Goal: Task Accomplishment & Management: Manage account settings

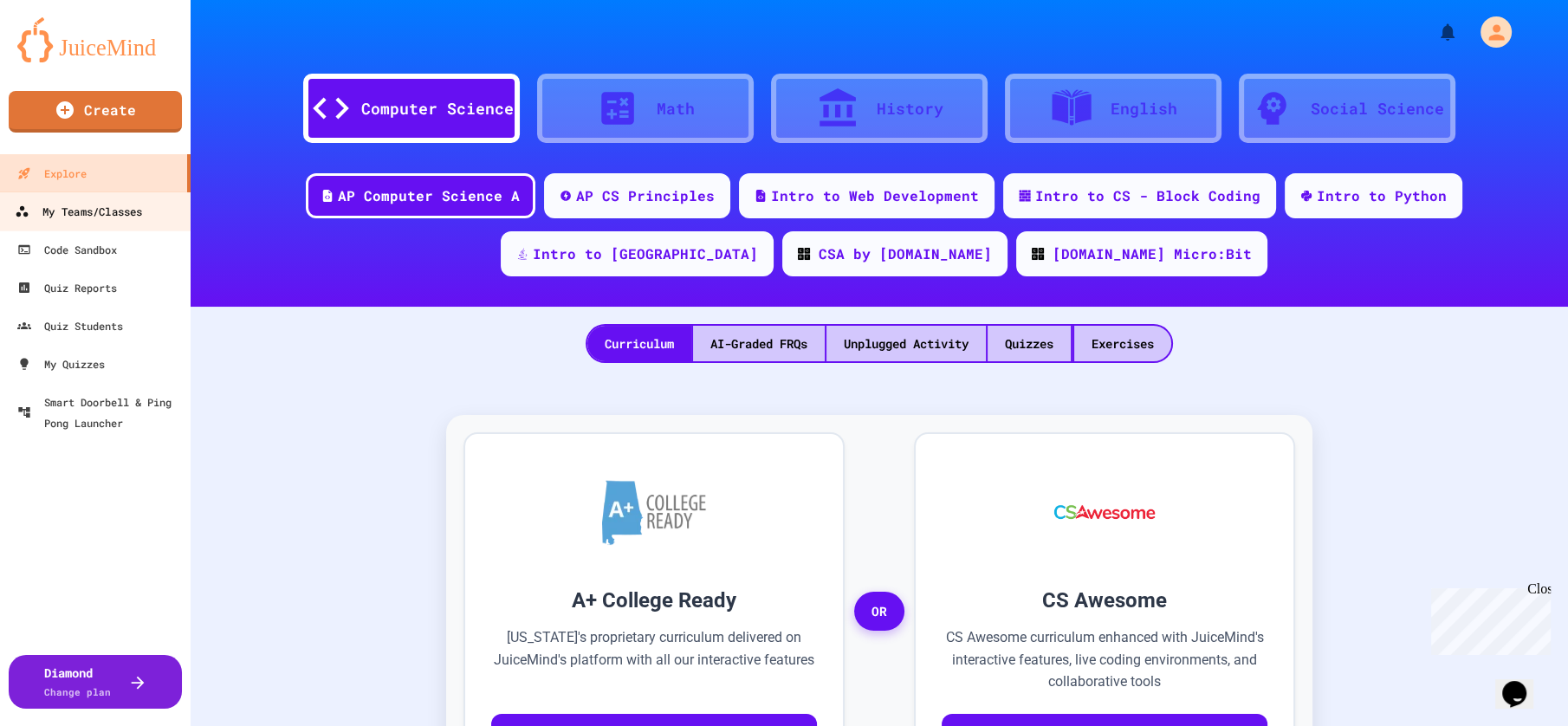
click at [97, 214] on div "My Teams/Classes" at bounding box center [79, 212] width 127 height 22
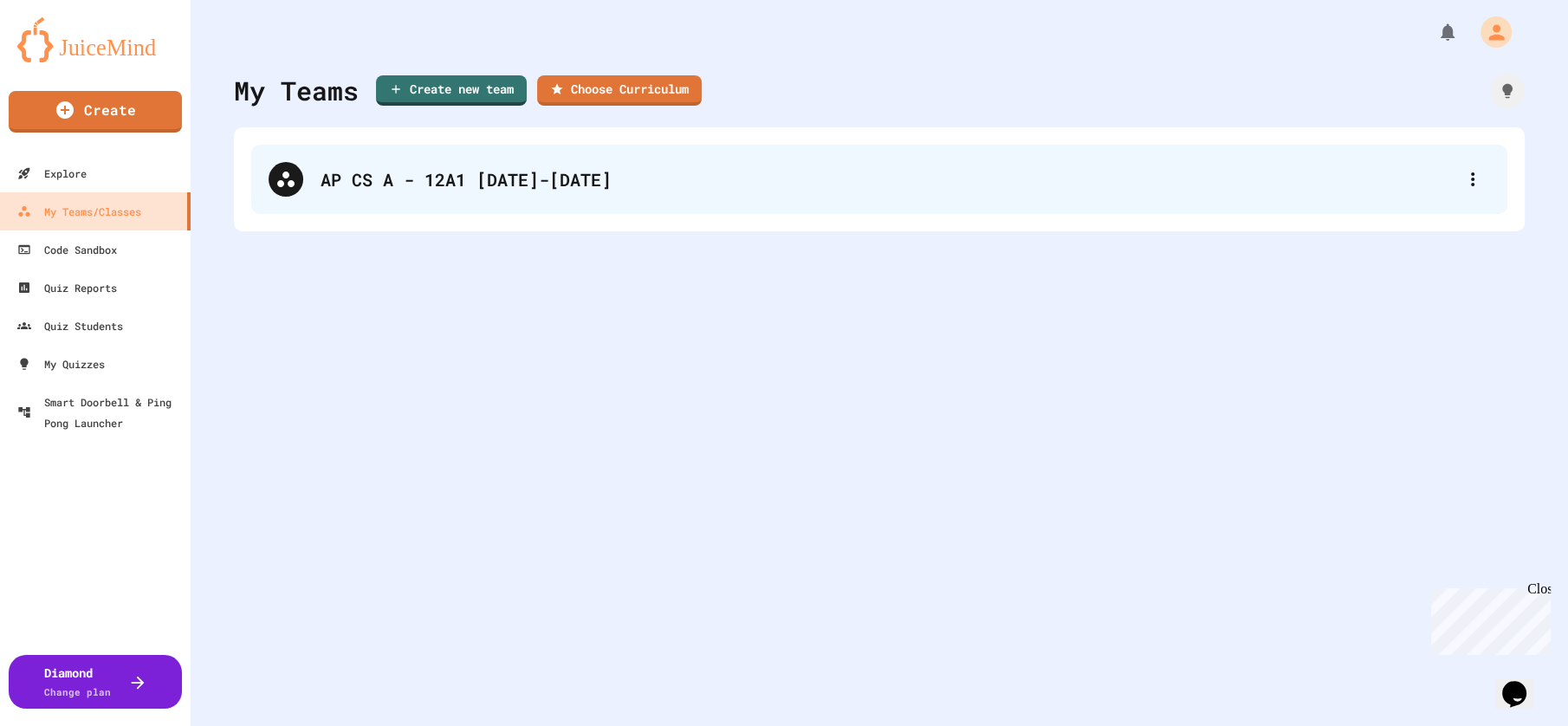
click at [519, 181] on div "AP CS A - 12A1 [DATE]-[DATE]" at bounding box center [888, 179] width 1135 height 26
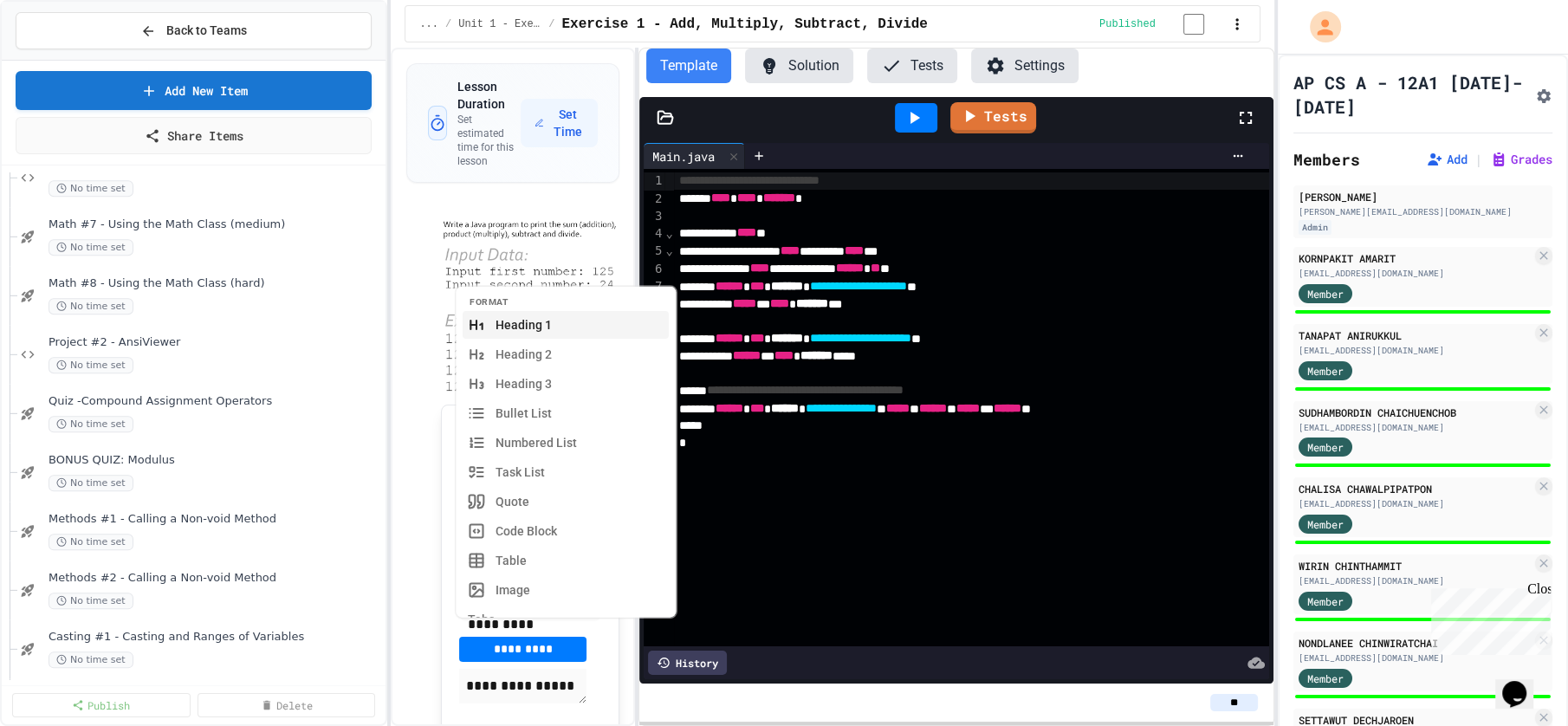
scroll to position [2302, 0]
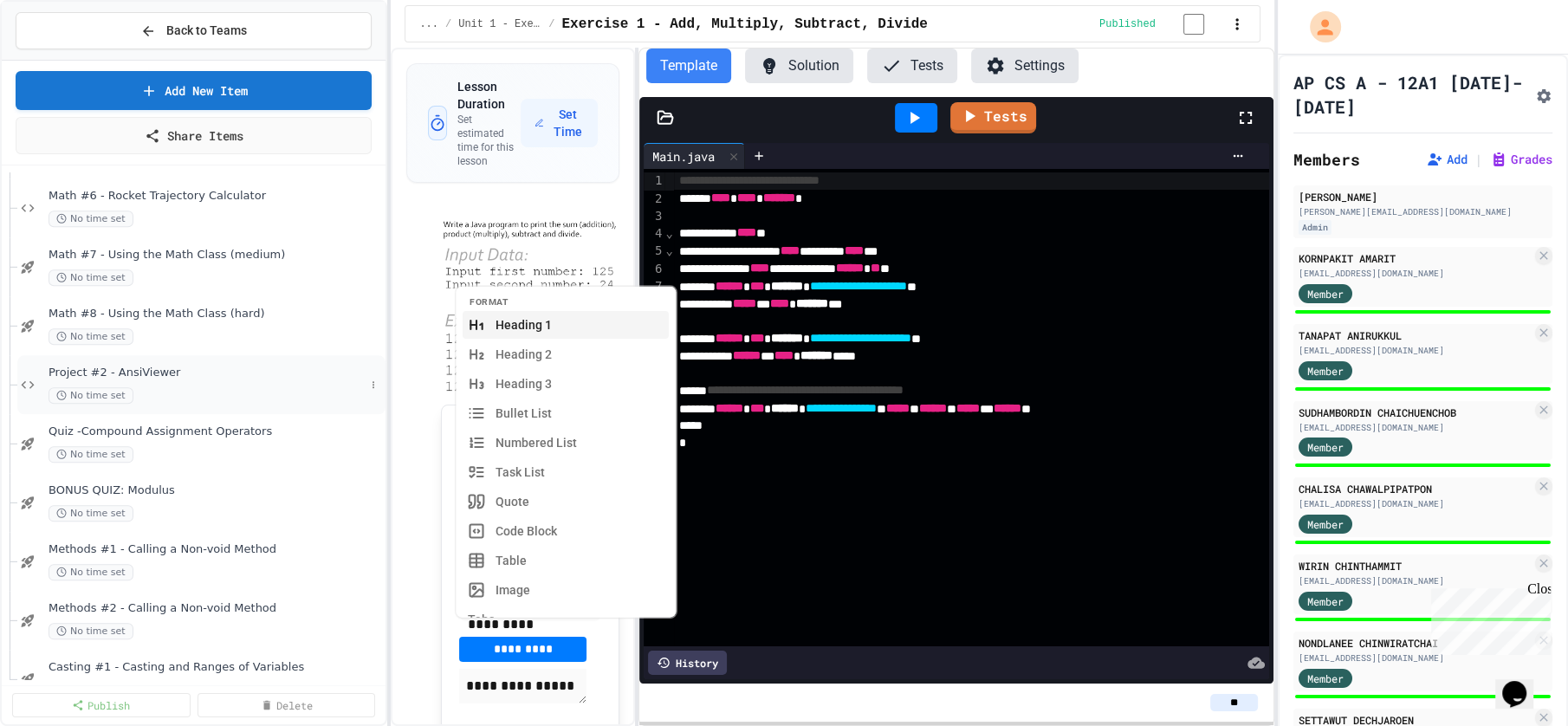
click at [189, 372] on span "Project #2 - AnsiViewer" at bounding box center [207, 372] width 317 height 15
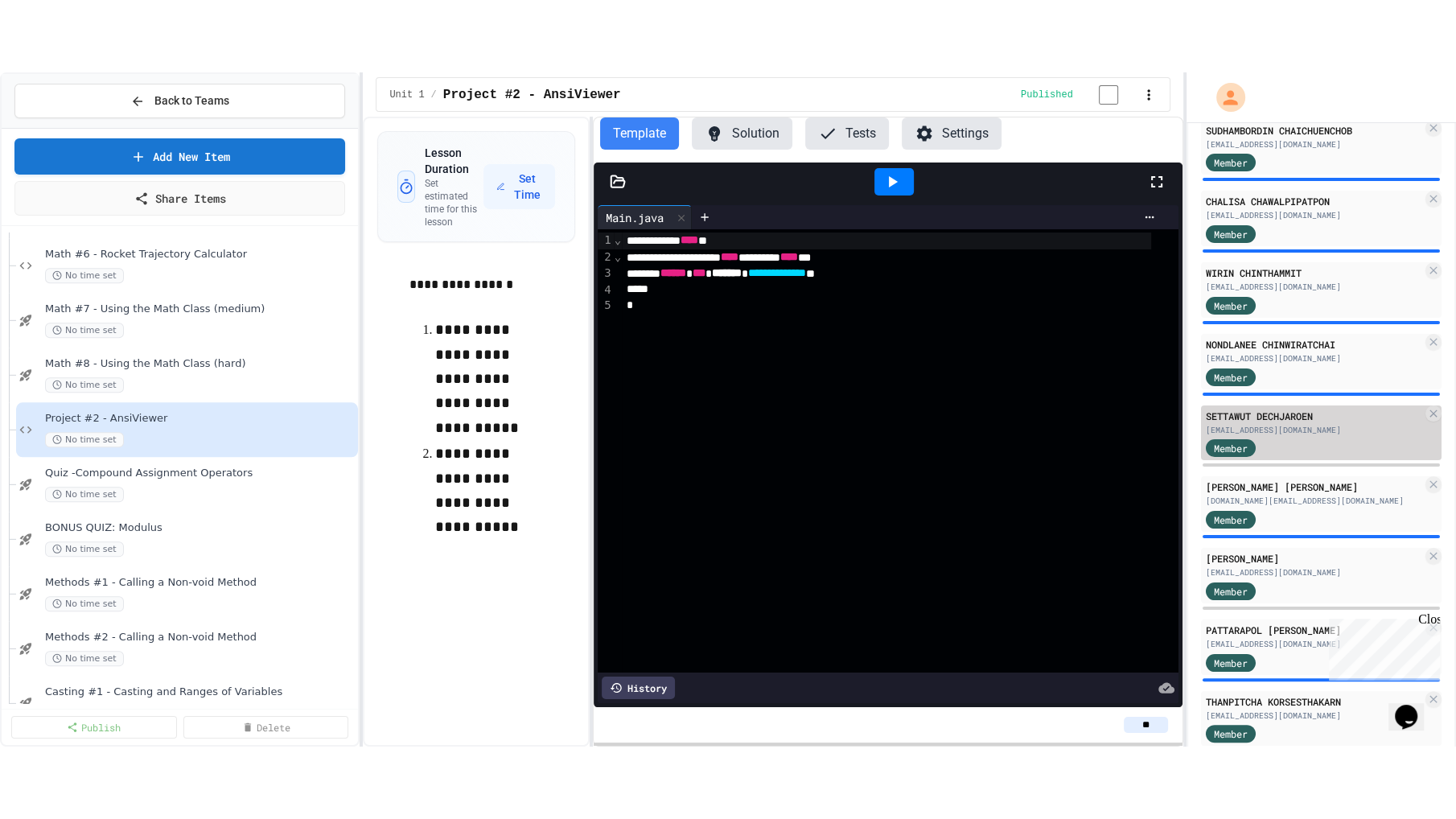
scroll to position [324, 0]
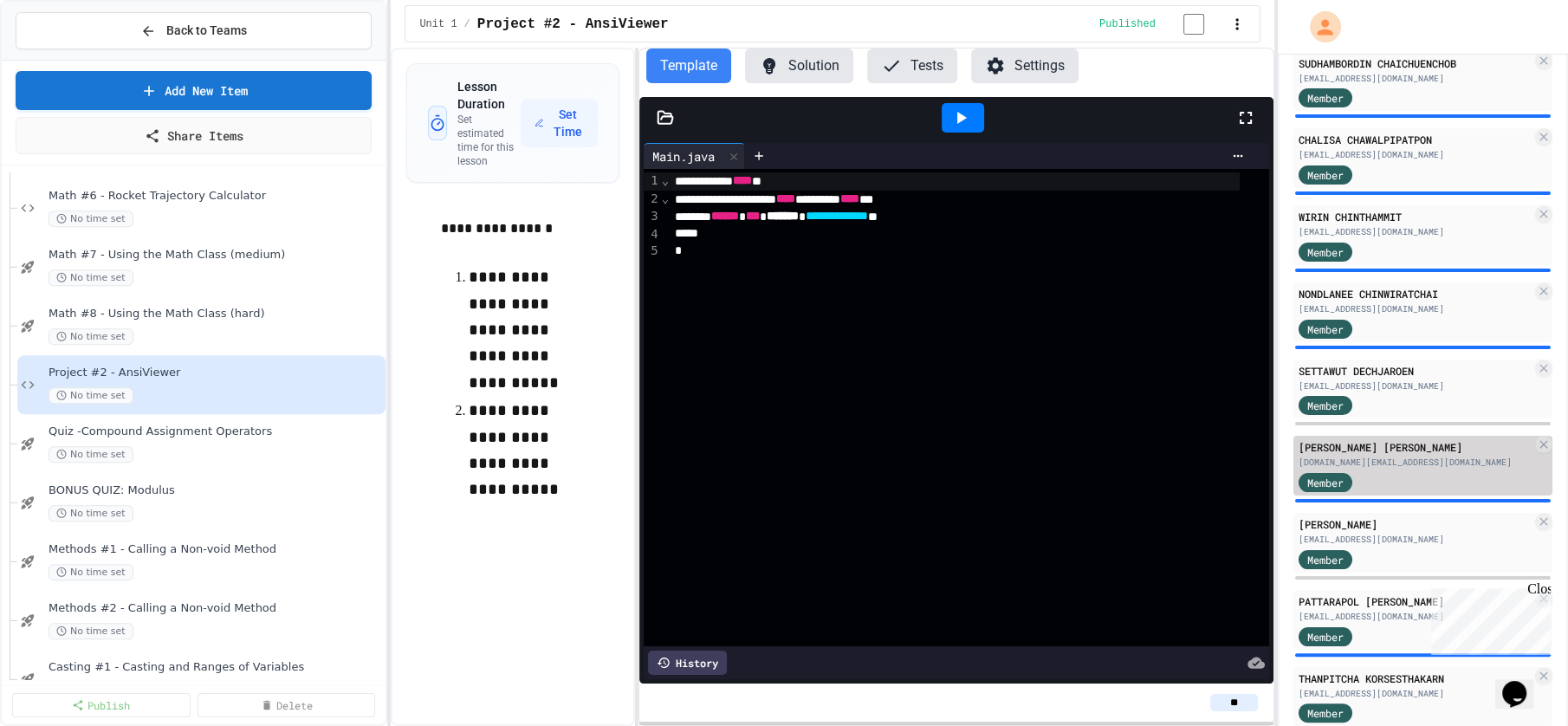
click at [1392, 464] on div "[DOMAIN_NAME][EMAIL_ADDRESS][DOMAIN_NAME]" at bounding box center [1415, 462] width 234 height 13
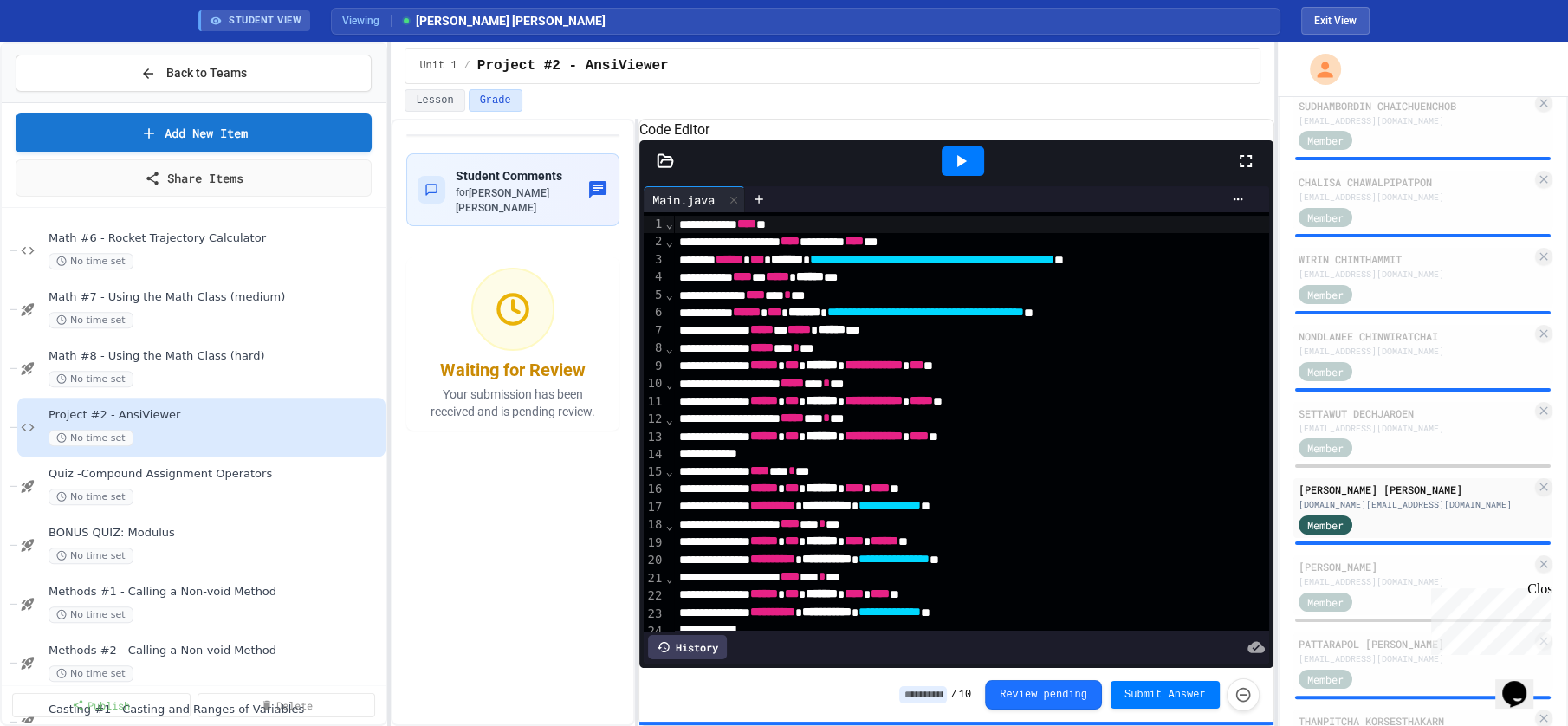
click at [1243, 171] on icon at bounding box center [1245, 160] width 21 height 21
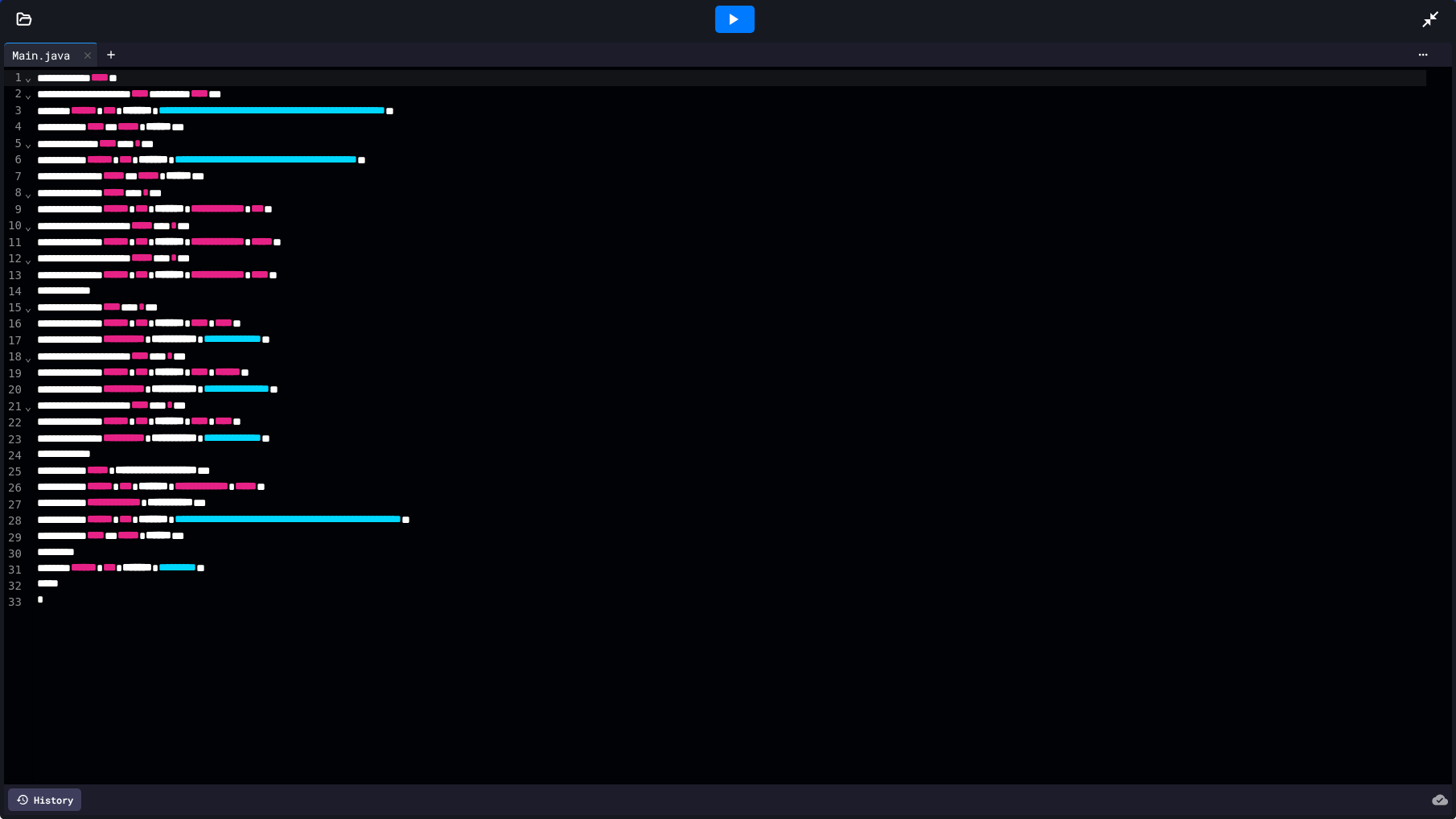
click at [735, 24] on icon at bounding box center [732, 18] width 19 height 19
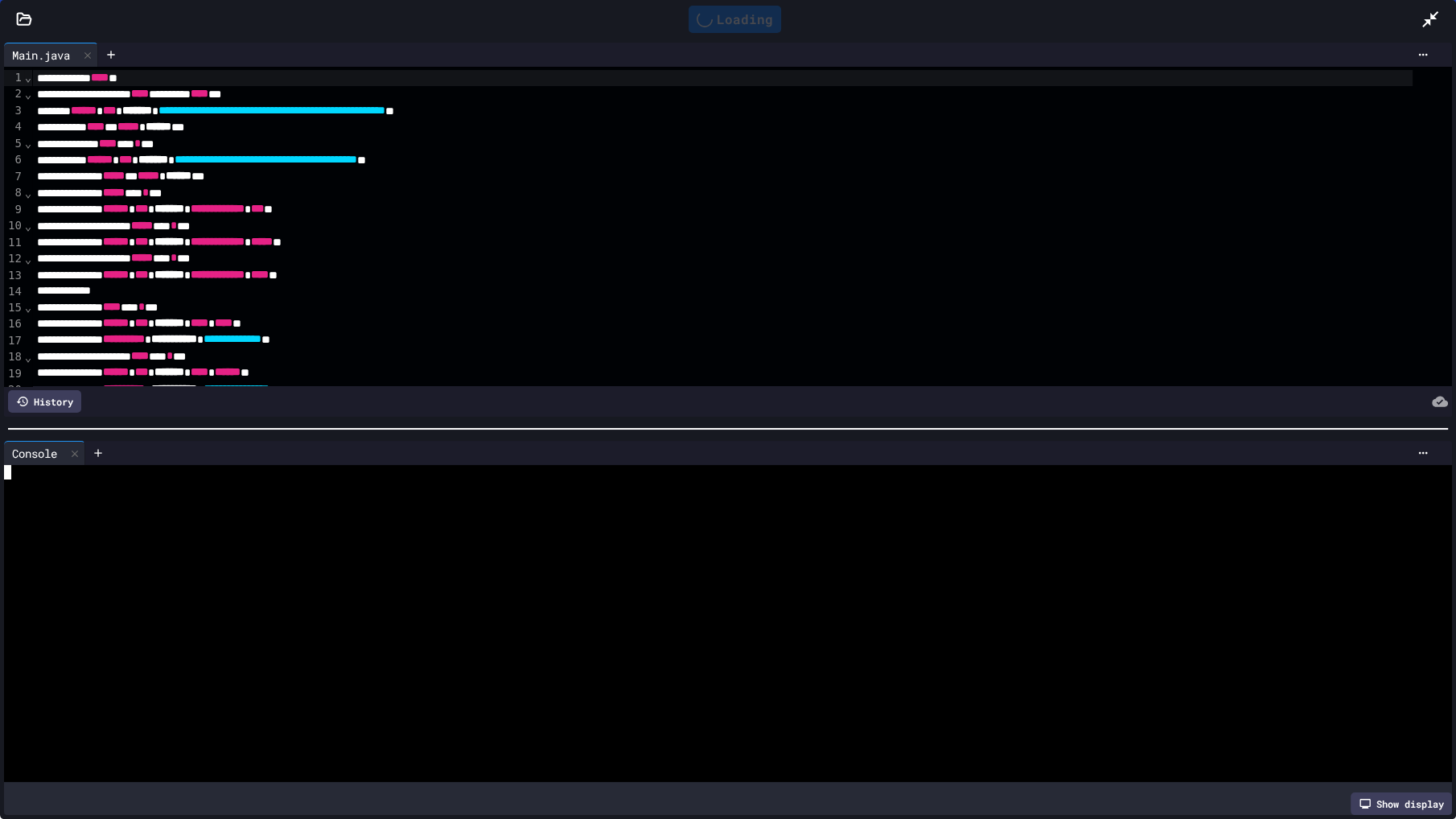
click at [483, 623] on div at bounding box center [713, 630] width 1419 height 15
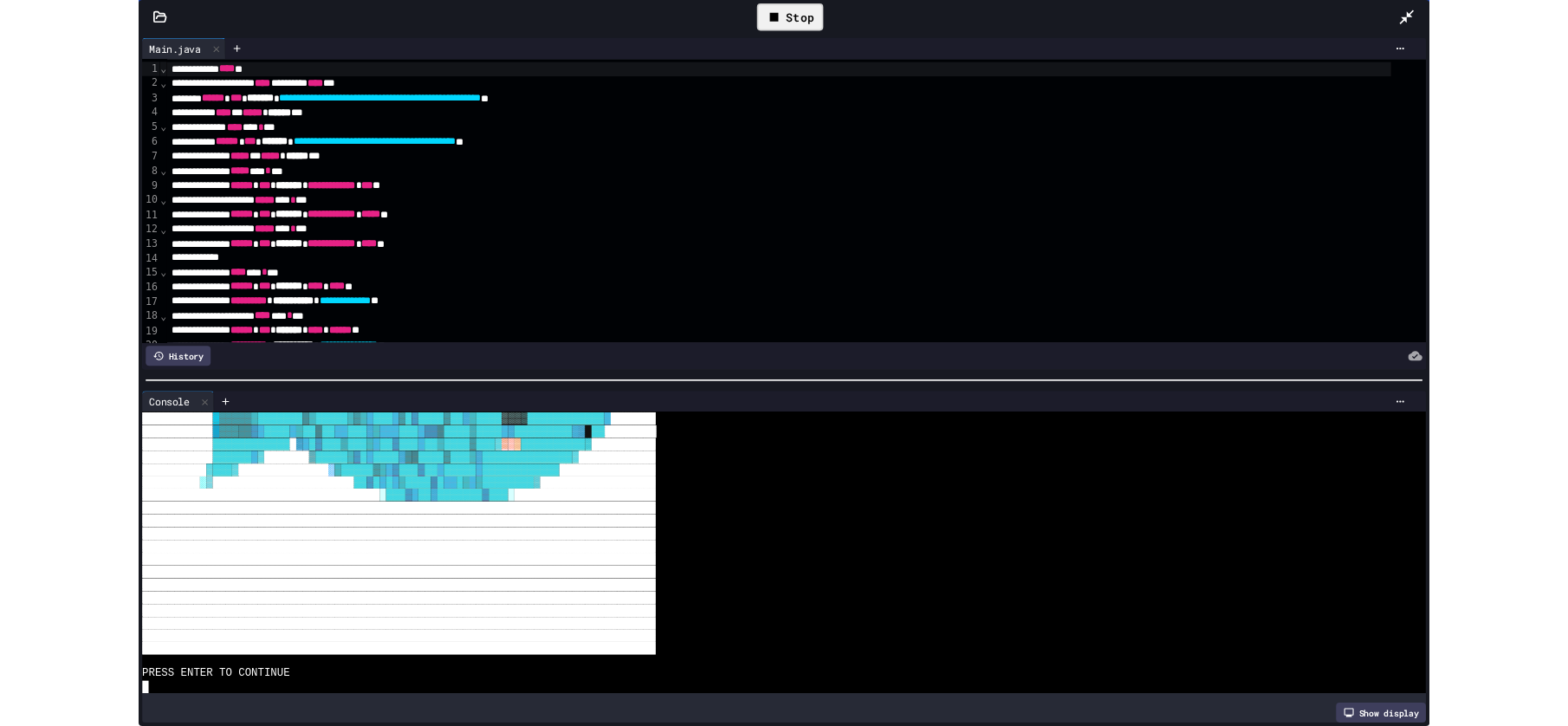
scroll to position [1985, 0]
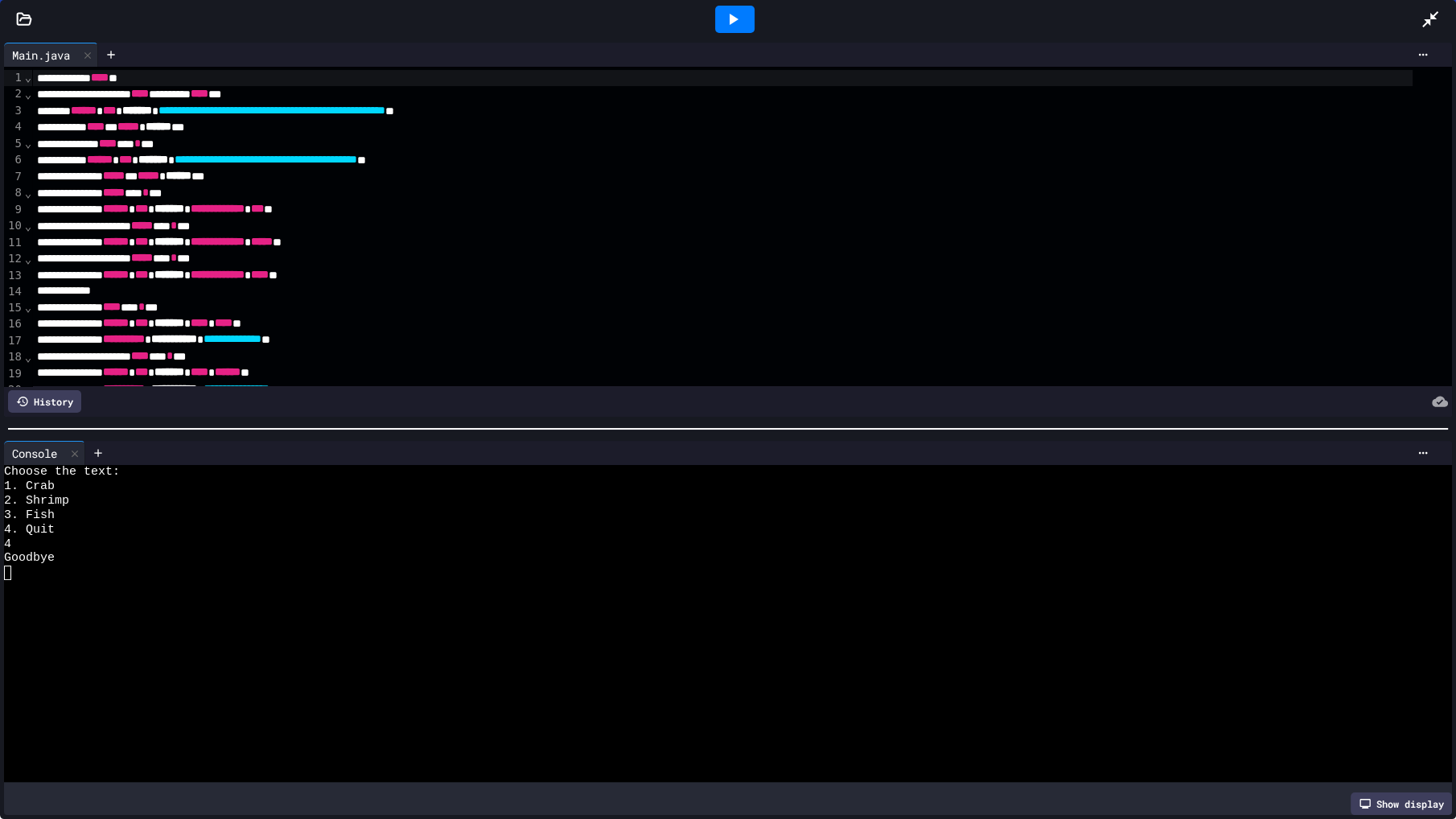
click at [1429, 18] on icon at bounding box center [1430, 18] width 19 height 19
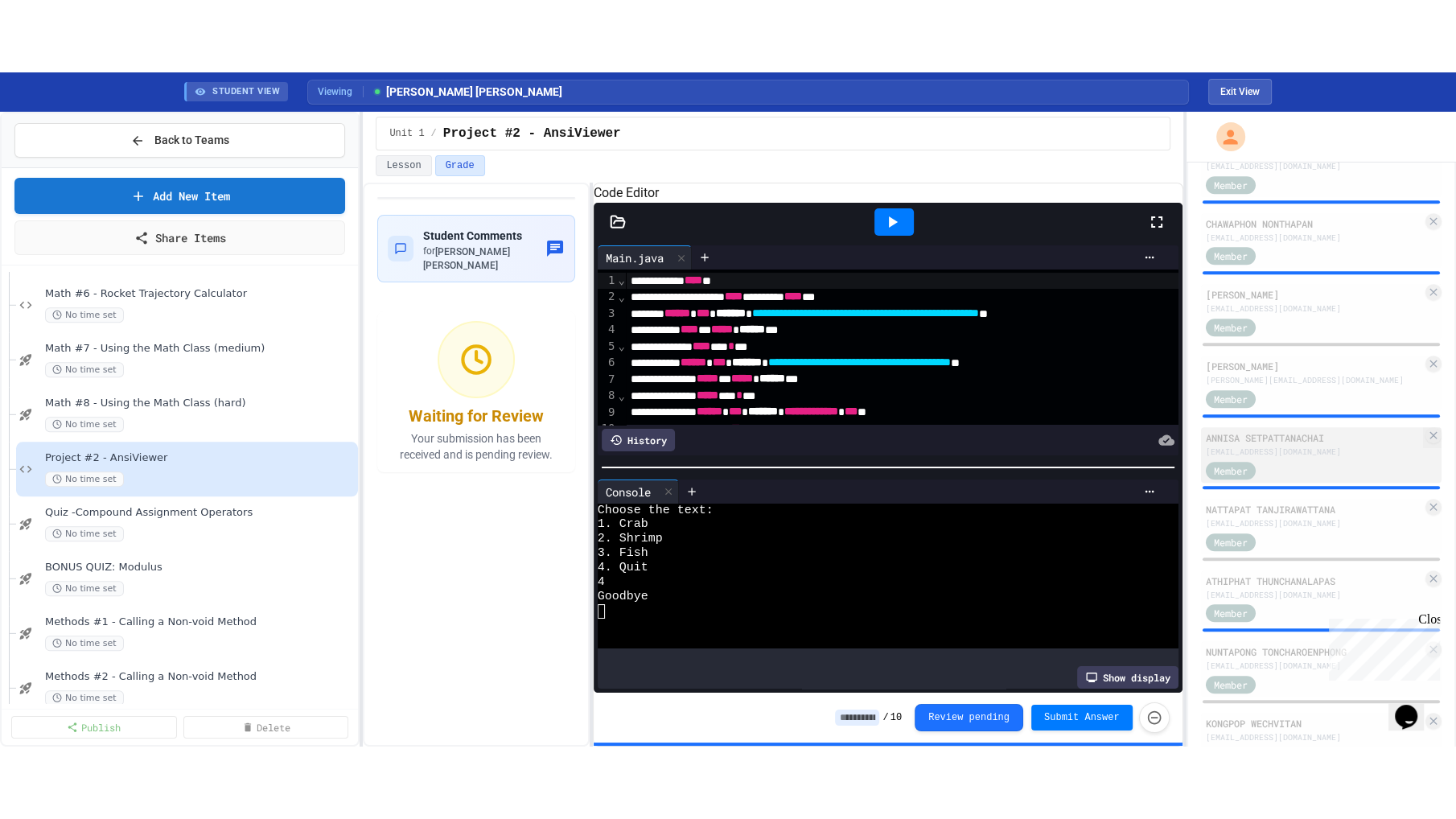
scroll to position [1129, 0]
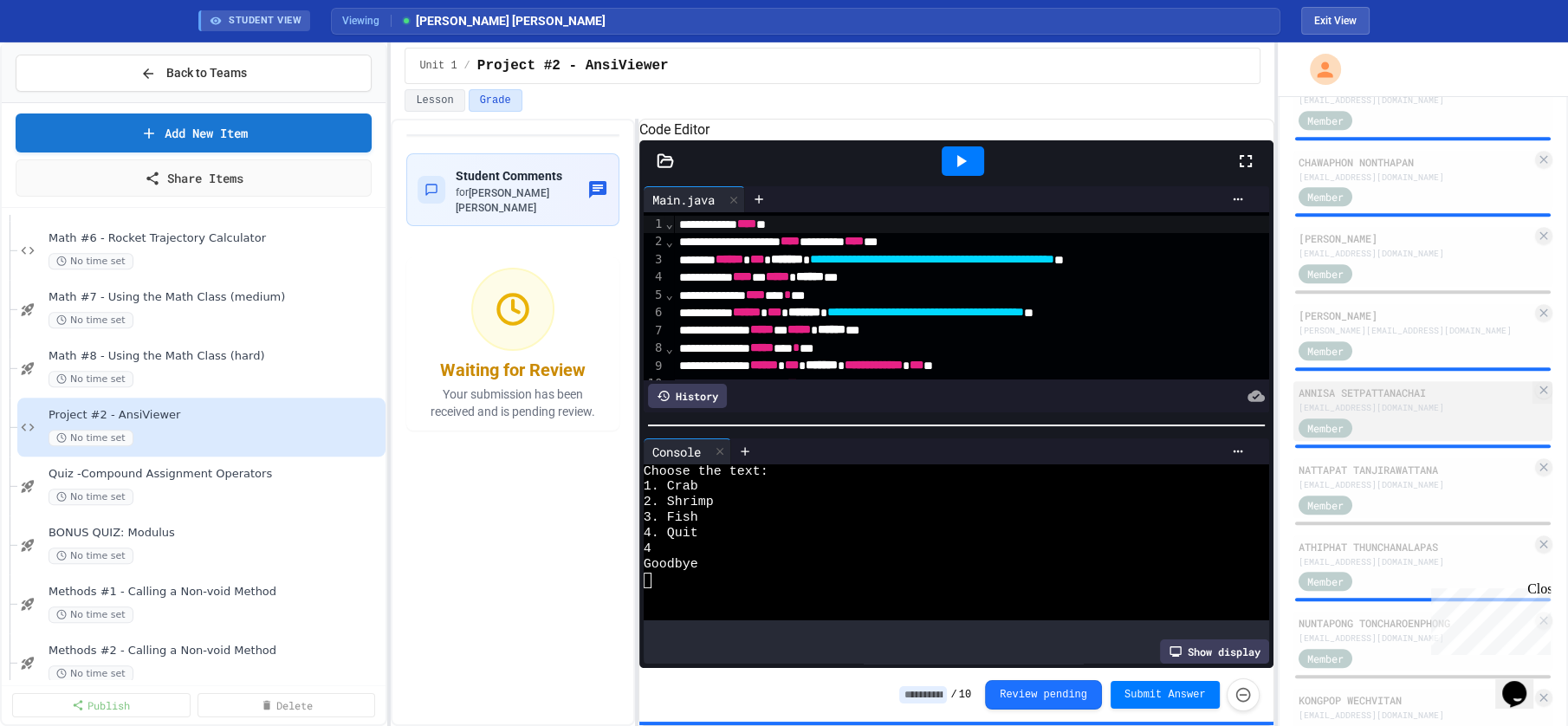
click at [1427, 419] on div "Member" at bounding box center [1415, 427] width 234 height 22
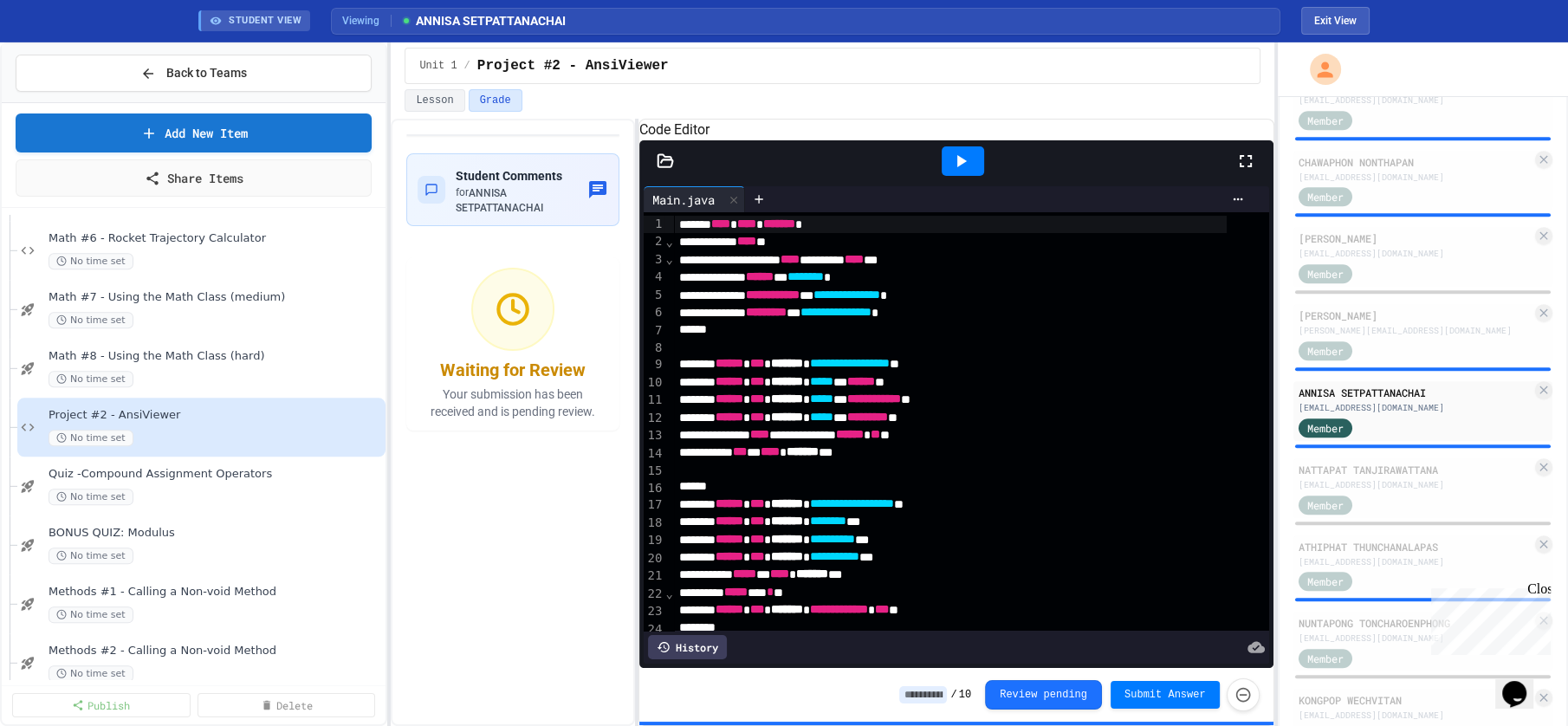
drag, startPoint x: 1252, startPoint y: 177, endPoint x: 1252, endPoint y: 297, distance: 120.0
click at [1252, 171] on icon at bounding box center [1245, 160] width 21 height 21
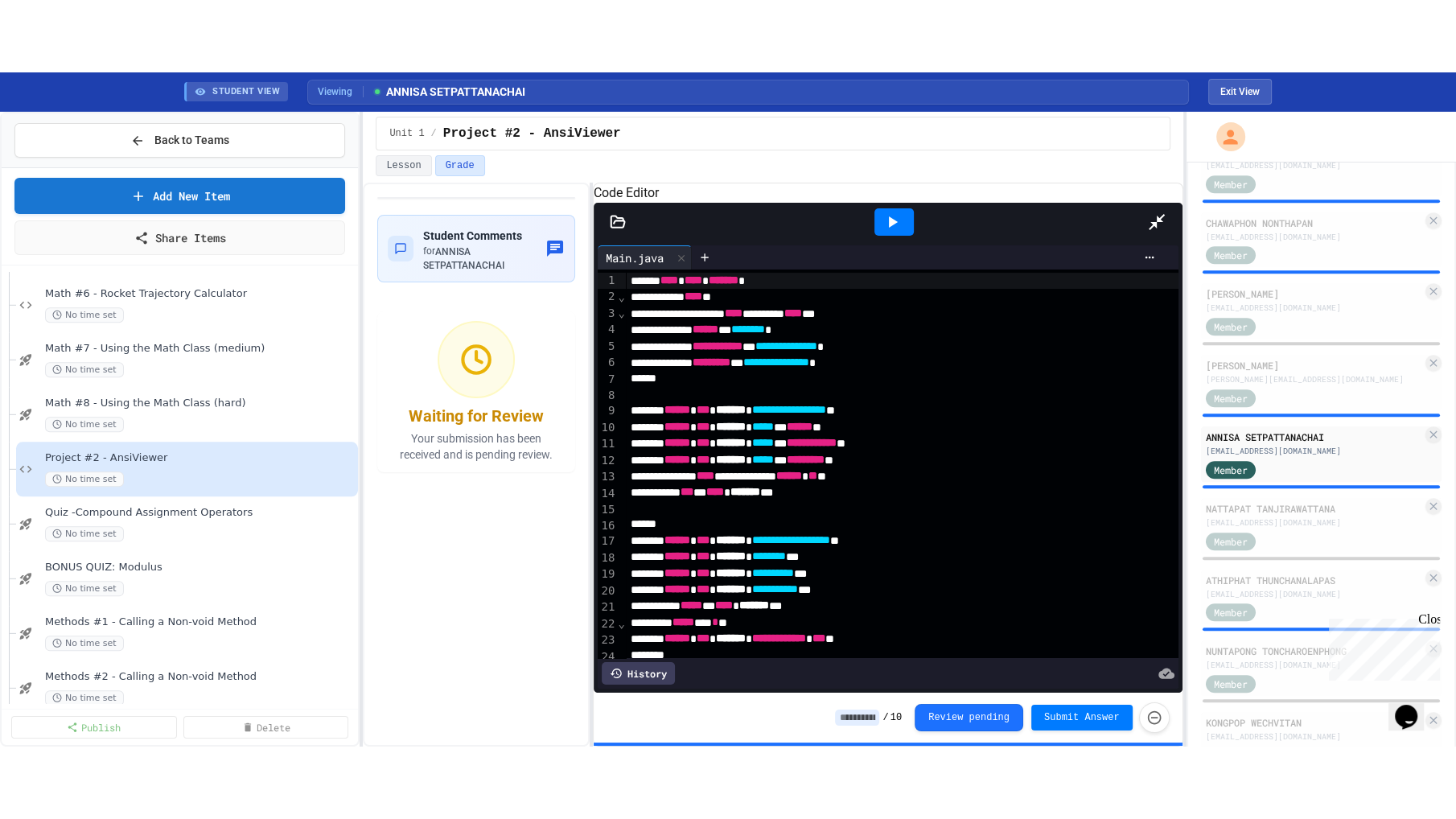
scroll to position [1113, 0]
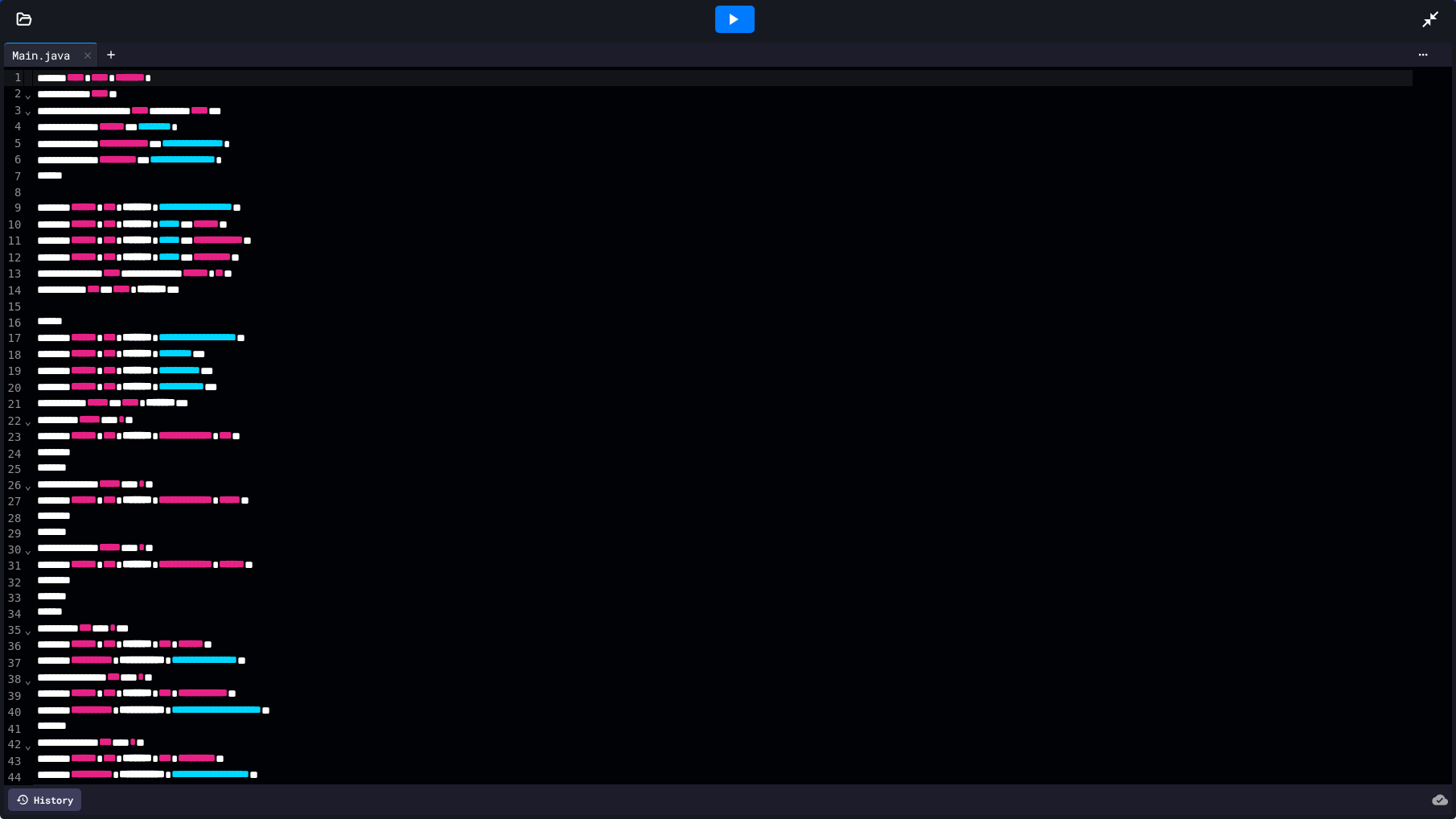
click at [736, 17] on icon at bounding box center [732, 18] width 19 height 19
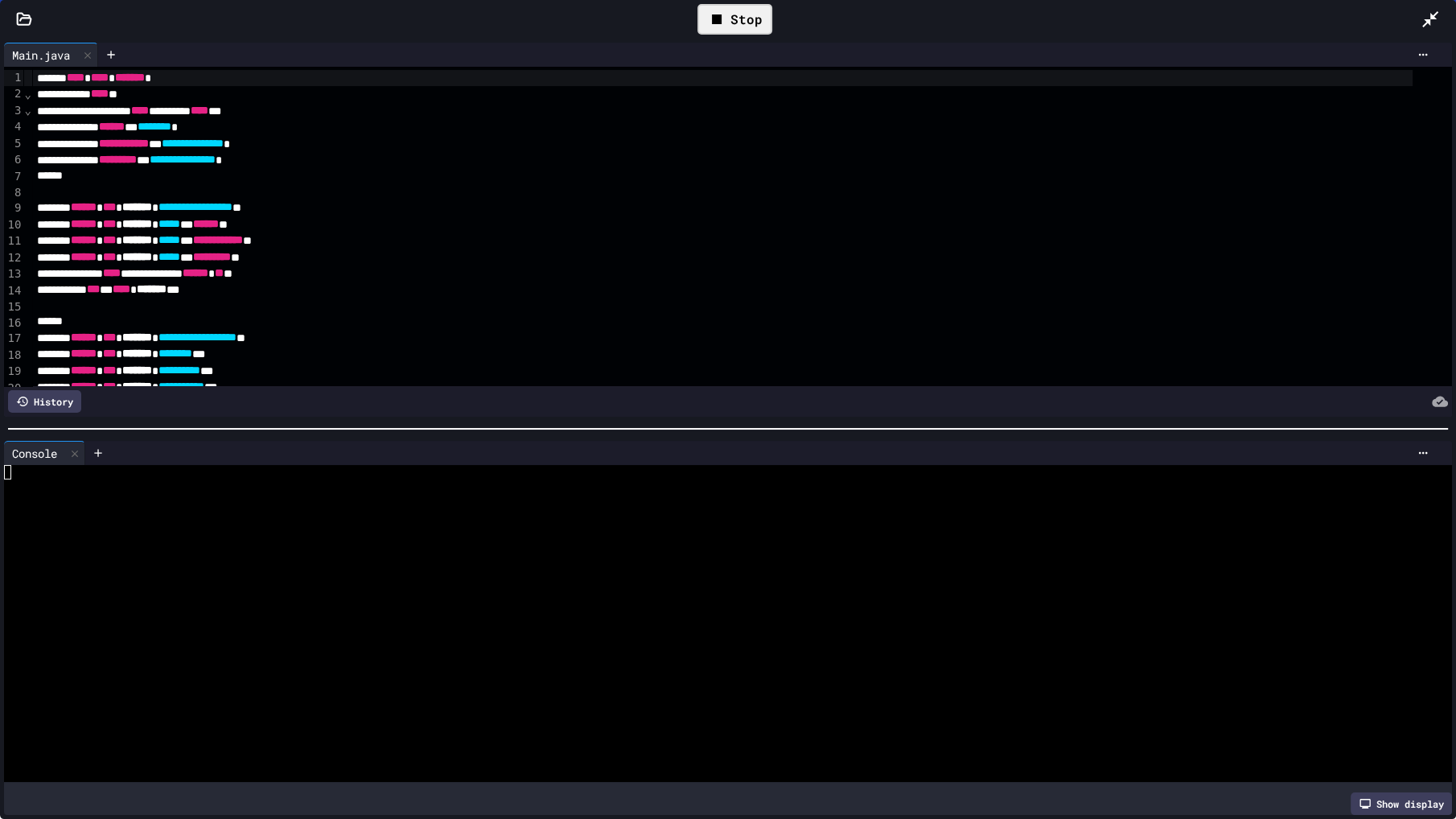
click at [516, 553] on div at bounding box center [713, 558] width 1419 height 15
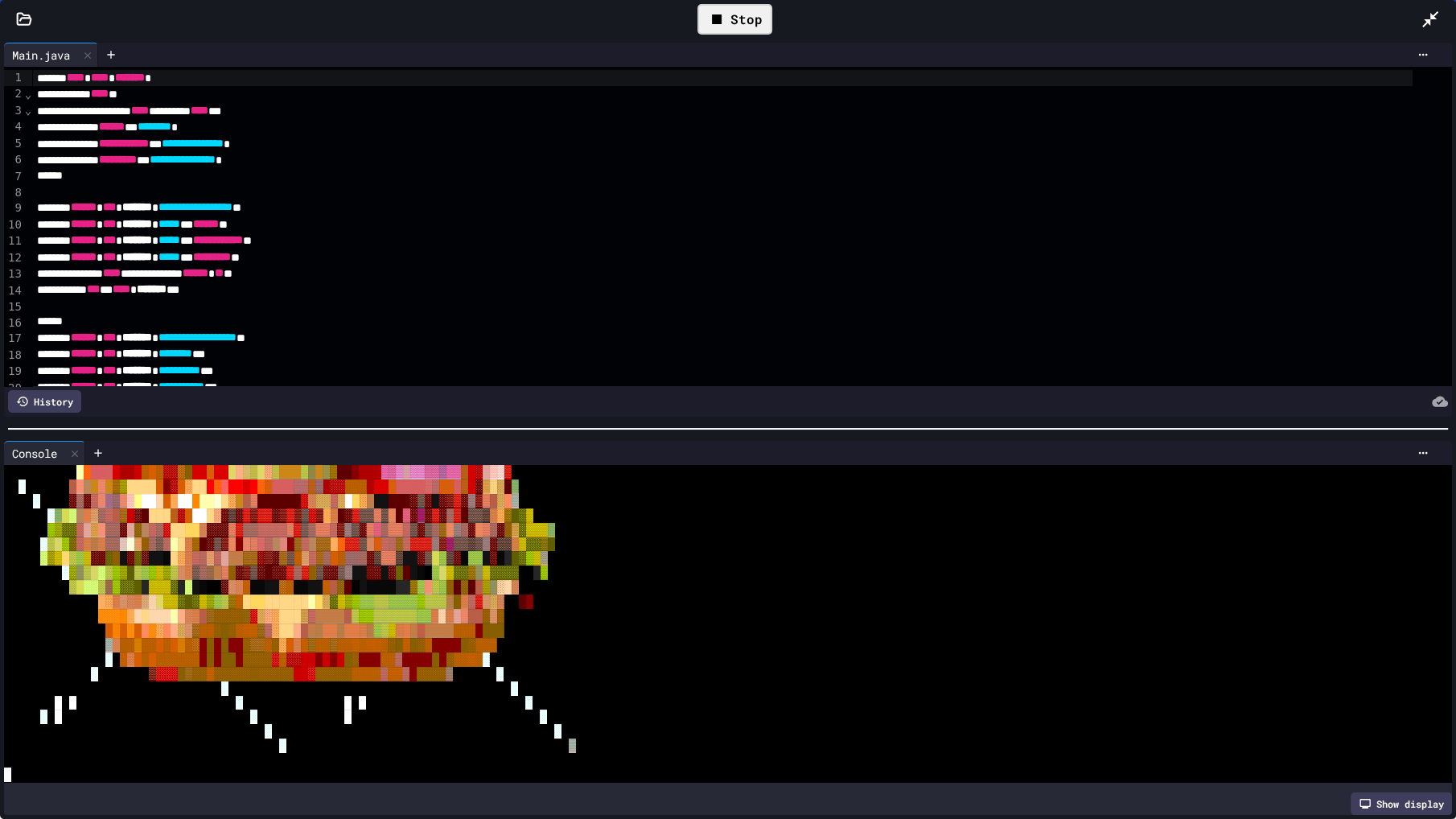
scroll to position [618, 0]
click at [737, 14] on icon at bounding box center [732, 18] width 19 height 19
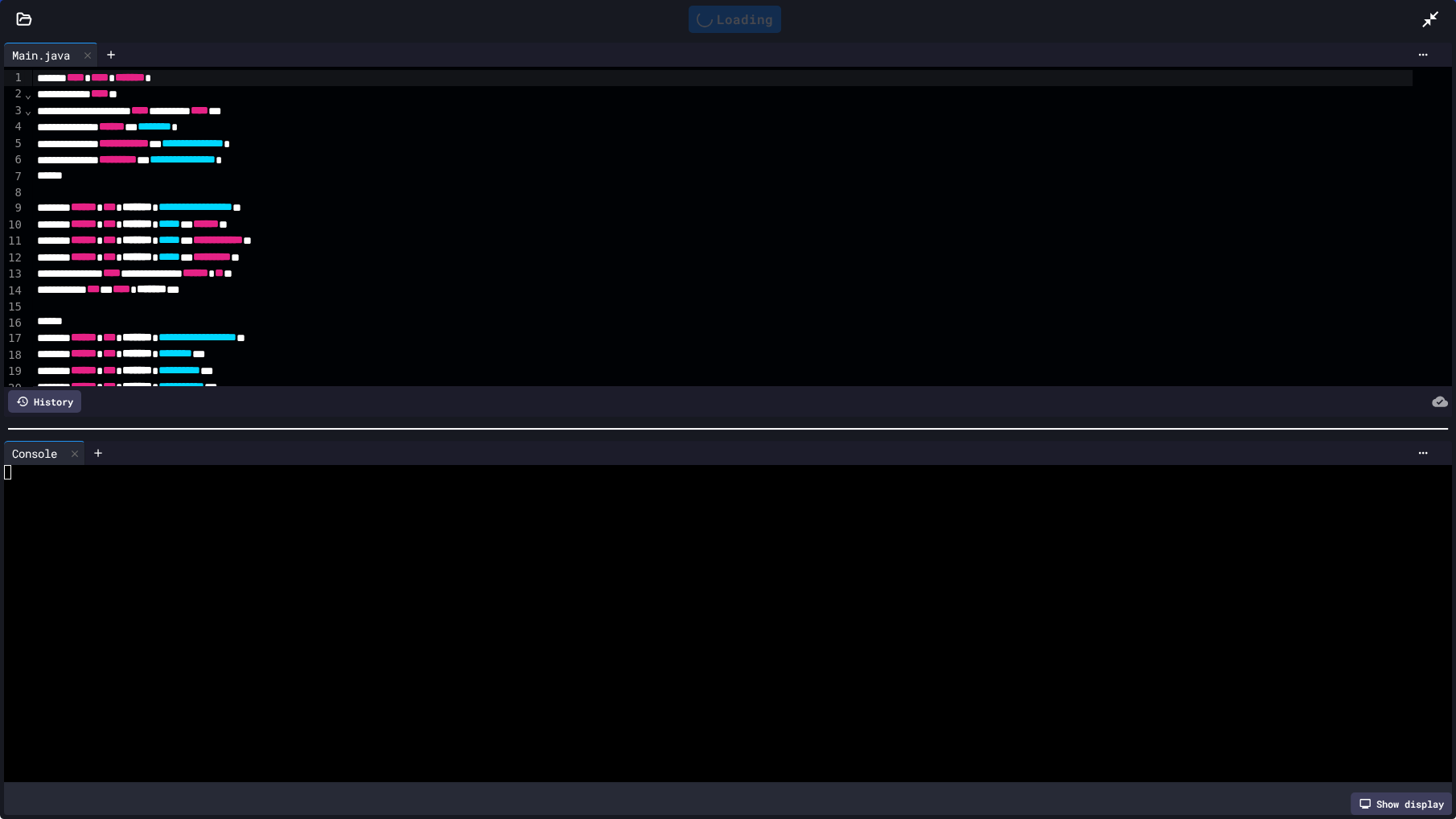
scroll to position [0, 0]
click at [505, 508] on div at bounding box center [713, 516] width 1419 height 15
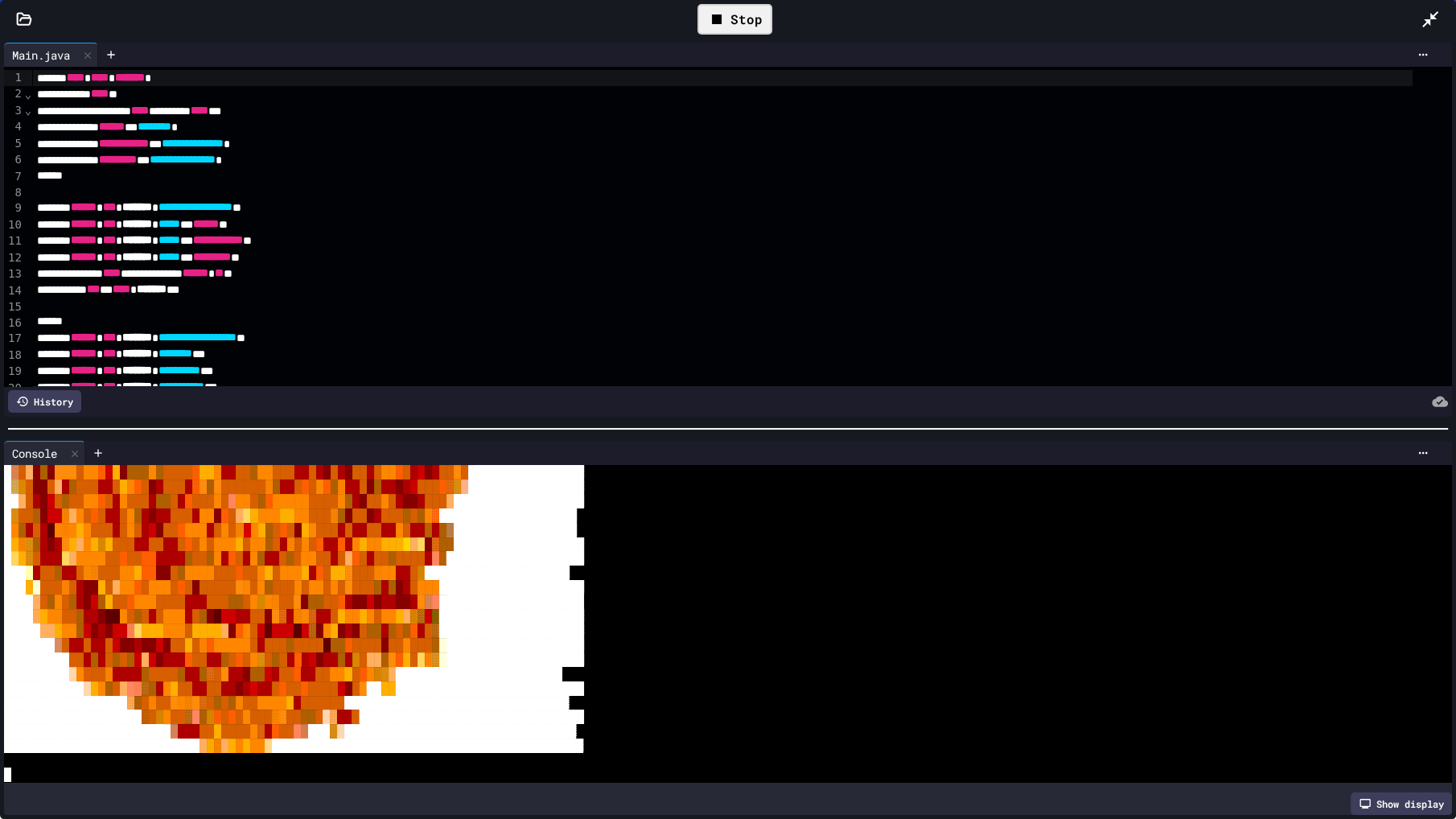
scroll to position [934, 0]
click at [753, 23] on div at bounding box center [735, 19] width 40 height 28
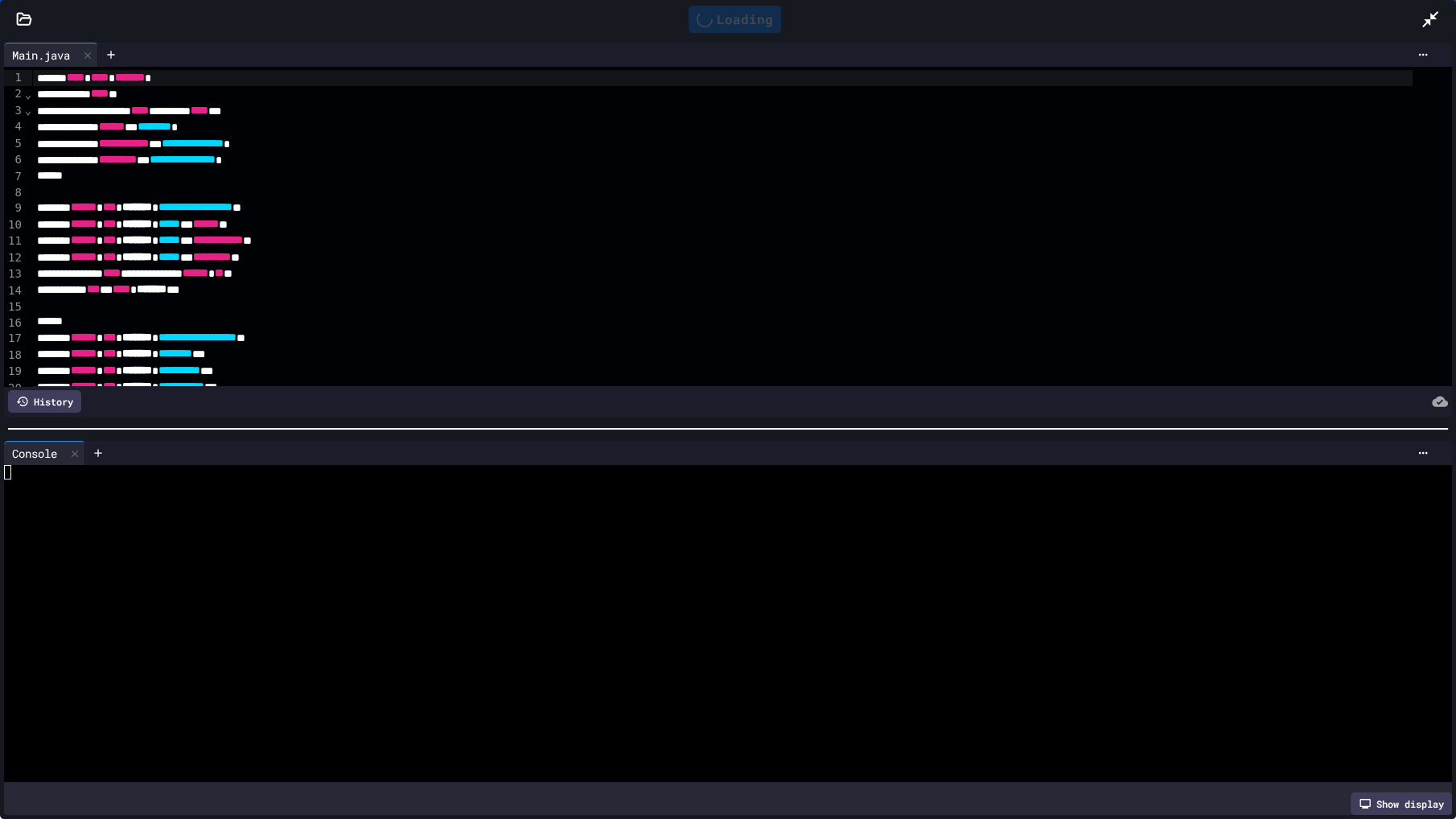
scroll to position [0, 0]
click at [557, 594] on div at bounding box center [713, 602] width 1419 height 15
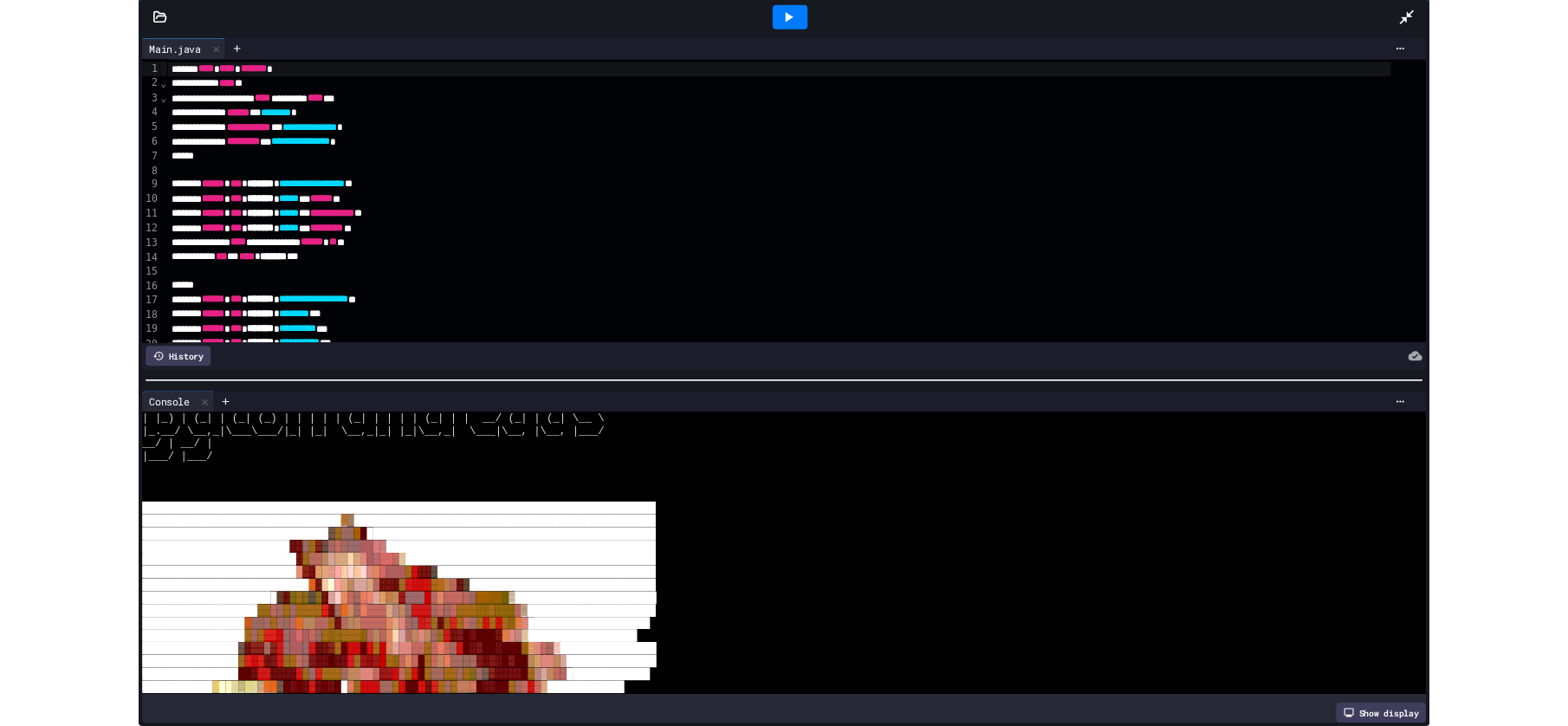
scroll to position [235, 0]
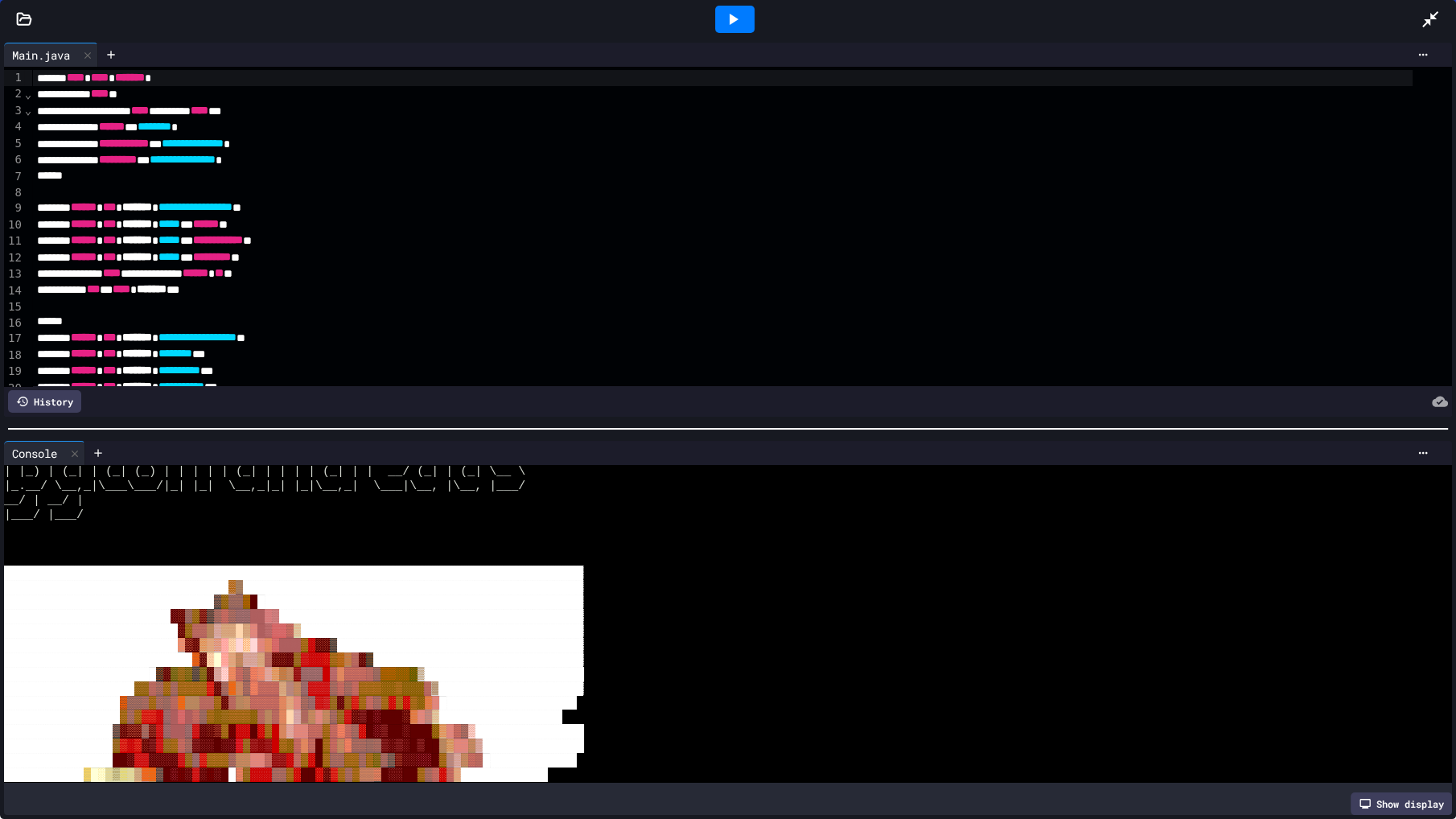
click at [1411, 34] on div at bounding box center [734, 18] width 1373 height 43
click at [1423, 21] on icon at bounding box center [1430, 18] width 19 height 19
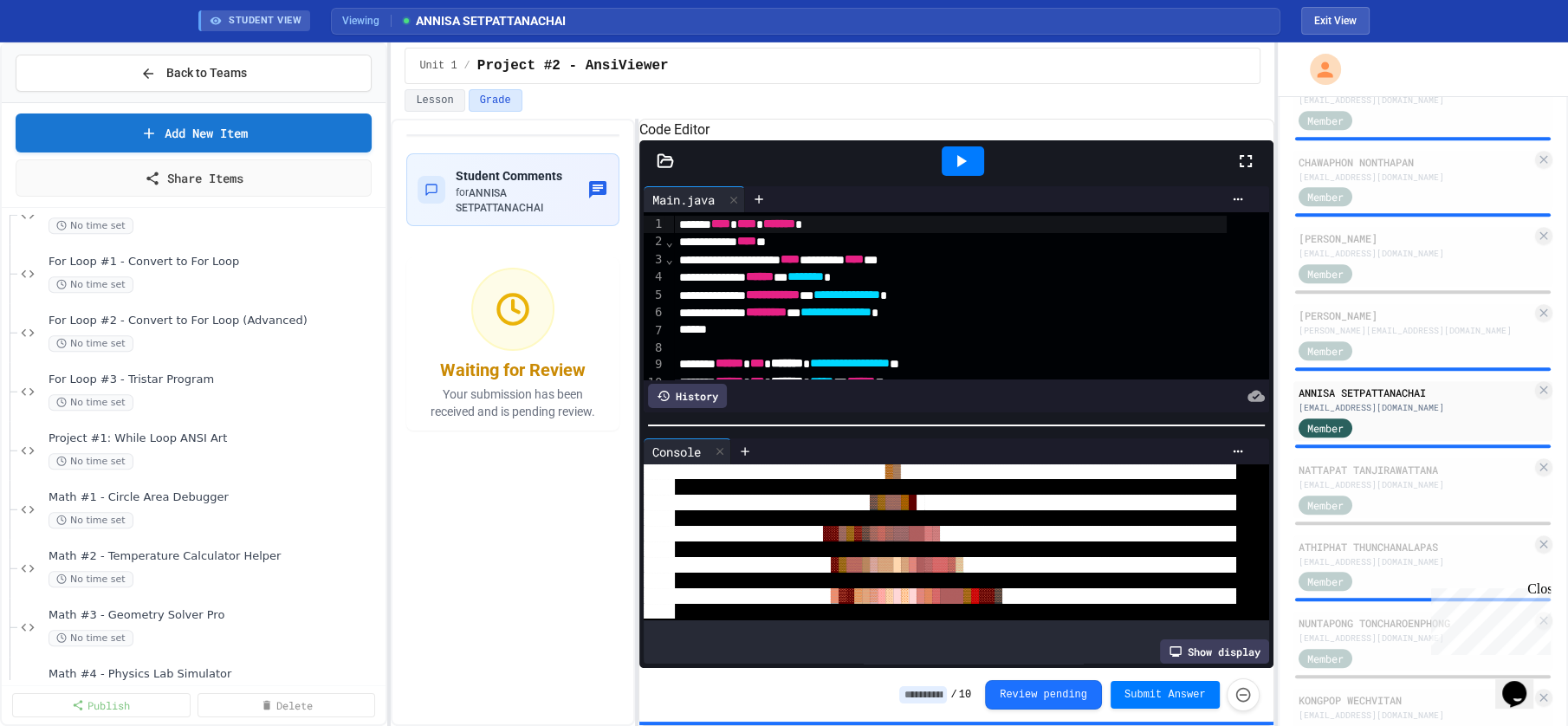
scroll to position [1725, 0]
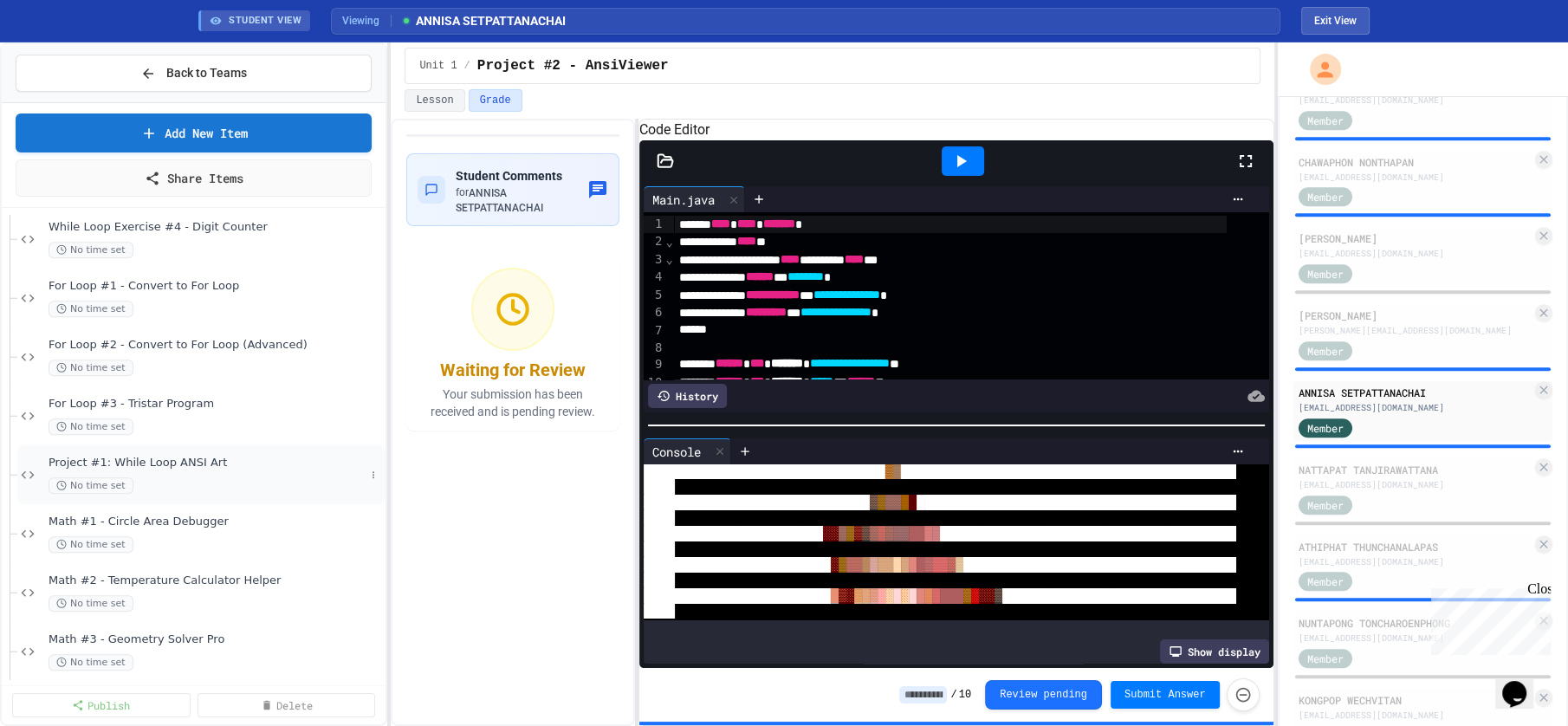
click at [151, 465] on span "Project #1: While Loop ANSI Art" at bounding box center [207, 463] width 317 height 15
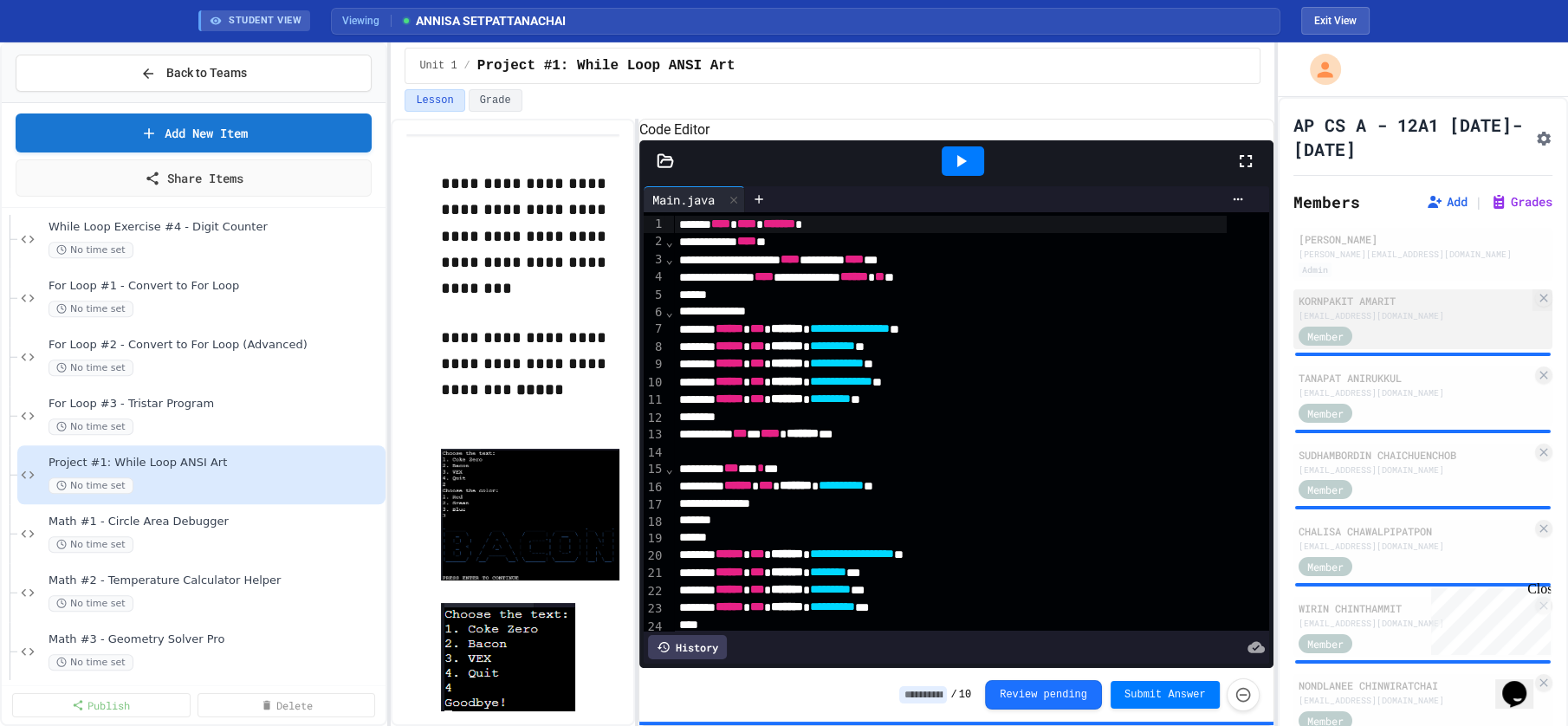
click at [1412, 323] on div "KORNPAKIT [PERSON_NAME] [PERSON_NAME][EMAIL_ADDRESS][DOMAIN_NAME] Member" at bounding box center [1423, 320] width 260 height 60
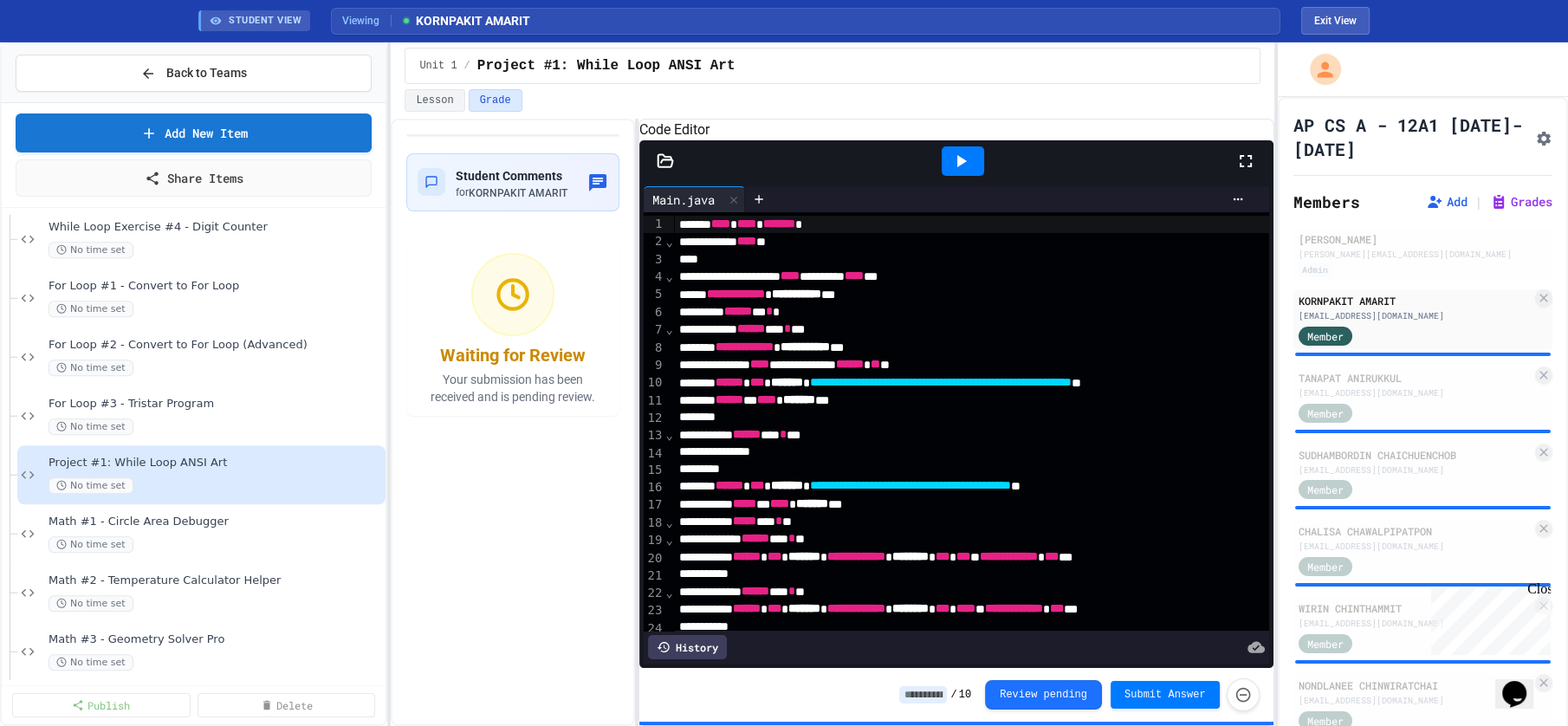
click at [1245, 171] on icon at bounding box center [1245, 160] width 21 height 21
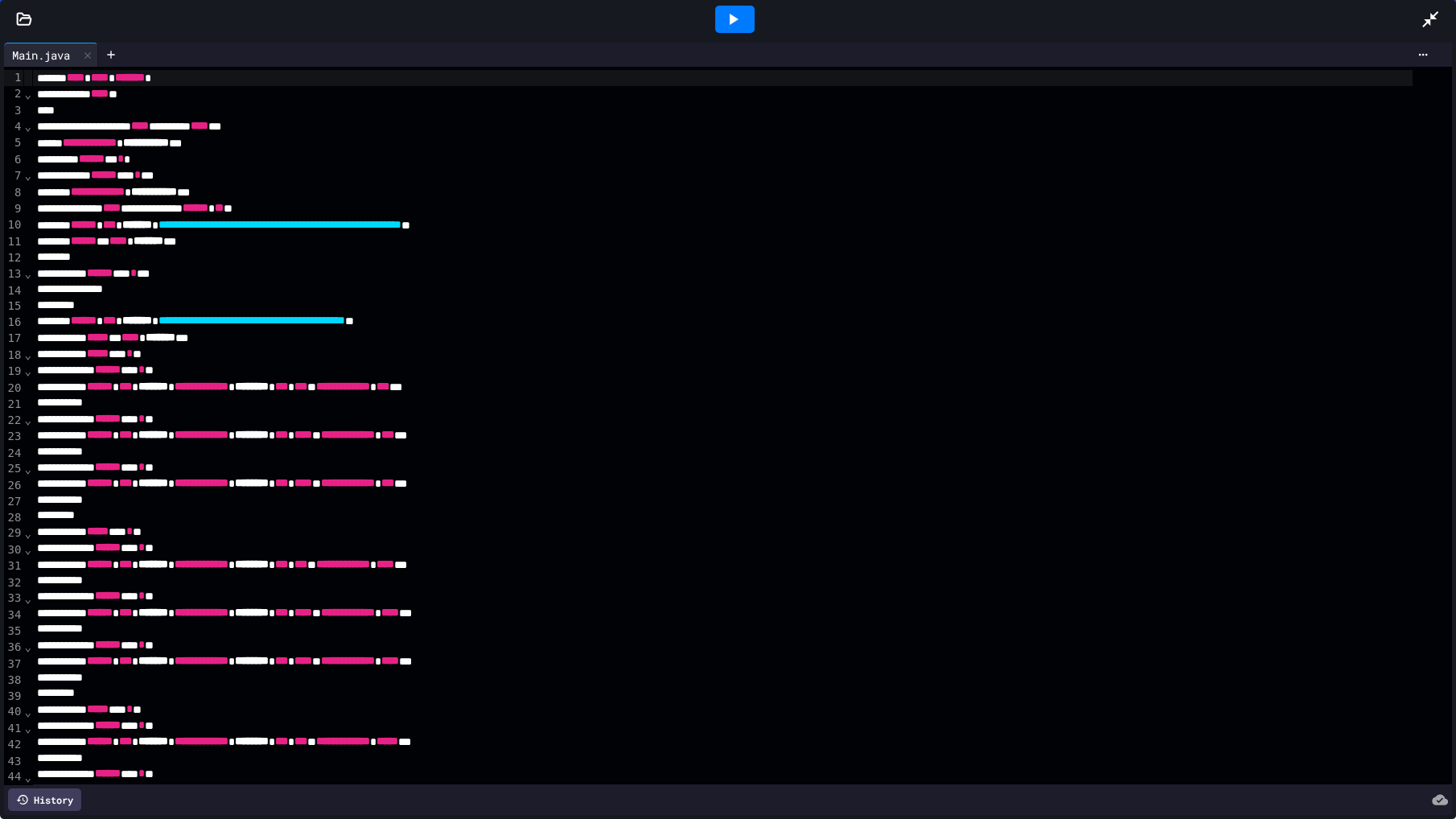
click at [737, 17] on icon at bounding box center [732, 18] width 19 height 19
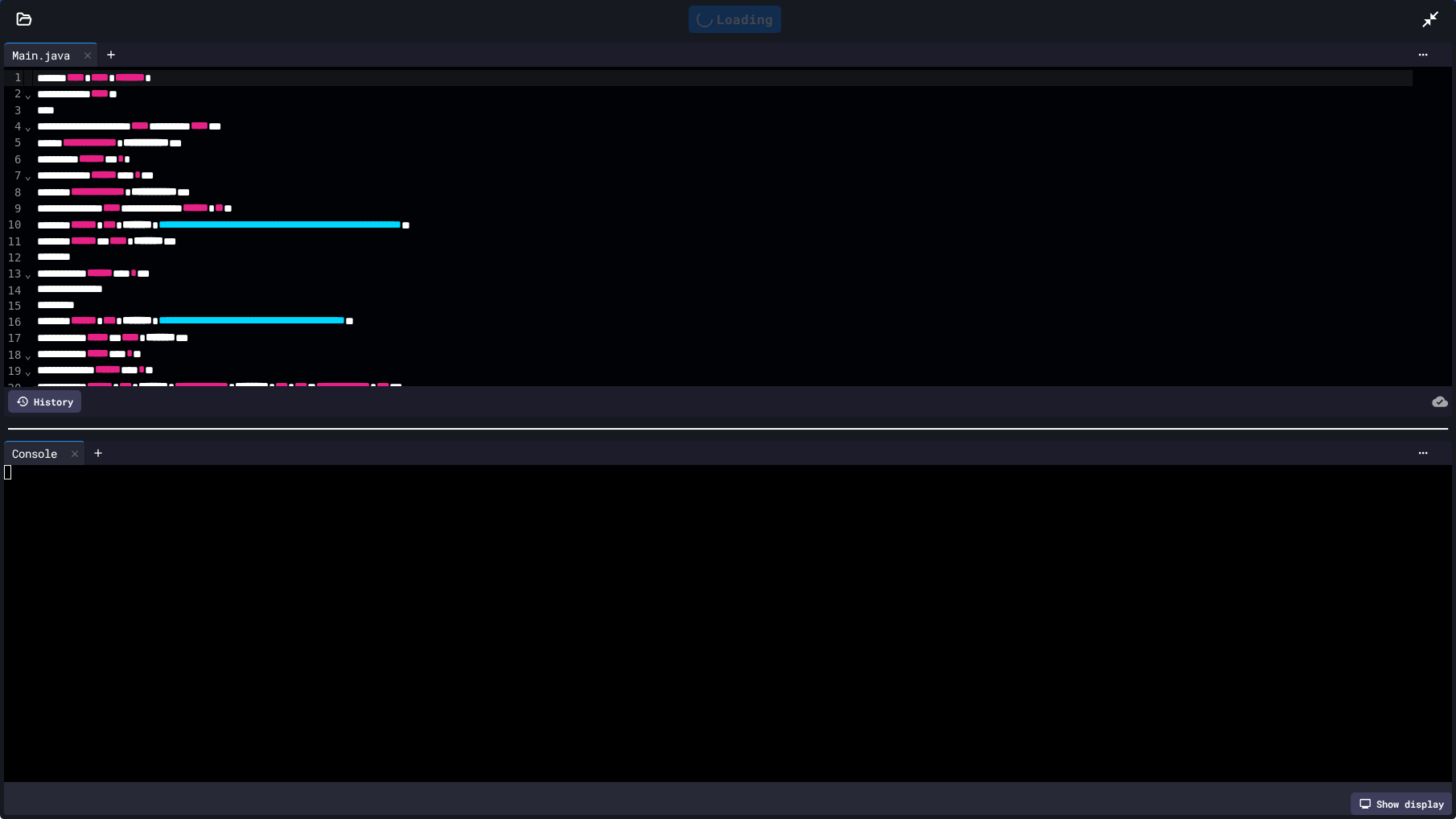
click at [598, 554] on div at bounding box center [713, 558] width 1419 height 15
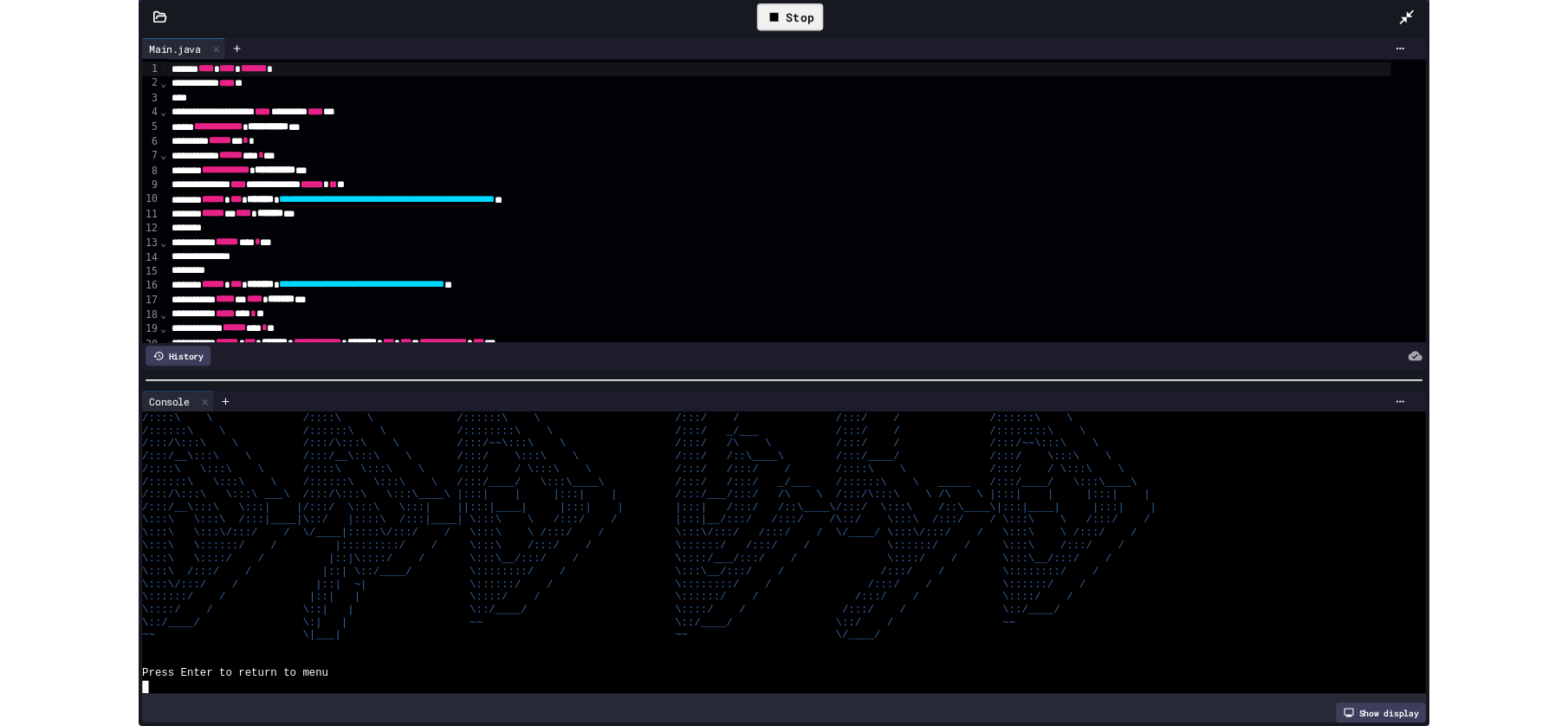
scroll to position [698, 0]
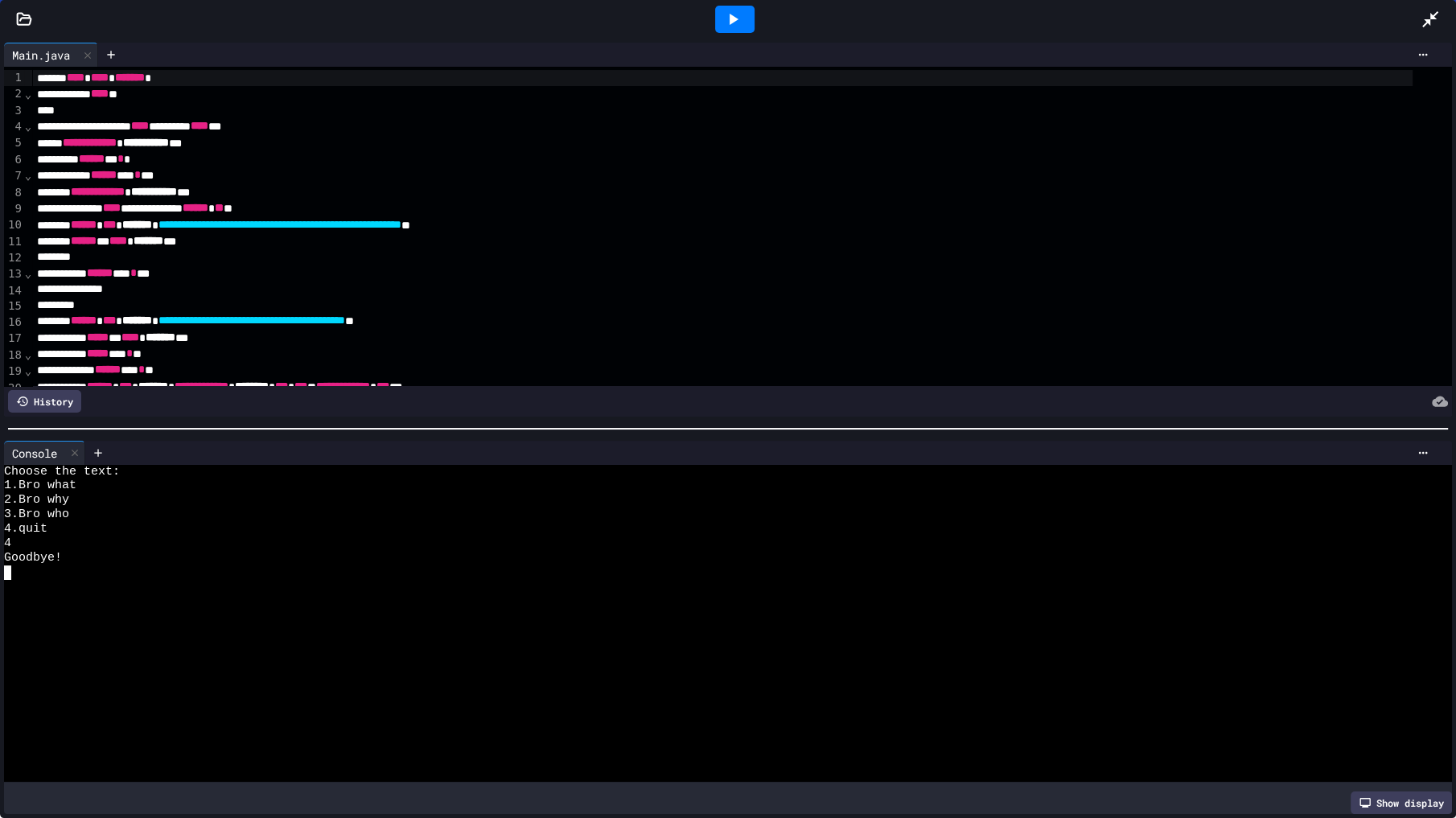
click at [1428, 21] on icon at bounding box center [1430, 18] width 16 height 16
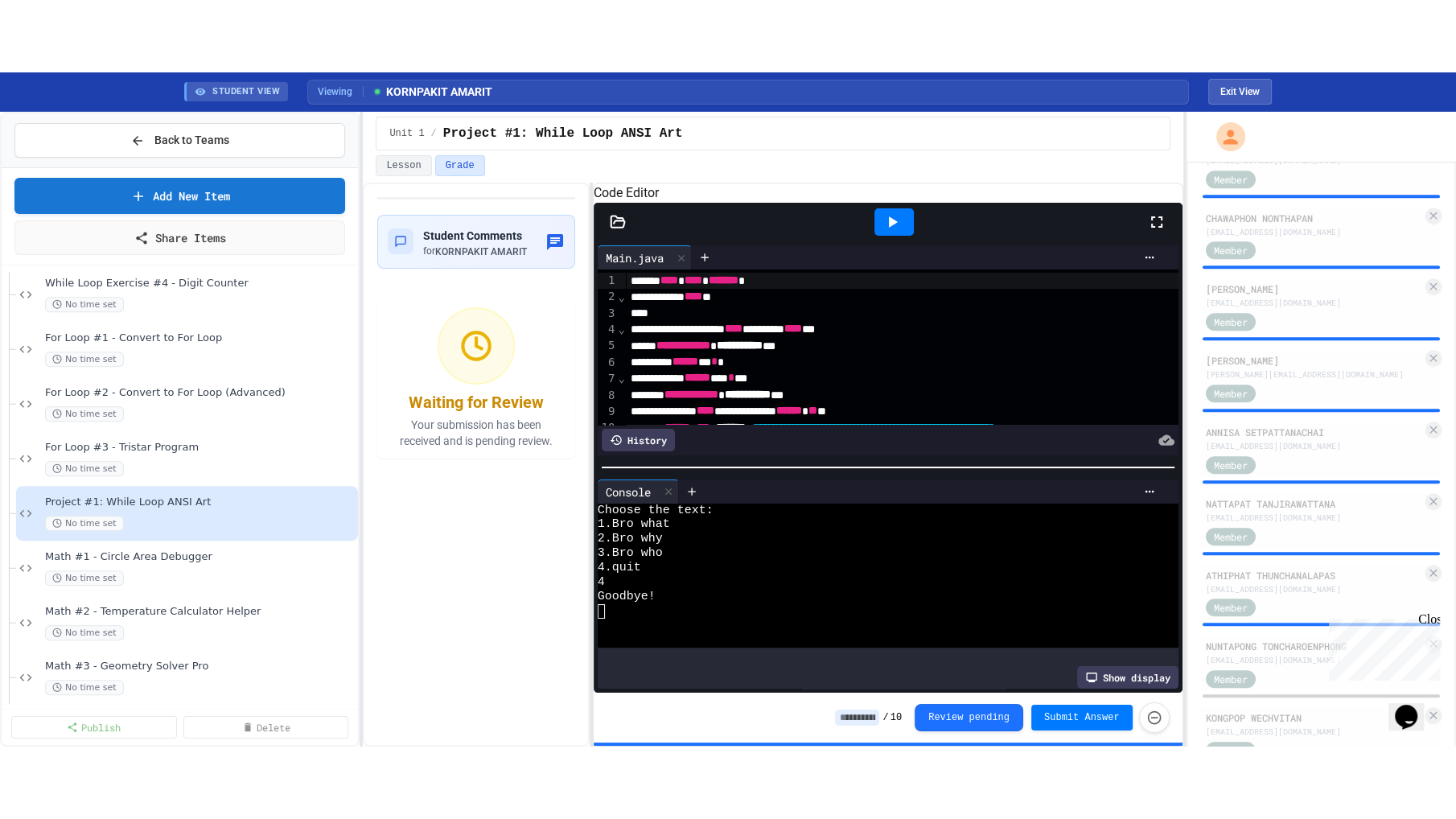
scroll to position [1162, 0]
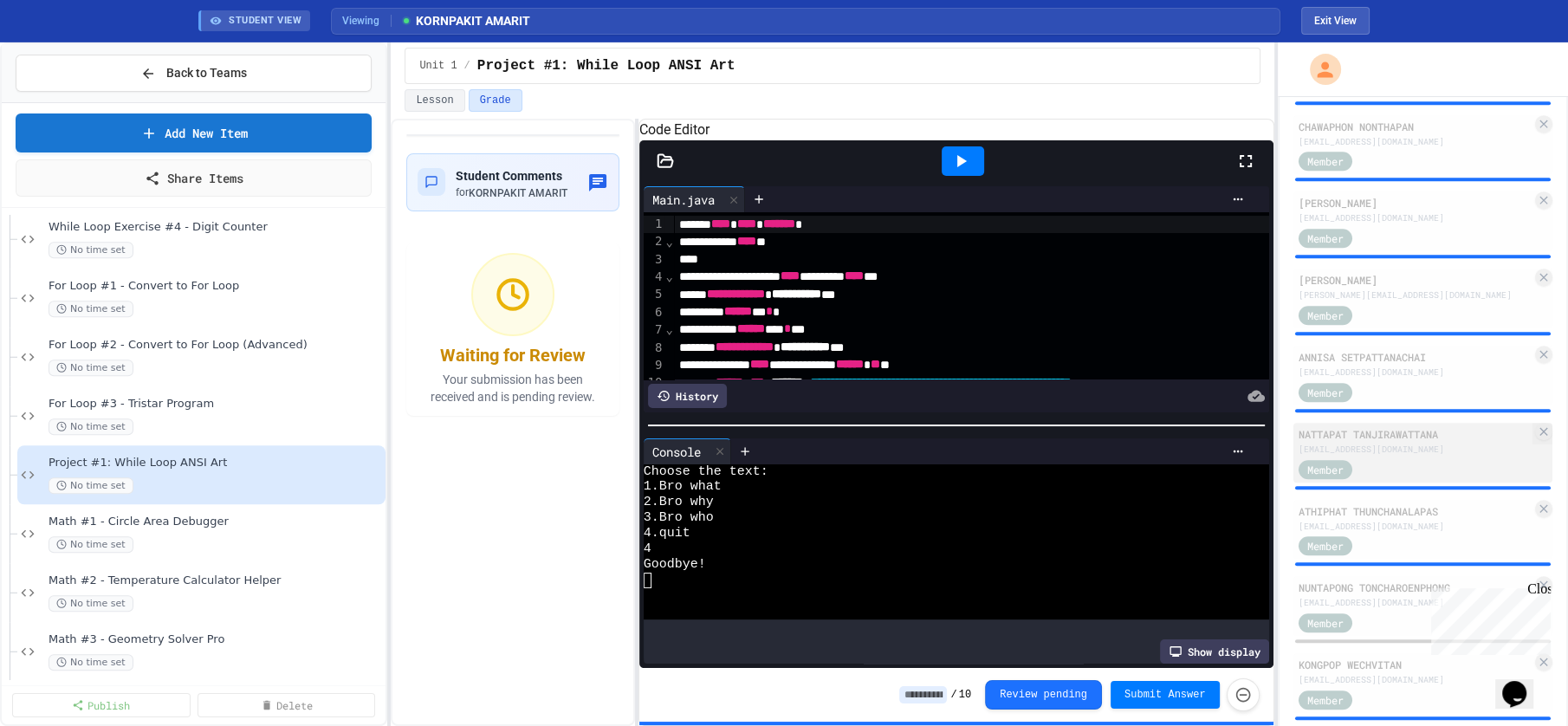
click at [1405, 461] on div "Member" at bounding box center [1415, 468] width 234 height 22
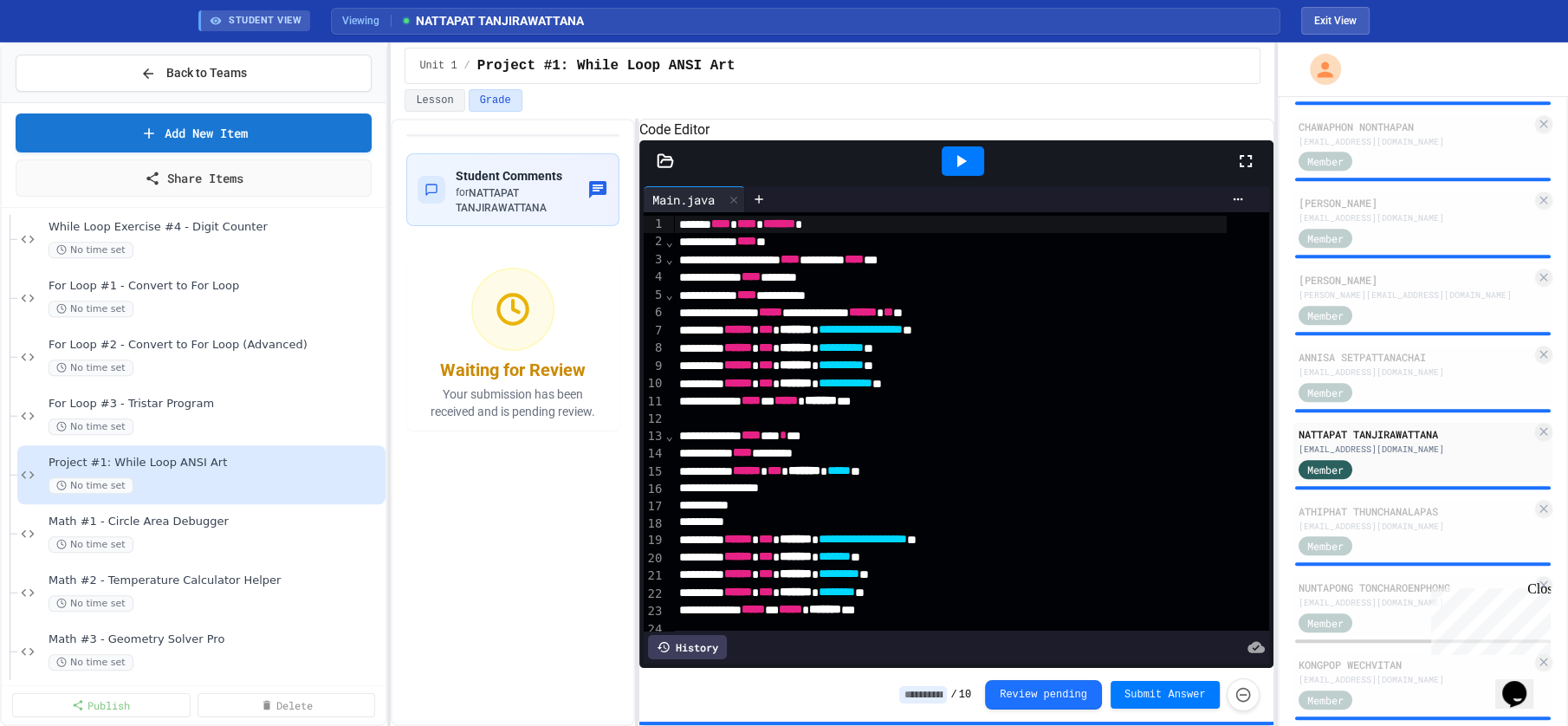
drag, startPoint x: 1244, startPoint y: 184, endPoint x: 1244, endPoint y: 303, distance: 119.0
click at [1244, 171] on icon at bounding box center [1245, 160] width 21 height 21
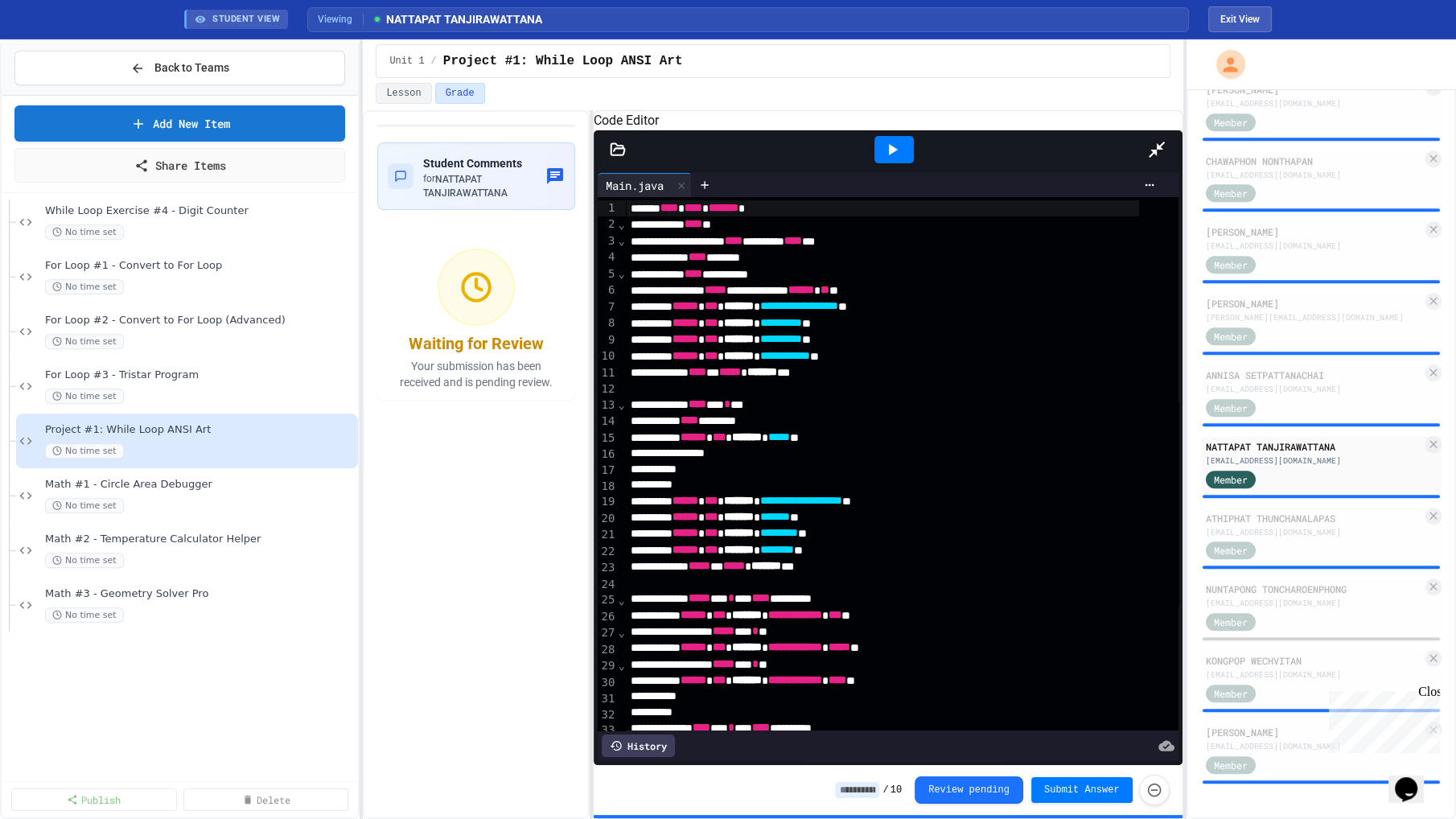
scroll to position [1113, 0]
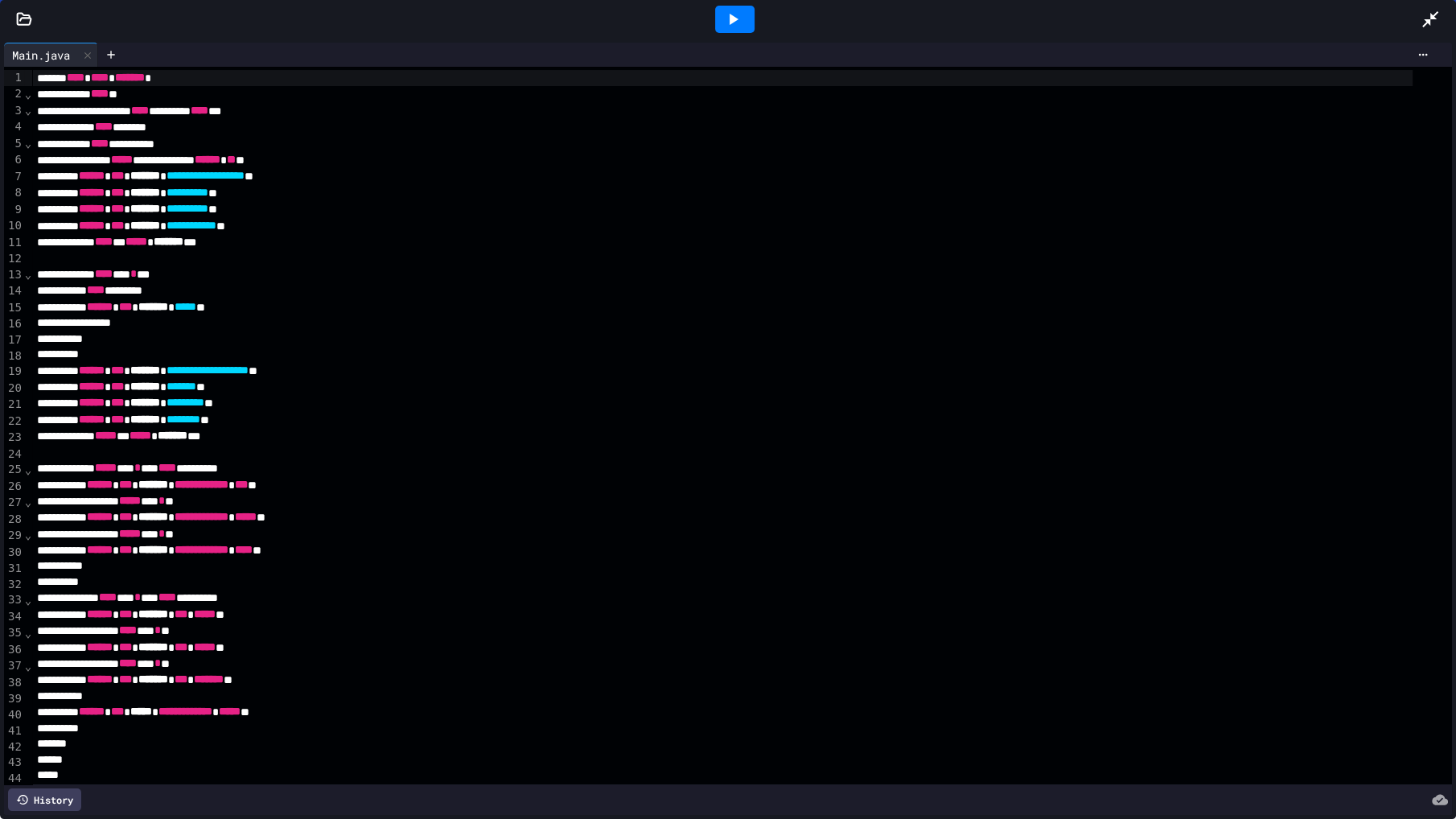
click at [717, 17] on div at bounding box center [735, 19] width 40 height 28
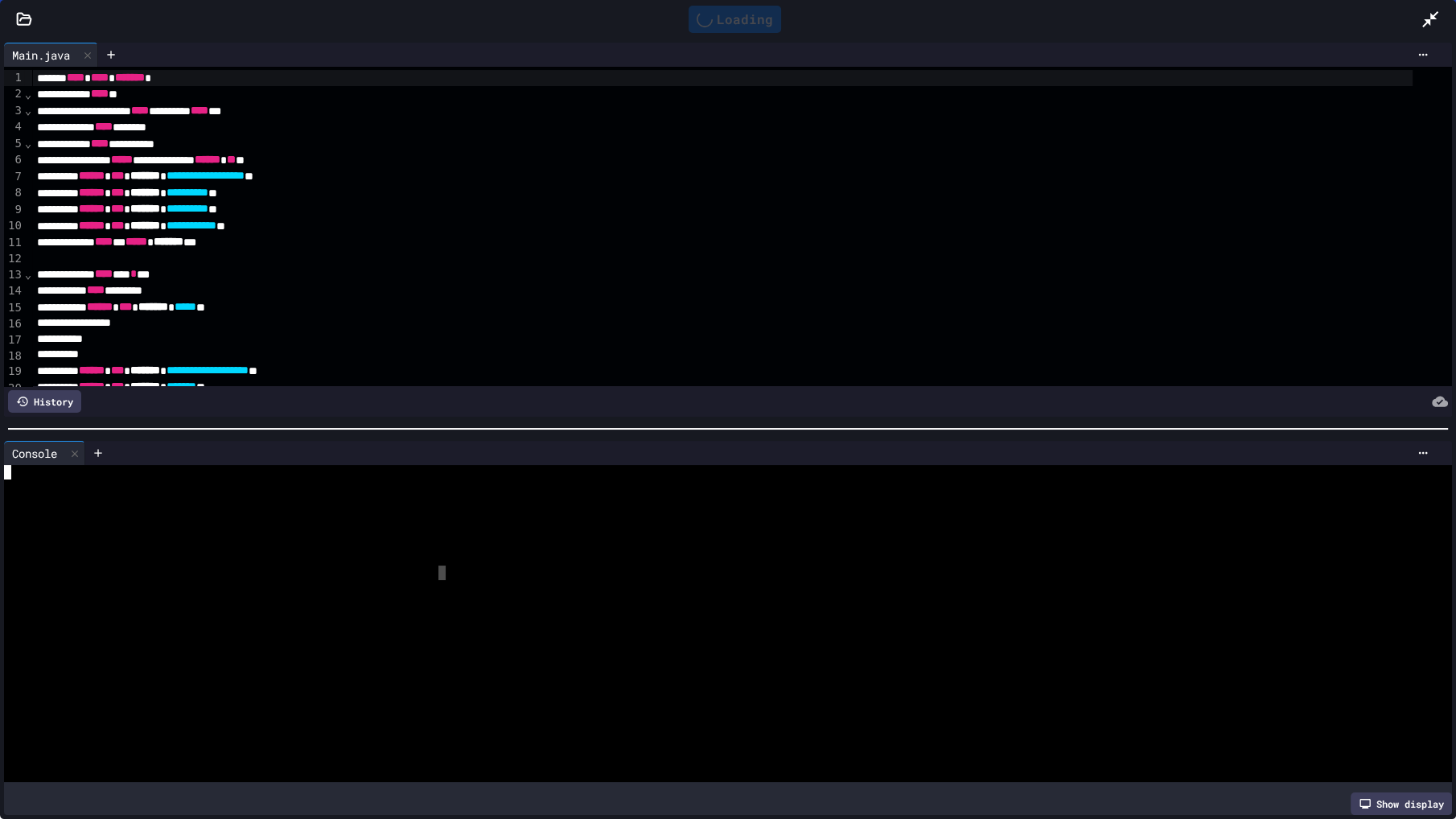
click at [443, 566] on div at bounding box center [713, 573] width 1419 height 15
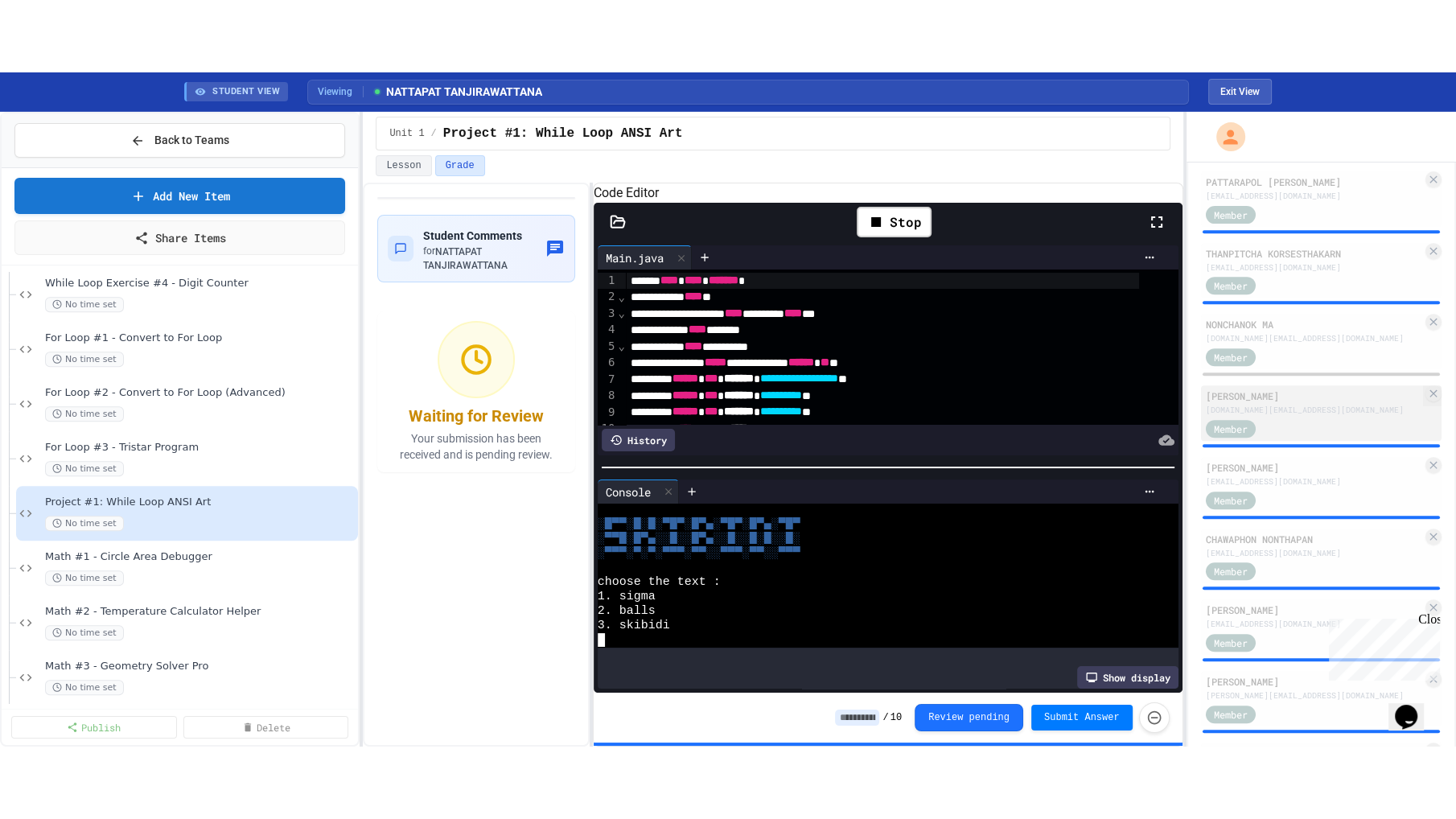
scroll to position [804, 0]
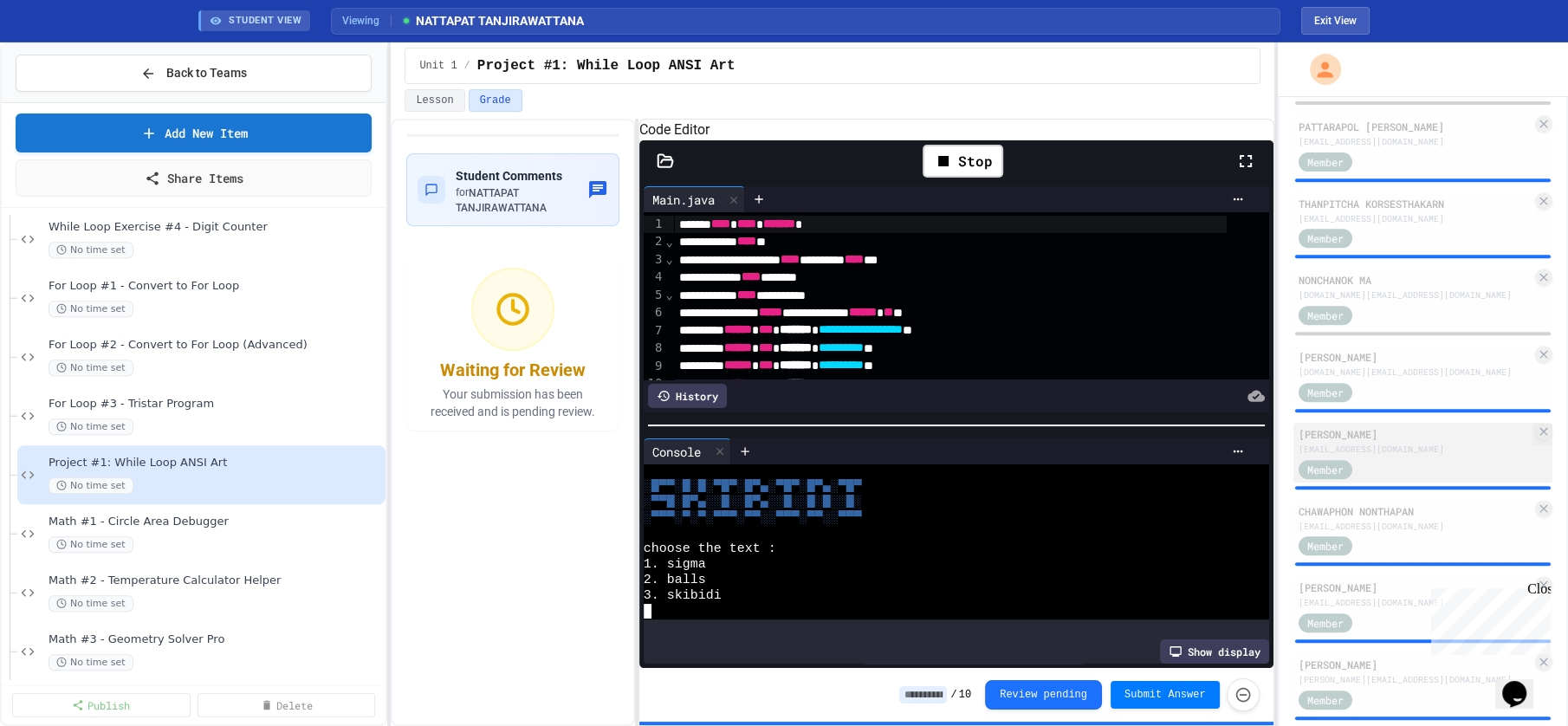
click at [1394, 443] on div "[EMAIL_ADDRESS][DOMAIN_NAME]" at bounding box center [1415, 449] width 234 height 13
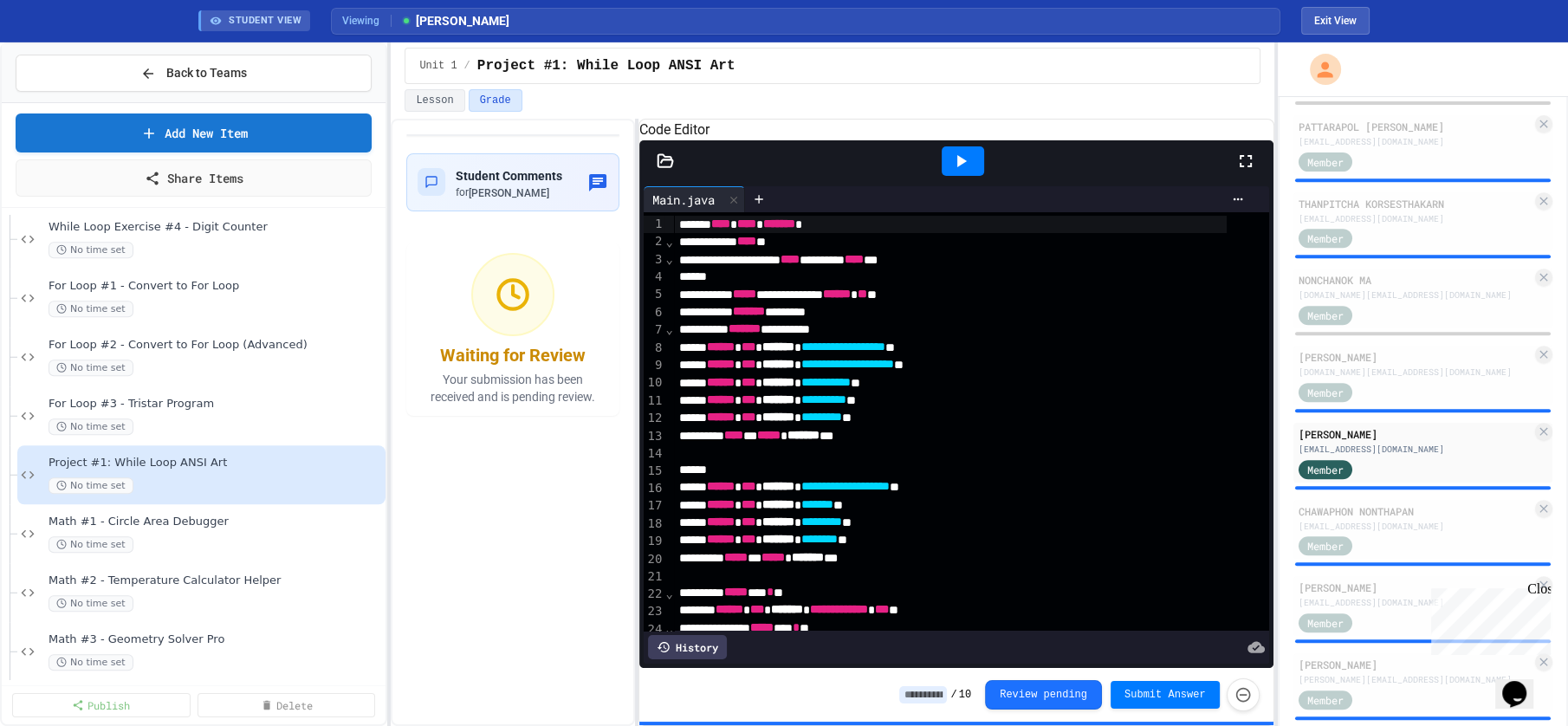
click at [1238, 171] on icon at bounding box center [1245, 160] width 21 height 21
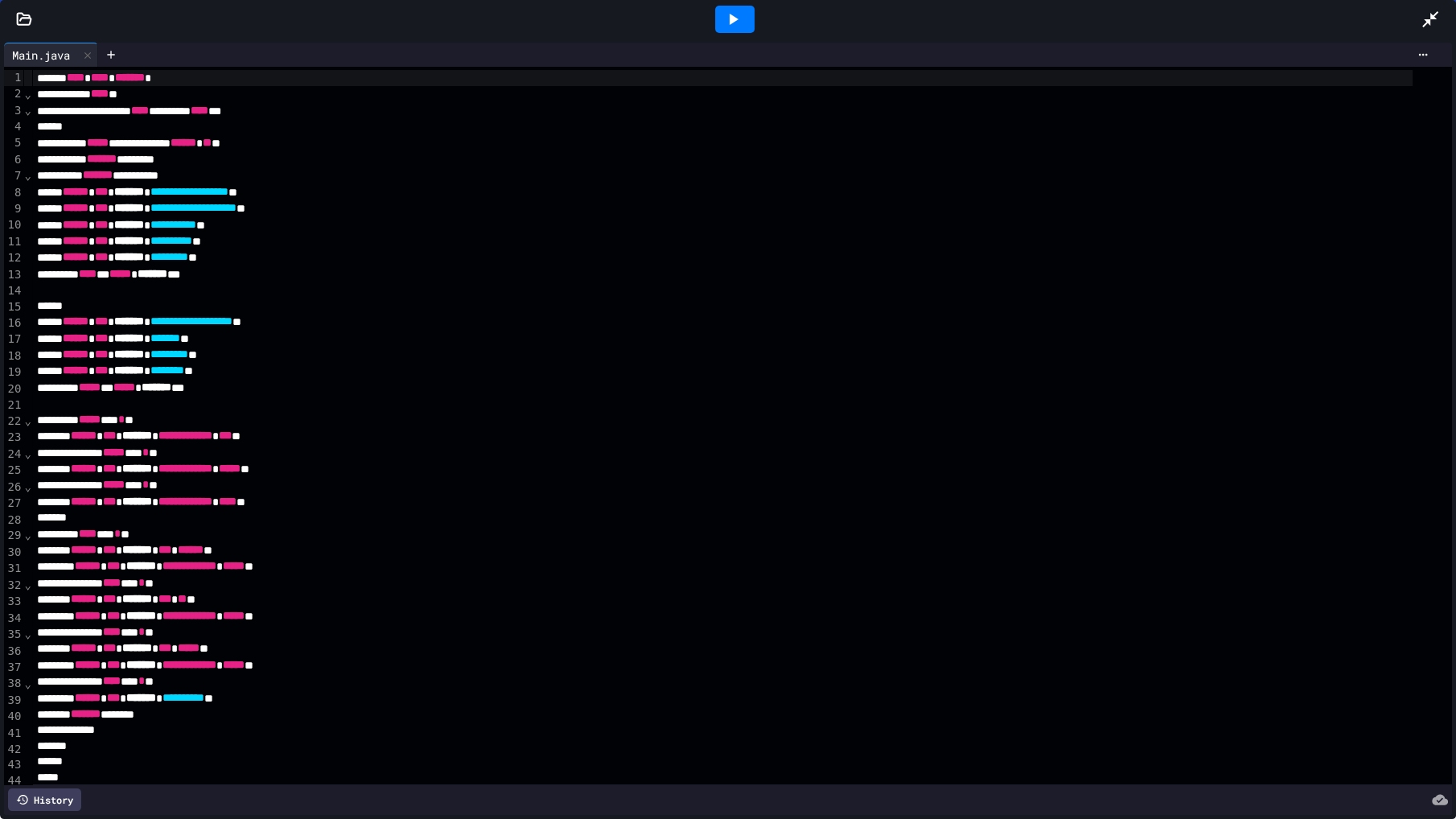
click at [739, 20] on icon at bounding box center [732, 18] width 19 height 19
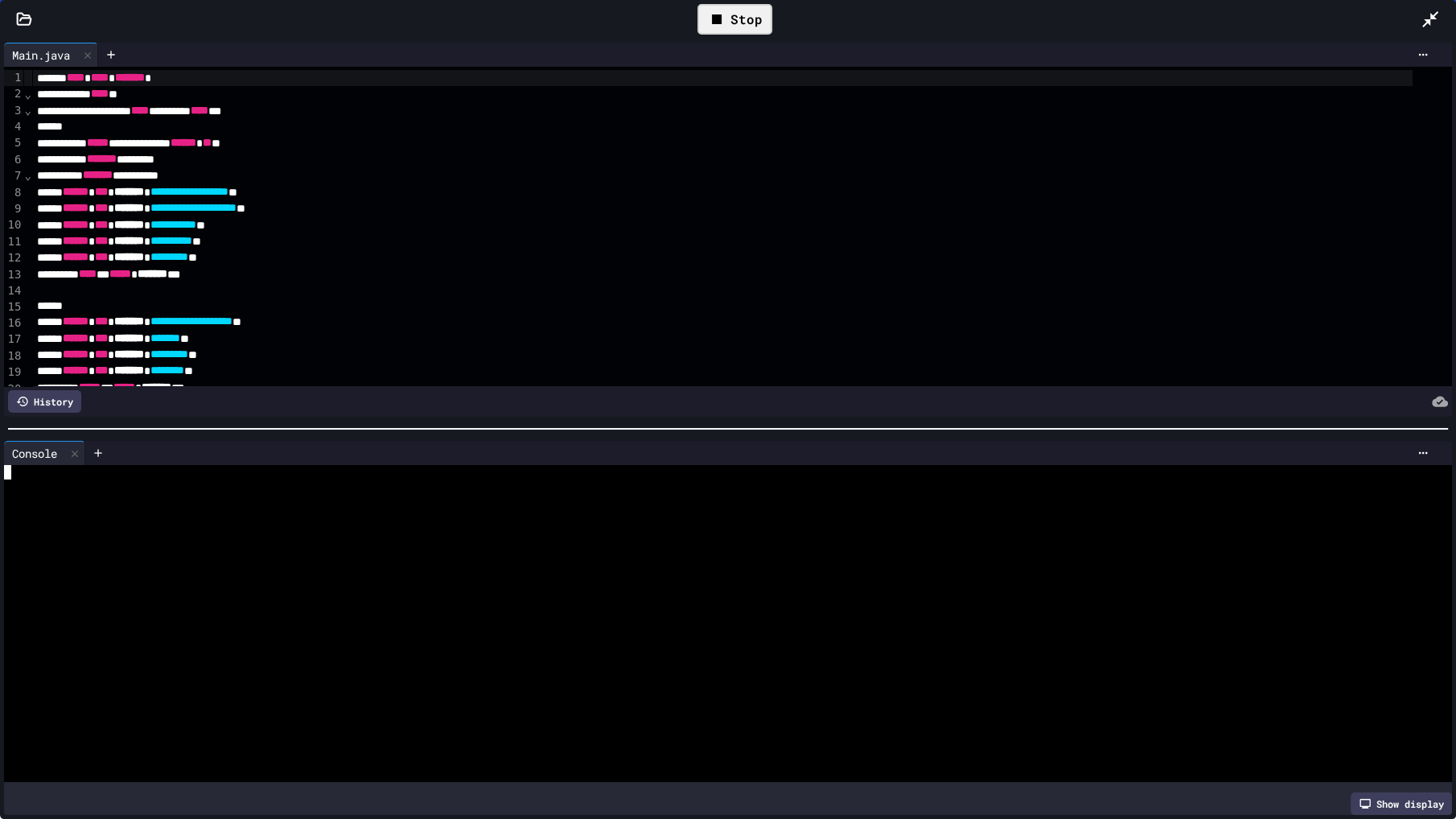
click at [297, 582] on div at bounding box center [713, 587] width 1419 height 15
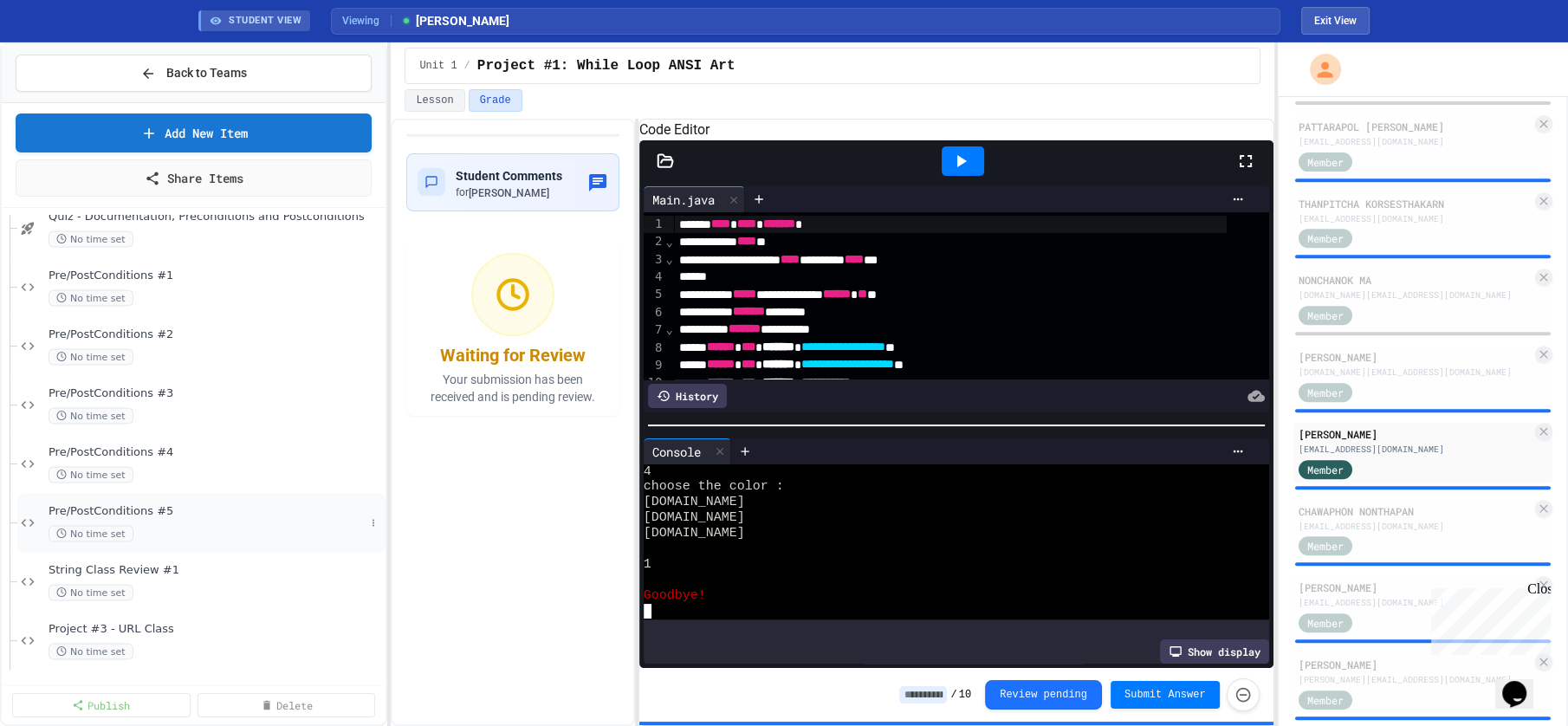
scroll to position [4270, 0]
click at [157, 621] on span "Project #3 - URL Class" at bounding box center [207, 627] width 317 height 15
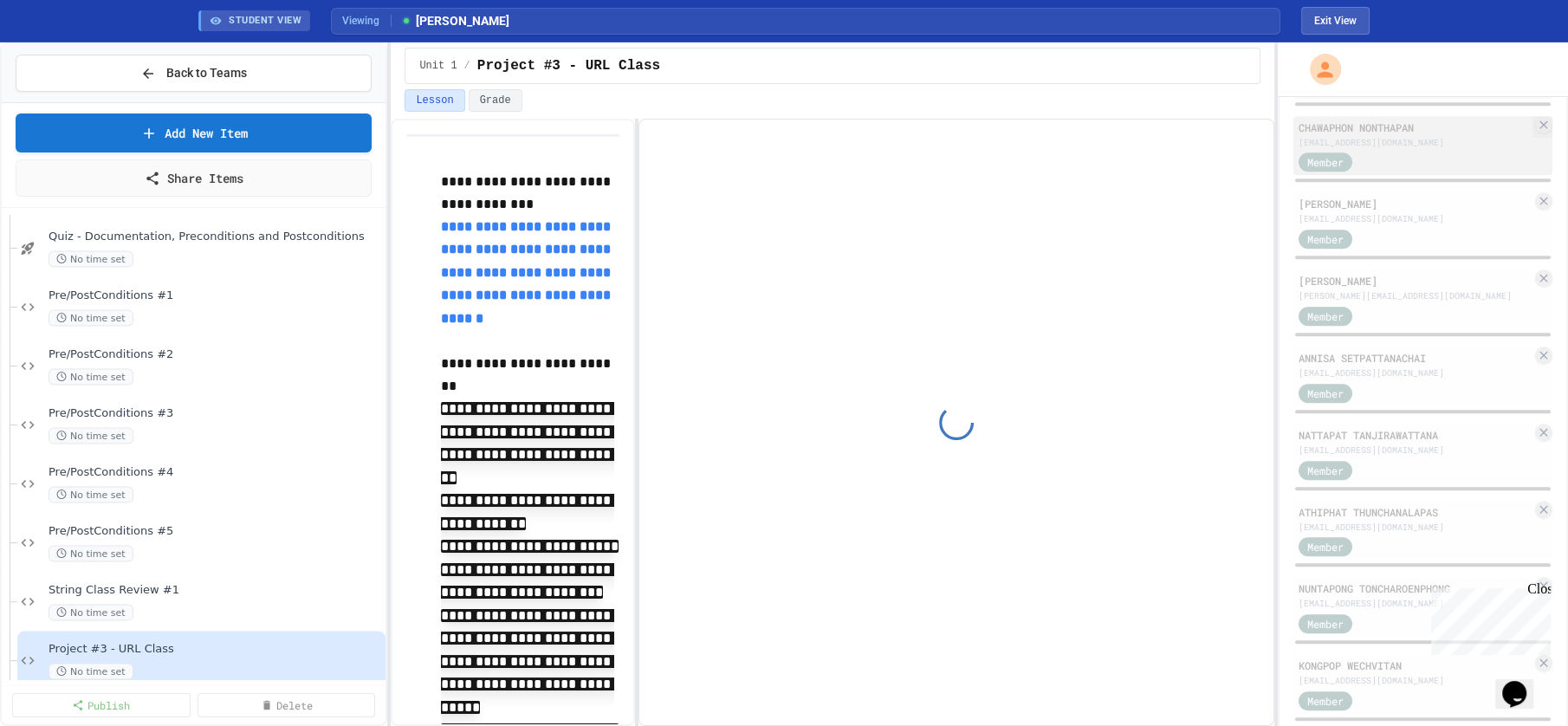
scroll to position [1355, 0]
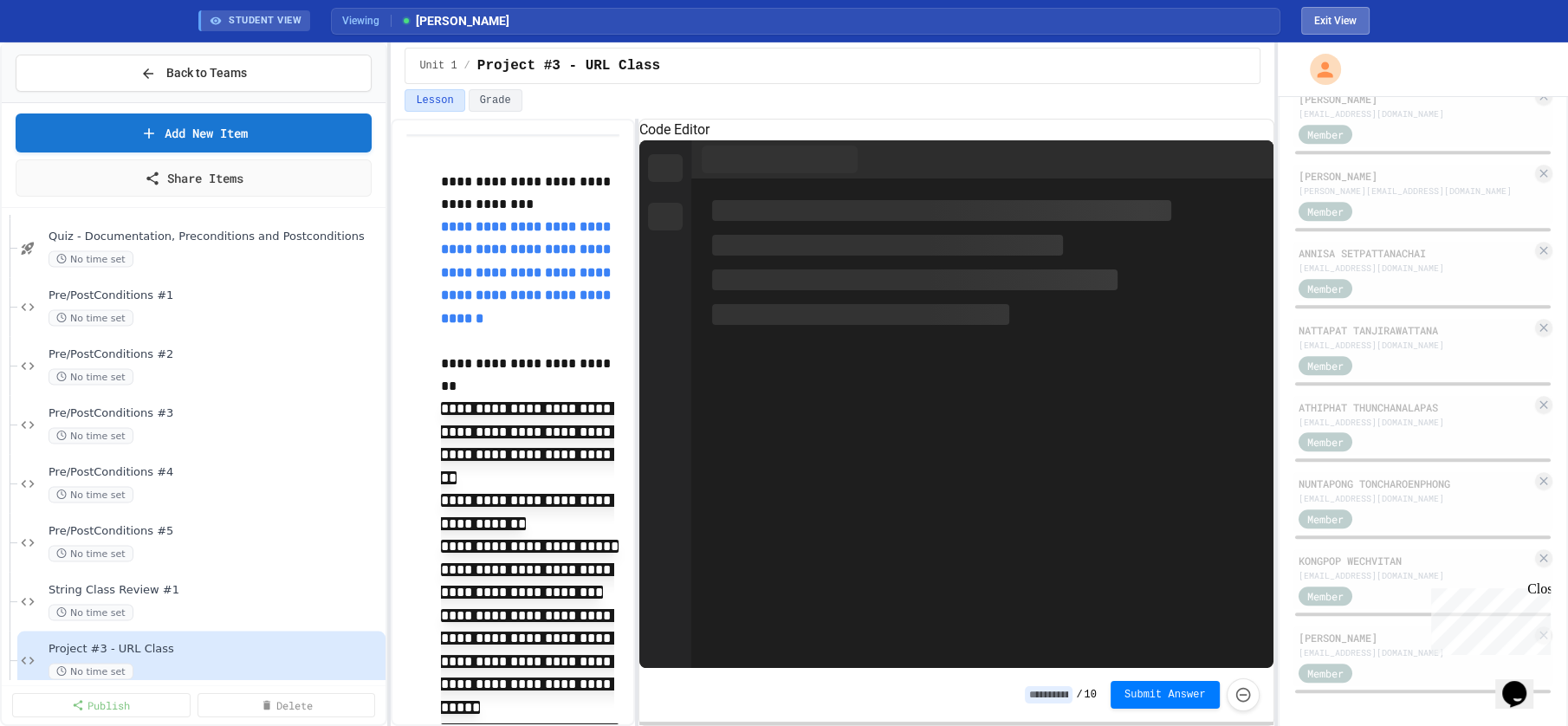
click at [1326, 28] on button "Exit View" at bounding box center [1335, 21] width 69 height 28
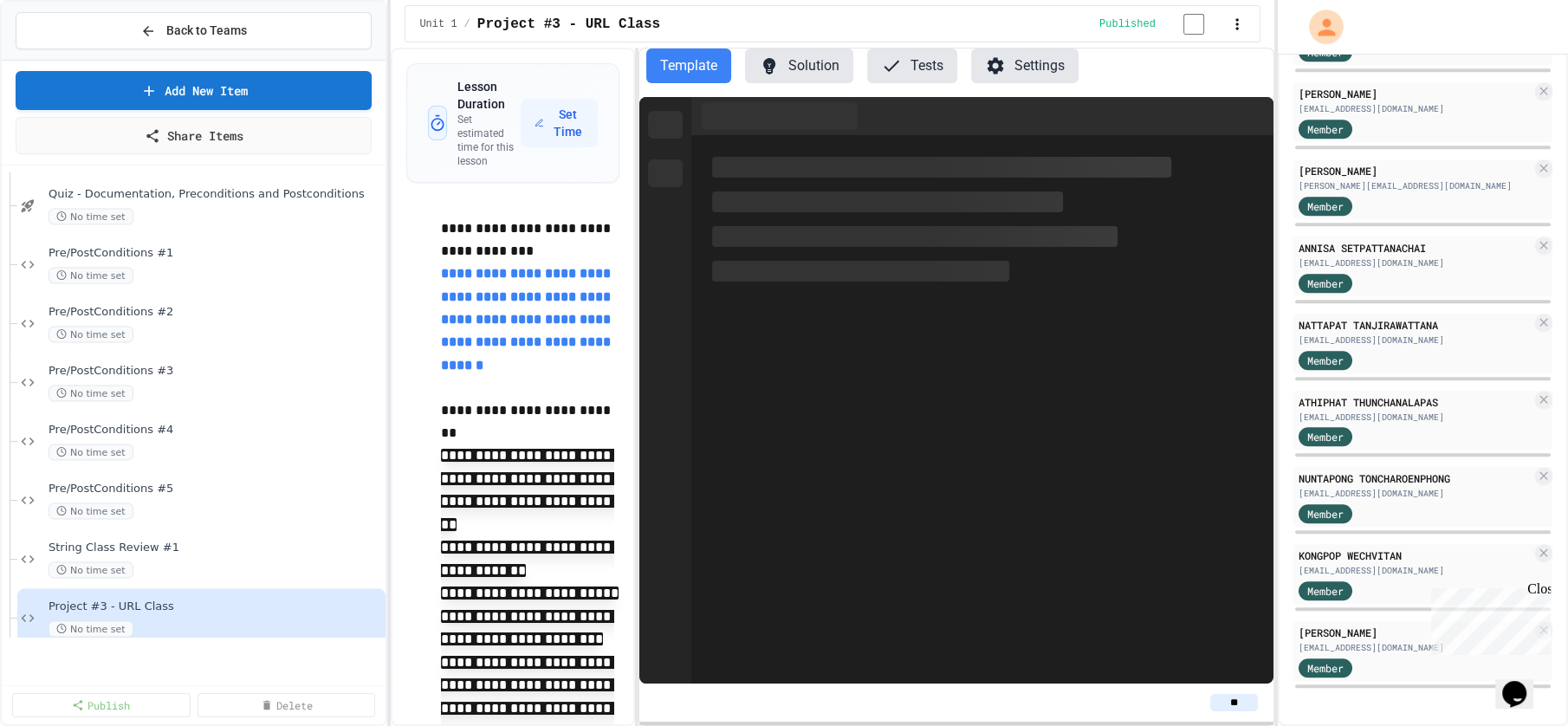
scroll to position [1313, 0]
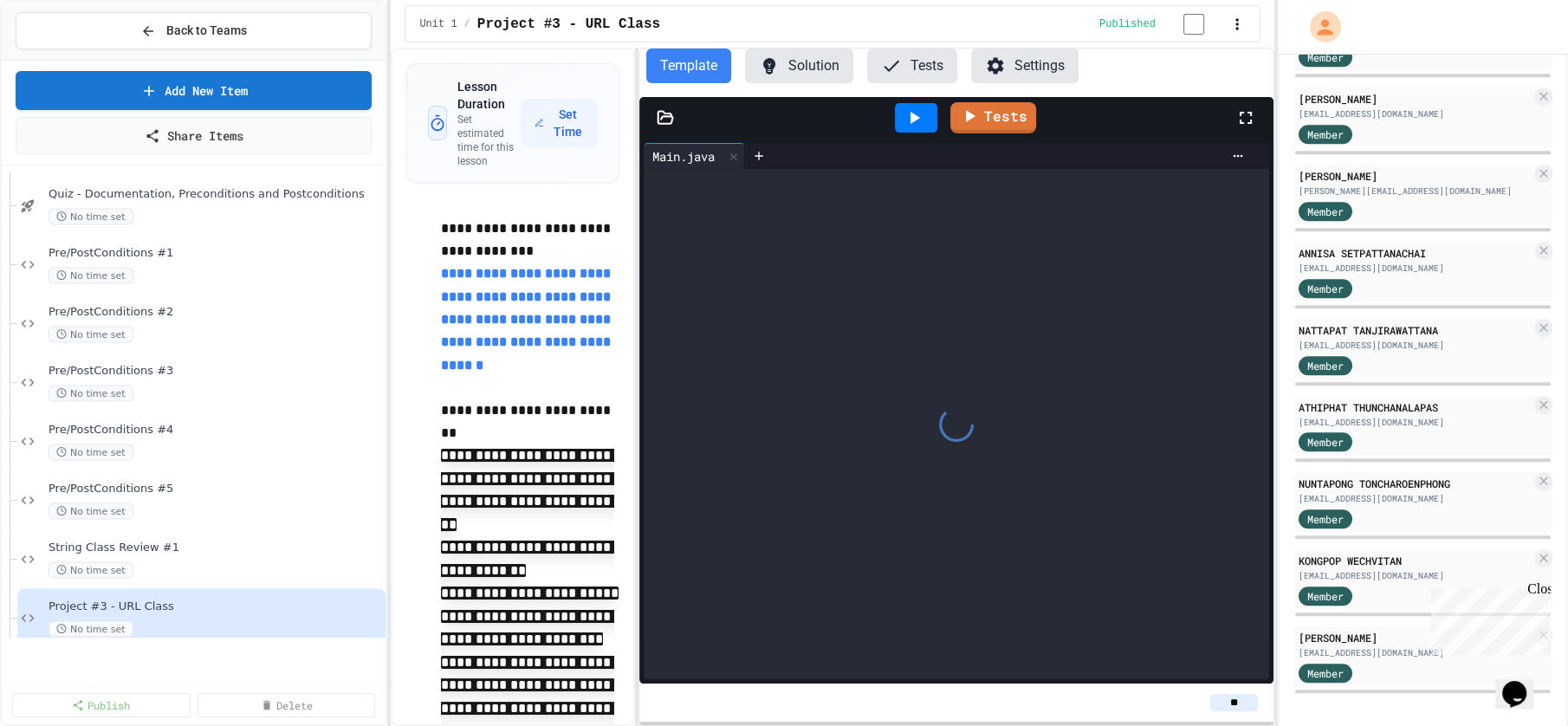
click at [933, 62] on button "Tests" at bounding box center [912, 66] width 91 height 35
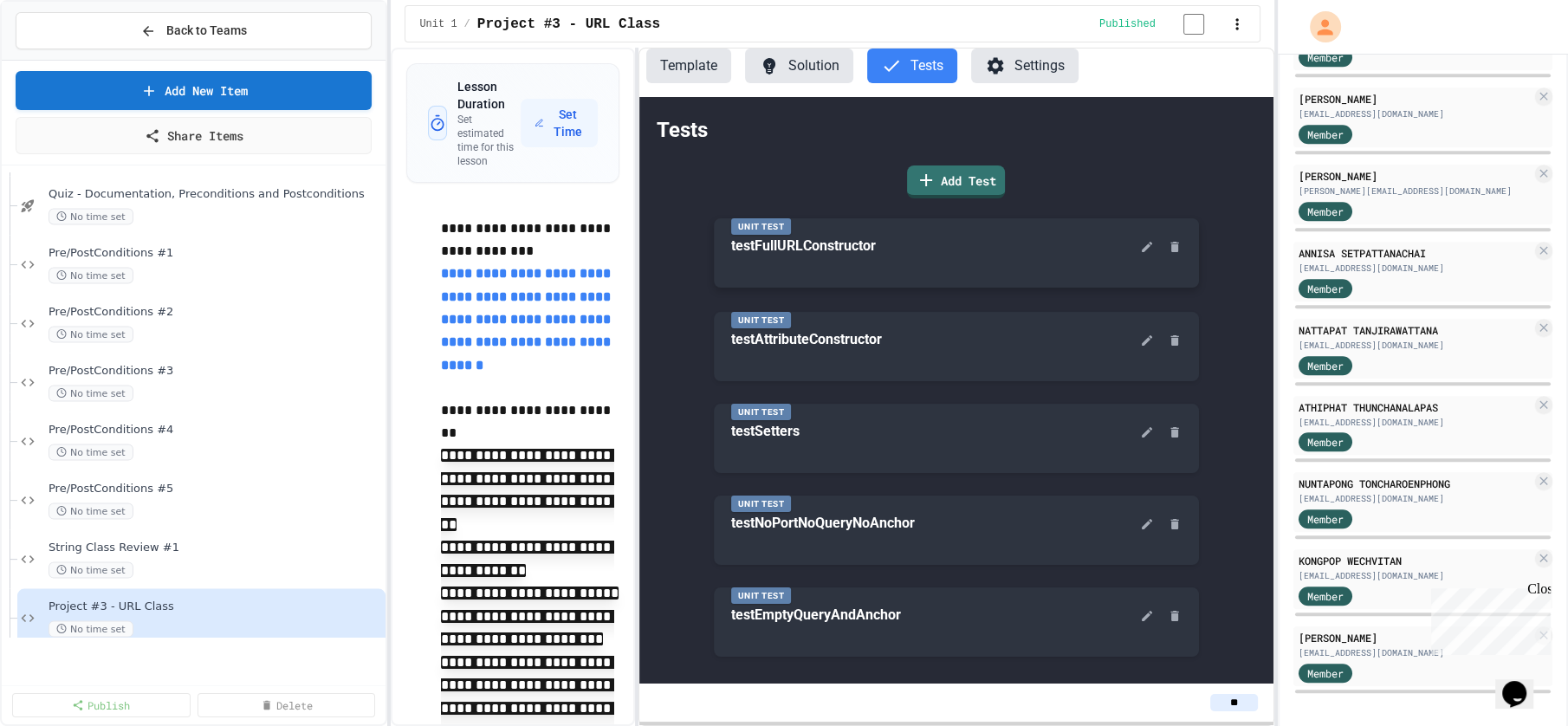
scroll to position [4229, 0]
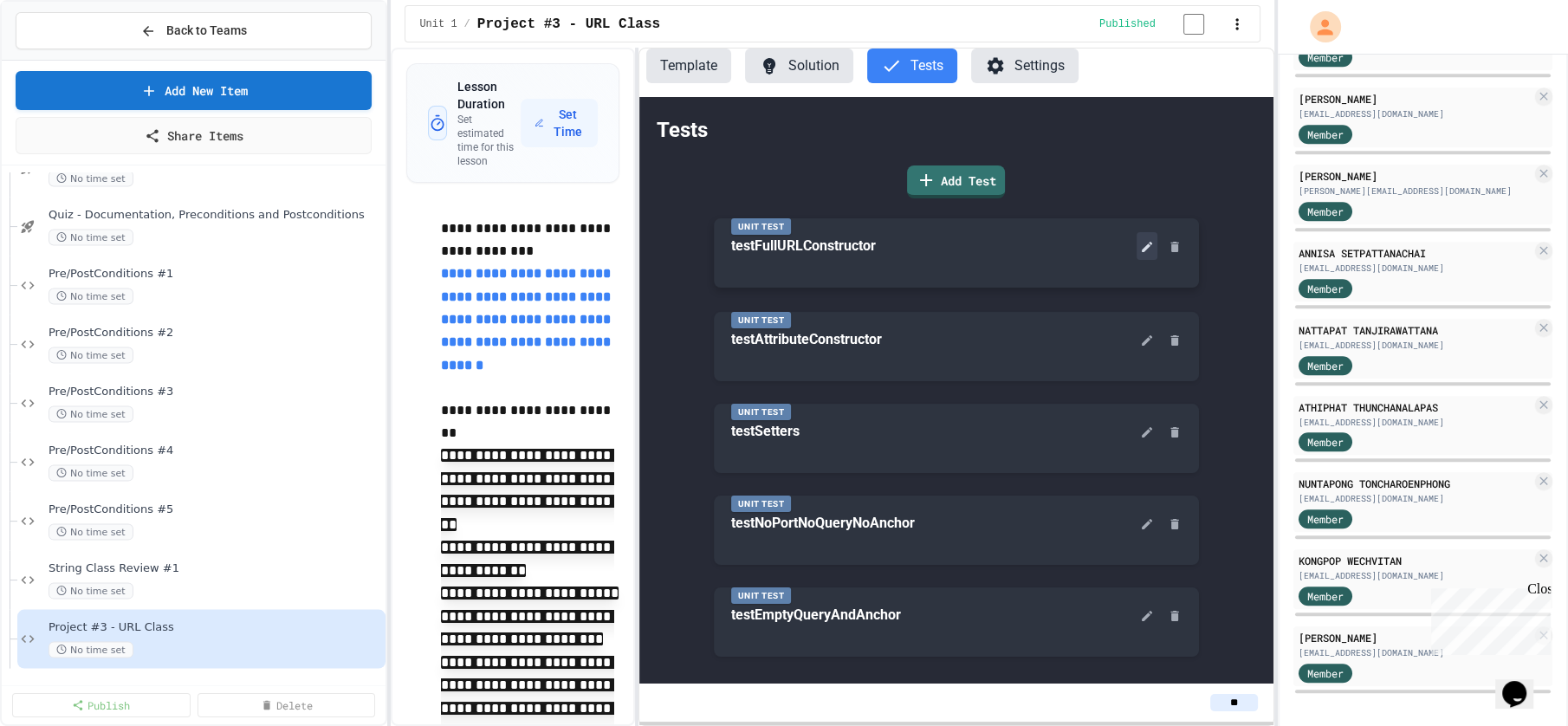
click at [1145, 251] on icon at bounding box center [1147, 247] width 10 height 10
type input "**********"
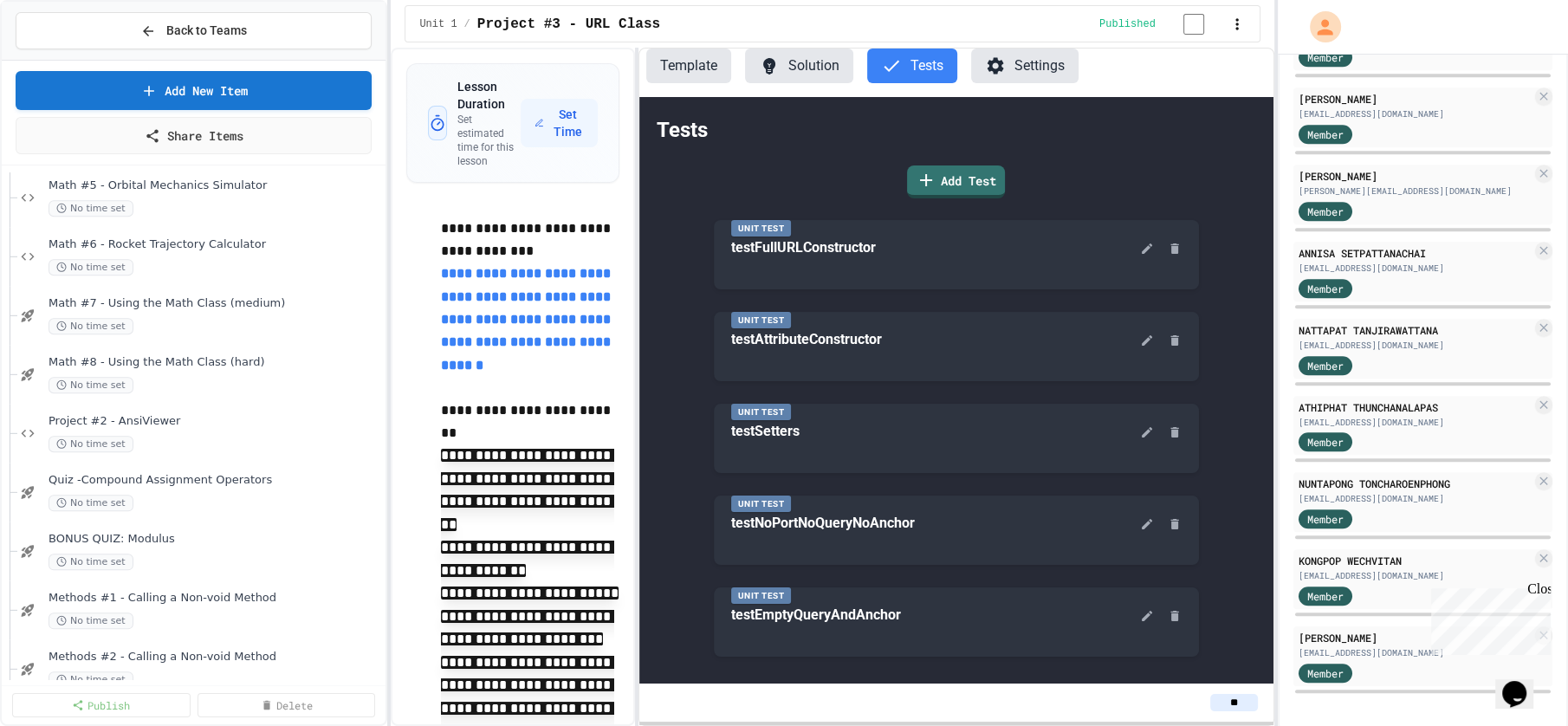
scroll to position [2207, 0]
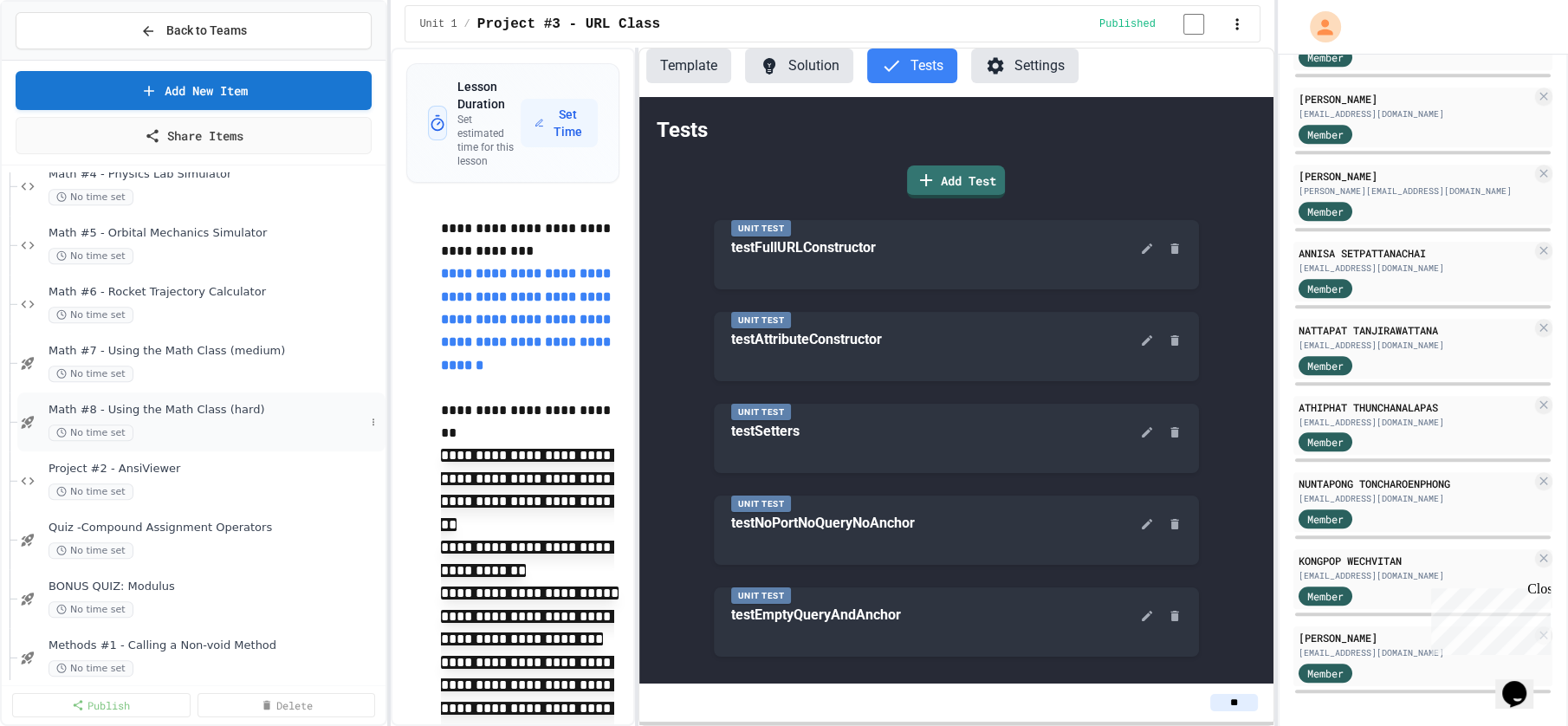
click at [163, 449] on div "Math #8 - Using the Math Class (hard) No time set" at bounding box center [201, 421] width 368 height 59
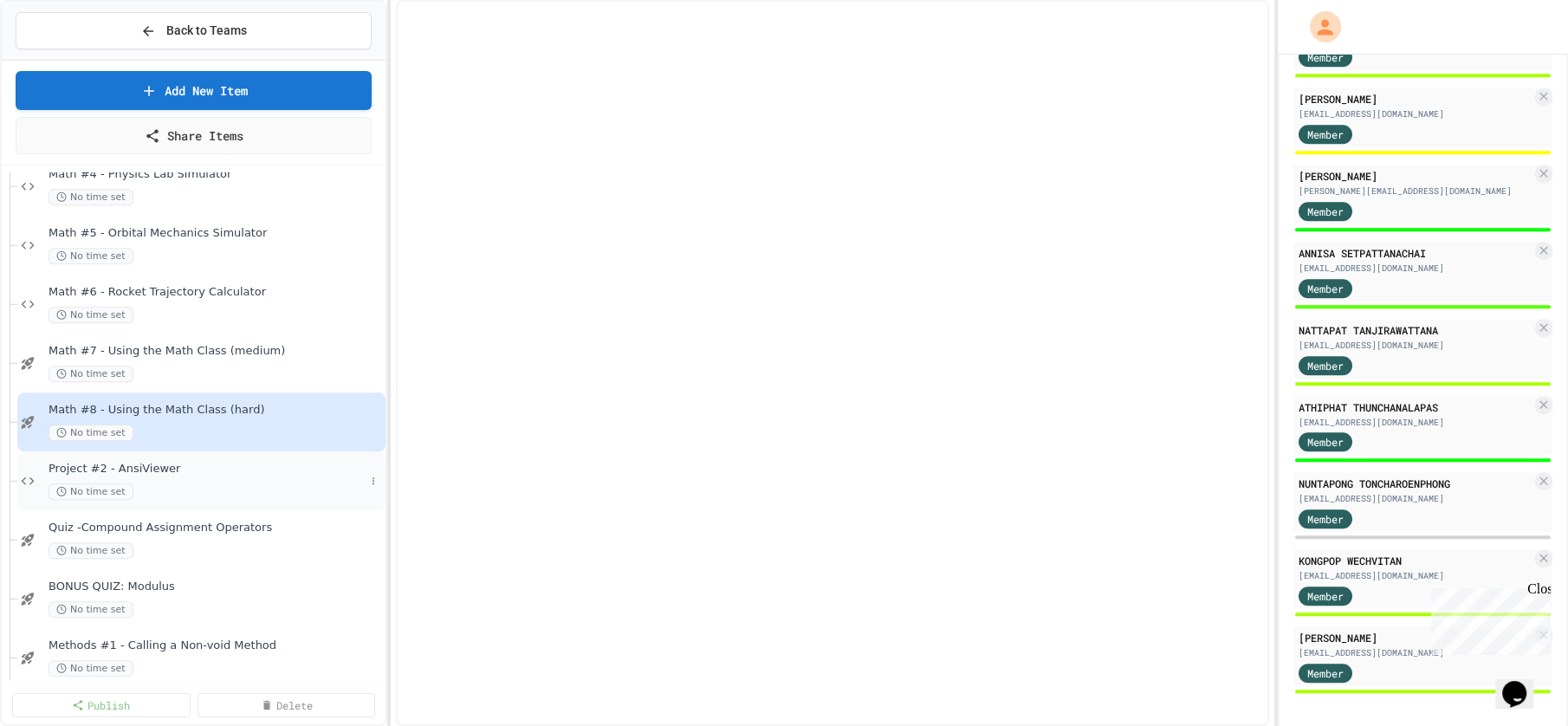
click at [181, 479] on div "Project #2 - AnsiViewer No time set" at bounding box center [207, 481] width 317 height 38
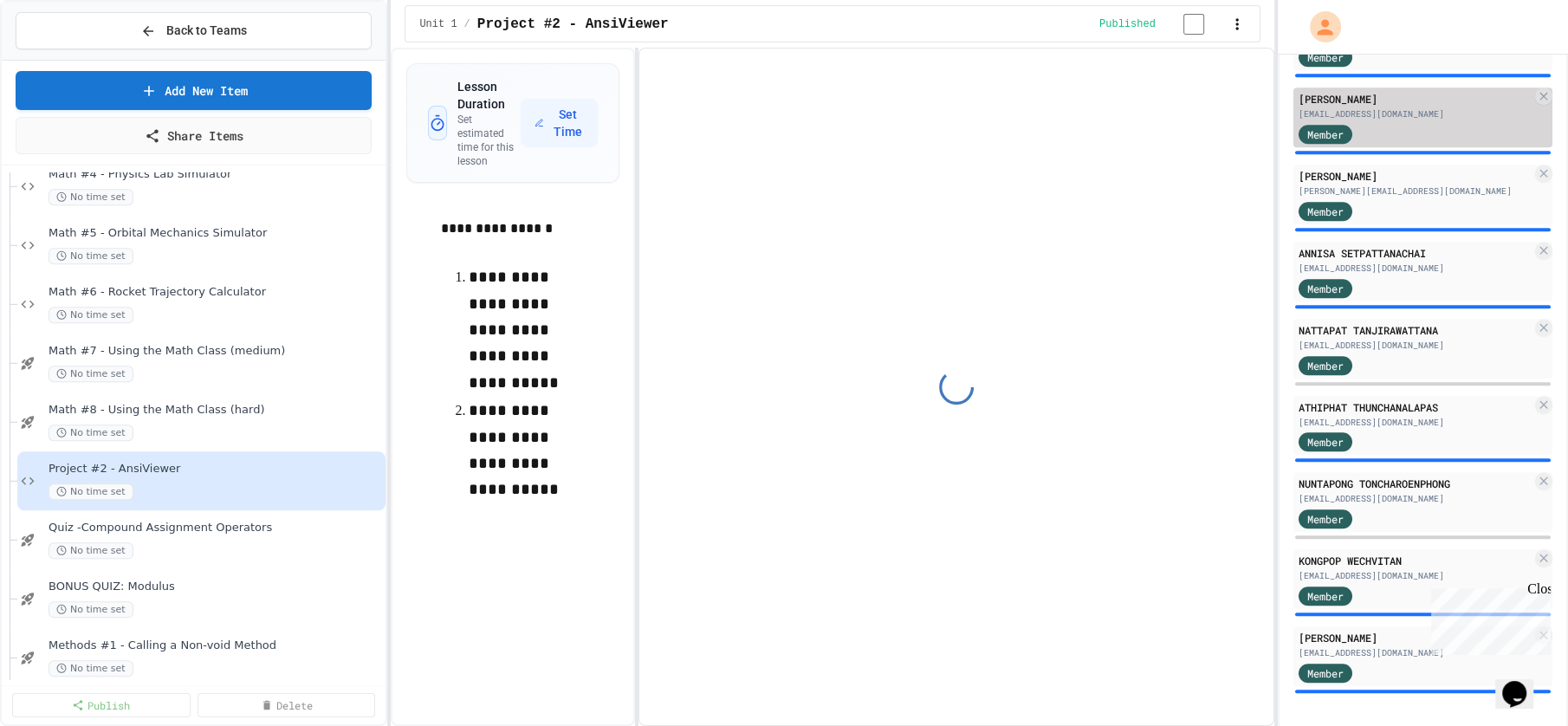
click at [1418, 103] on div "[PERSON_NAME]" at bounding box center [1415, 99] width 234 height 16
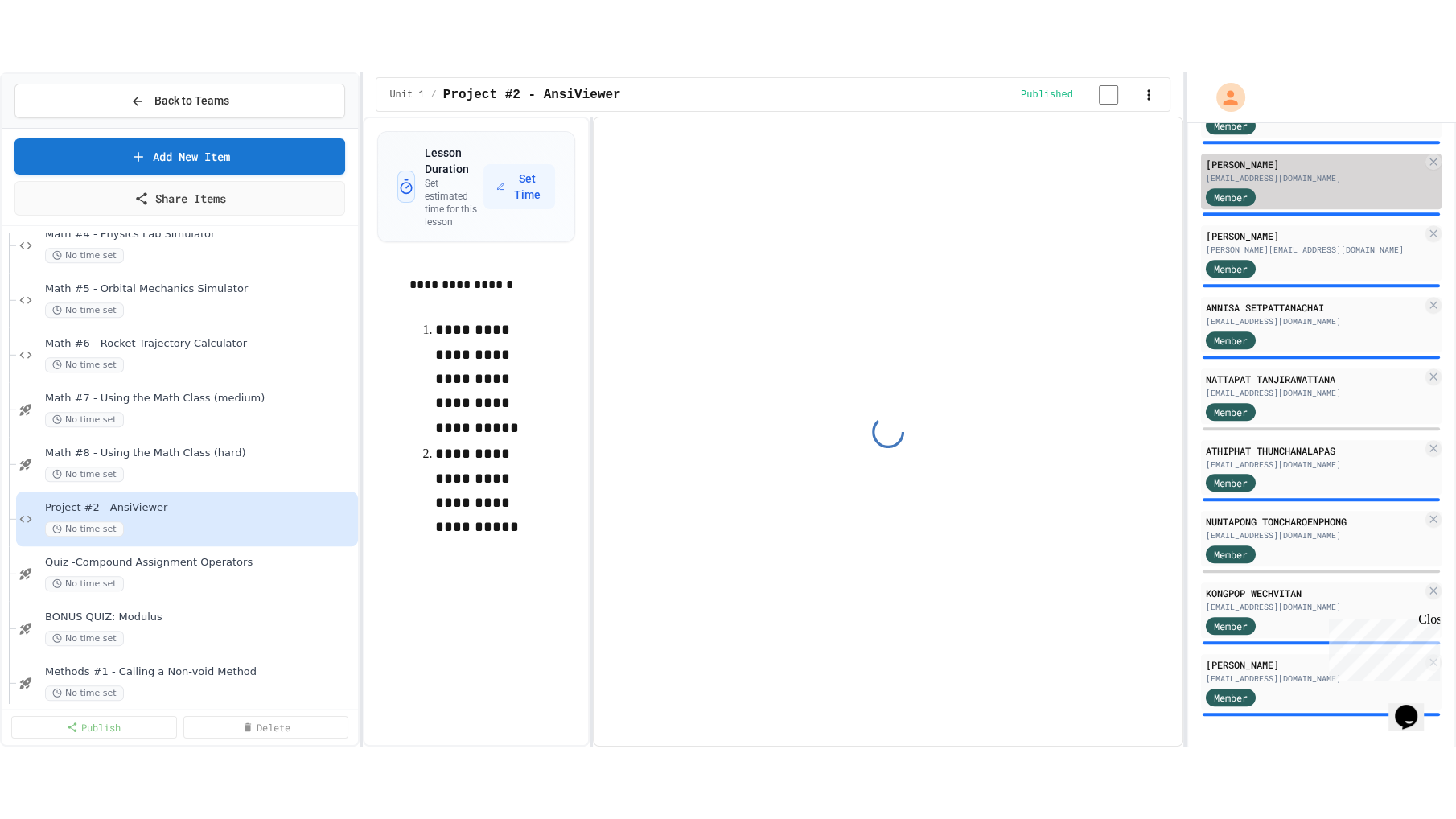
scroll to position [1258, 0]
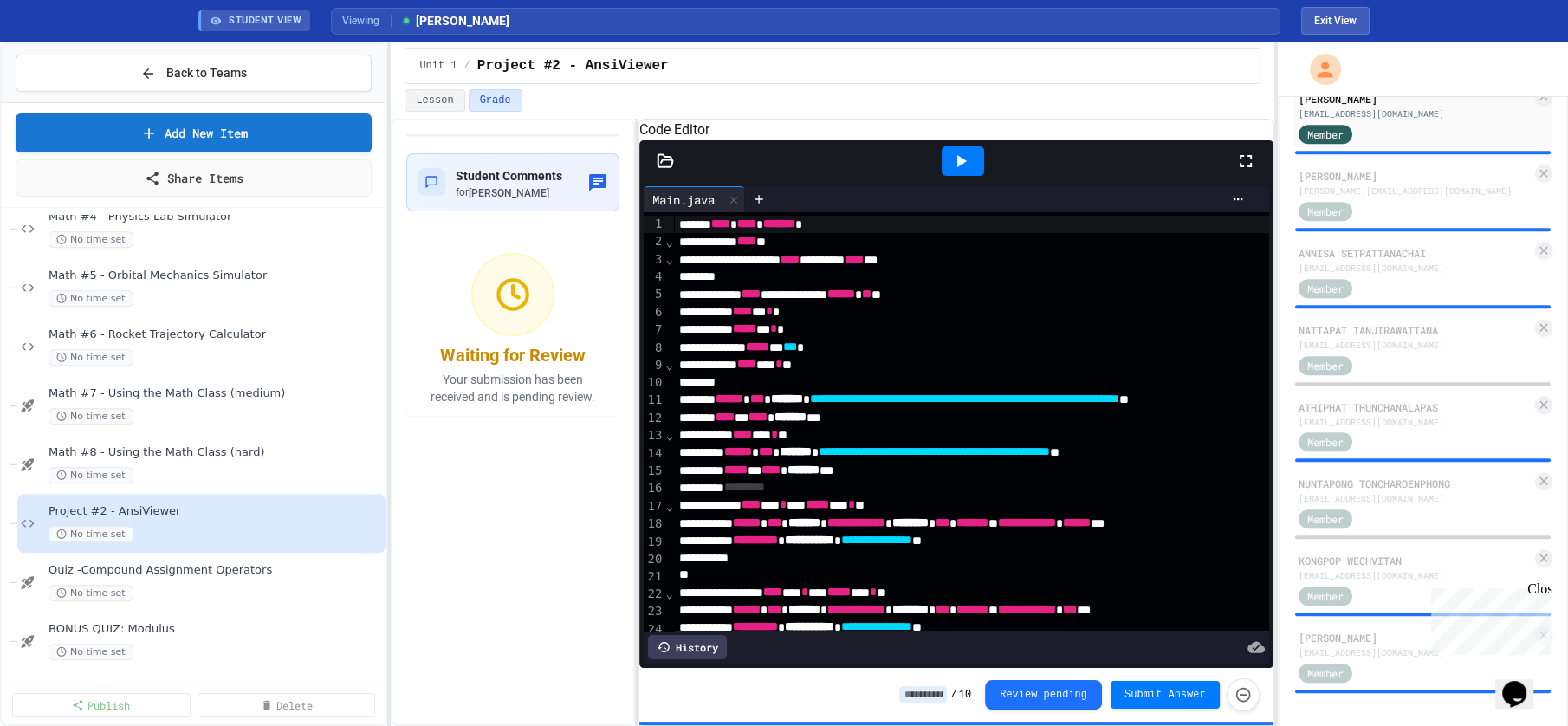
click at [1246, 171] on icon at bounding box center [1245, 160] width 21 height 21
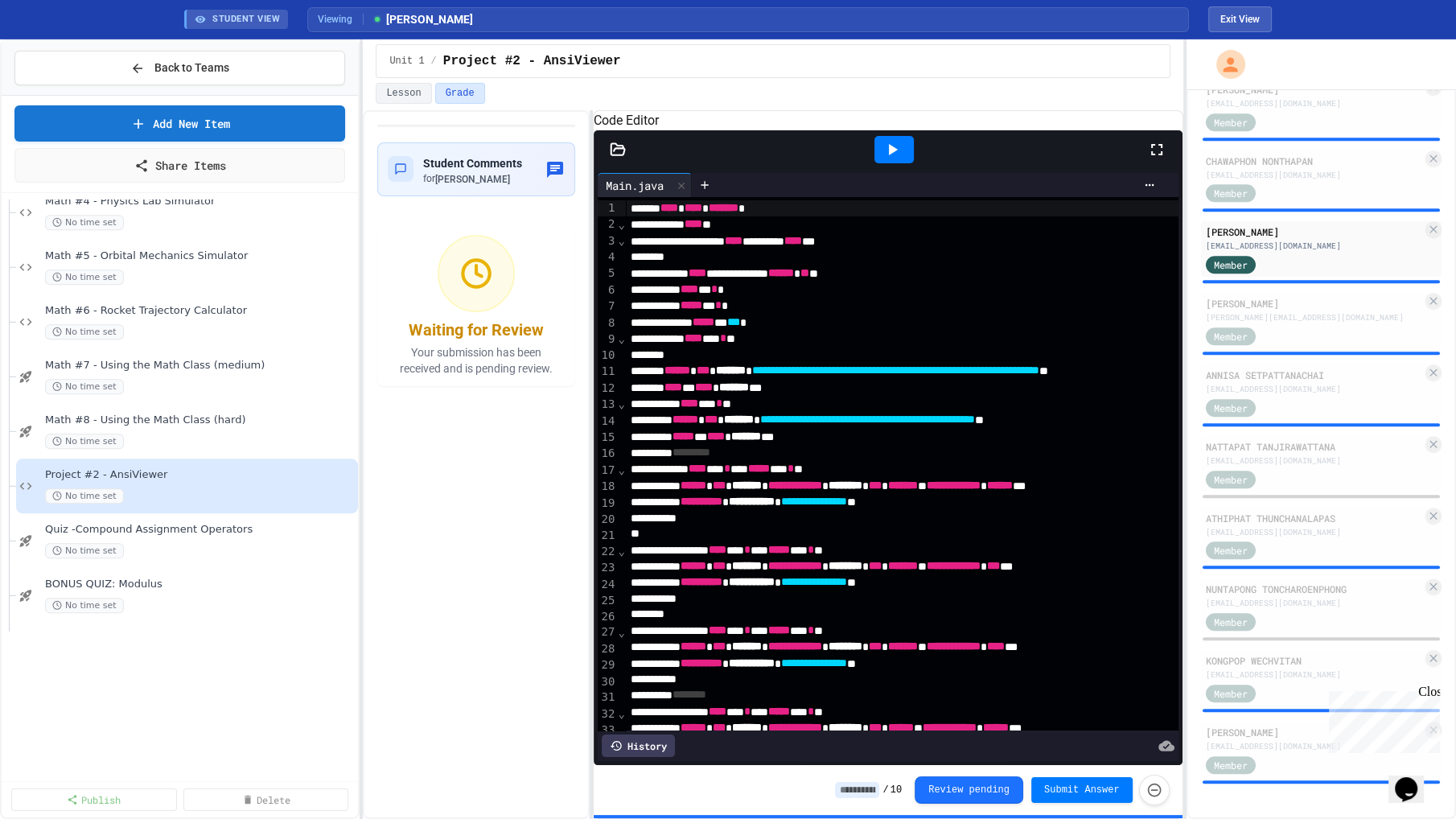
scroll to position [1113, 0]
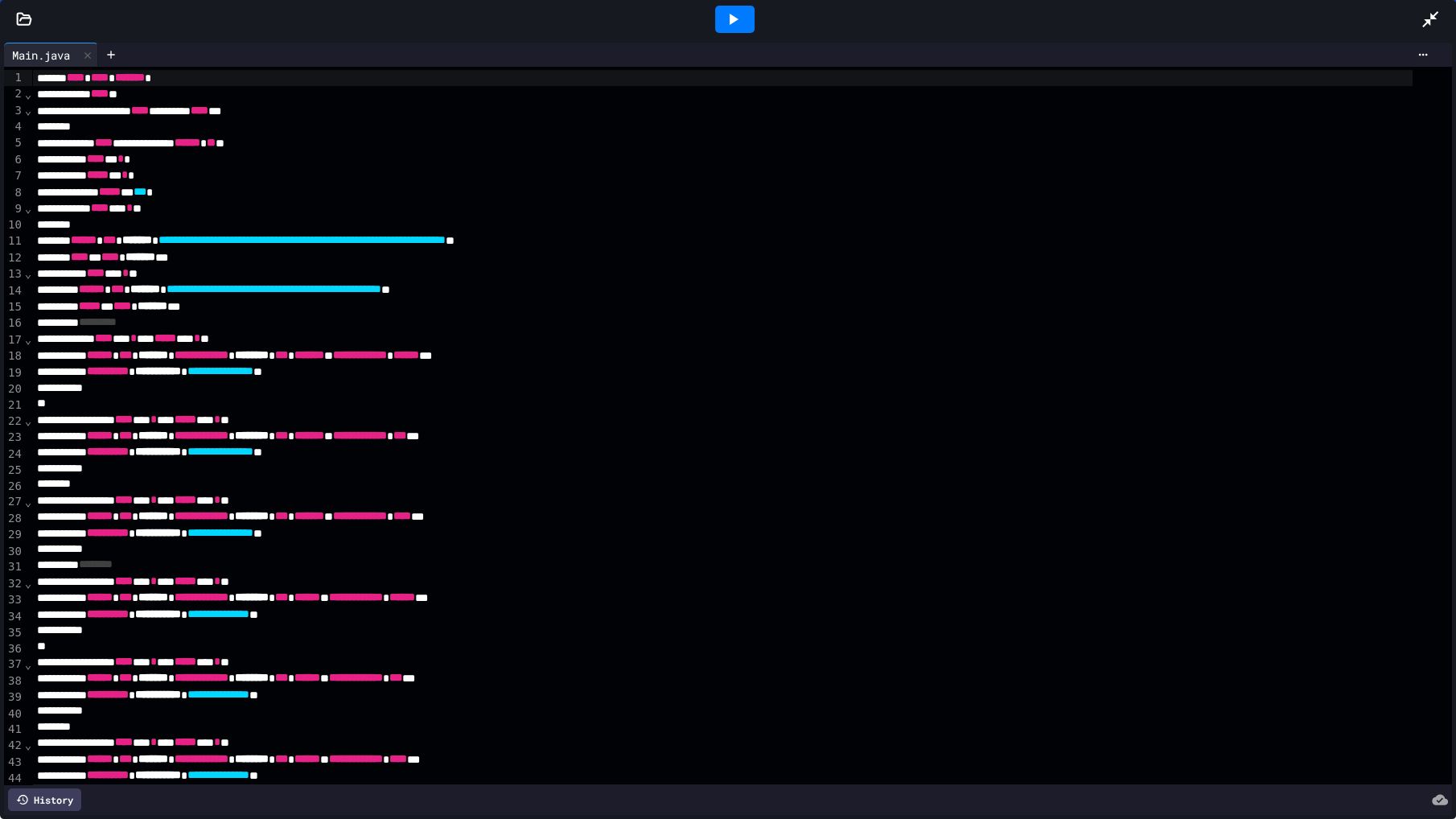
click at [723, 15] on icon at bounding box center [732, 18] width 19 height 19
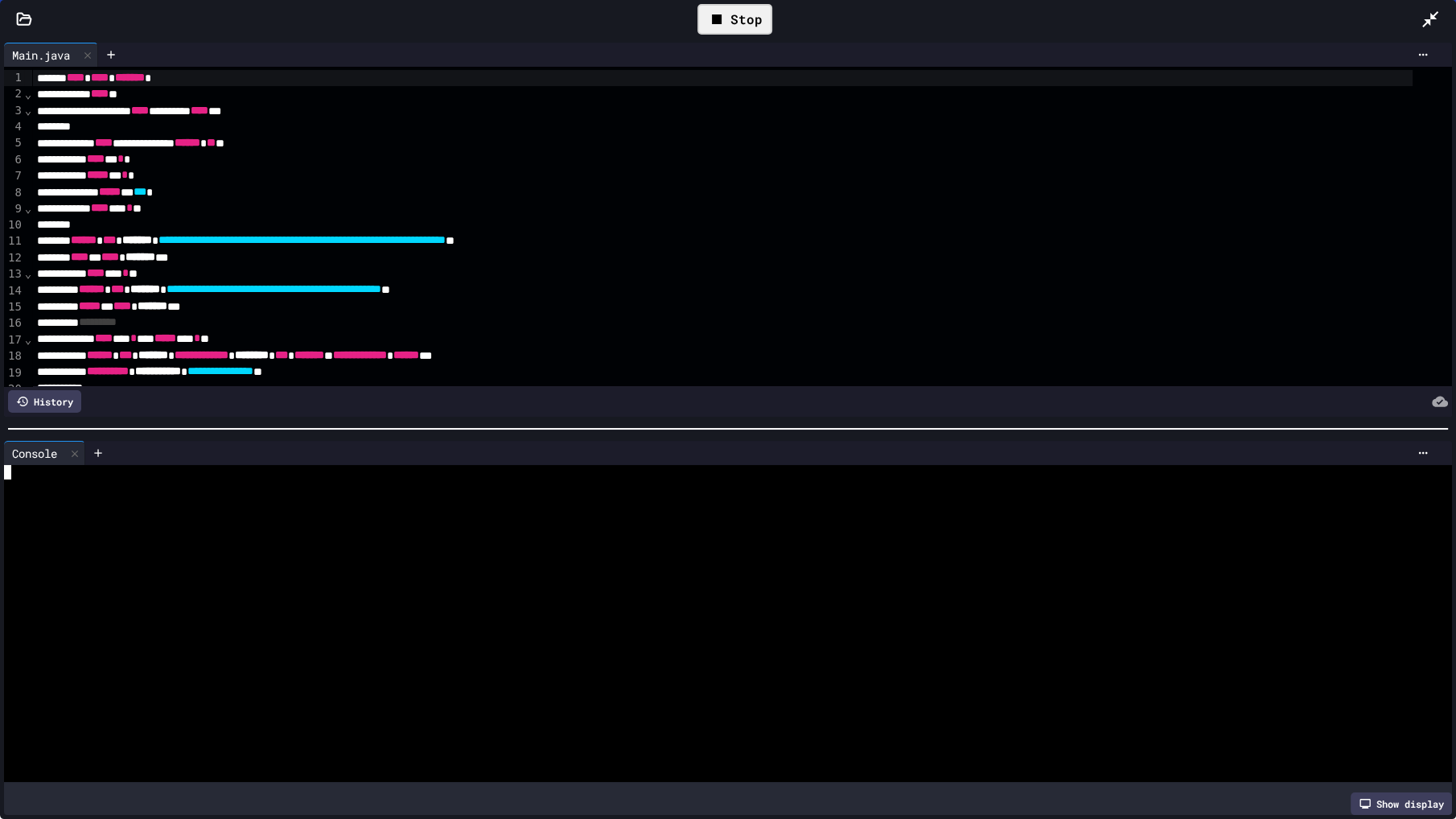
click at [454, 537] on div at bounding box center [713, 544] width 1419 height 15
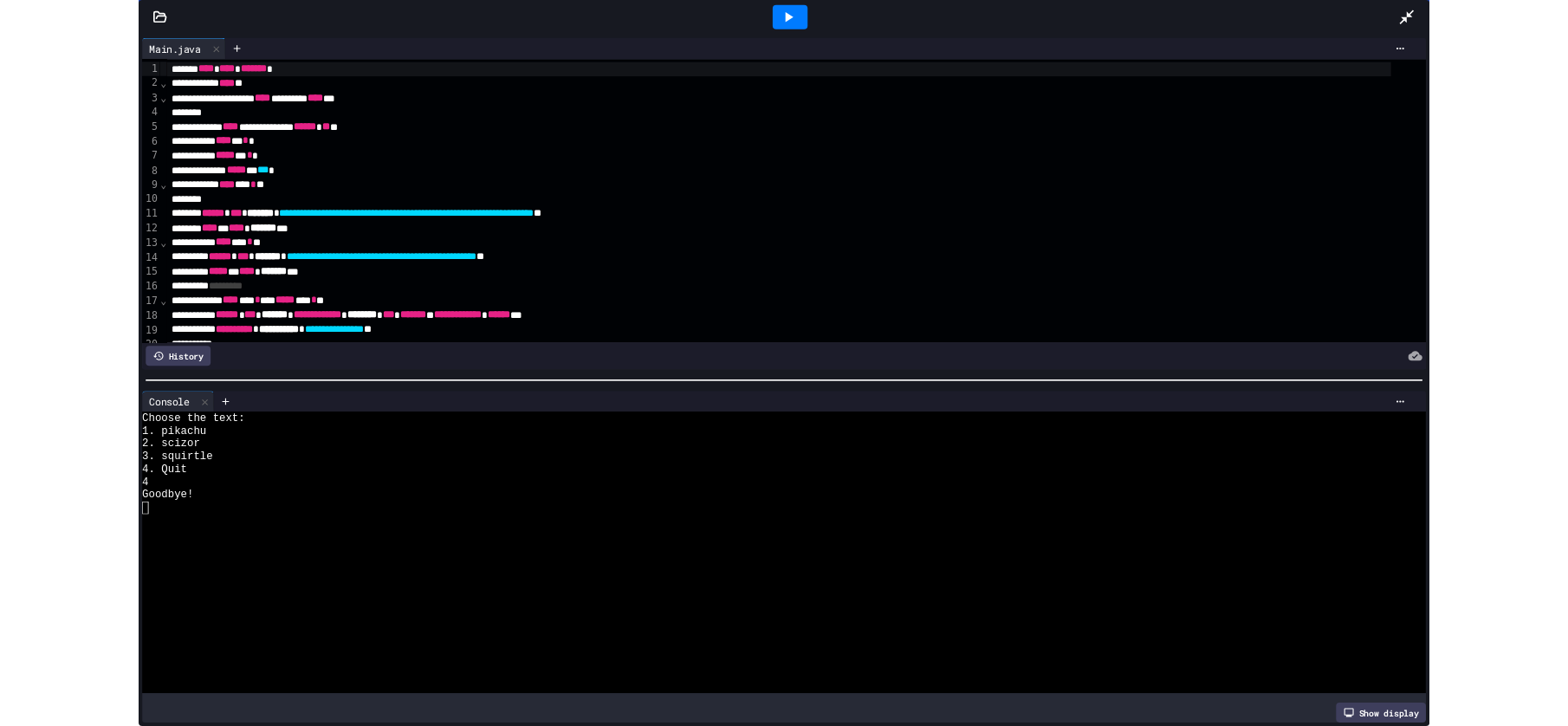
scroll to position [1200, 0]
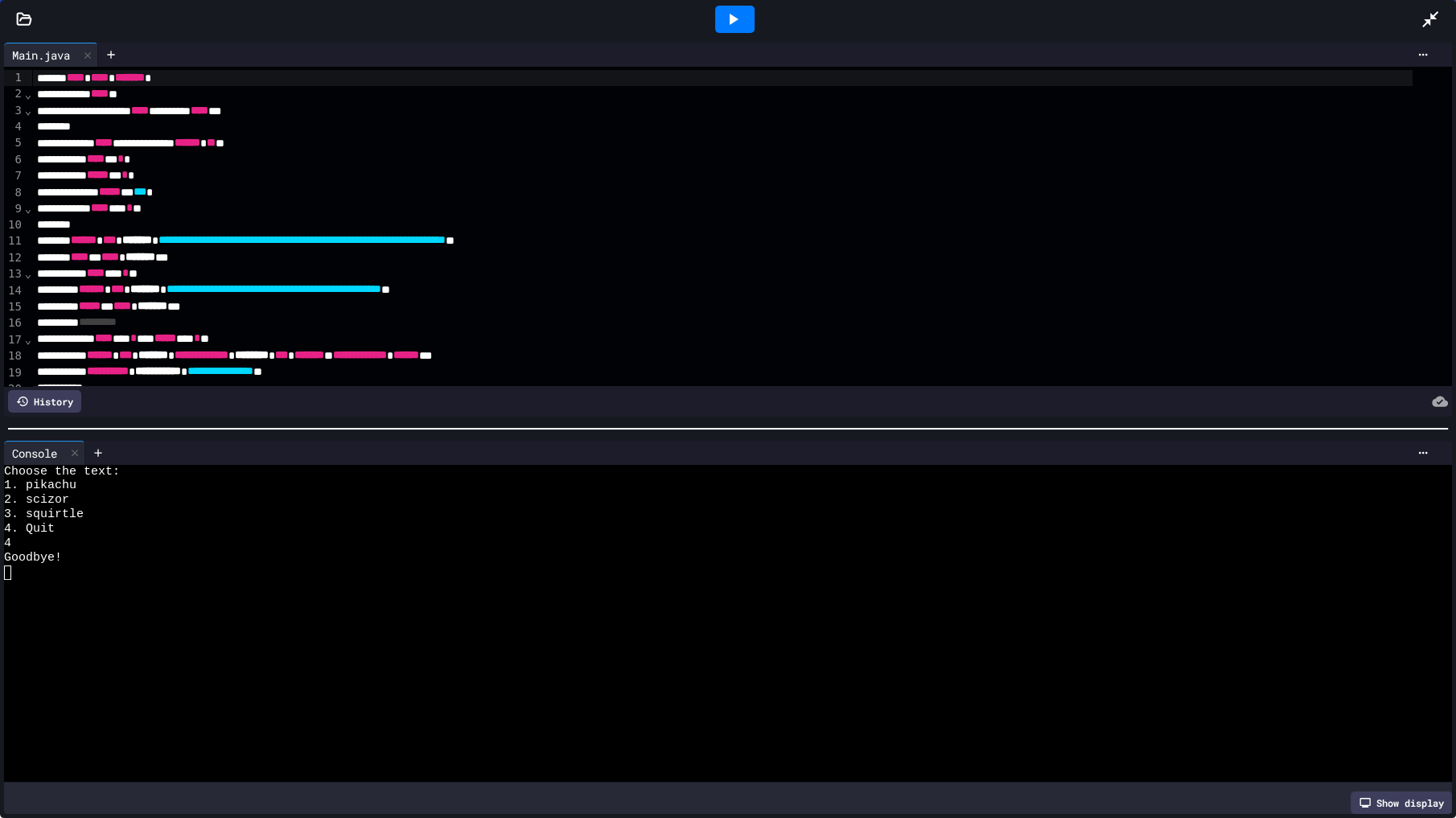
click at [1430, 14] on icon at bounding box center [1430, 18] width 16 height 16
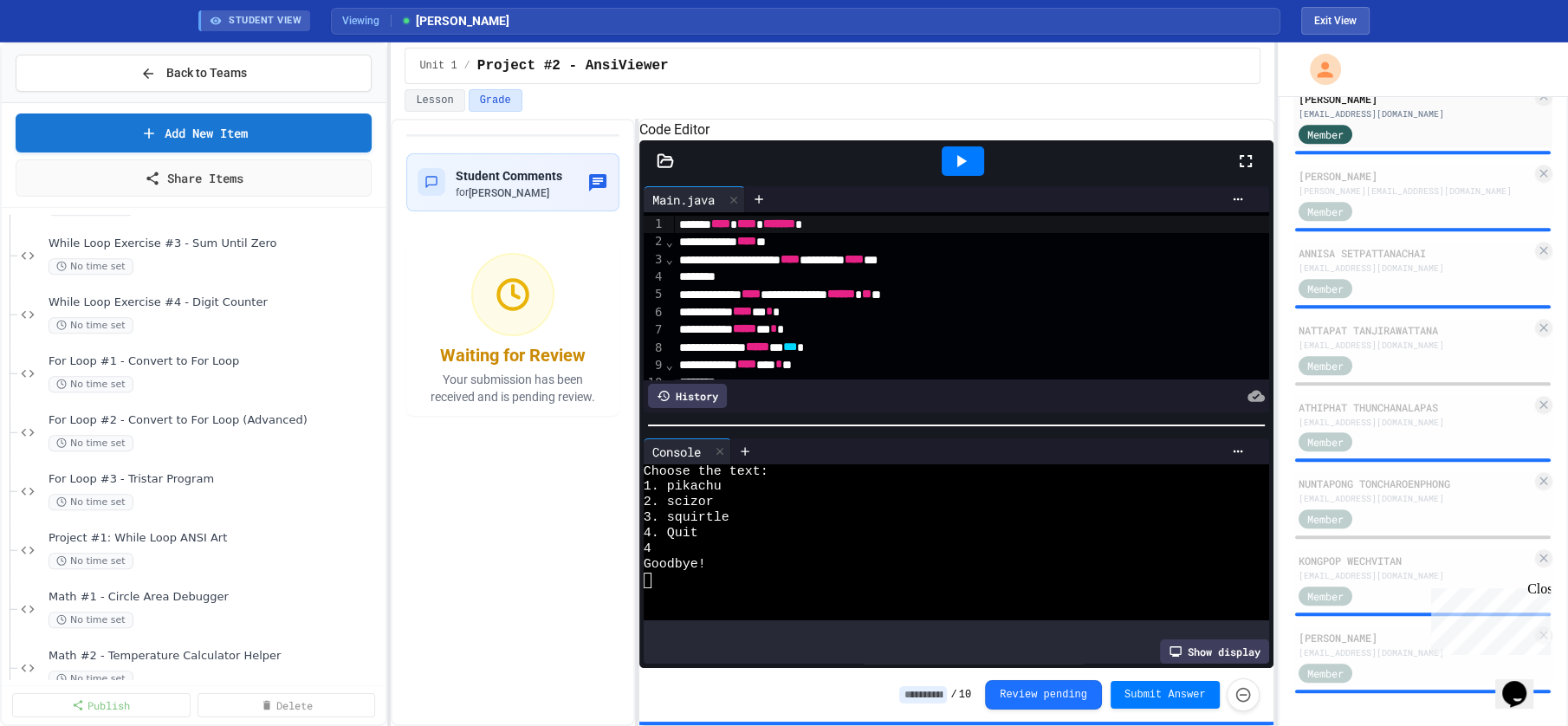
scroll to position [1636, 0]
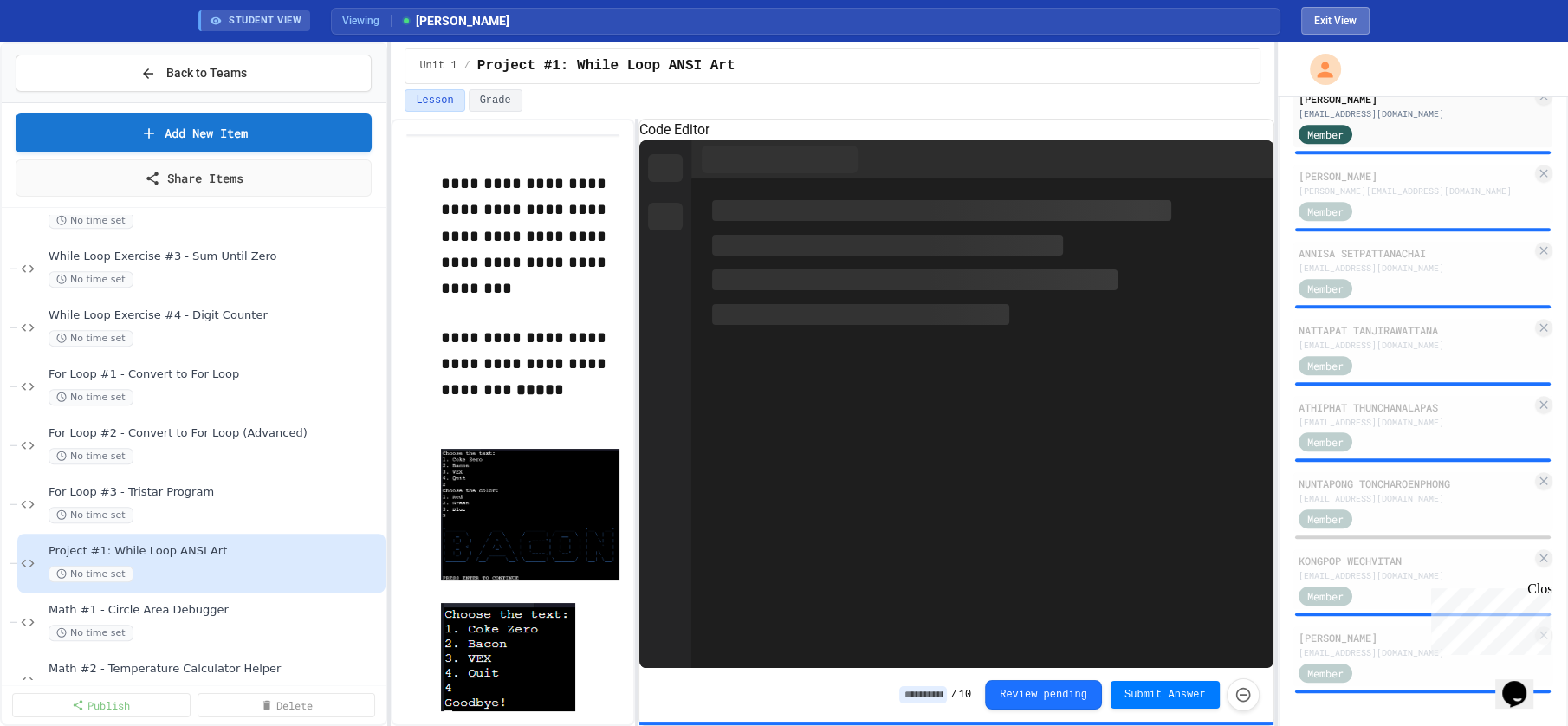
click at [1327, 15] on button "Exit View" at bounding box center [1335, 21] width 69 height 28
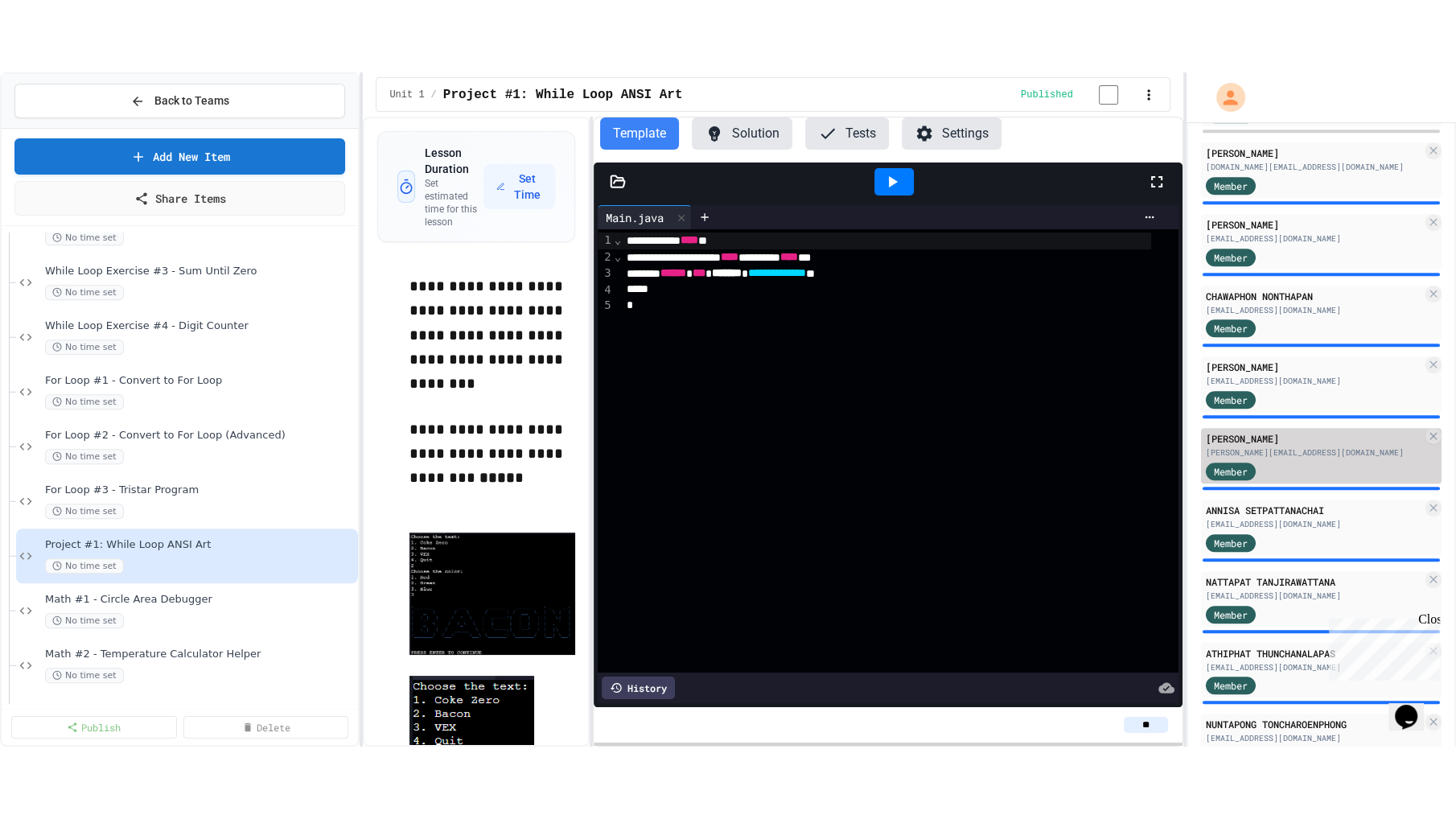
scroll to position [950, 0]
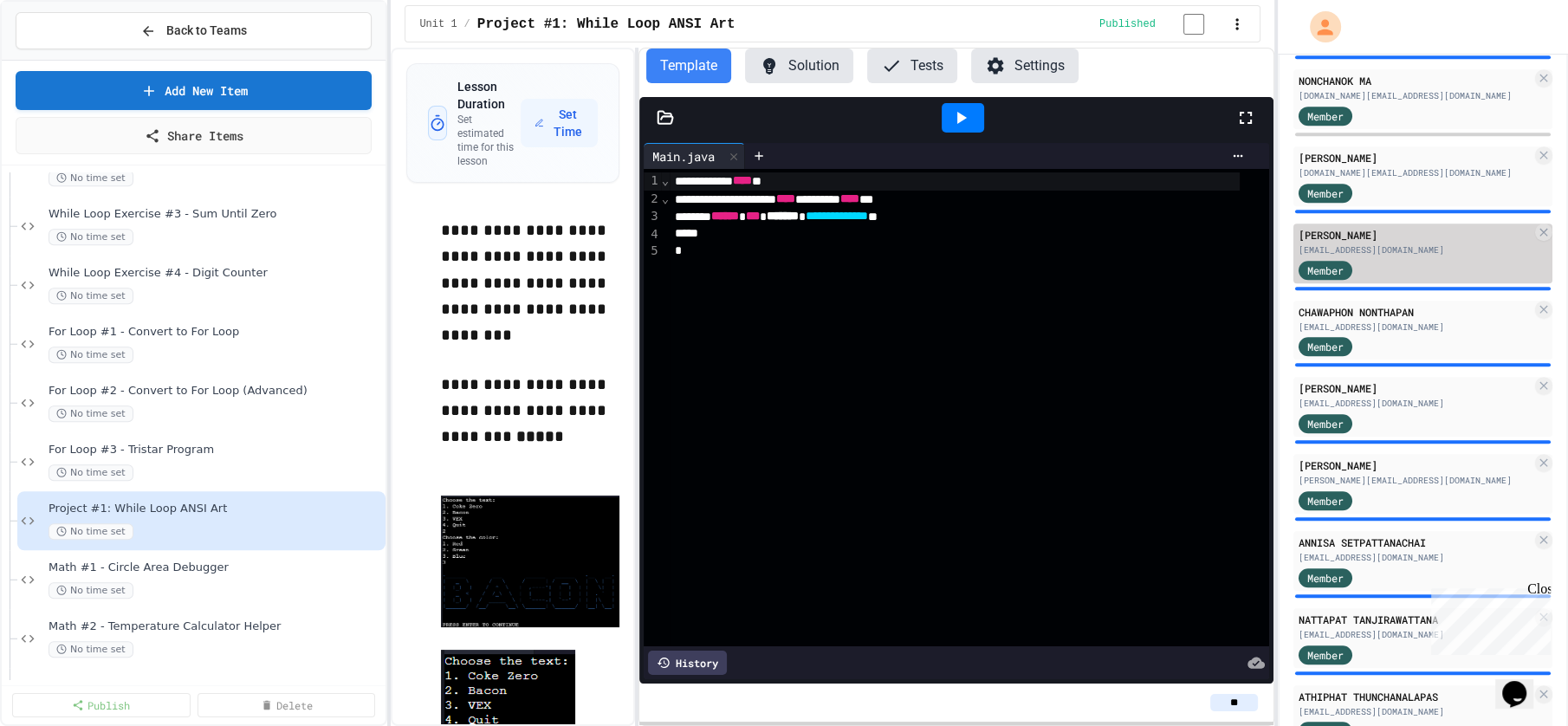
click at [1397, 230] on div "[PERSON_NAME]" at bounding box center [1415, 235] width 234 height 16
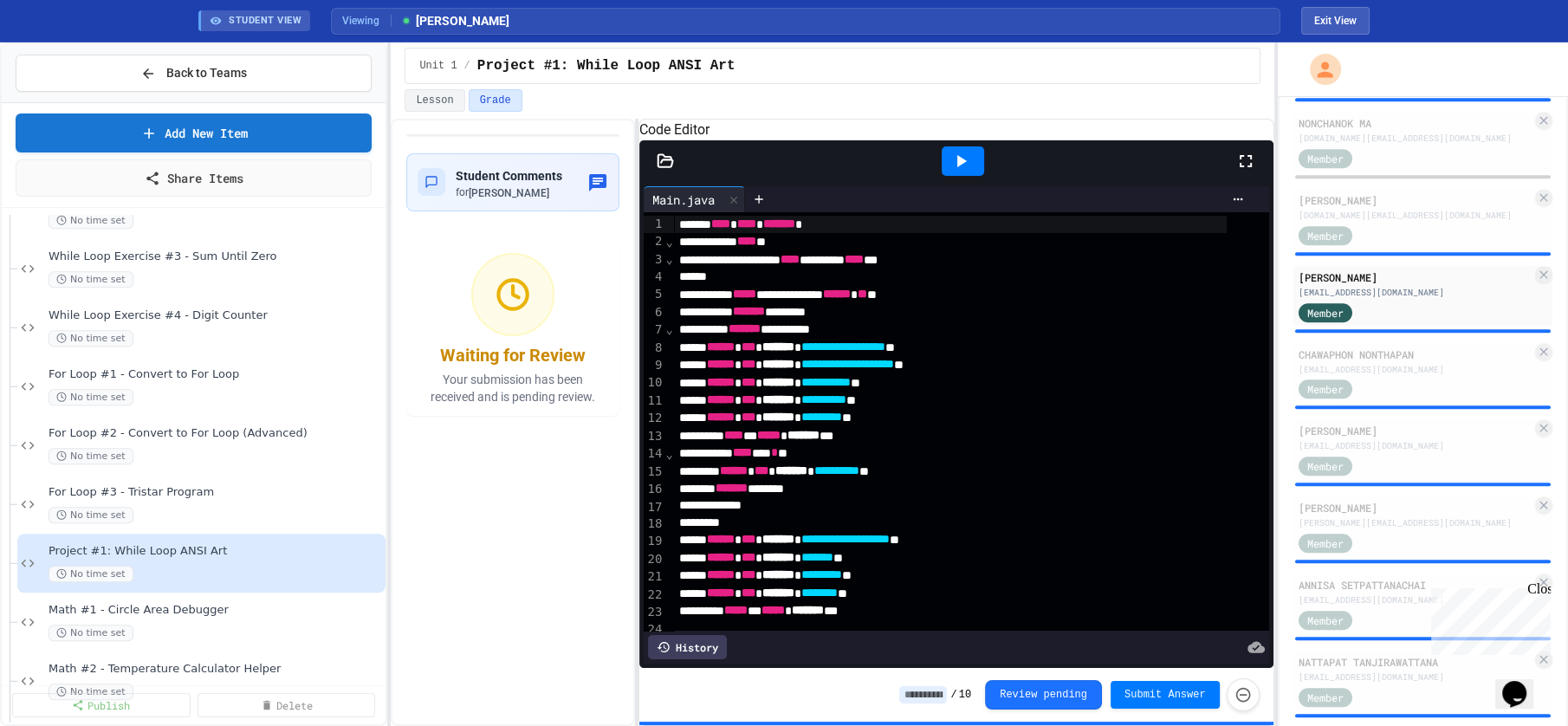
click at [1248, 171] on icon at bounding box center [1245, 160] width 21 height 21
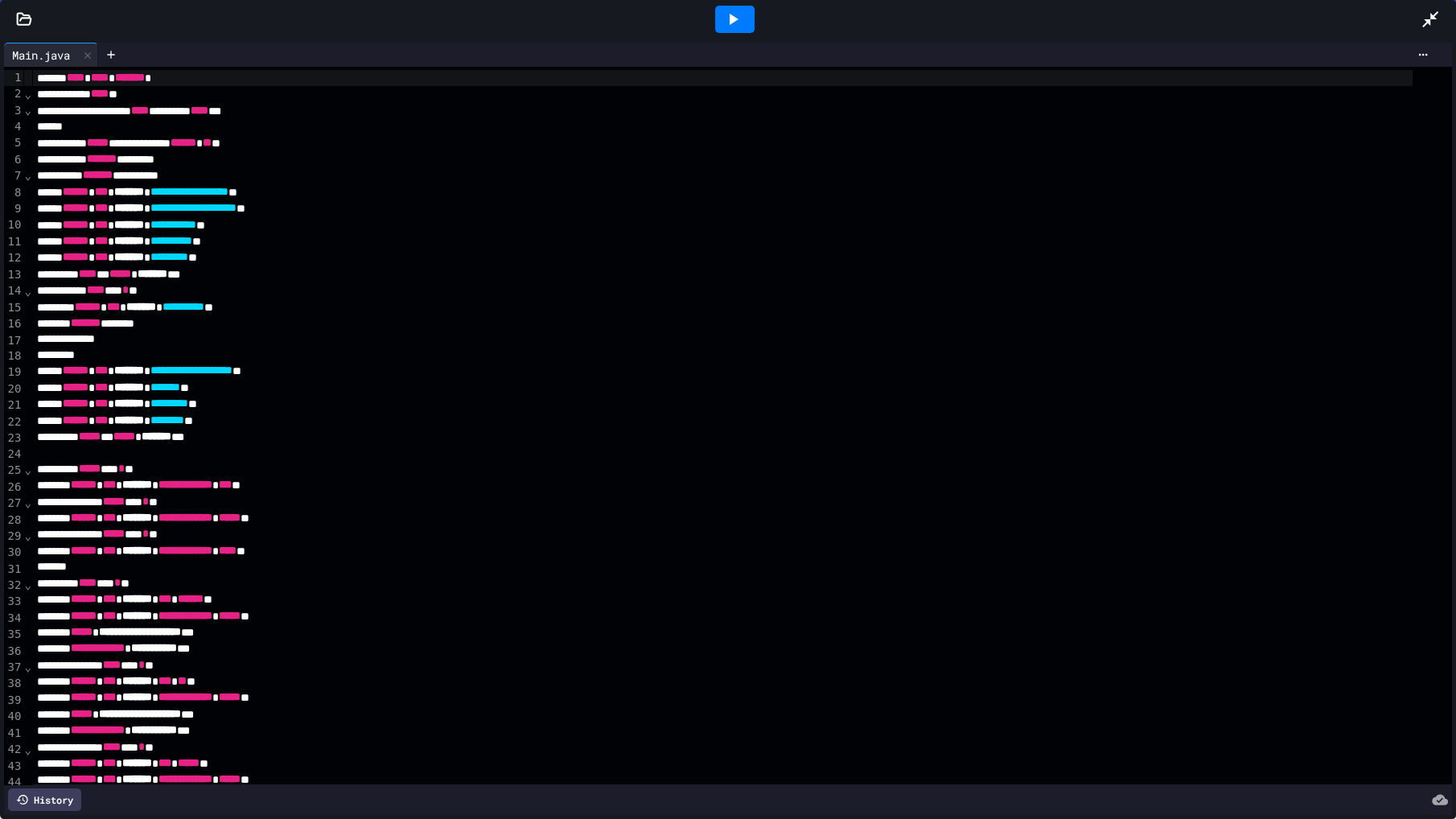
click at [716, 9] on div at bounding box center [735, 19] width 40 height 28
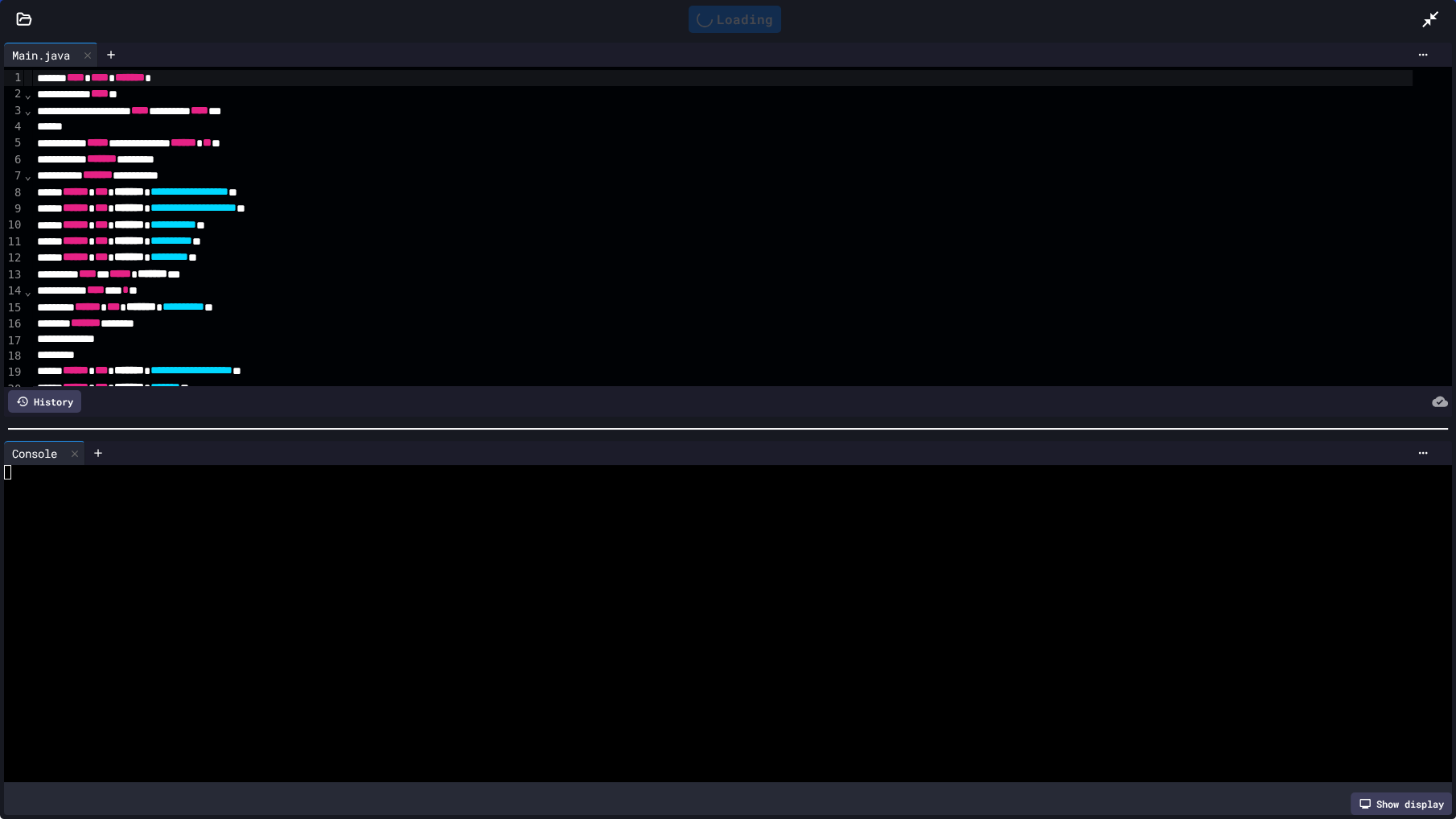
click at [481, 523] on div at bounding box center [713, 531] width 1419 height 15
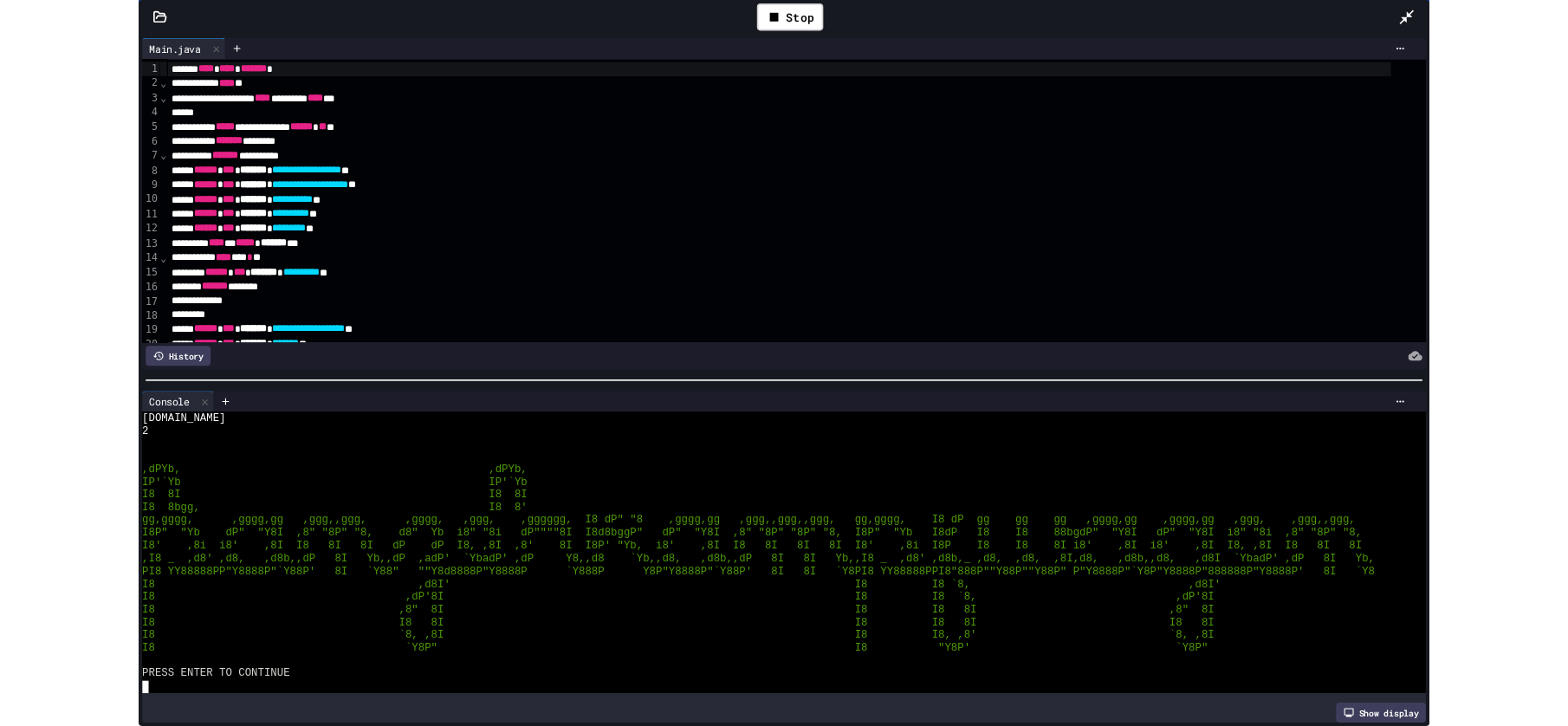
scroll to position [154, 0]
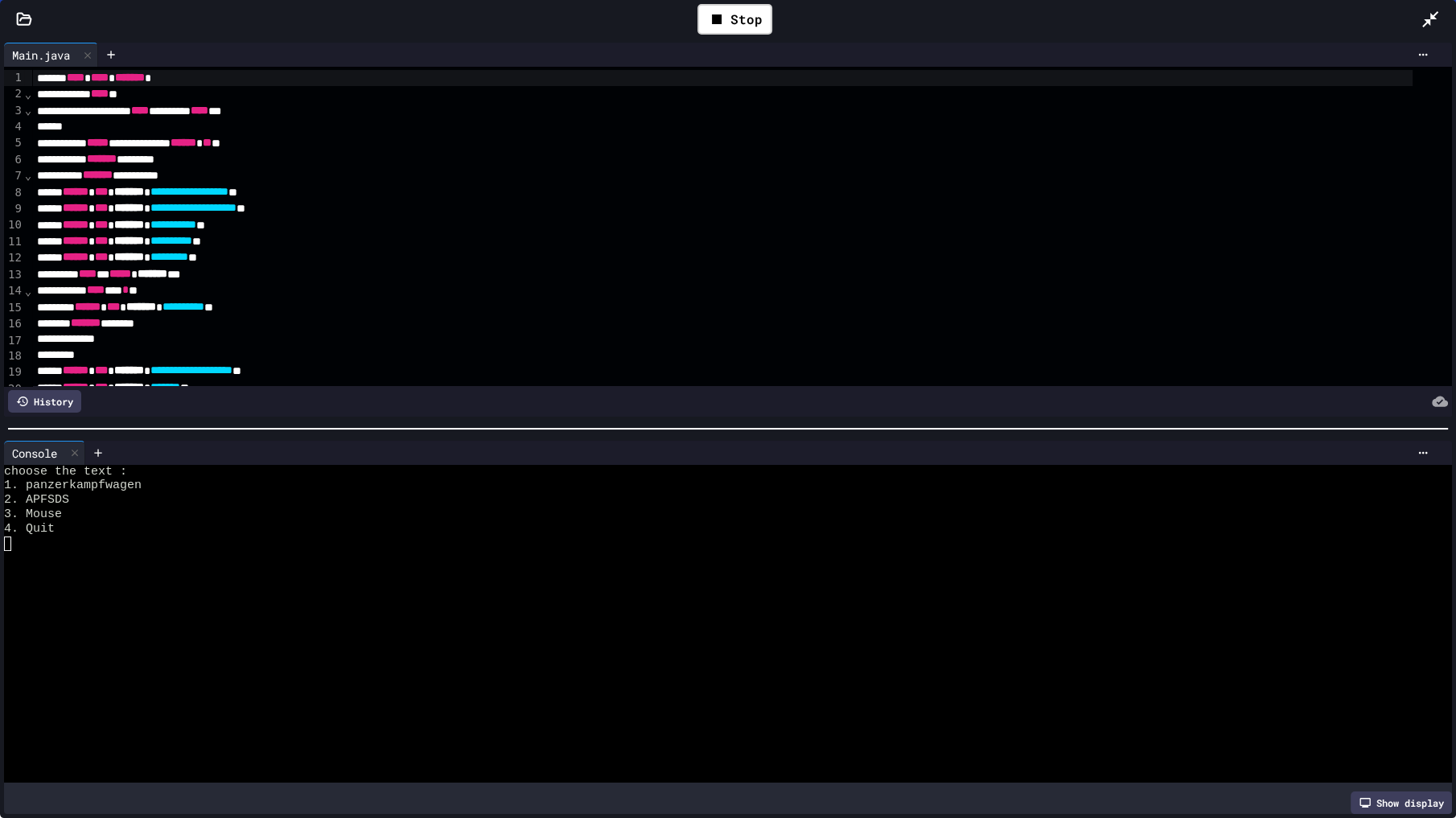
click at [1425, 23] on icon at bounding box center [1430, 18] width 19 height 19
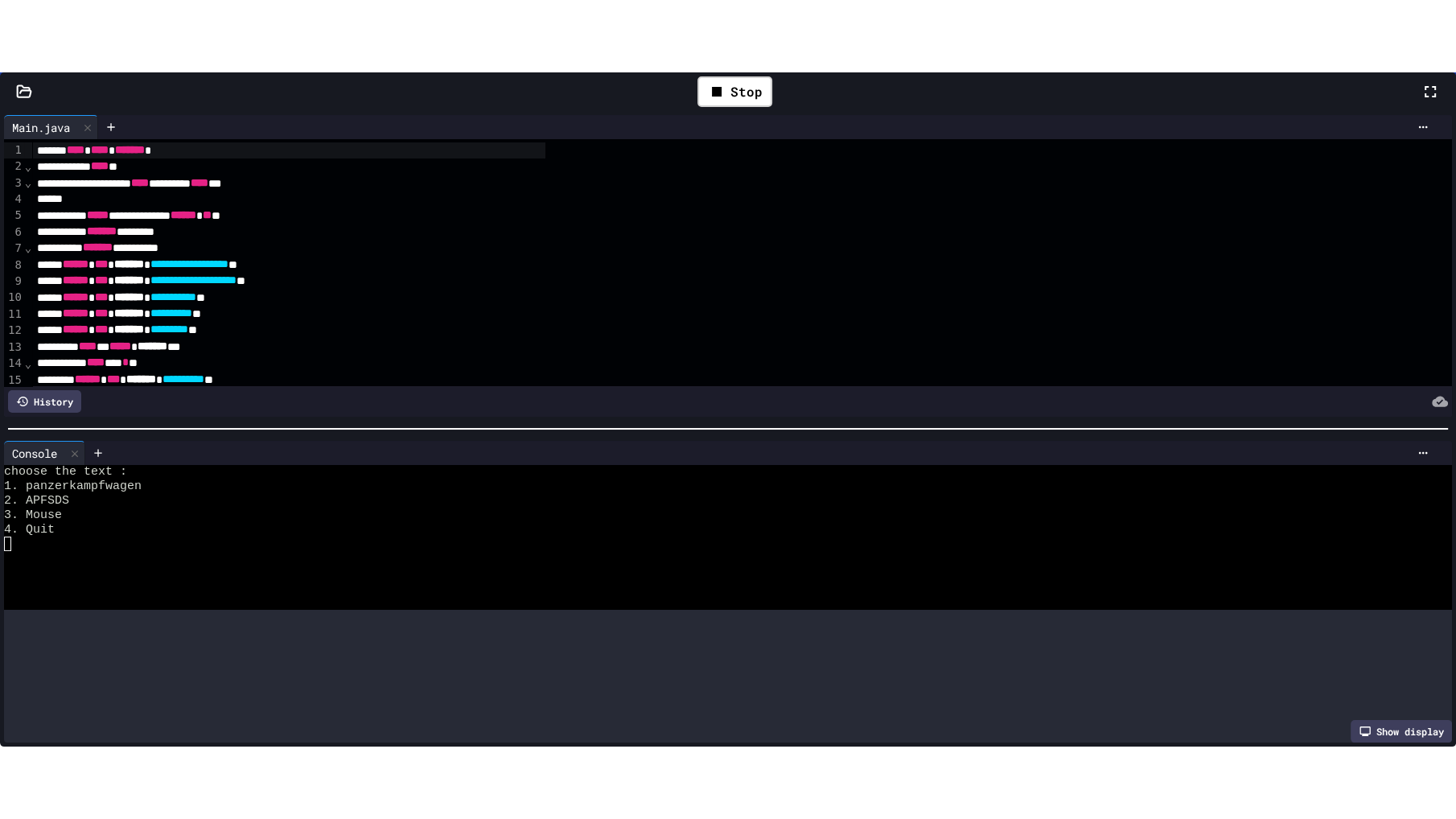
scroll to position [1251, 0]
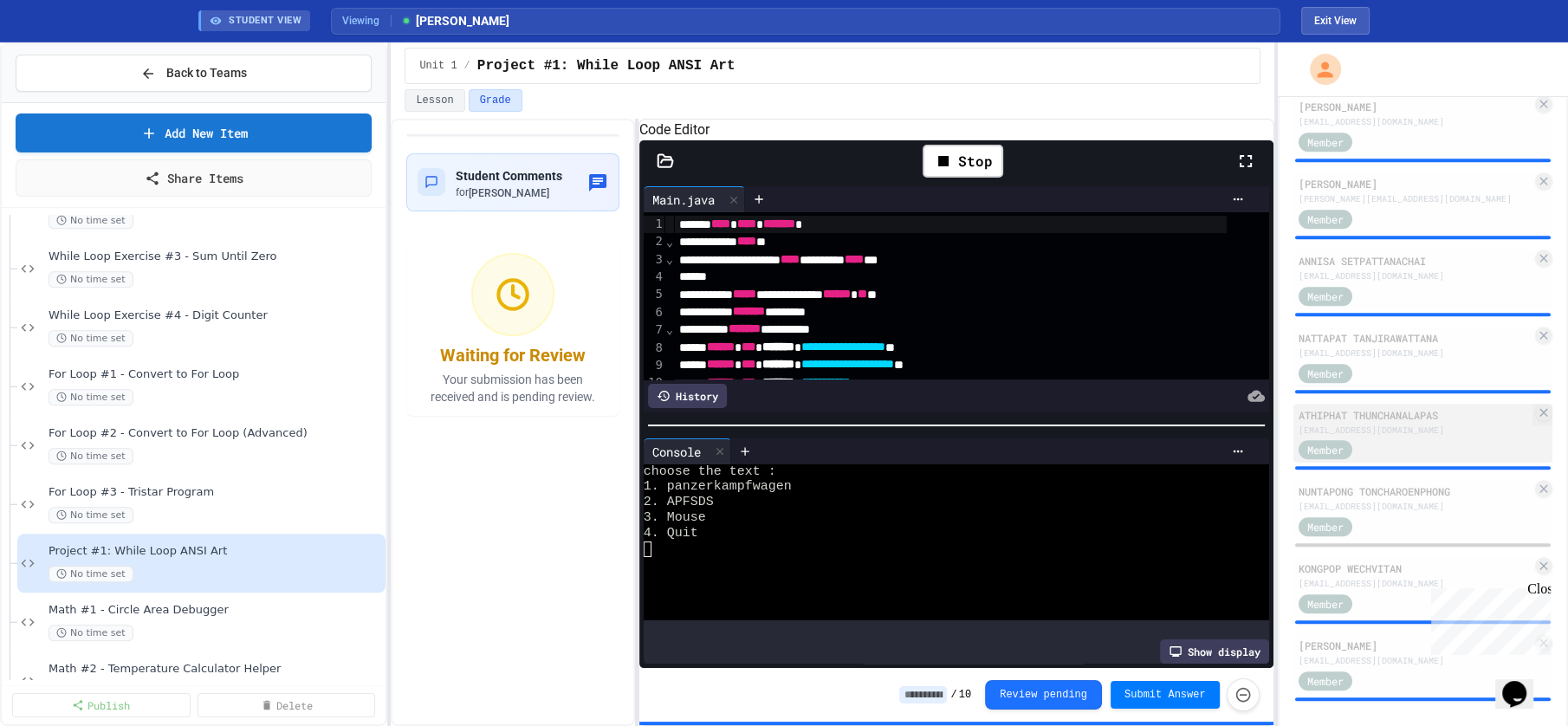
click at [1409, 424] on div "[EMAIL_ADDRESS][DOMAIN_NAME]" at bounding box center [1415, 430] width 234 height 13
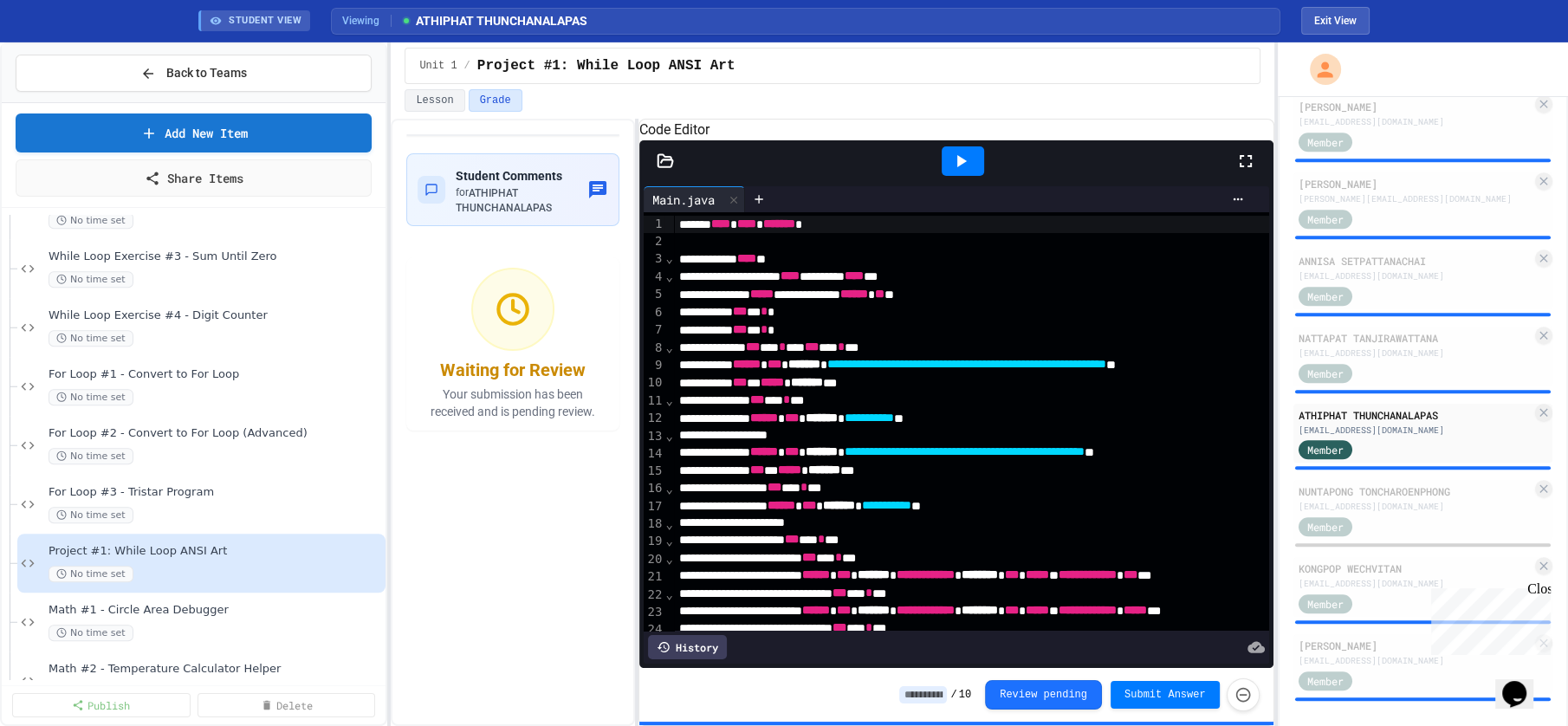
click at [1245, 171] on icon at bounding box center [1245, 160] width 21 height 21
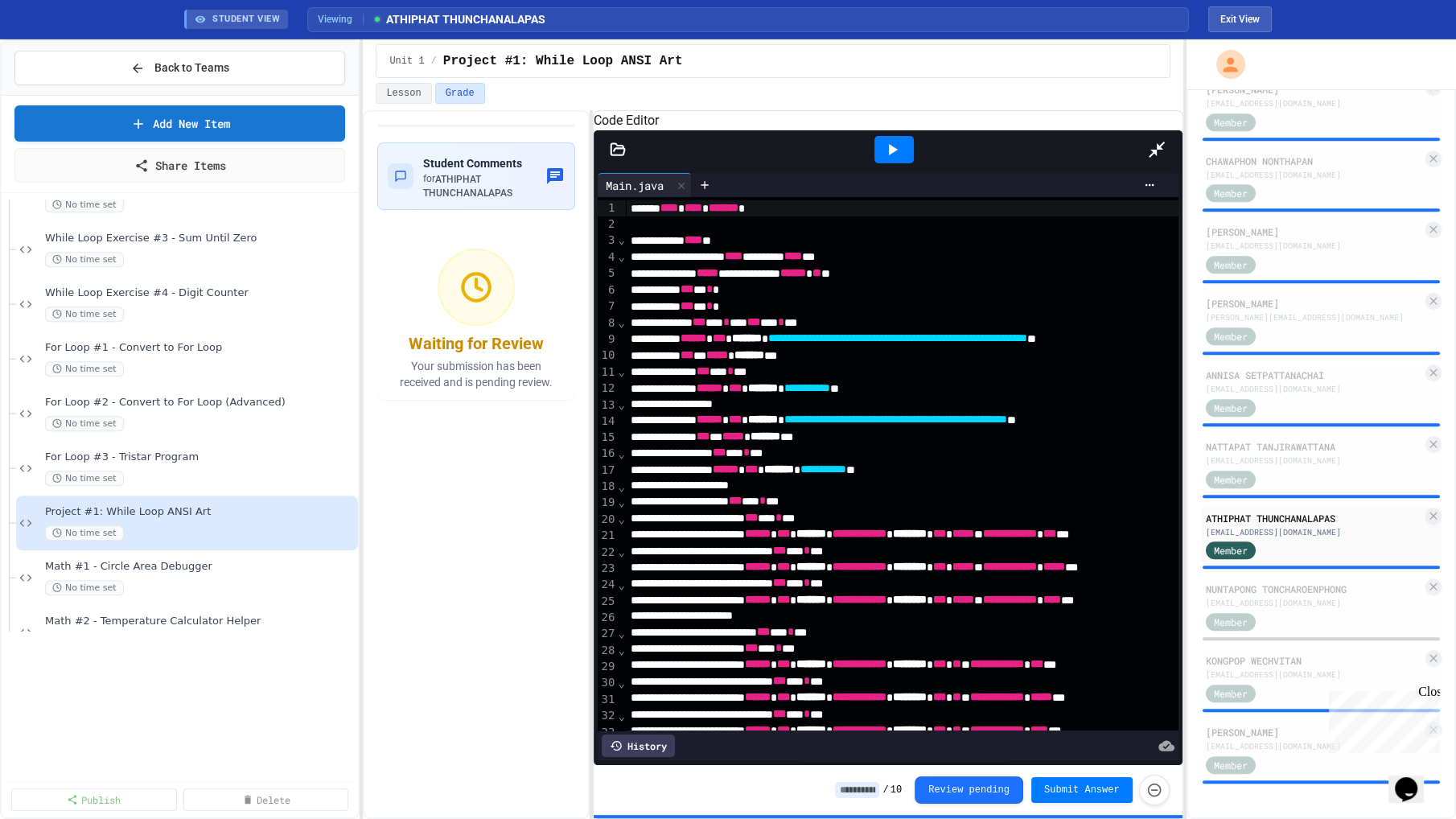
scroll to position [1113, 0]
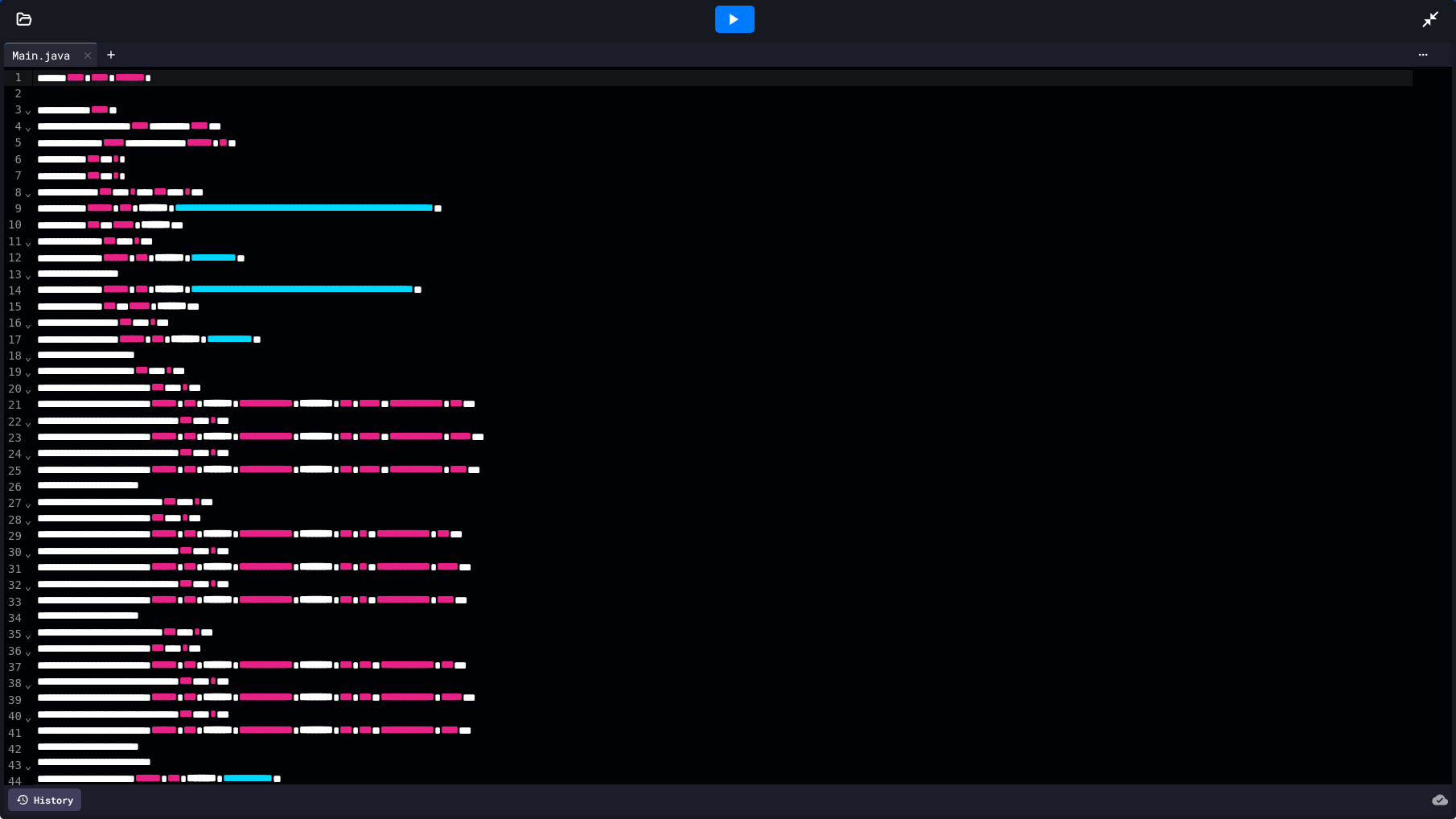
click at [723, 26] on icon at bounding box center [732, 18] width 19 height 19
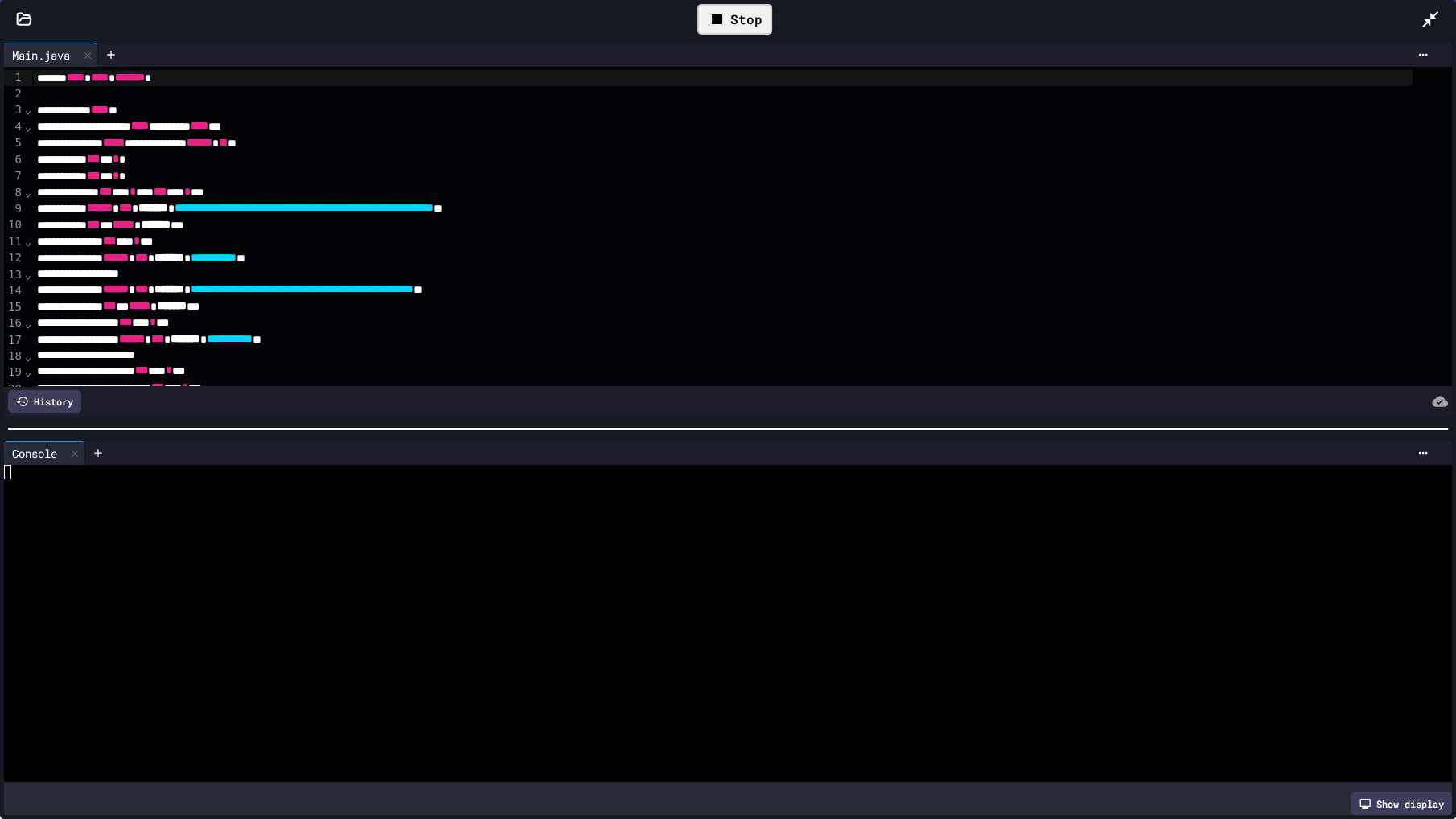
click at [485, 523] on div at bounding box center [713, 531] width 1419 height 15
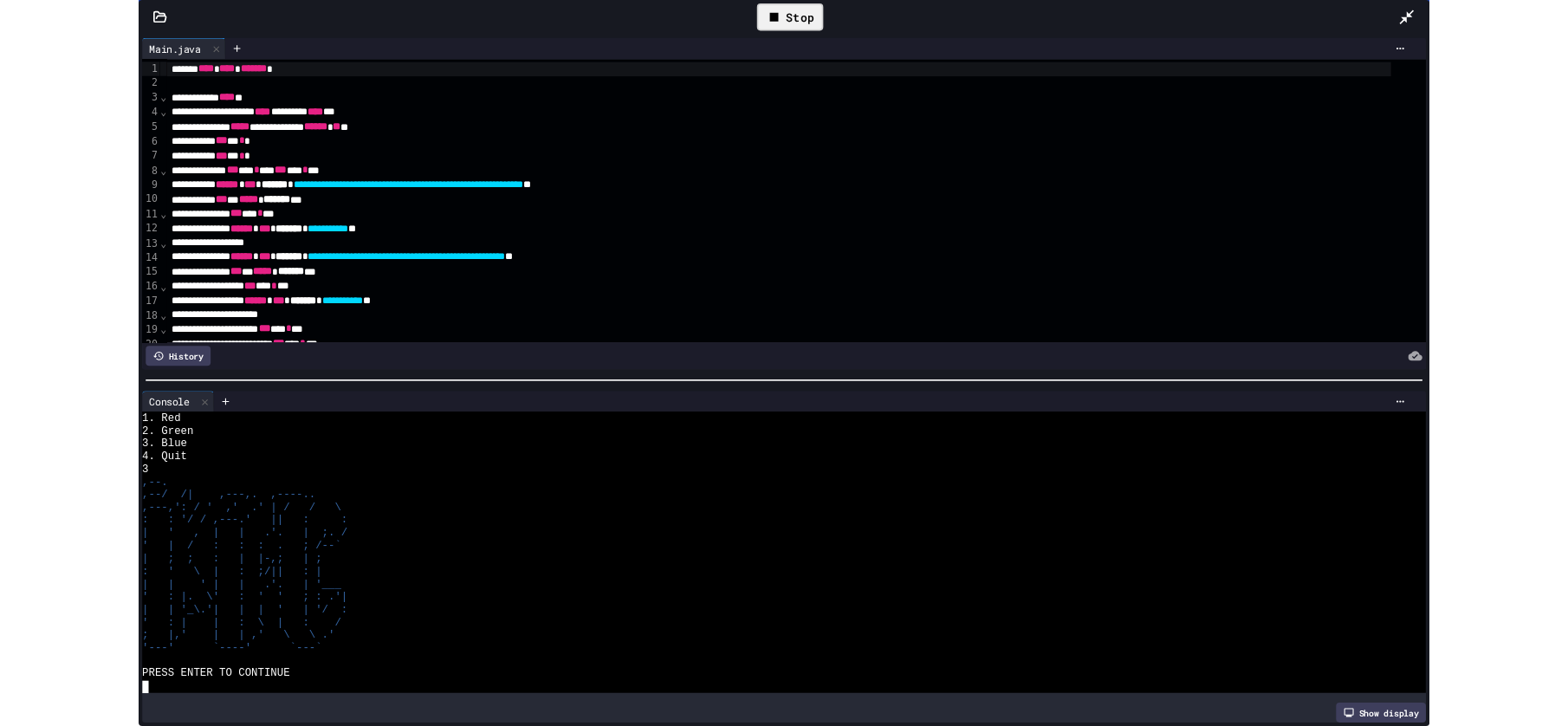
scroll to position [371, 0]
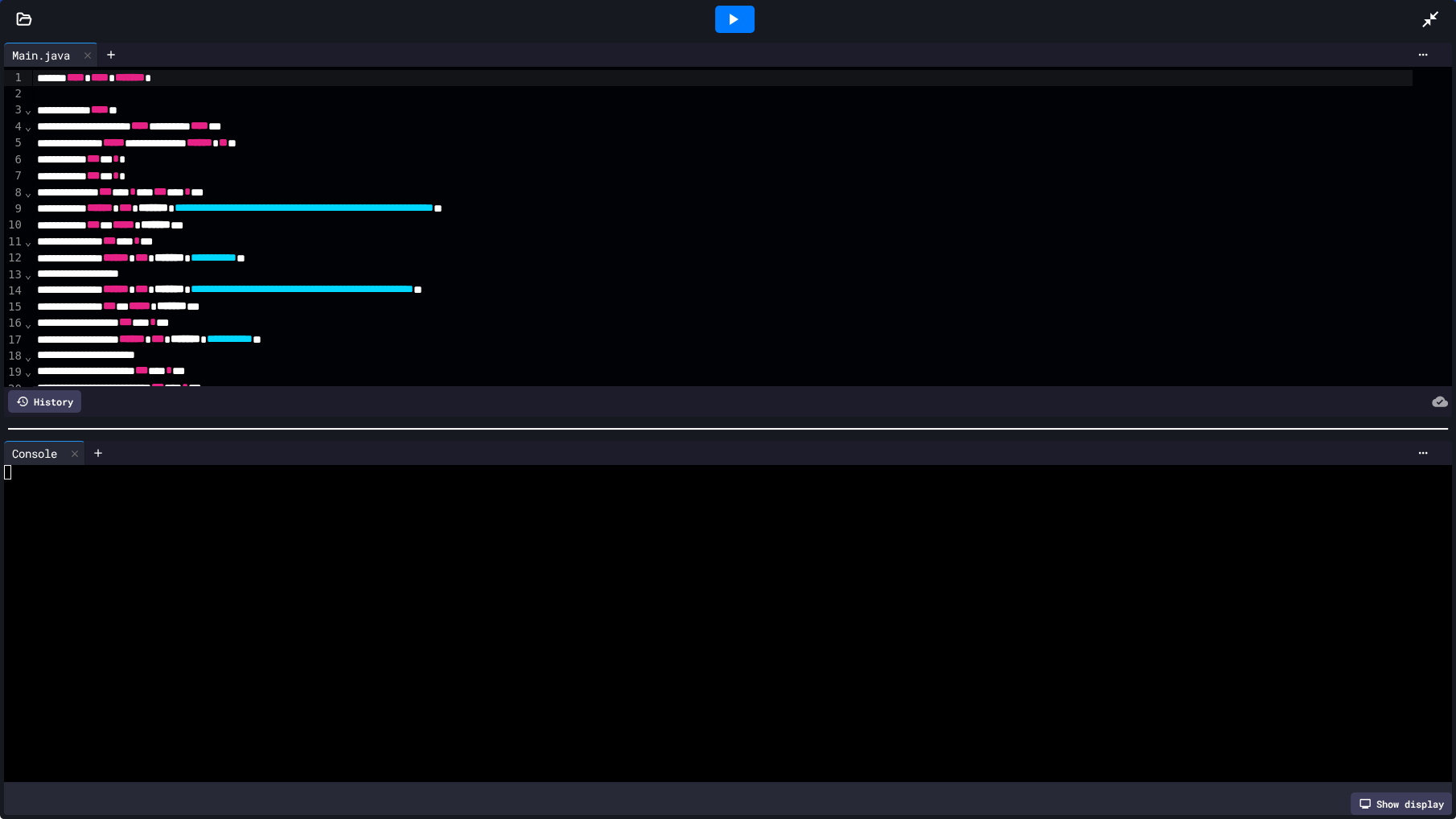
click at [1429, 27] on icon at bounding box center [1430, 18] width 19 height 19
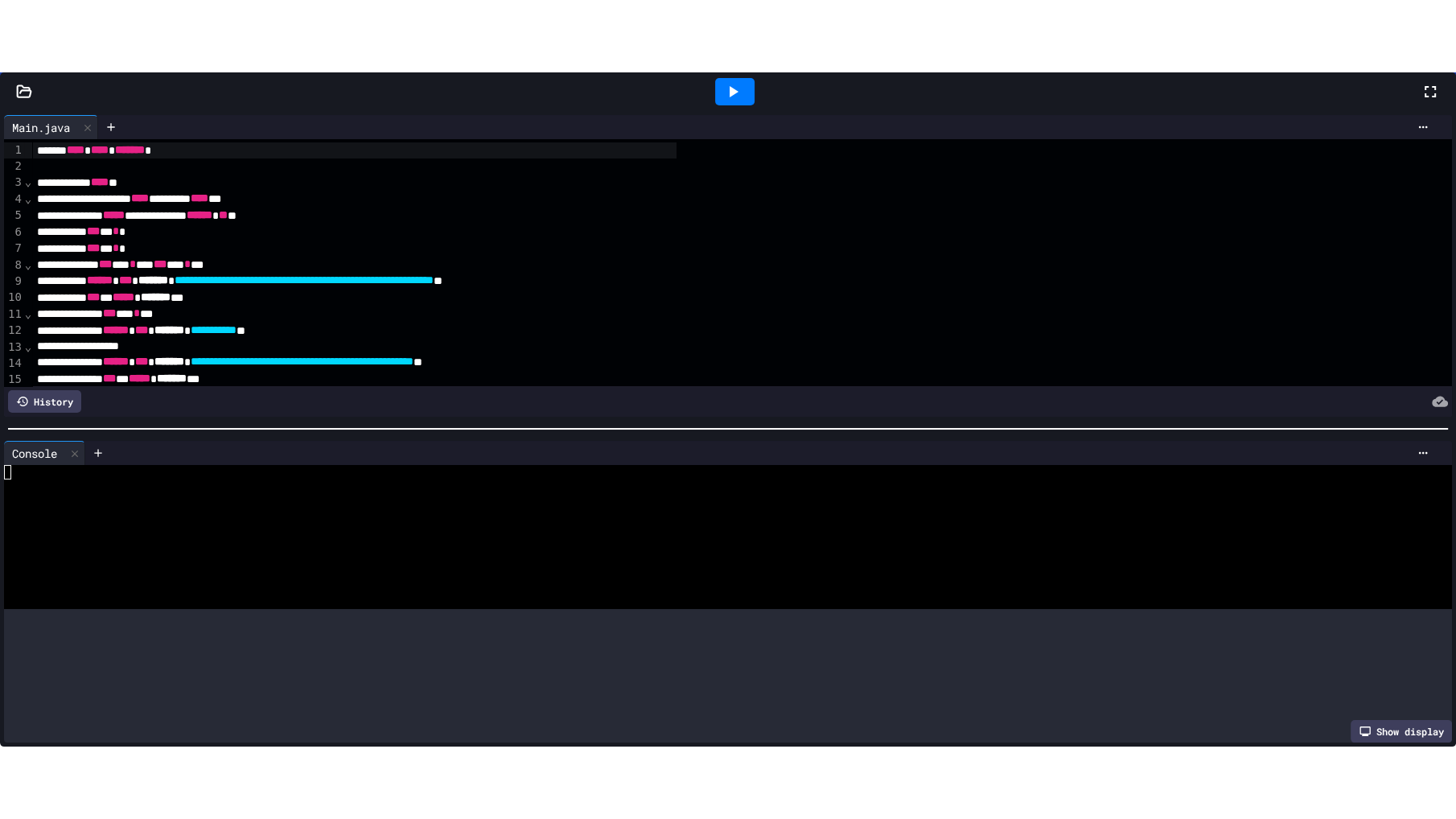
scroll to position [268, 0]
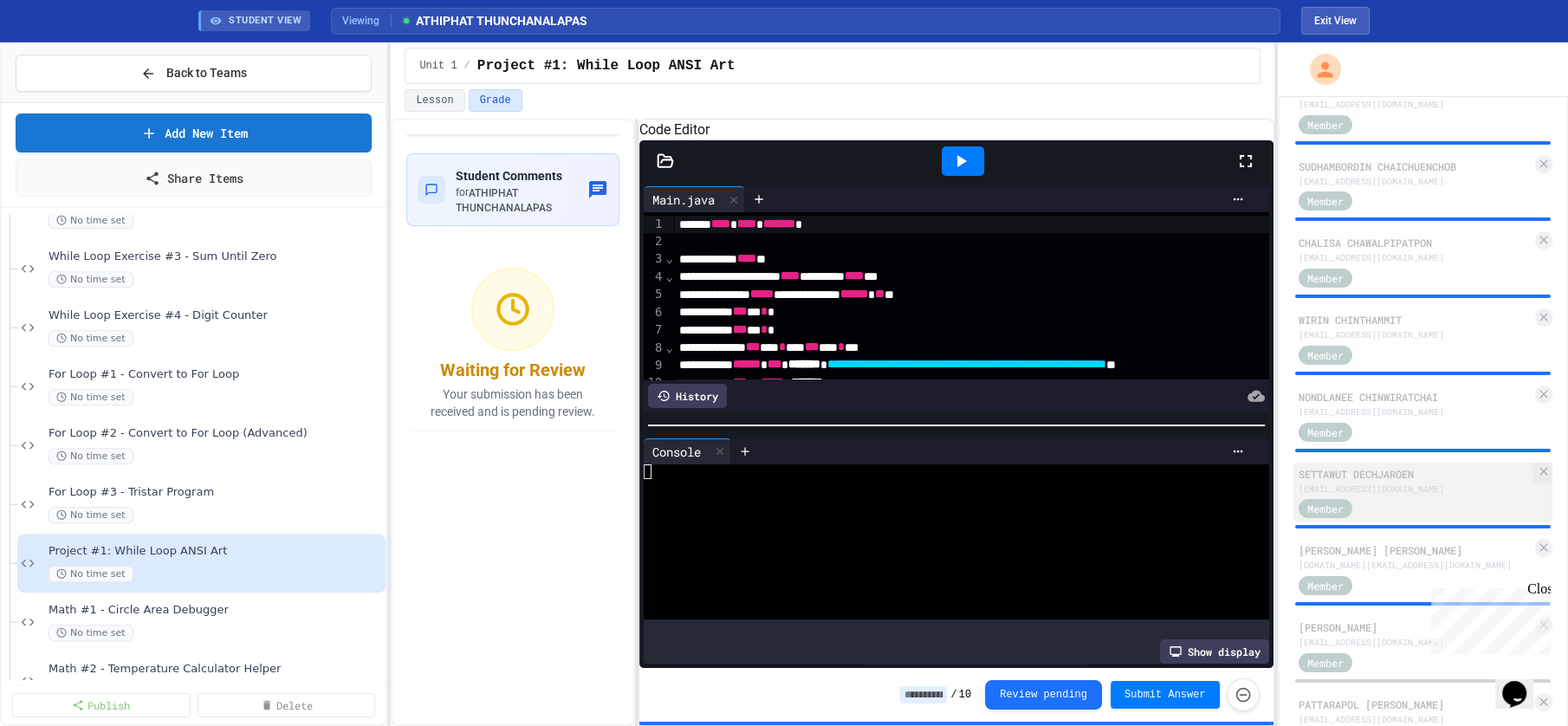
click at [1397, 484] on div "[EMAIL_ADDRESS][DOMAIN_NAME]" at bounding box center [1415, 489] width 234 height 13
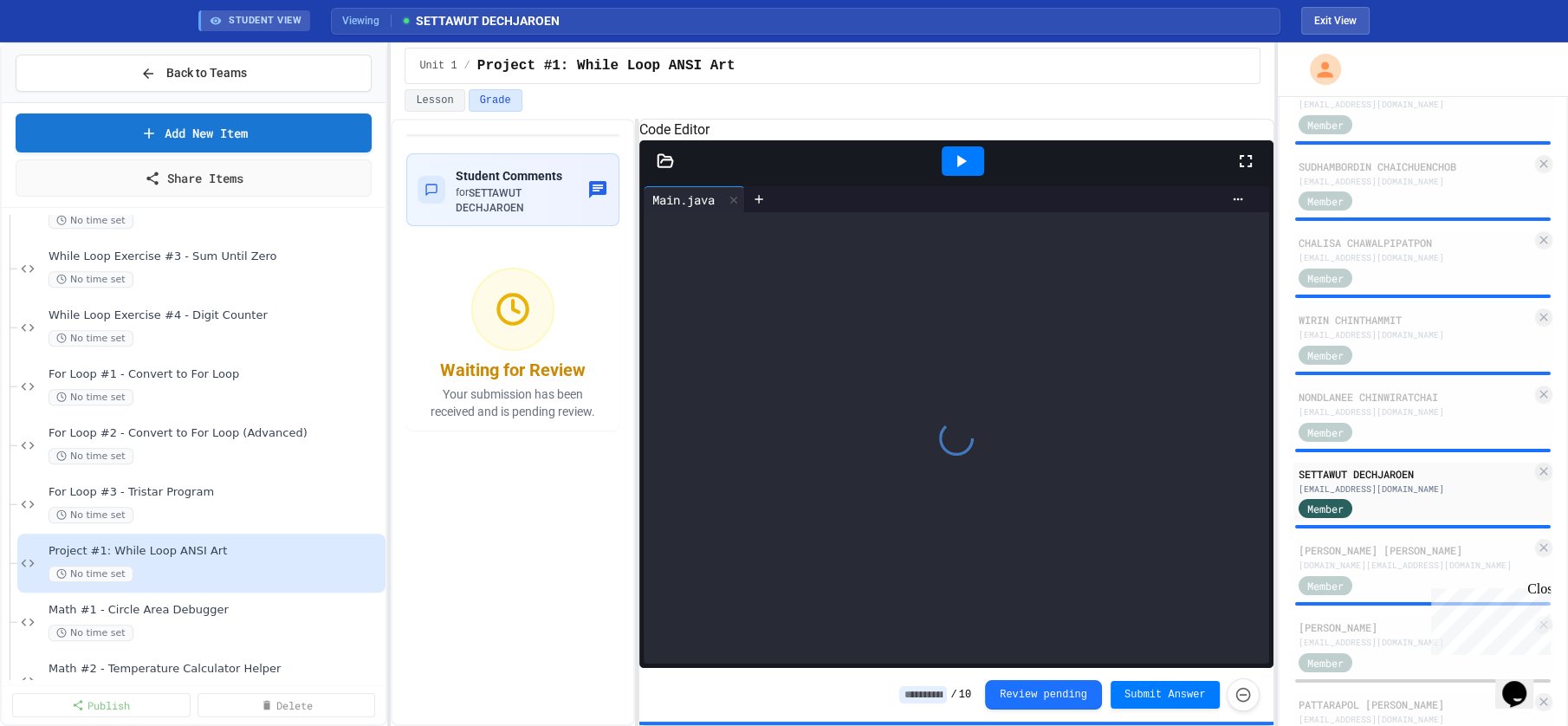
click at [1249, 167] on icon at bounding box center [1245, 161] width 12 height 12
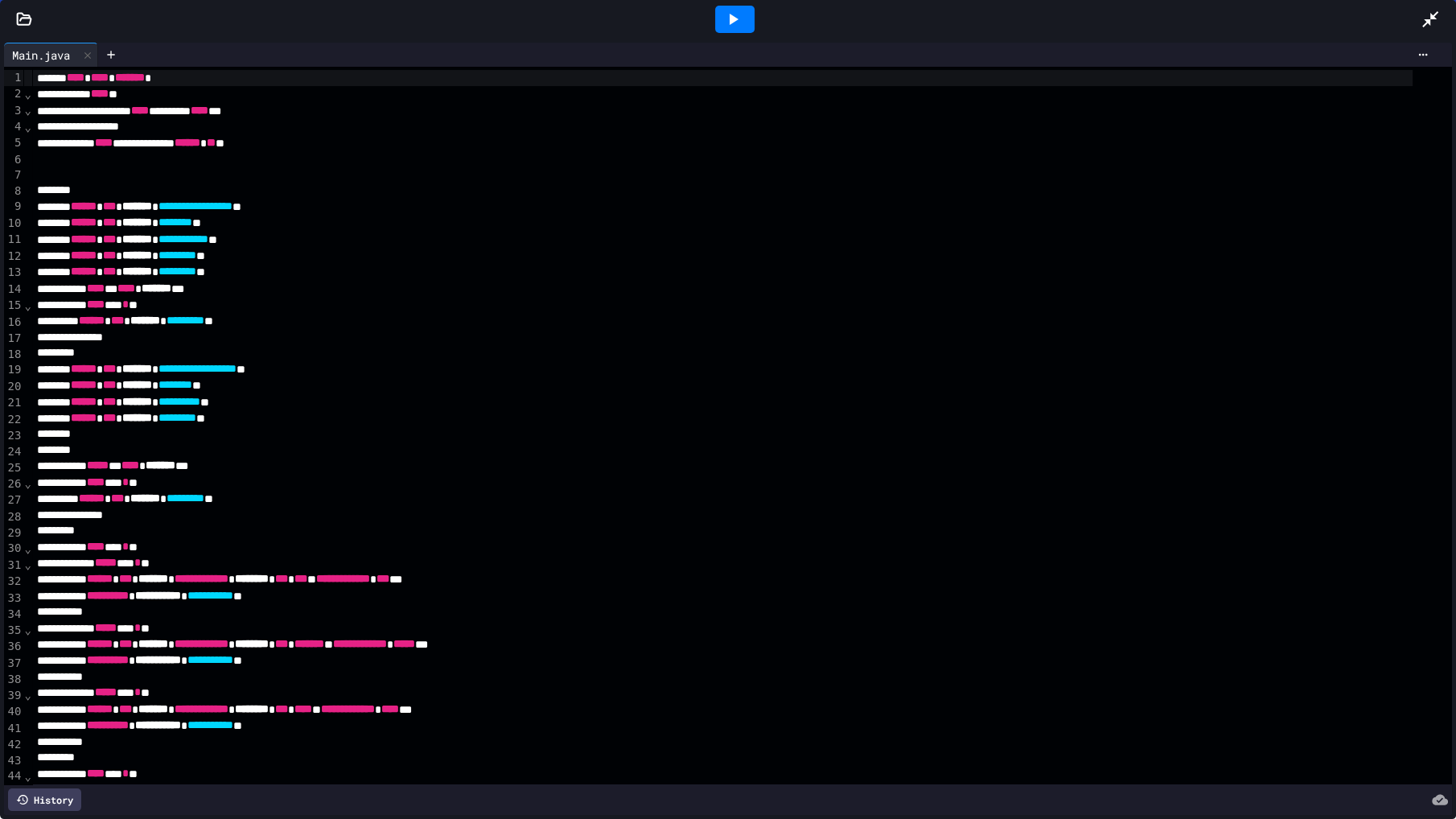
click at [740, 11] on icon at bounding box center [732, 18] width 19 height 19
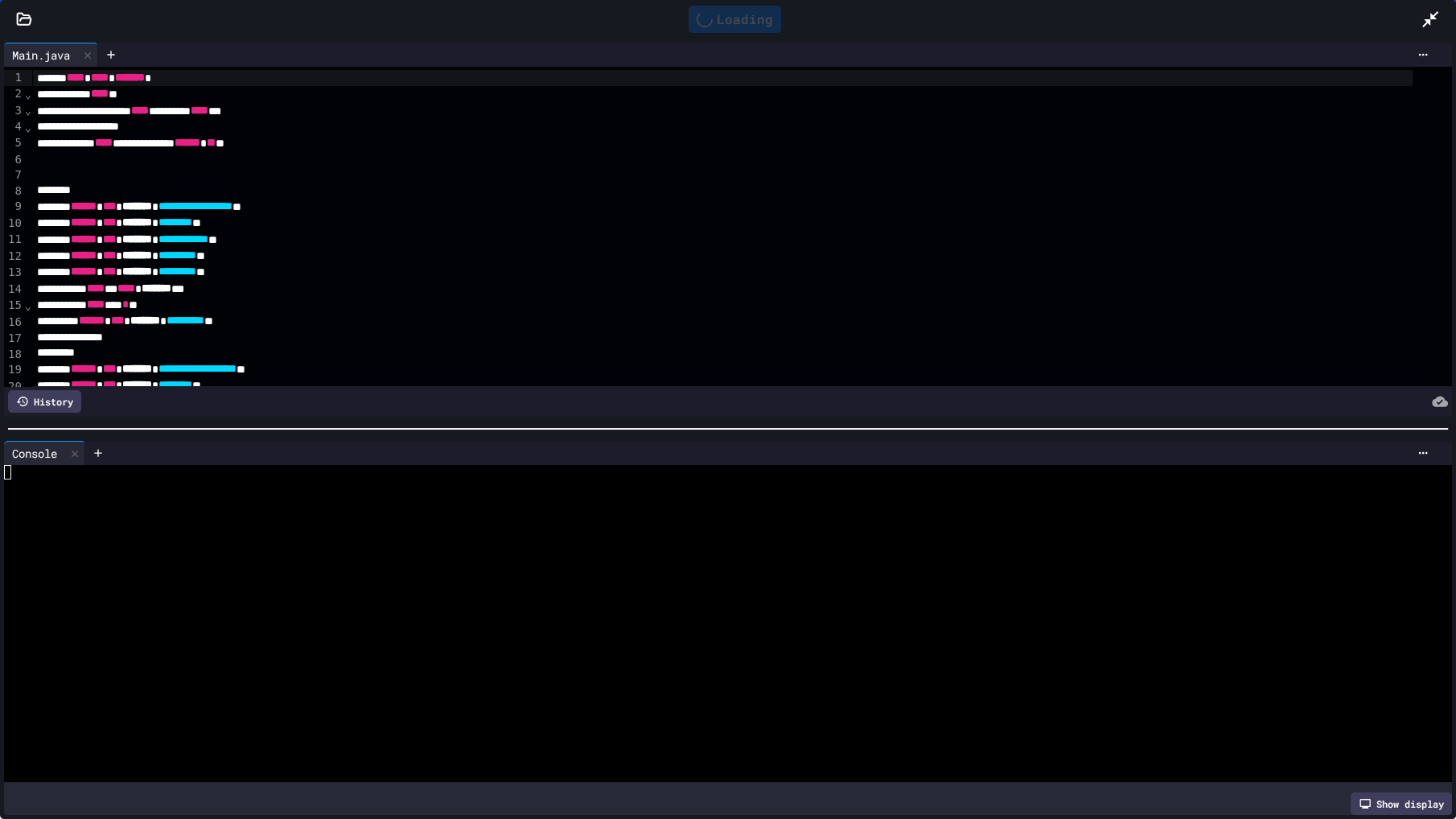
click at [475, 594] on div at bounding box center [713, 602] width 1419 height 15
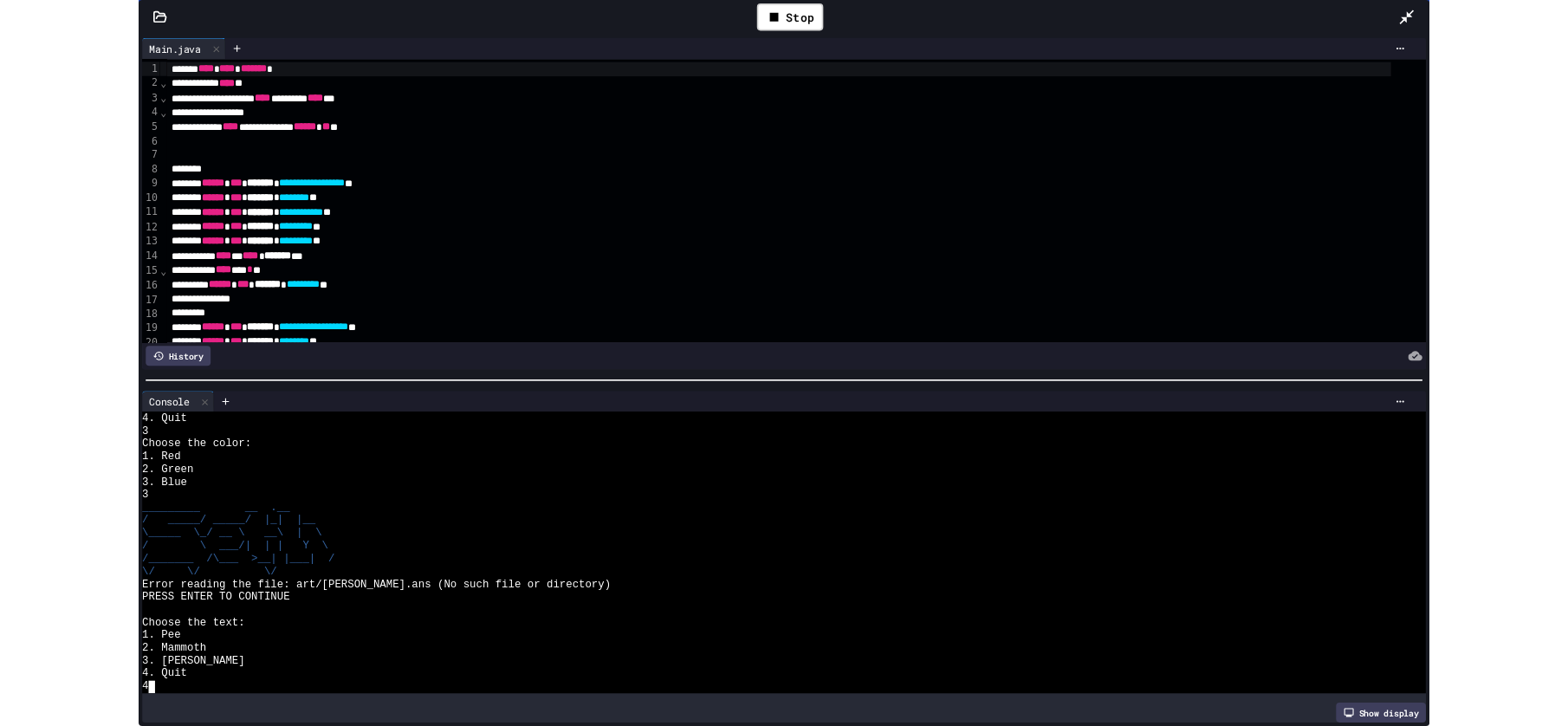
scroll to position [712, 0]
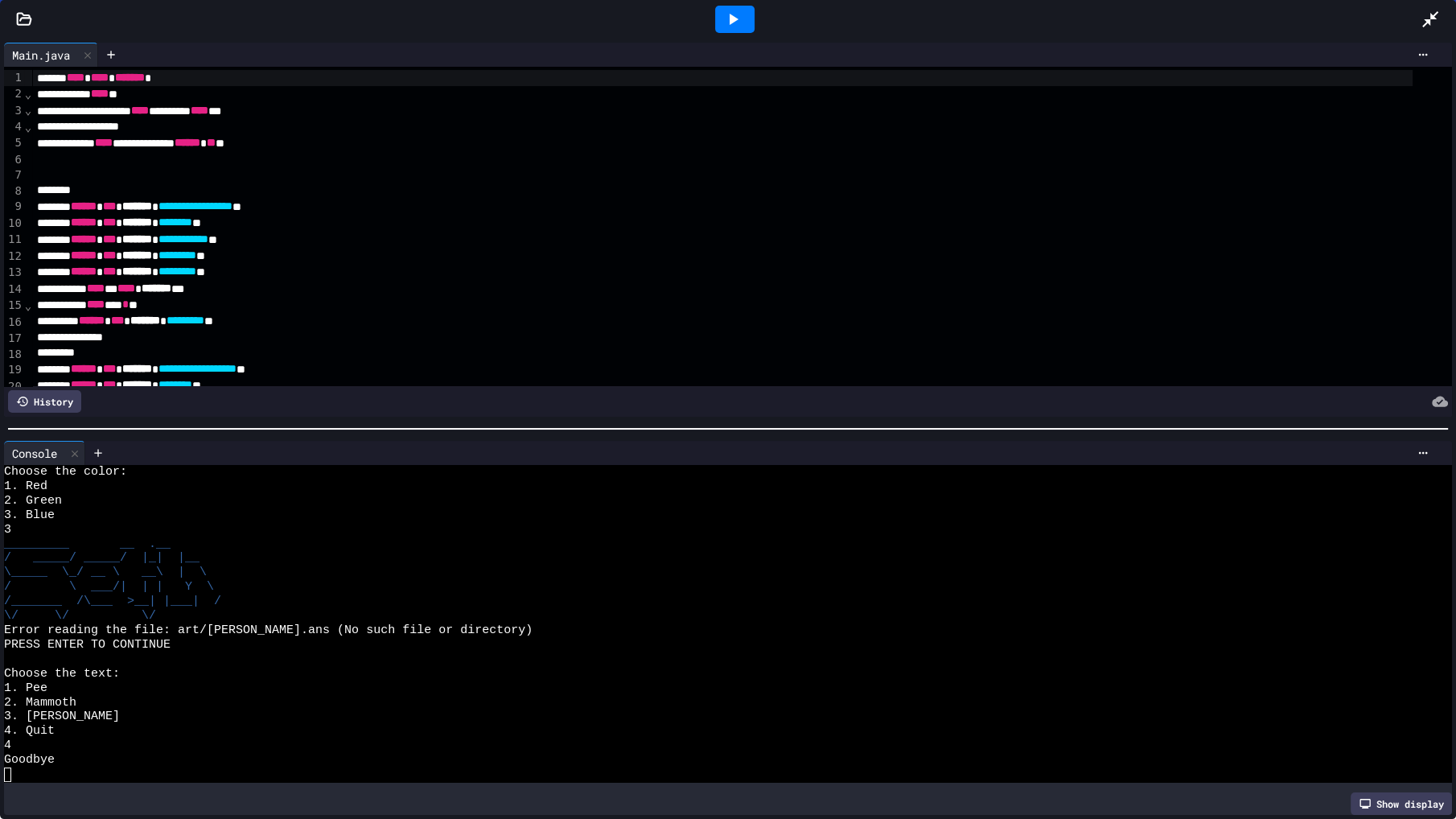
click at [1424, 23] on icon at bounding box center [1430, 18] width 19 height 19
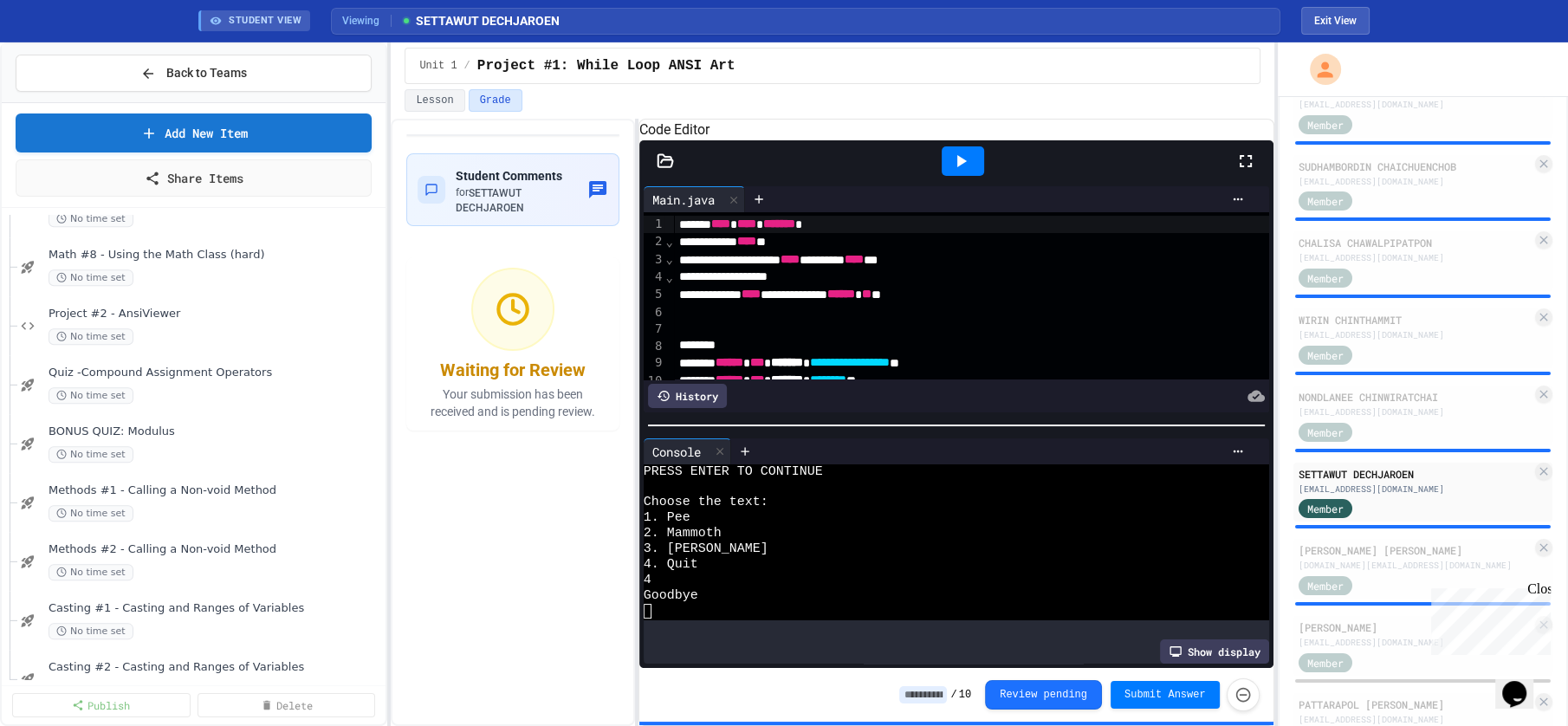
scroll to position [2345, 0]
click at [254, 377] on span "Project #2 - AnsiViewer" at bounding box center [207, 372] width 317 height 15
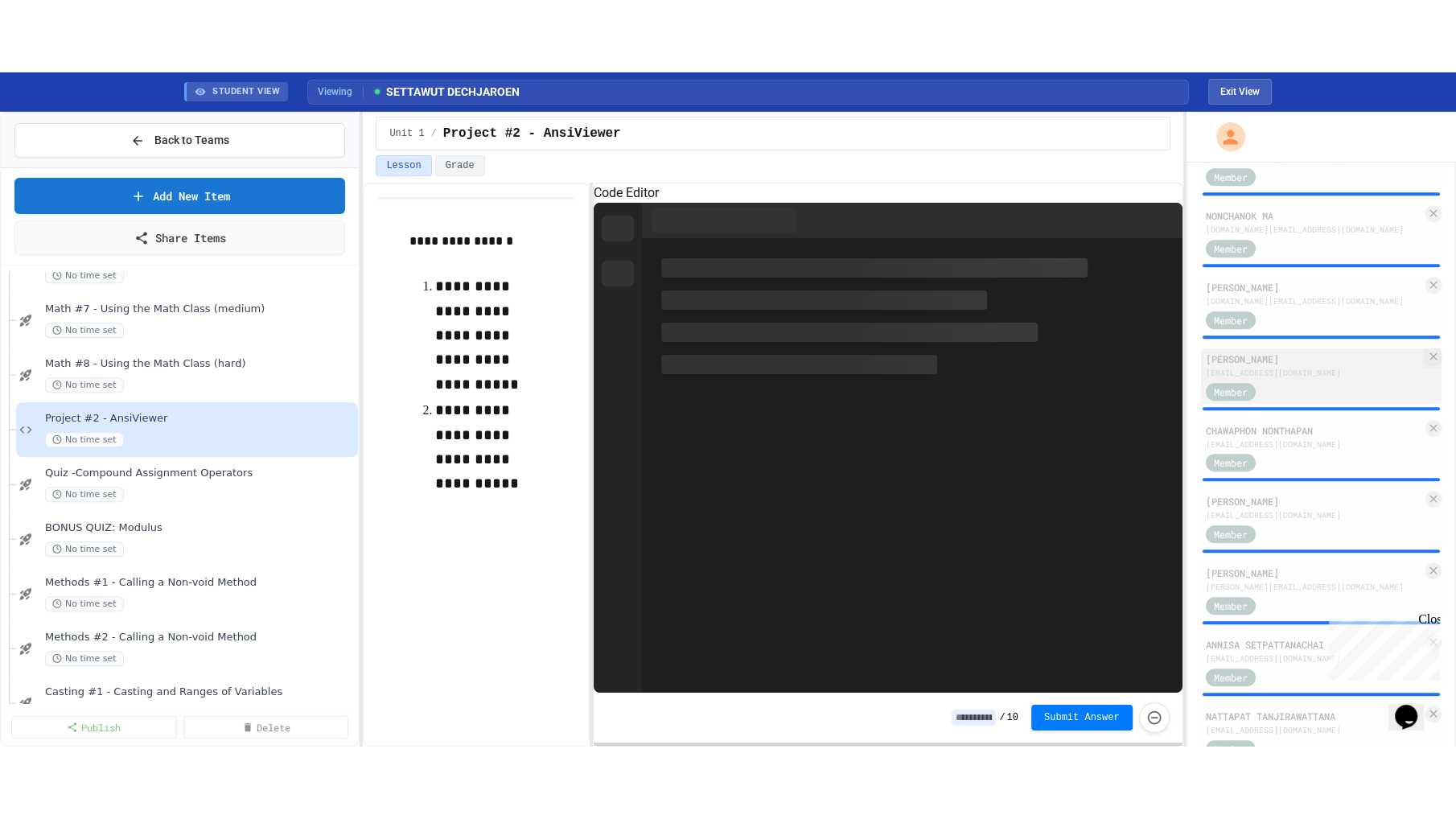
scroll to position [804, 0]
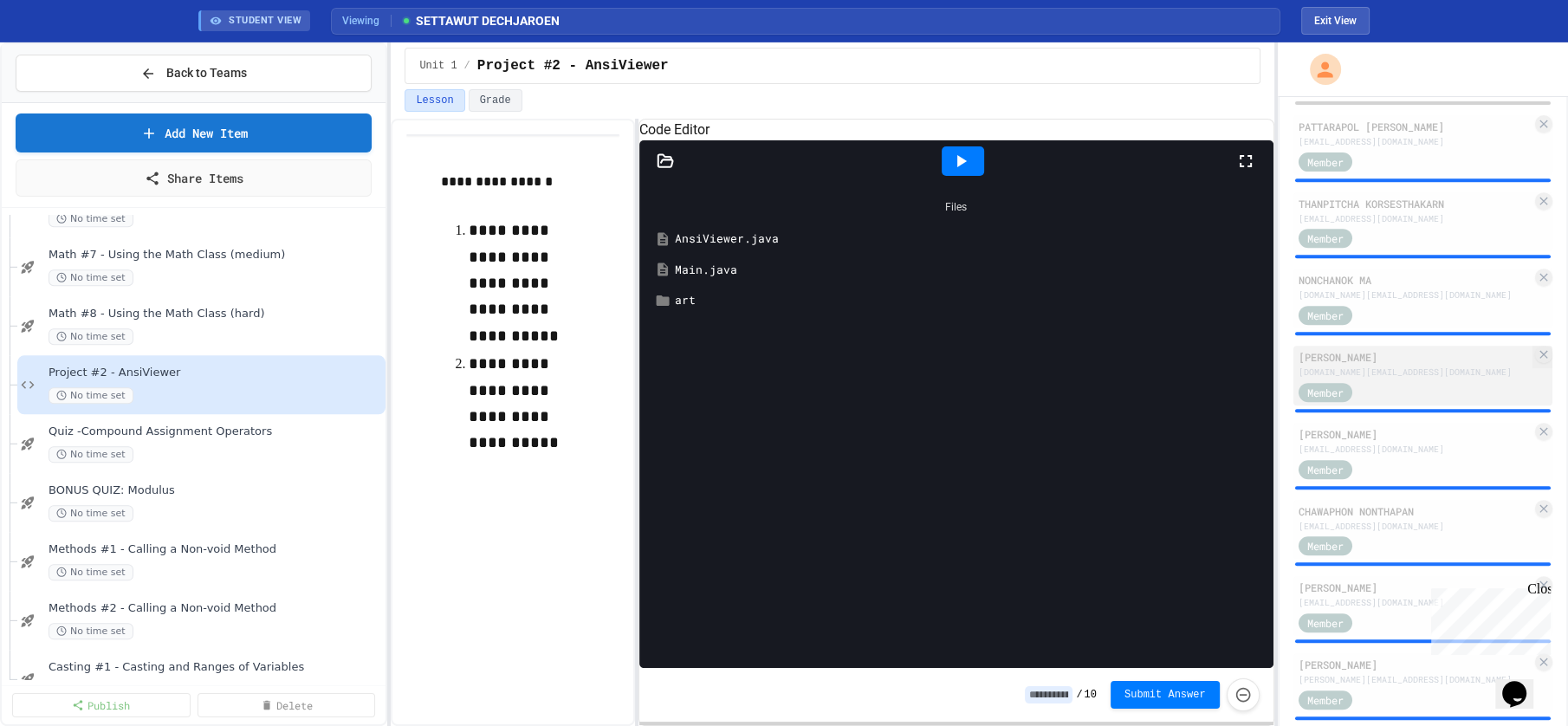
click at [1413, 373] on div "[DOMAIN_NAME][EMAIL_ADDRESS][DOMAIN_NAME]" at bounding box center [1415, 371] width 234 height 13
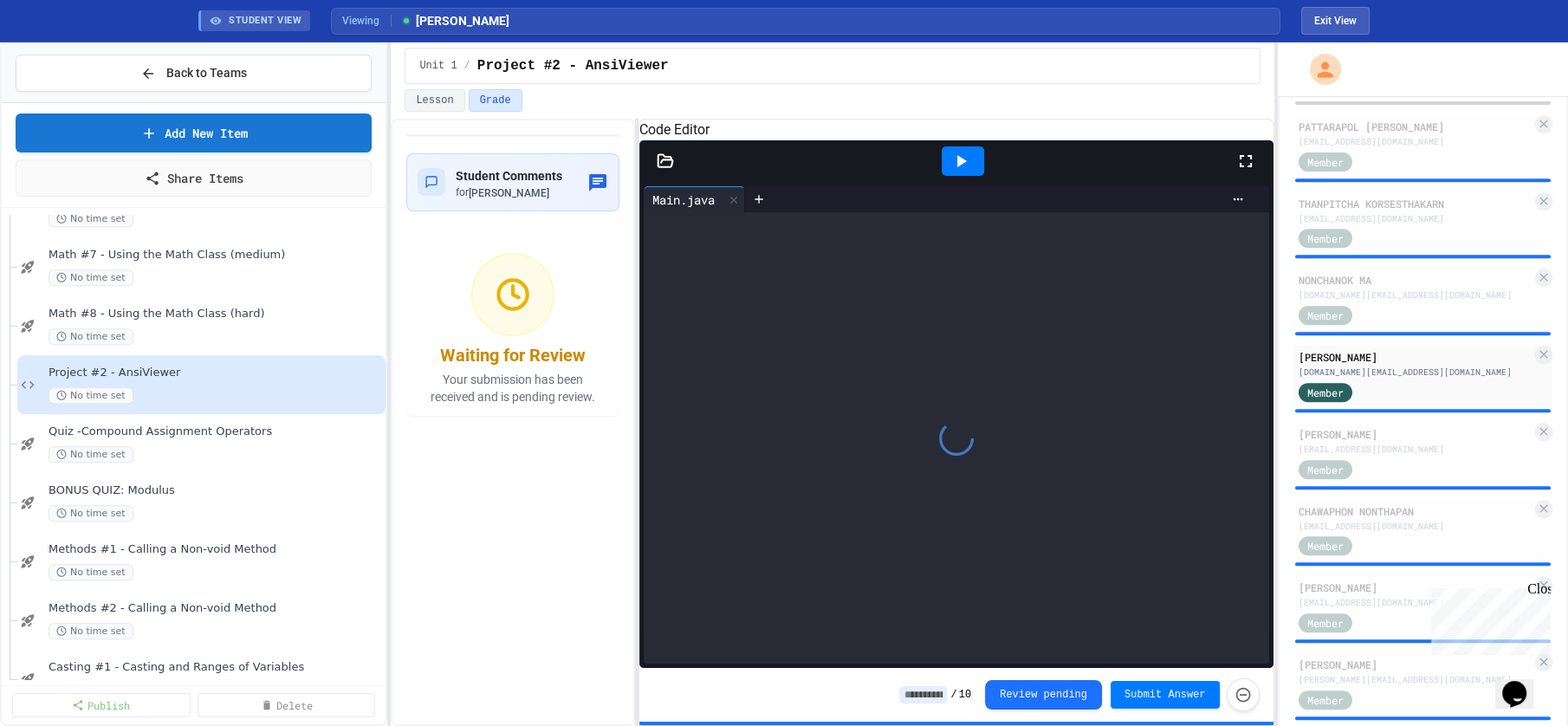
click at [1249, 167] on icon at bounding box center [1245, 161] width 12 height 12
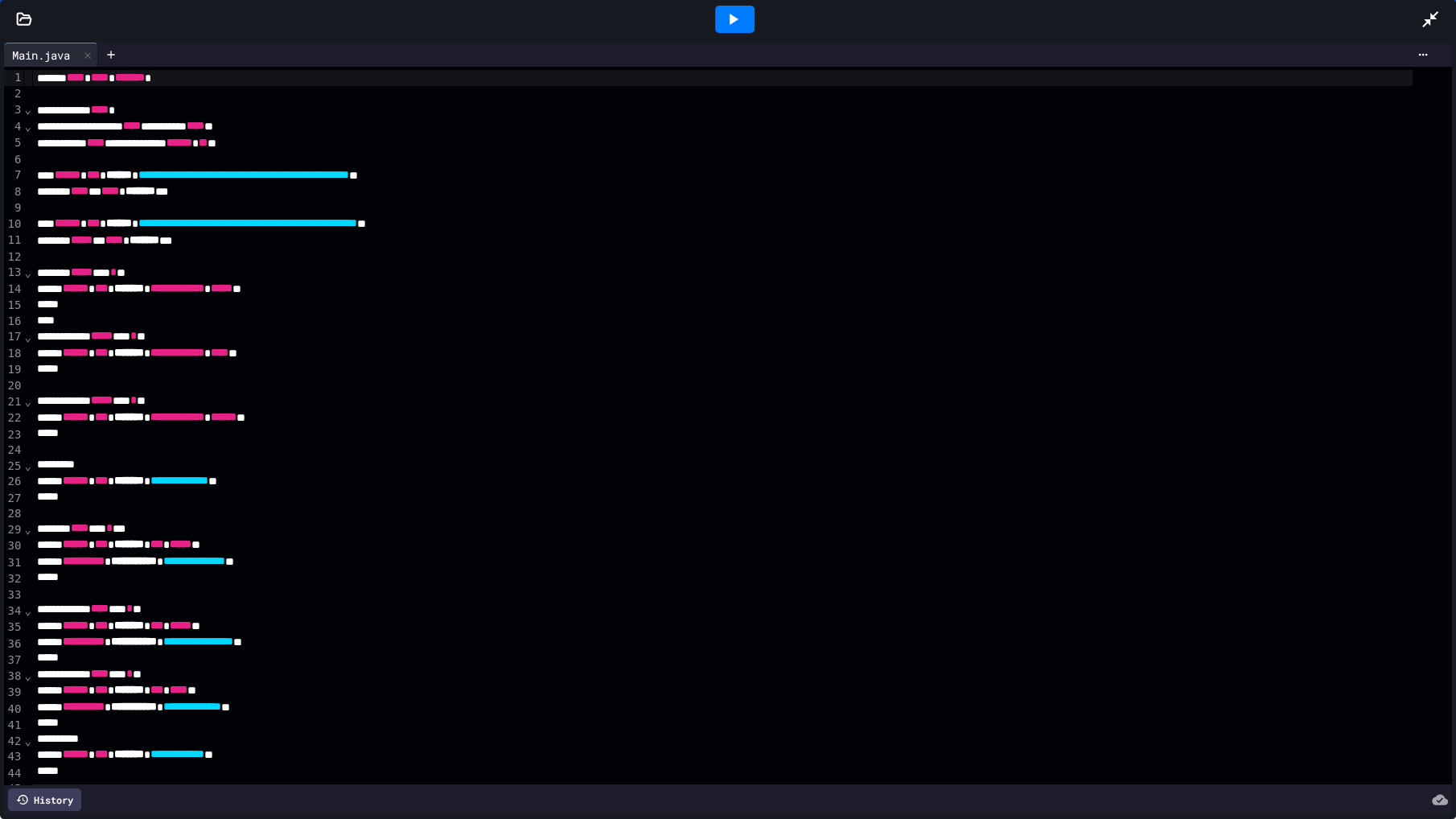
click at [753, 13] on div at bounding box center [735, 19] width 40 height 28
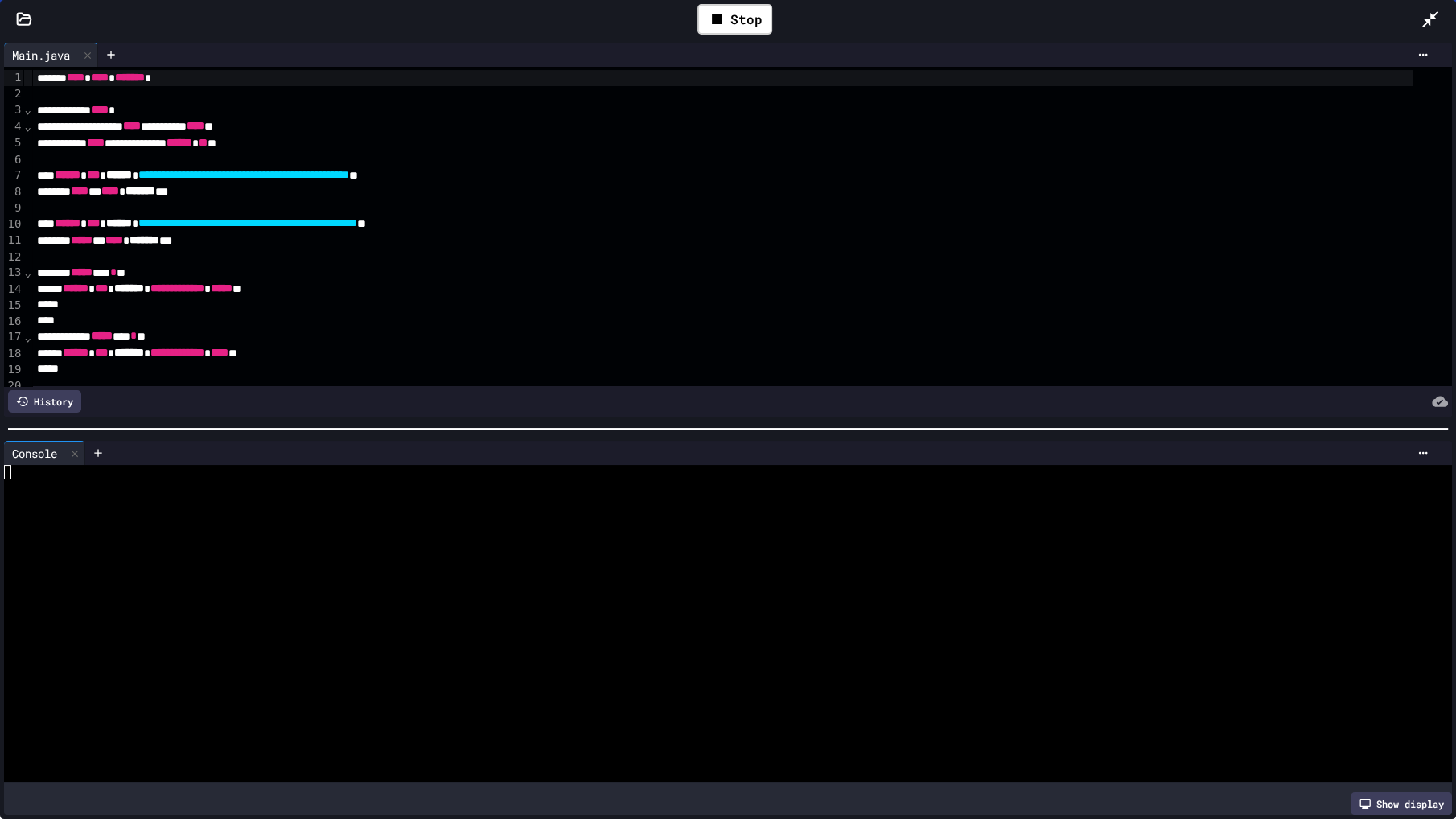
click at [521, 523] on div at bounding box center [713, 531] width 1419 height 15
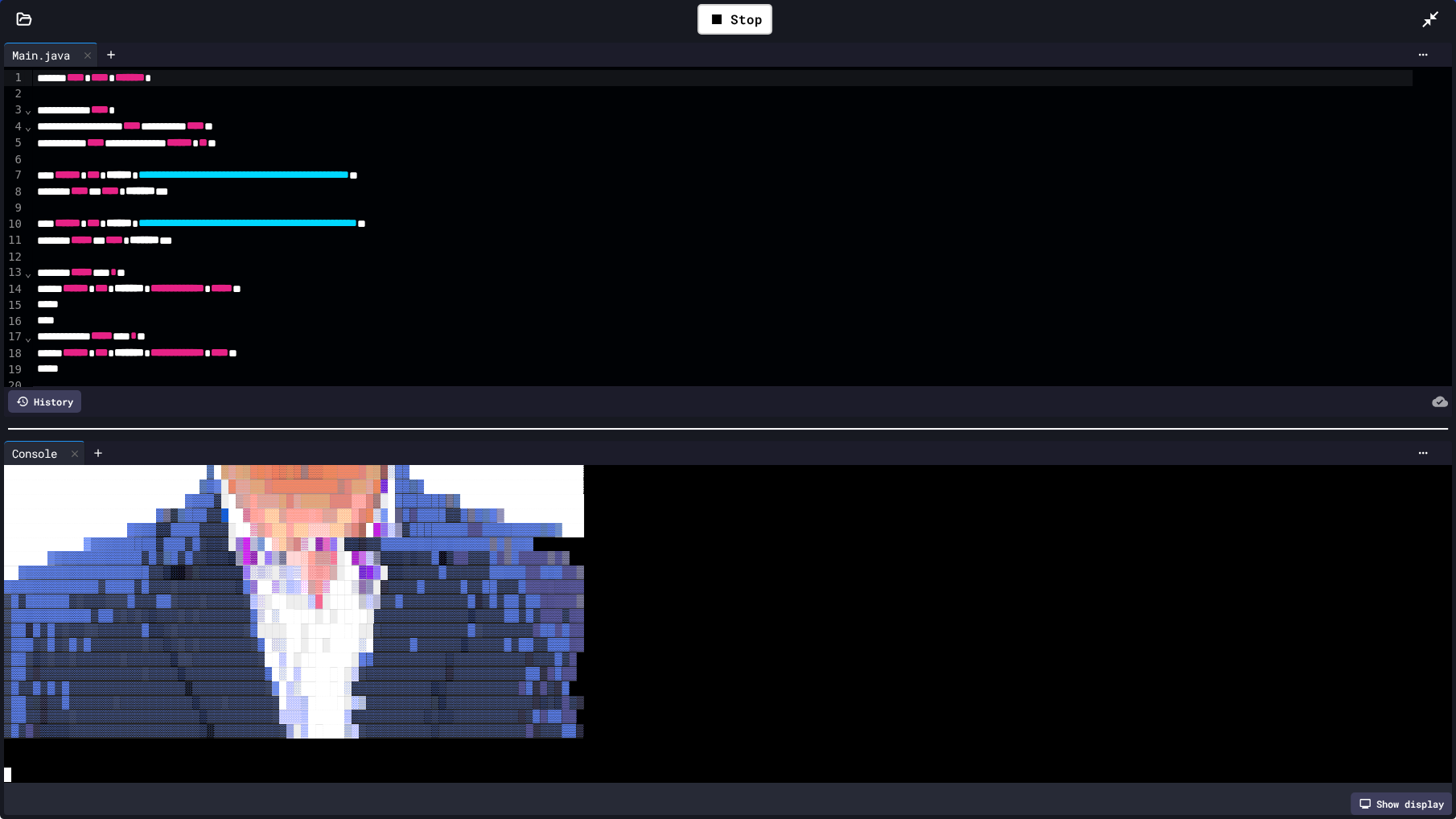
scroll to position [676, 0]
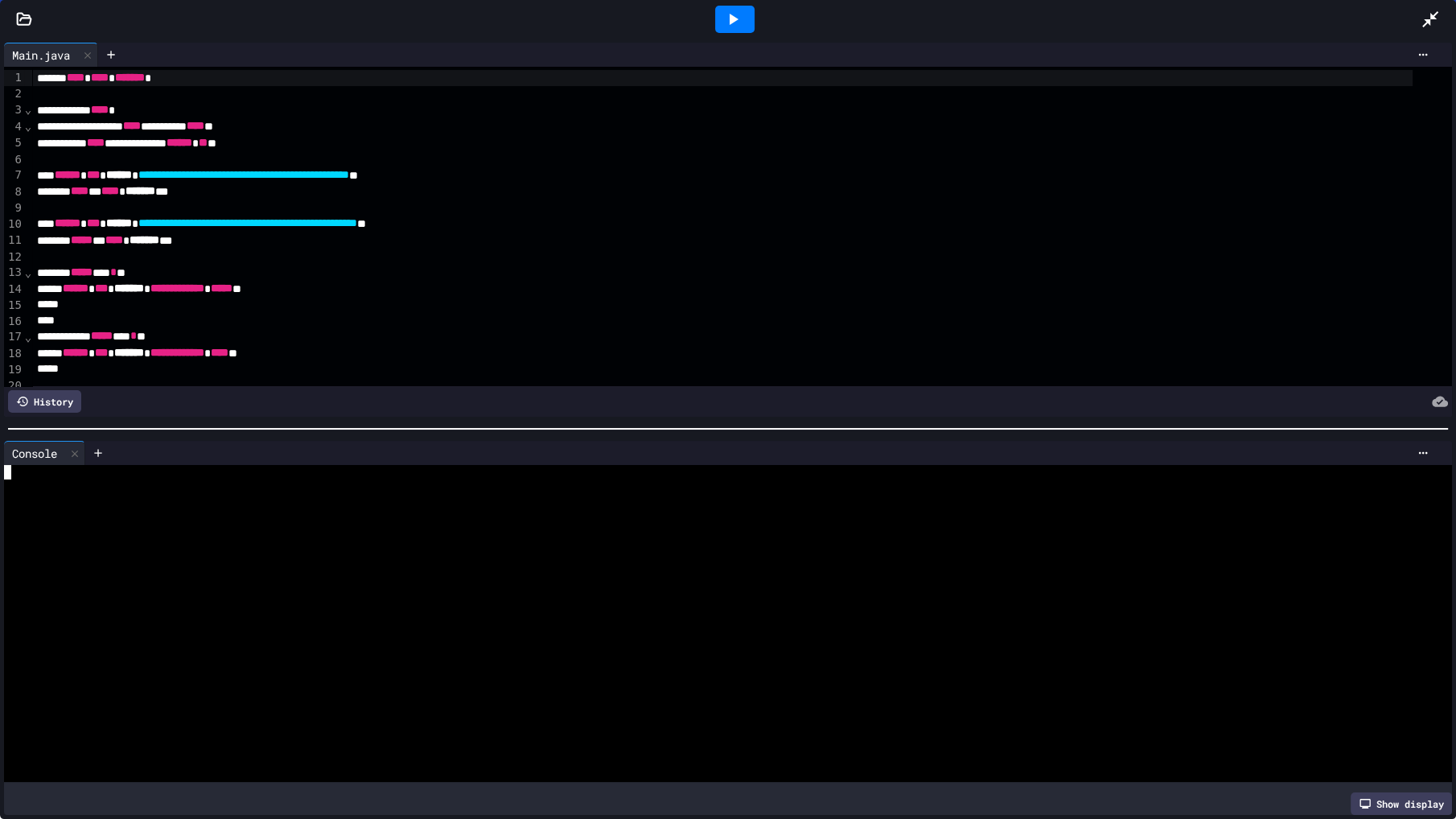
click at [741, 12] on div at bounding box center [735, 19] width 40 height 28
click at [627, 566] on div at bounding box center [713, 573] width 1419 height 15
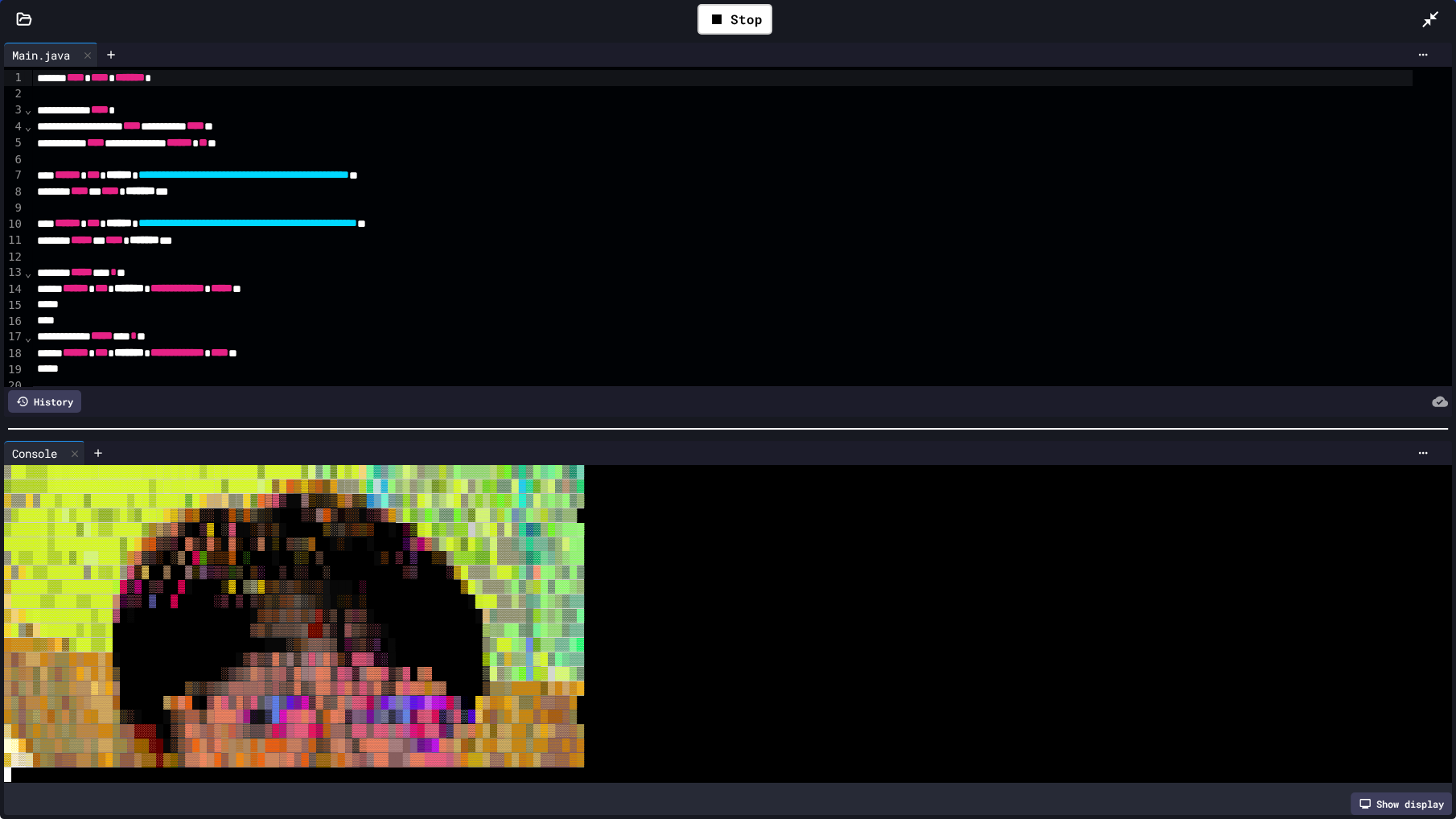
scroll to position [504, 0]
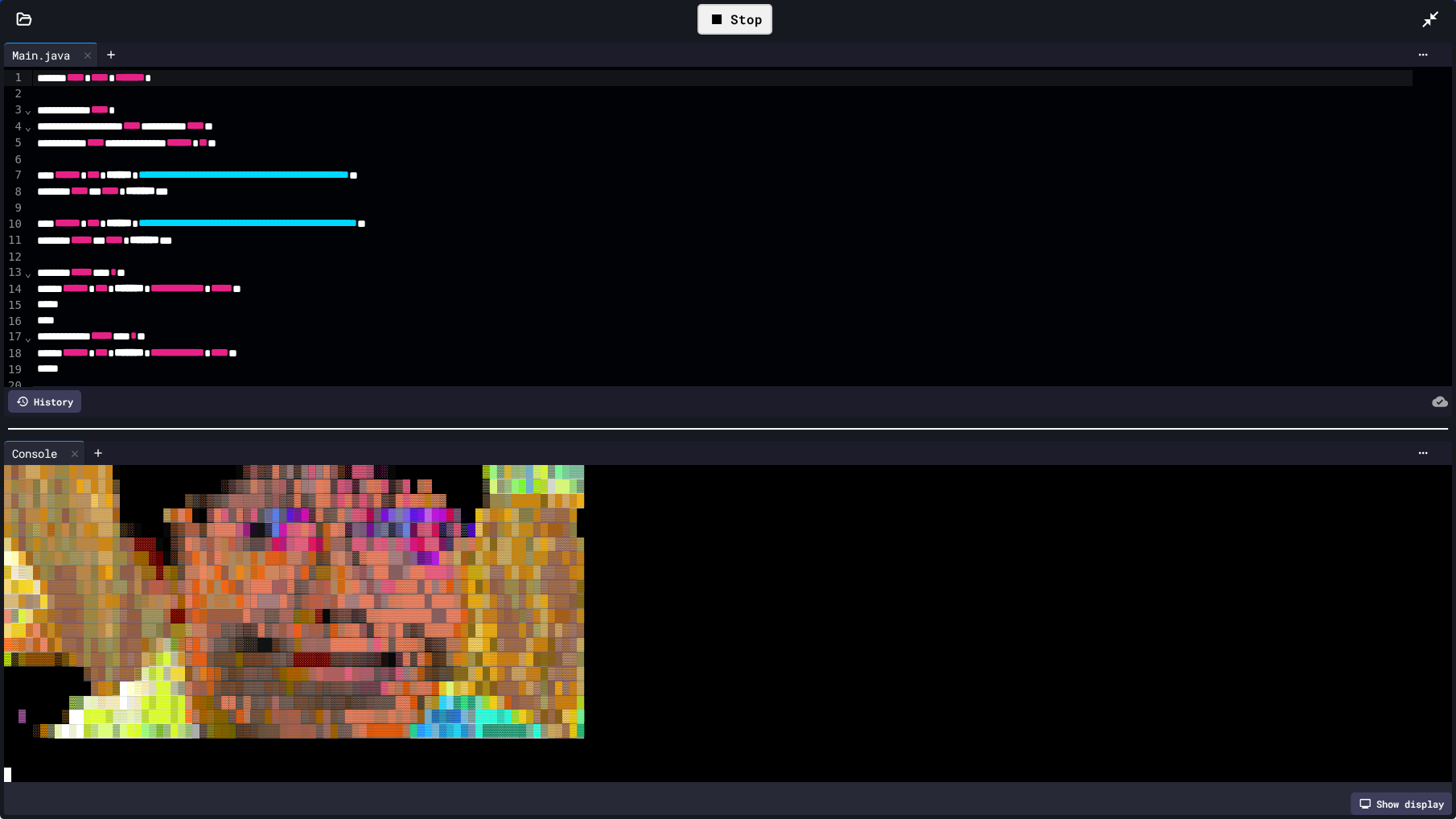
click at [747, 30] on div "Stop" at bounding box center [734, 18] width 75 height 31
click at [742, 23] on div at bounding box center [735, 19] width 40 height 28
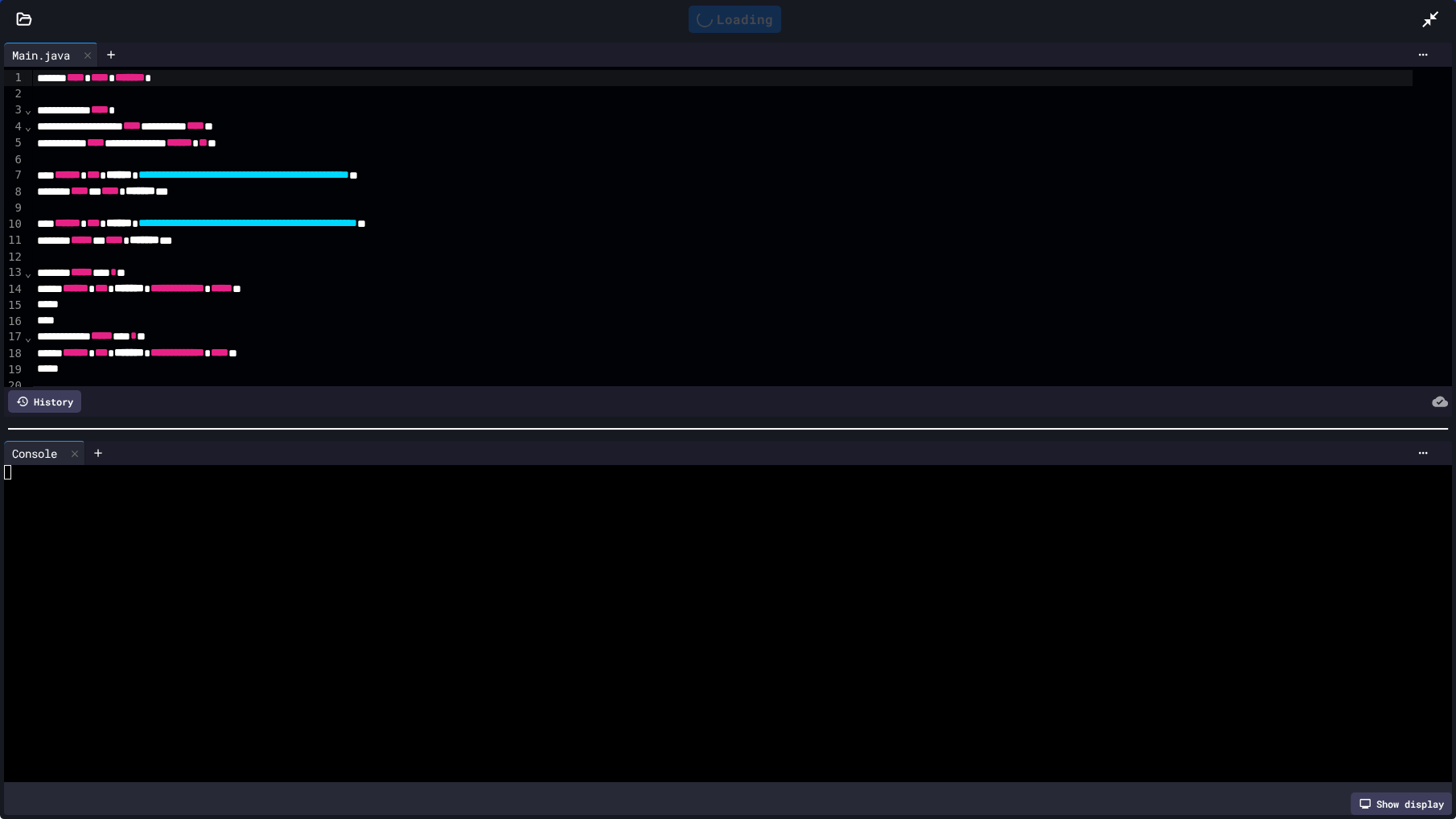
scroll to position [0, 0]
click at [440, 508] on div at bounding box center [713, 516] width 1419 height 15
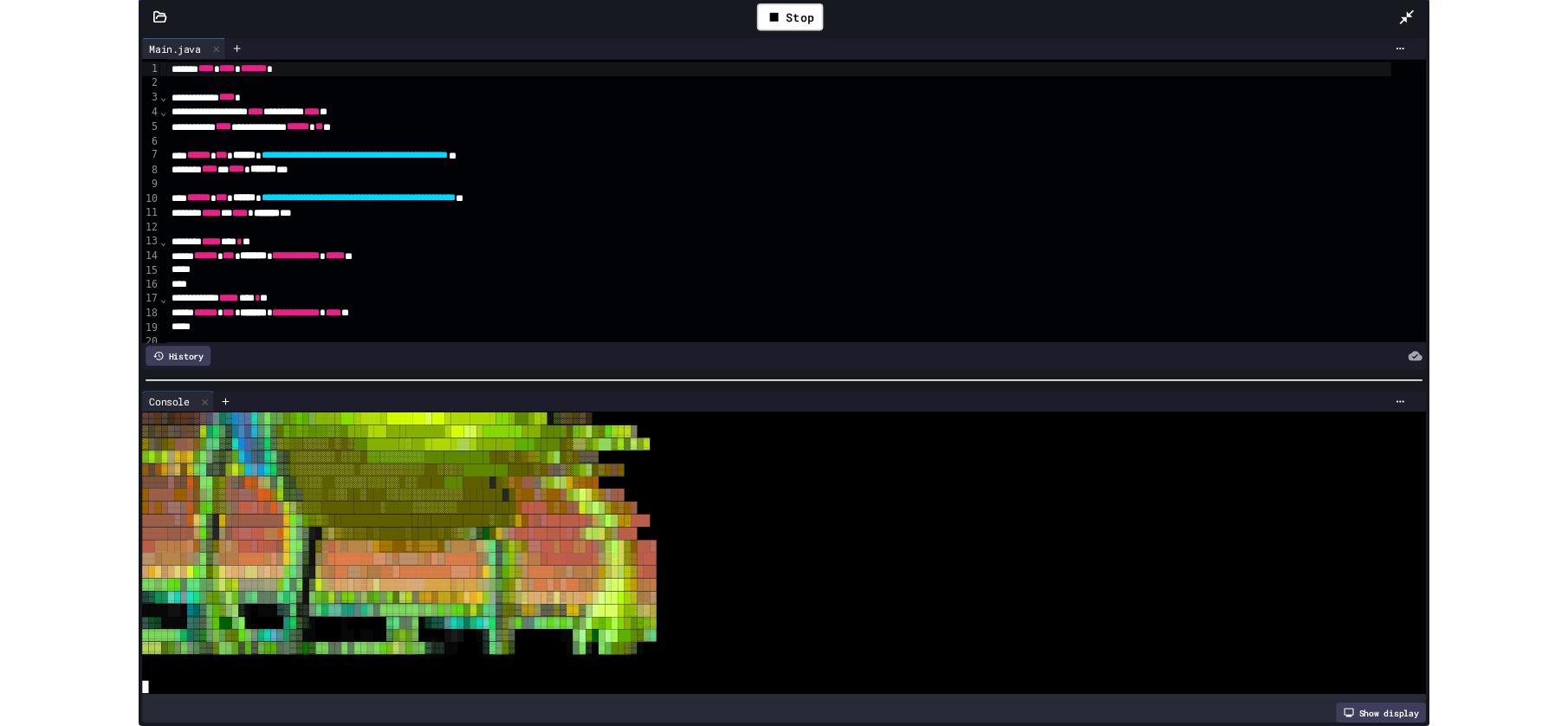
scroll to position [589, 0]
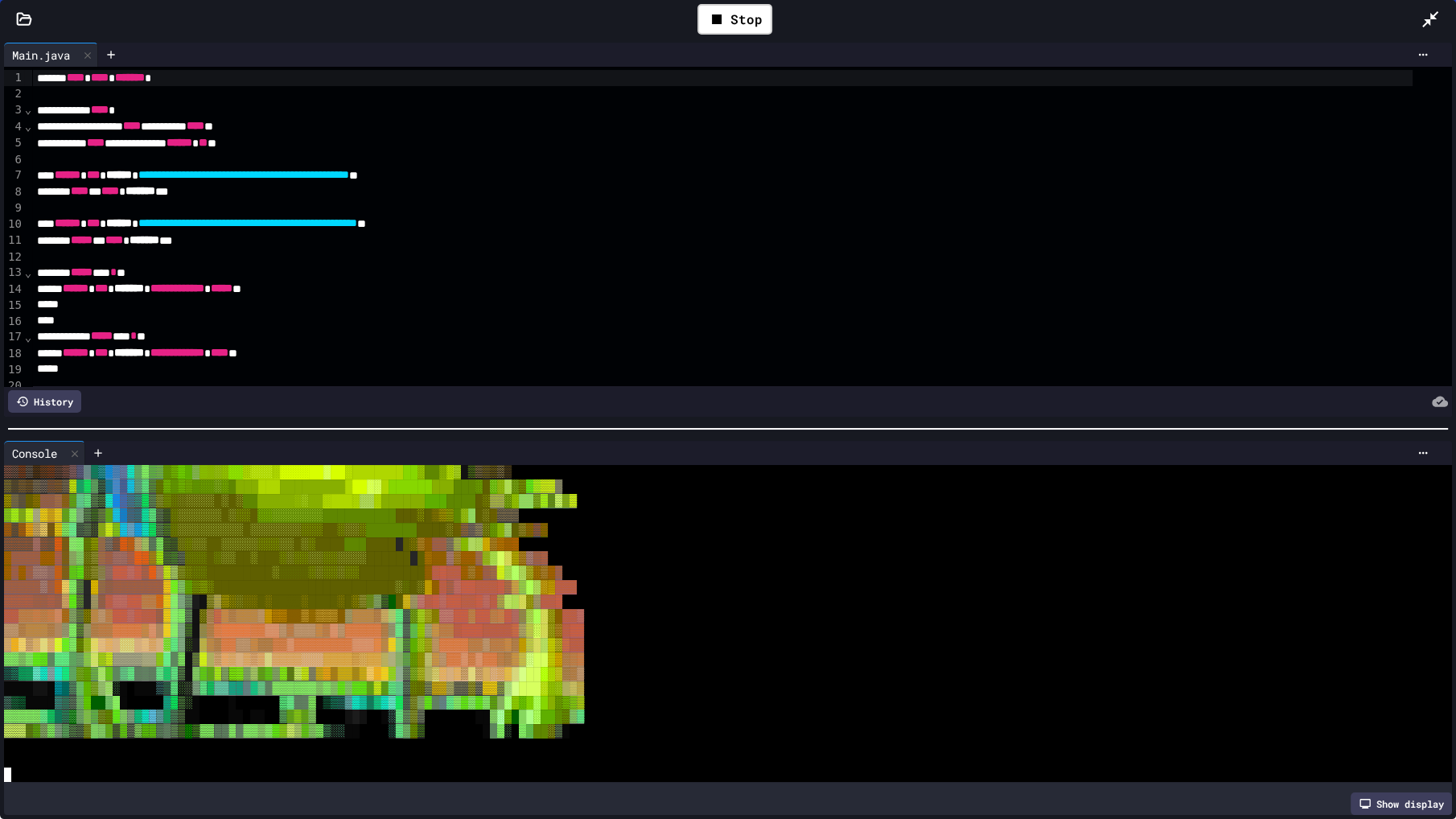
click at [1425, 21] on icon at bounding box center [1430, 18] width 19 height 19
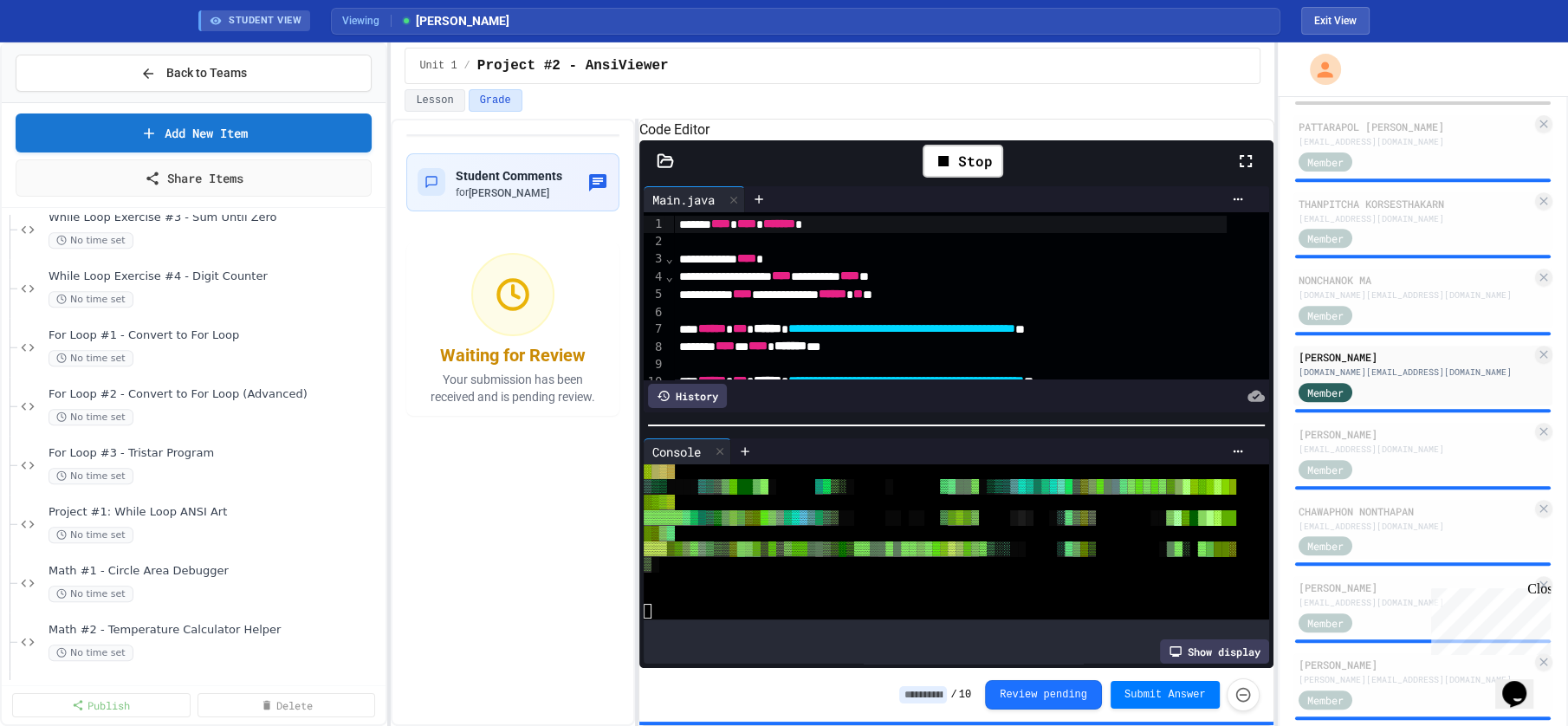
scroll to position [1671, 0]
click at [194, 521] on span "Project #1: While Loop ANSI Art" at bounding box center [207, 517] width 317 height 15
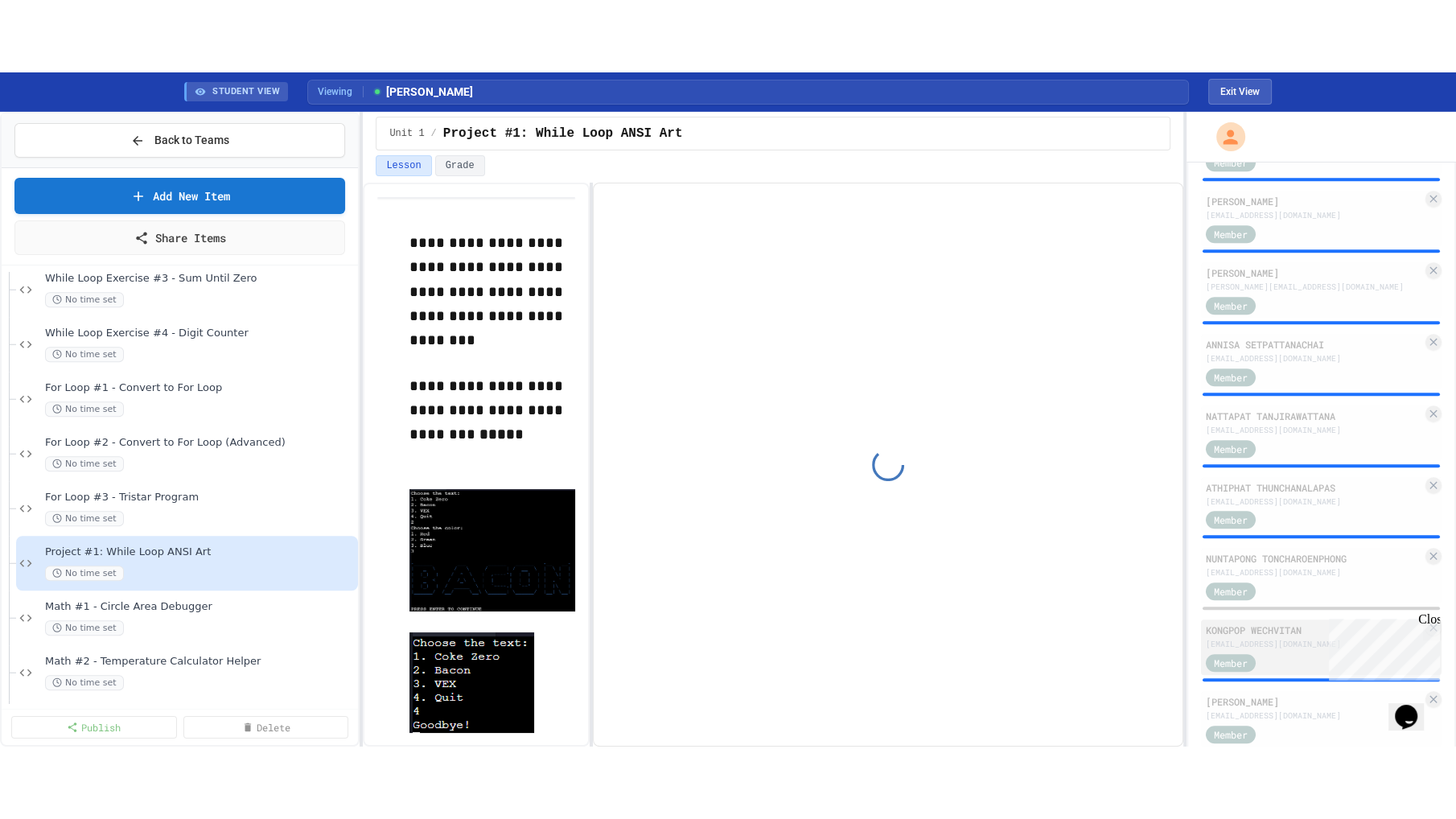
scroll to position [1251, 0]
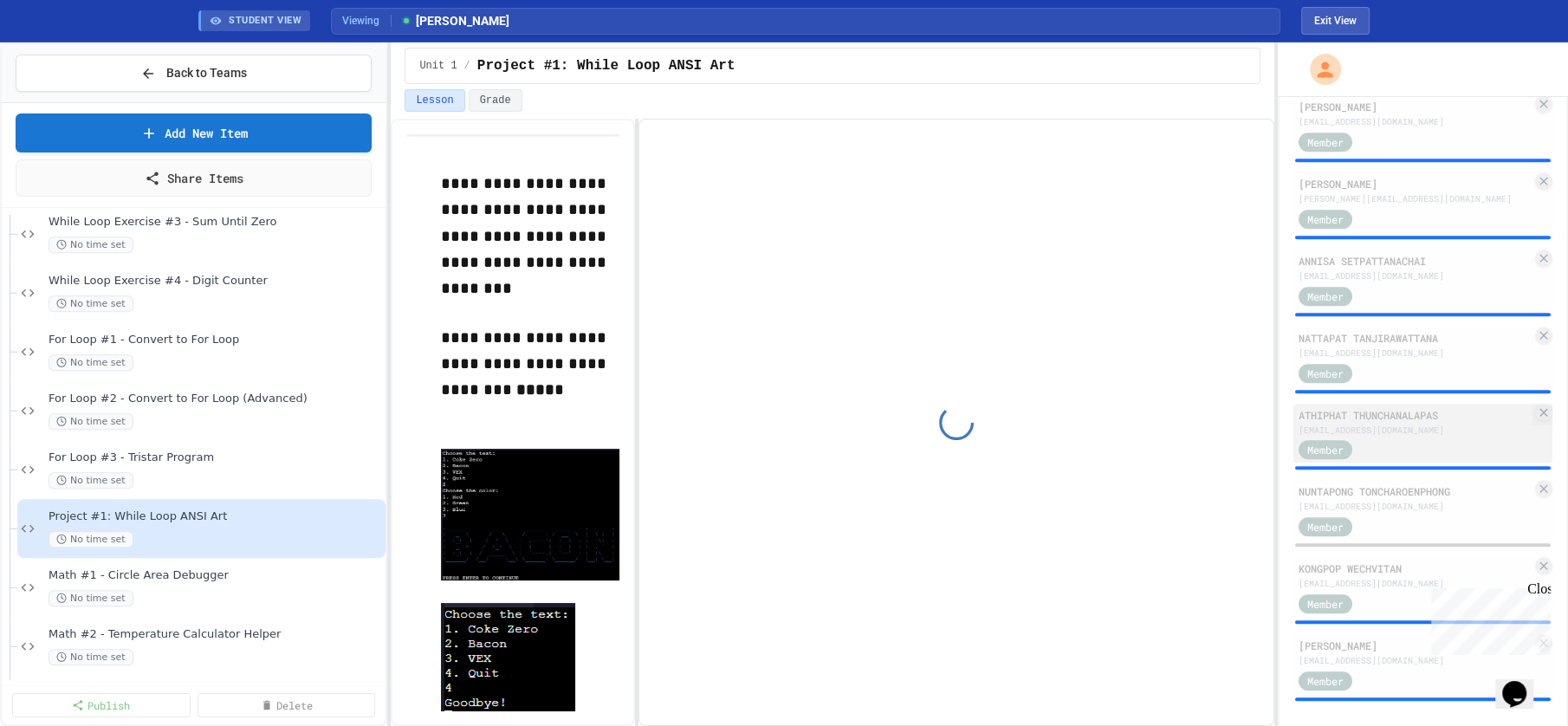
click at [1392, 424] on div "[EMAIL_ADDRESS][DOMAIN_NAME]" at bounding box center [1415, 430] width 234 height 13
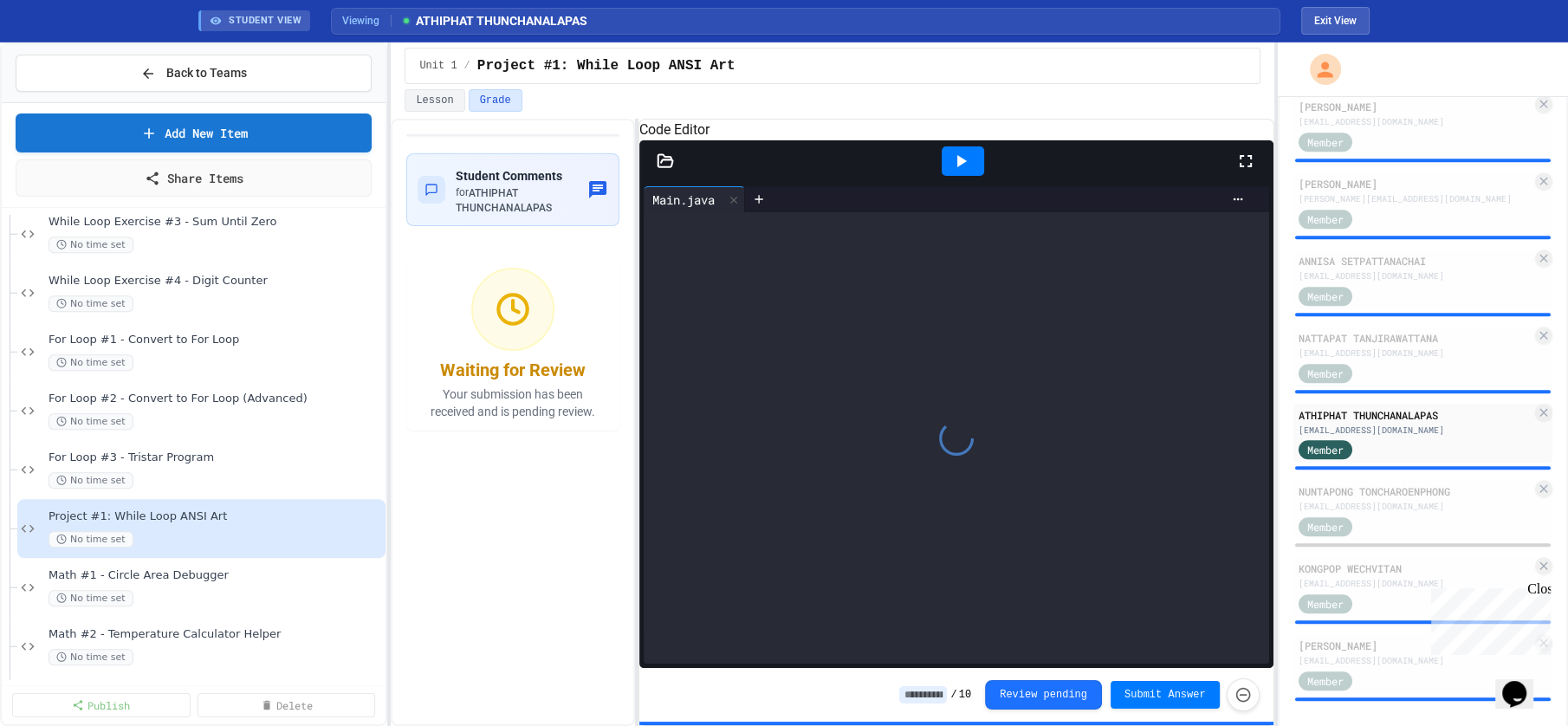
click at [1250, 167] on icon at bounding box center [1245, 161] width 12 height 12
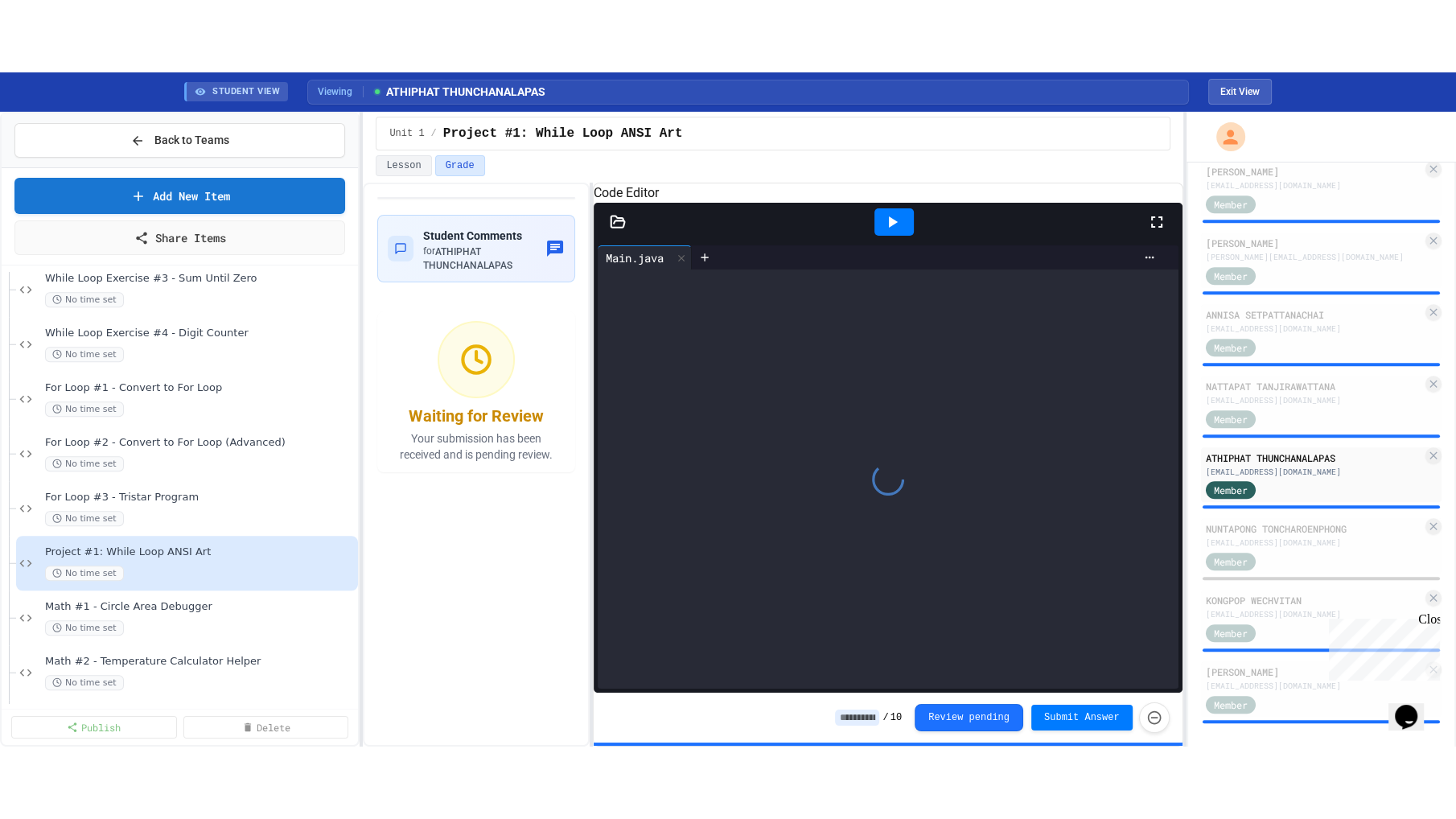
scroll to position [1113, 0]
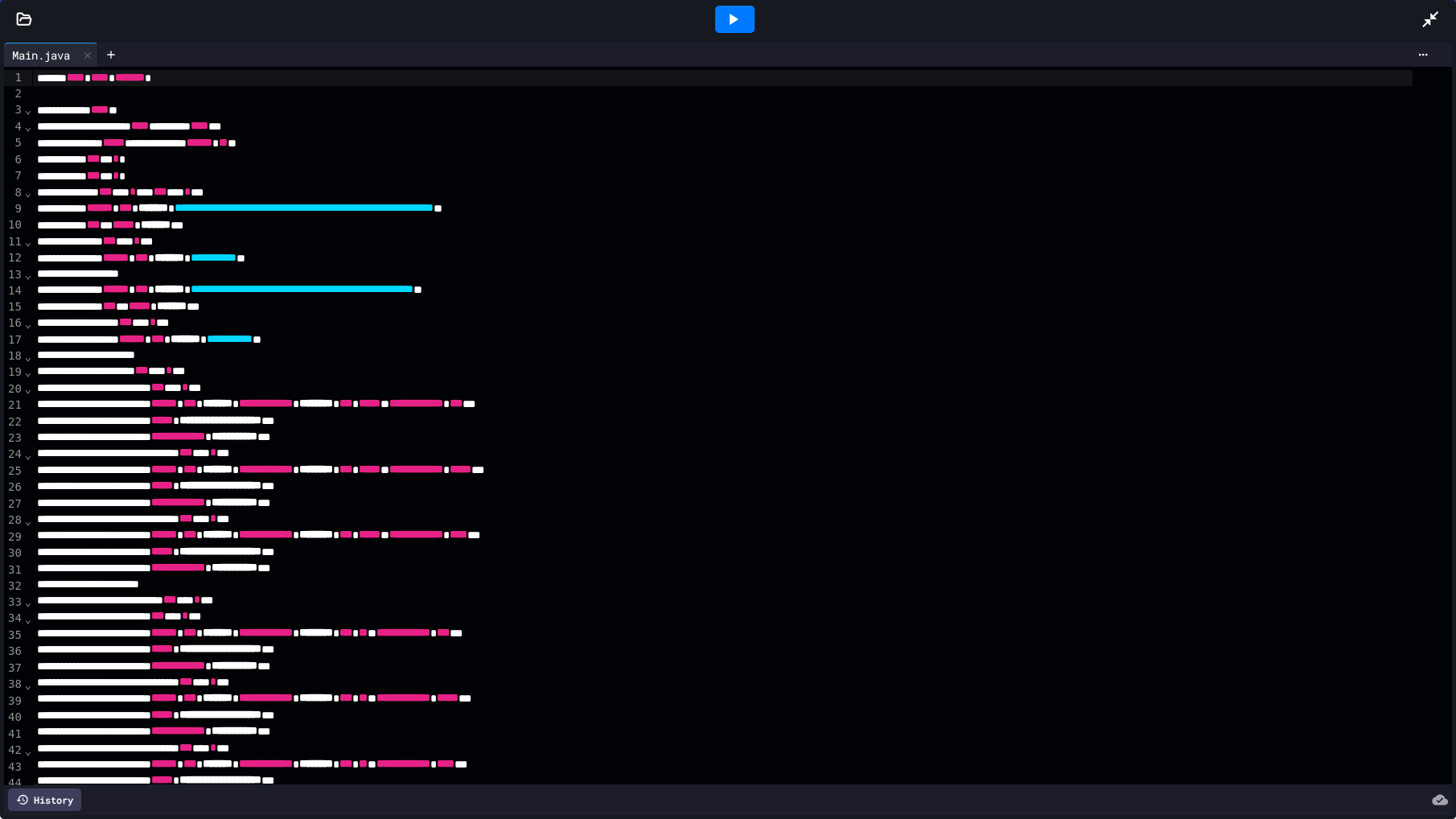
click at [736, 18] on icon at bounding box center [732, 18] width 19 height 19
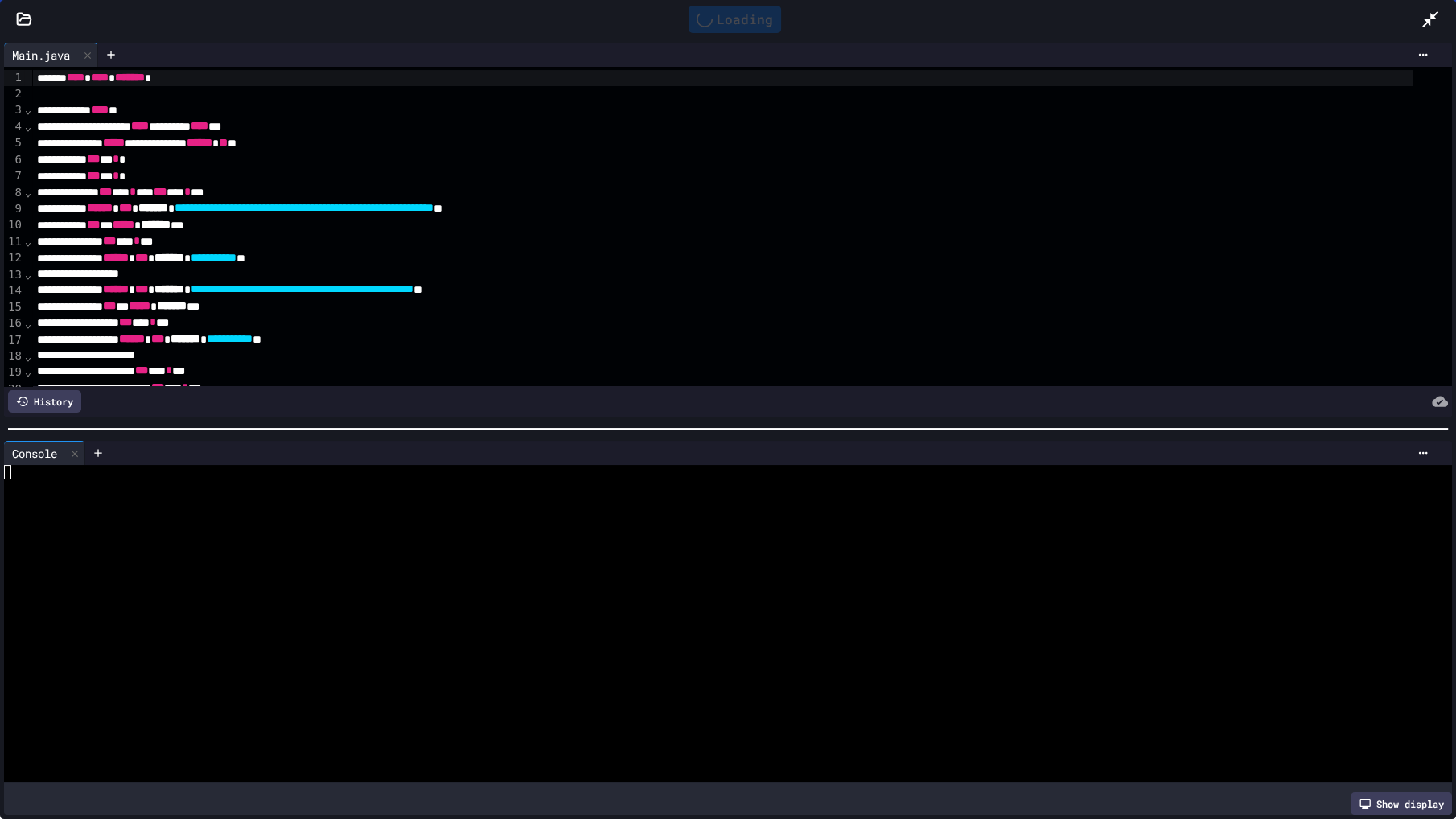
click at [479, 557] on div at bounding box center [713, 623] width 1419 height 317
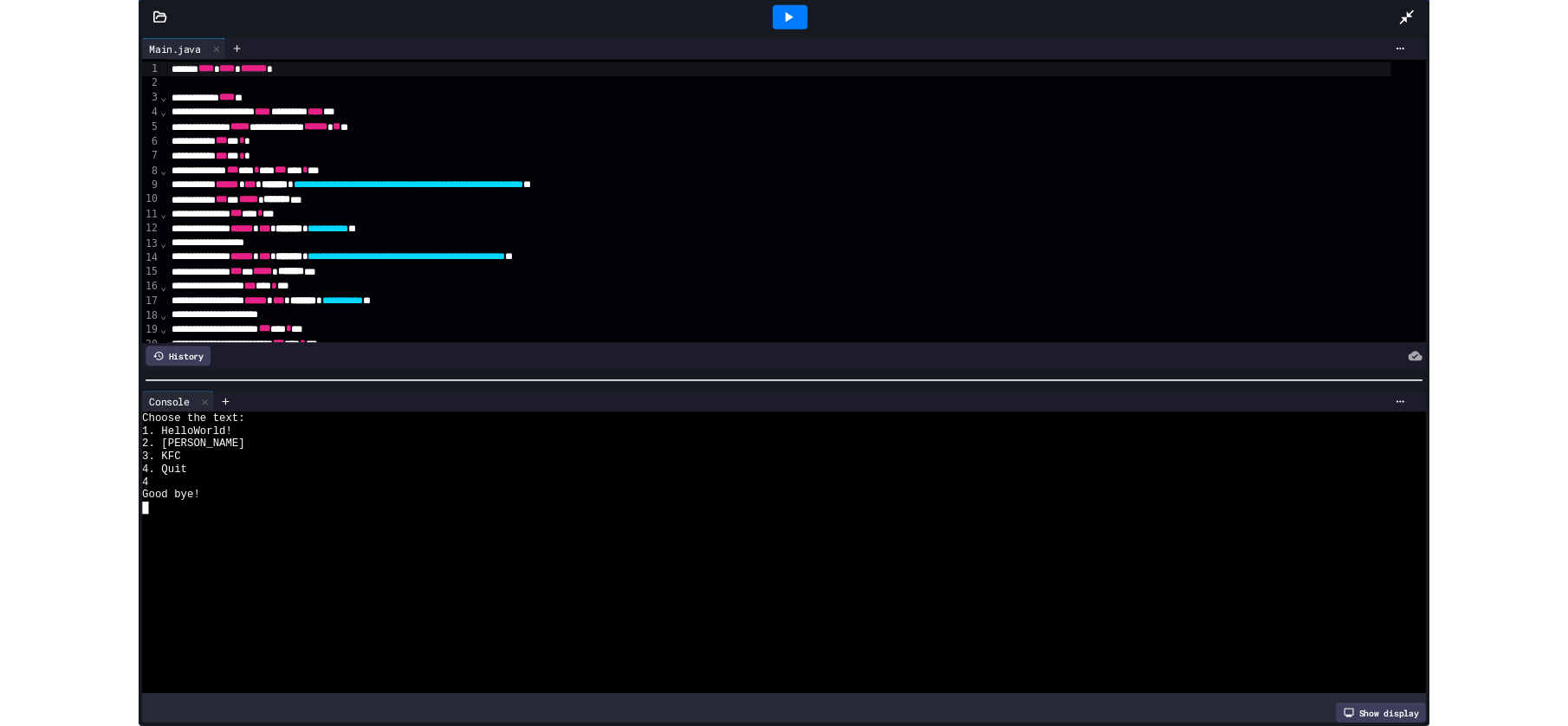
scroll to position [1200, 0]
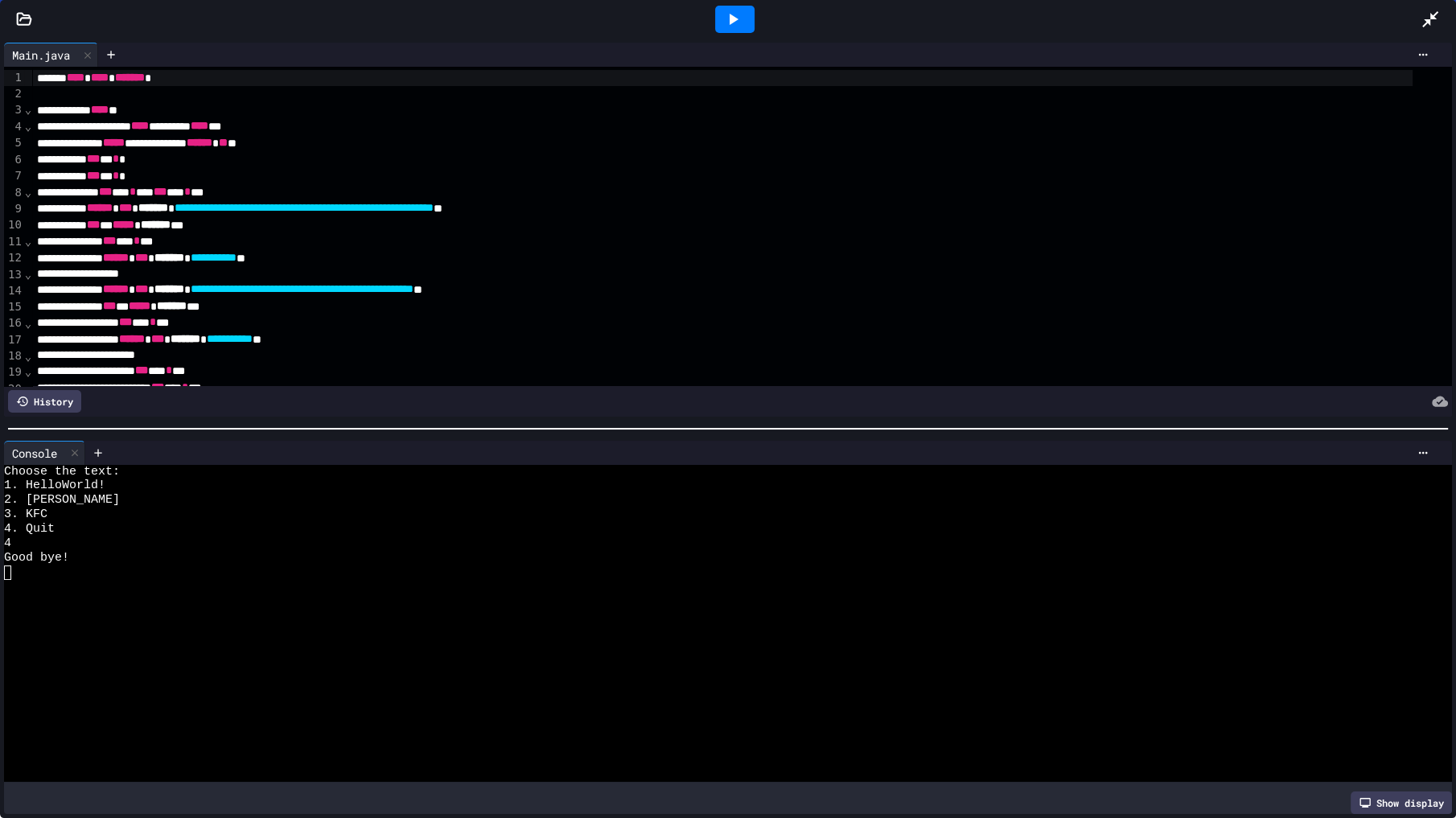
click at [1421, 23] on icon at bounding box center [1430, 18] width 19 height 19
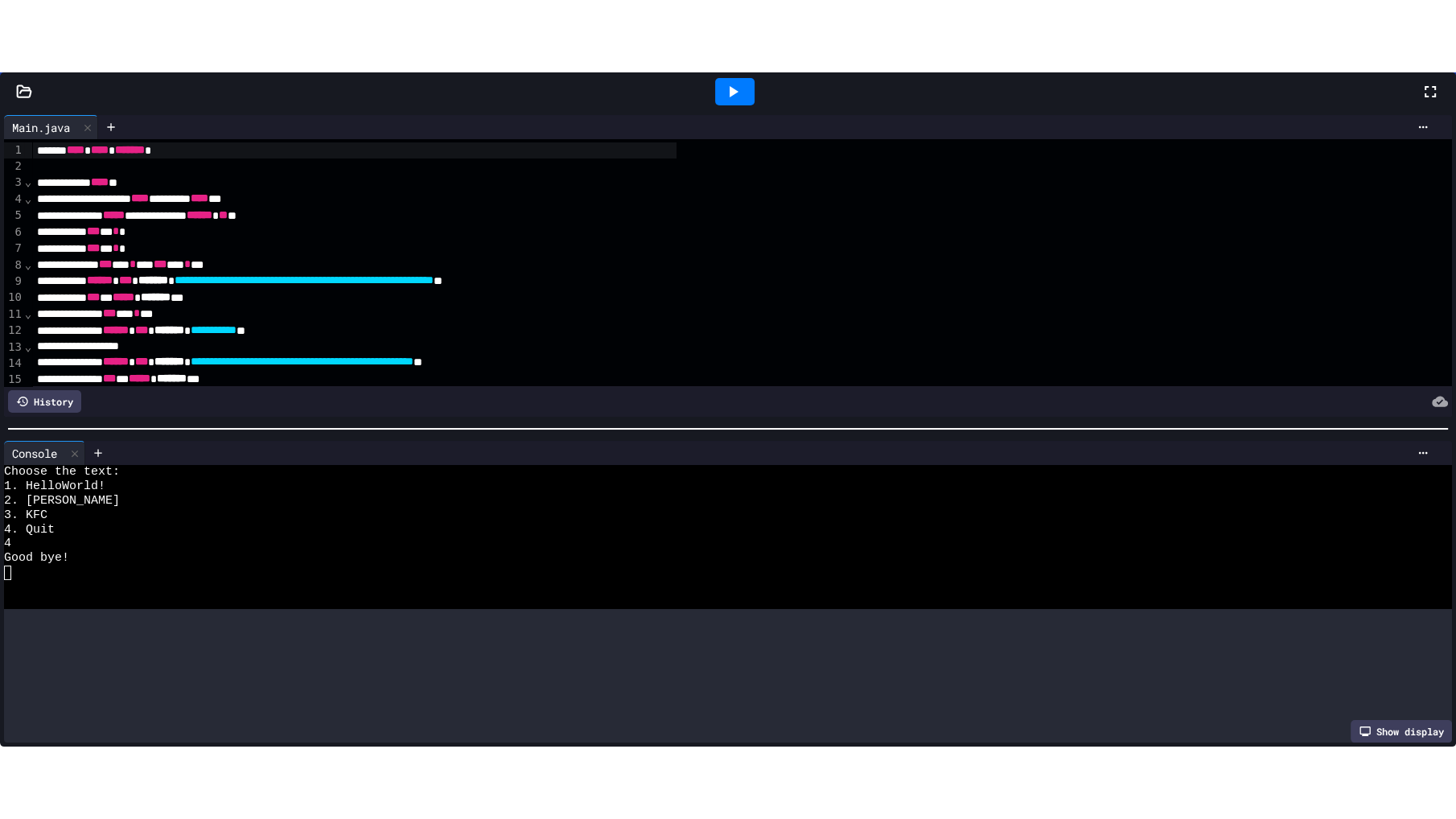
scroll to position [1258, 0]
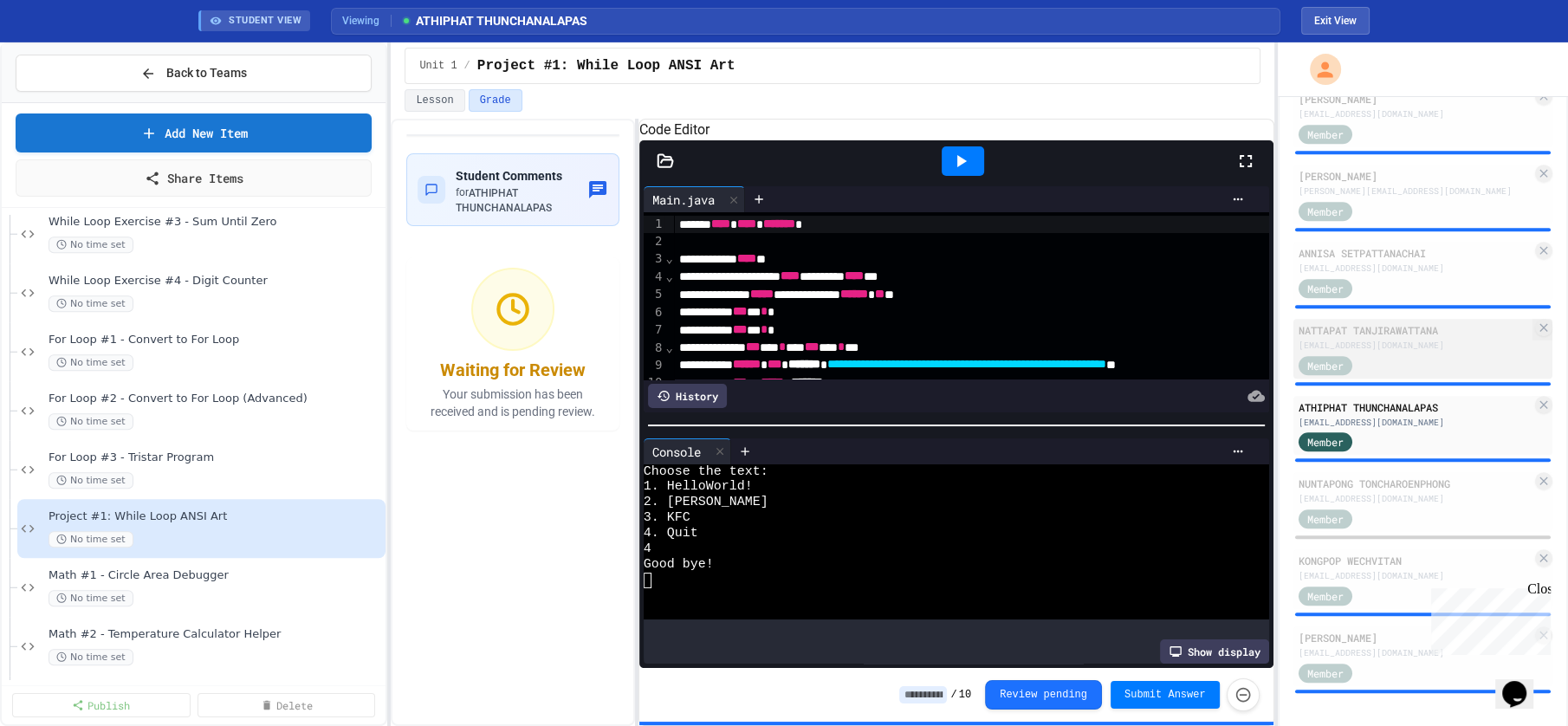
click at [1415, 344] on div "[EMAIL_ADDRESS][DOMAIN_NAME]" at bounding box center [1415, 345] width 234 height 13
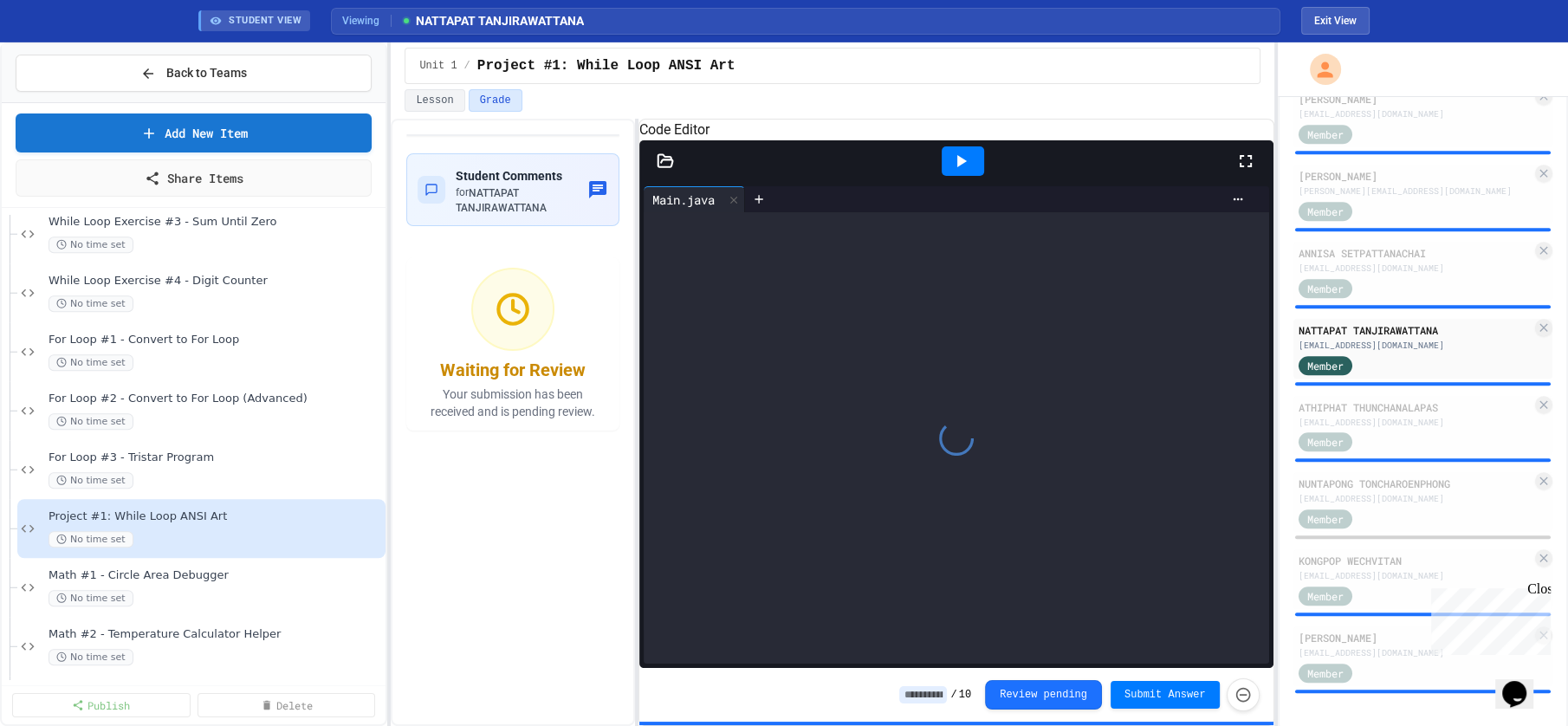
click at [1243, 171] on icon at bounding box center [1245, 160] width 21 height 21
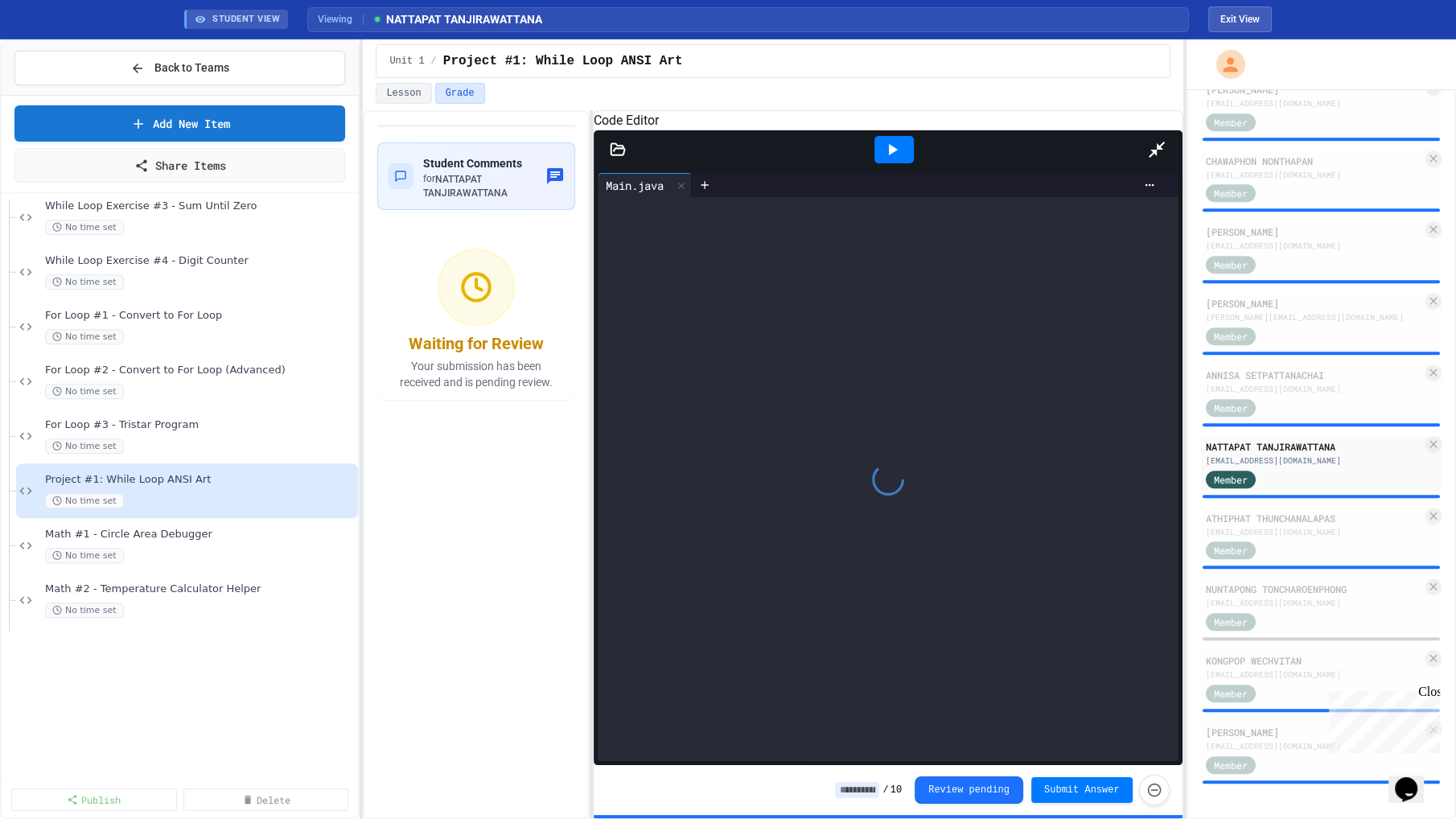
scroll to position [1113, 0]
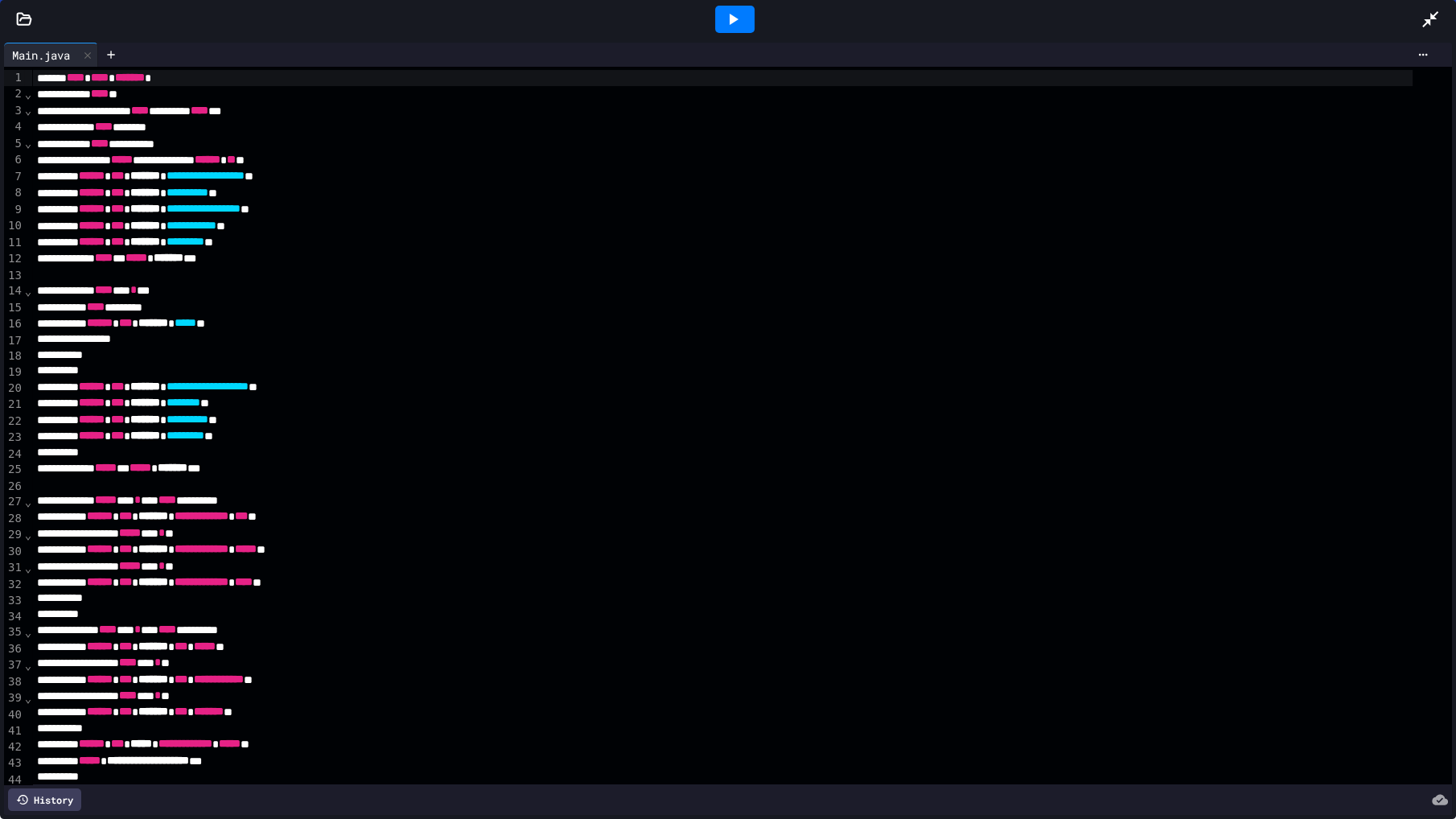
click at [733, 16] on icon at bounding box center [734, 19] width 9 height 11
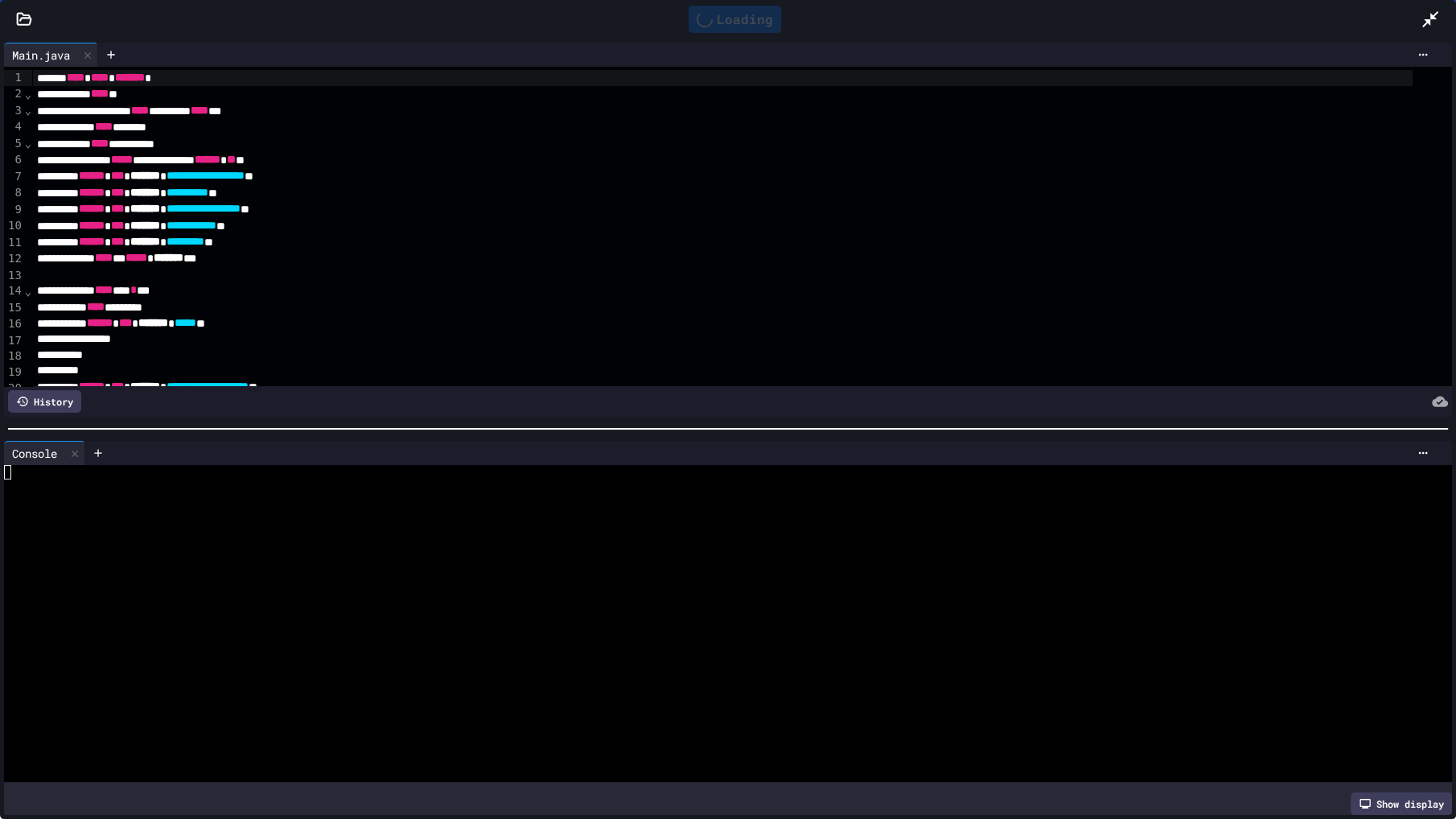
click at [287, 594] on div at bounding box center [713, 602] width 1419 height 15
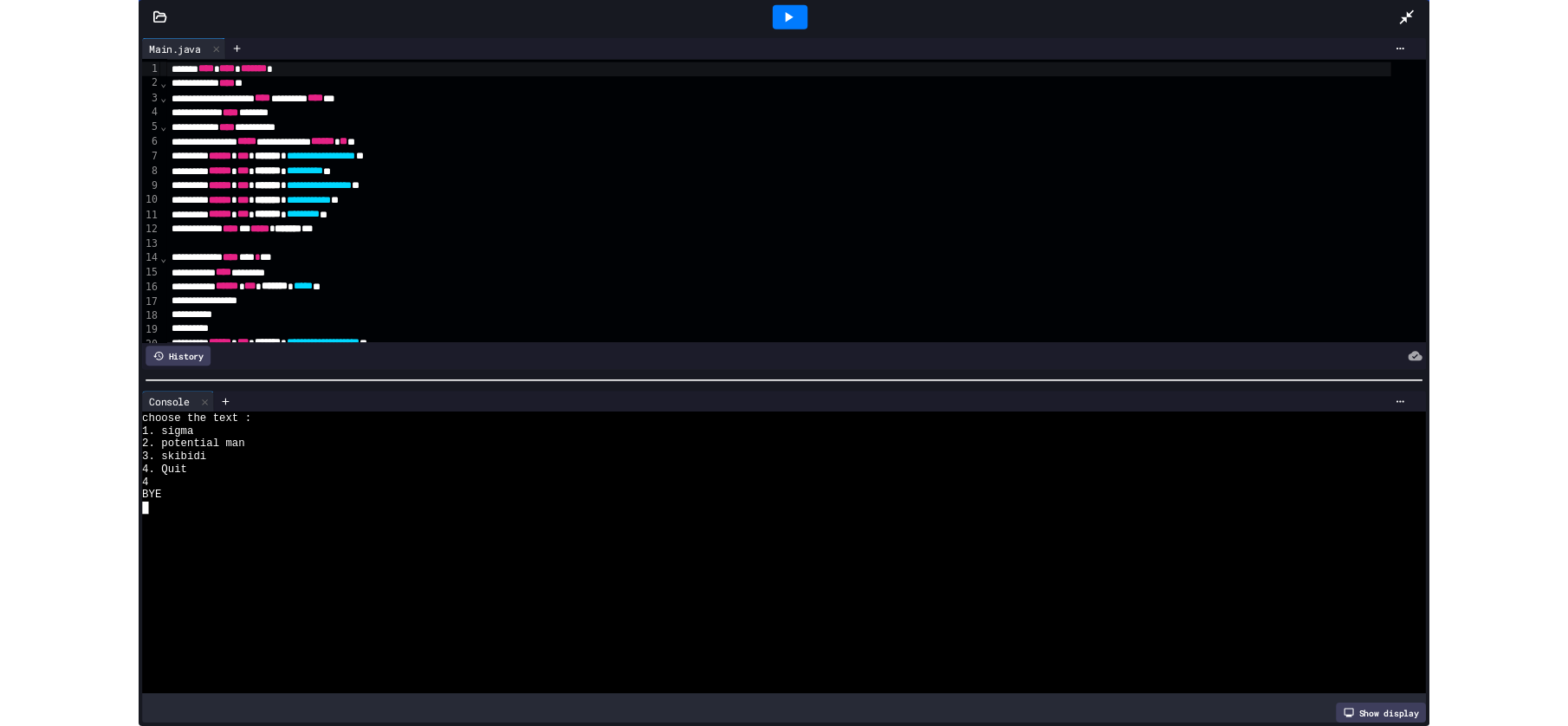
scroll to position [1200, 0]
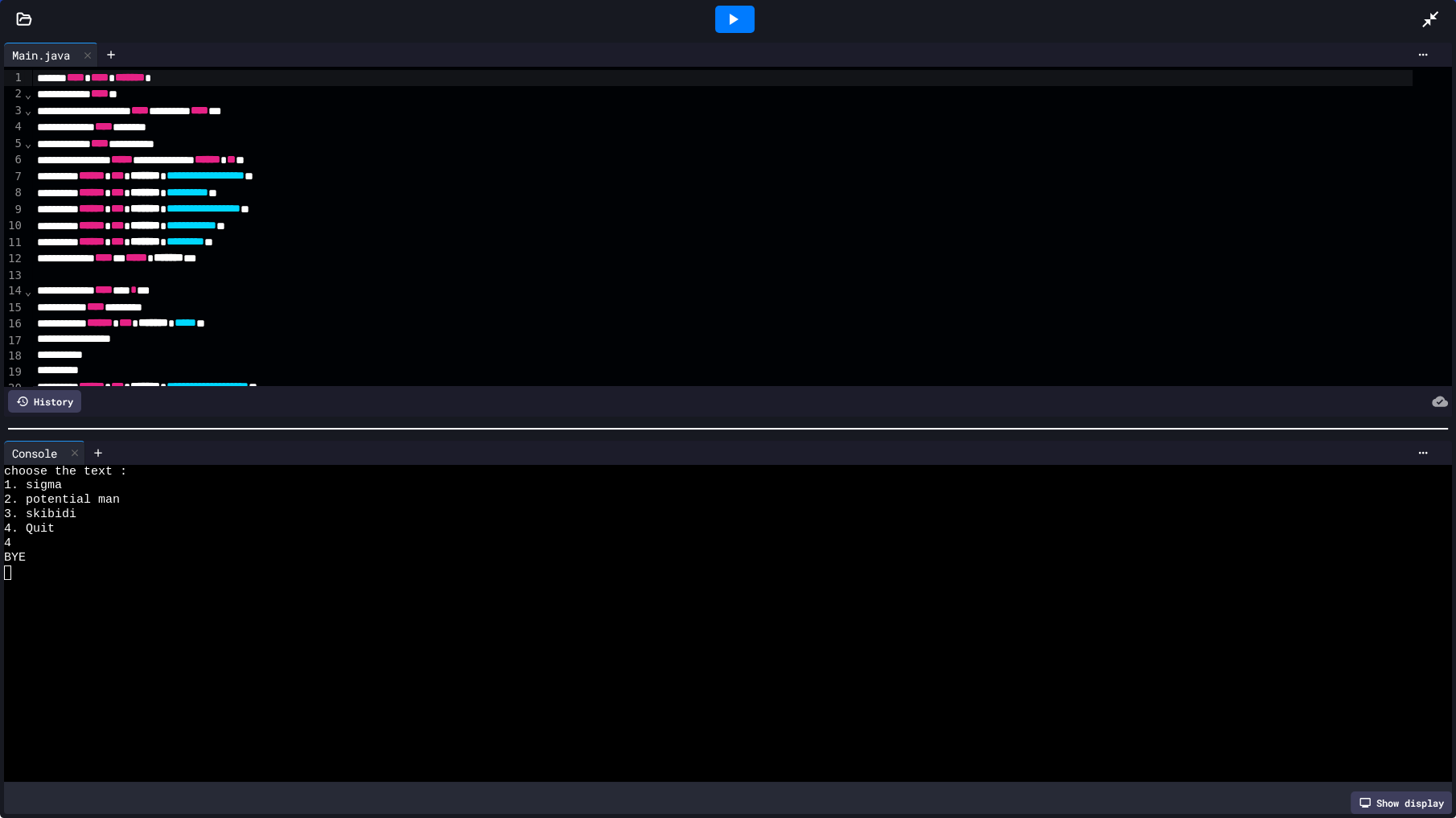
click at [1427, 16] on icon at bounding box center [1430, 18] width 19 height 19
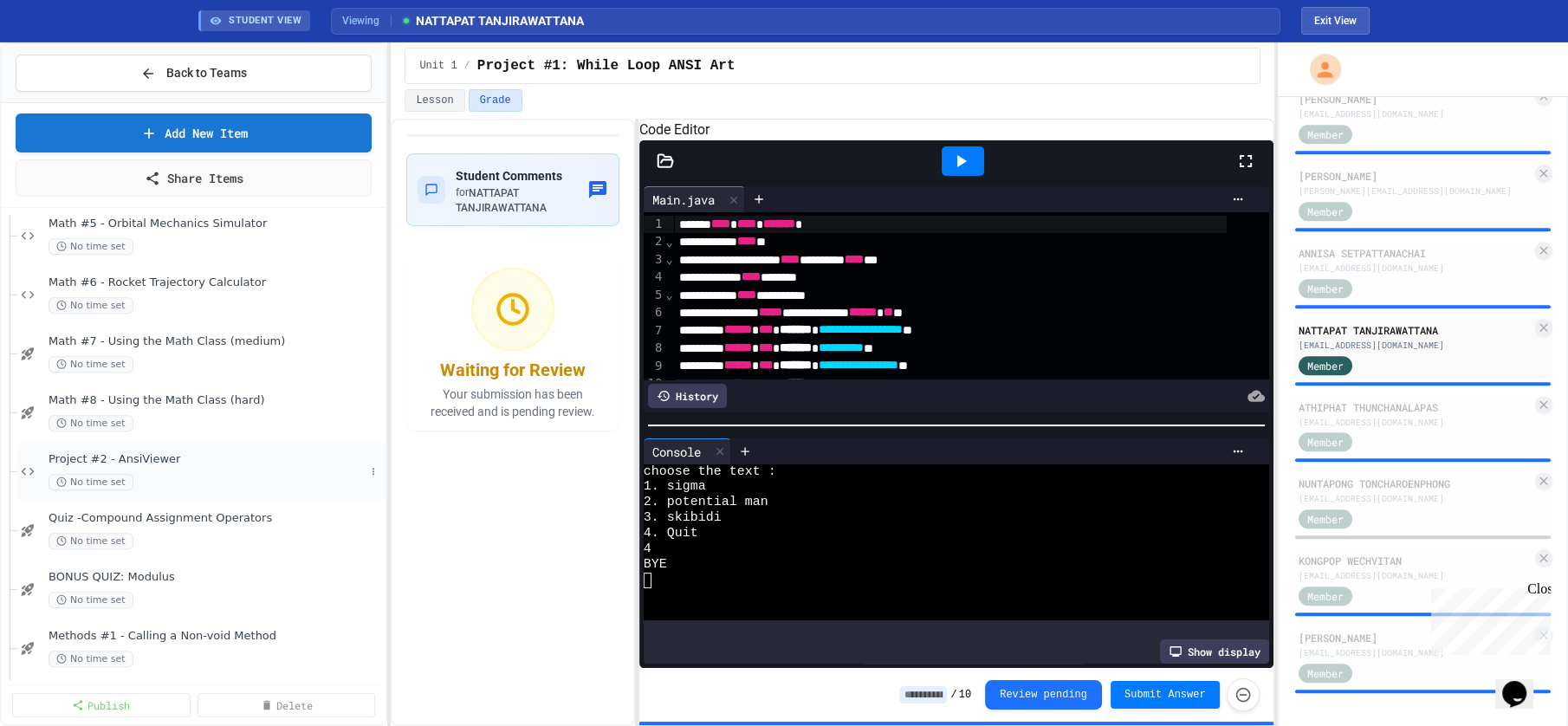
scroll to position [2249, 0]
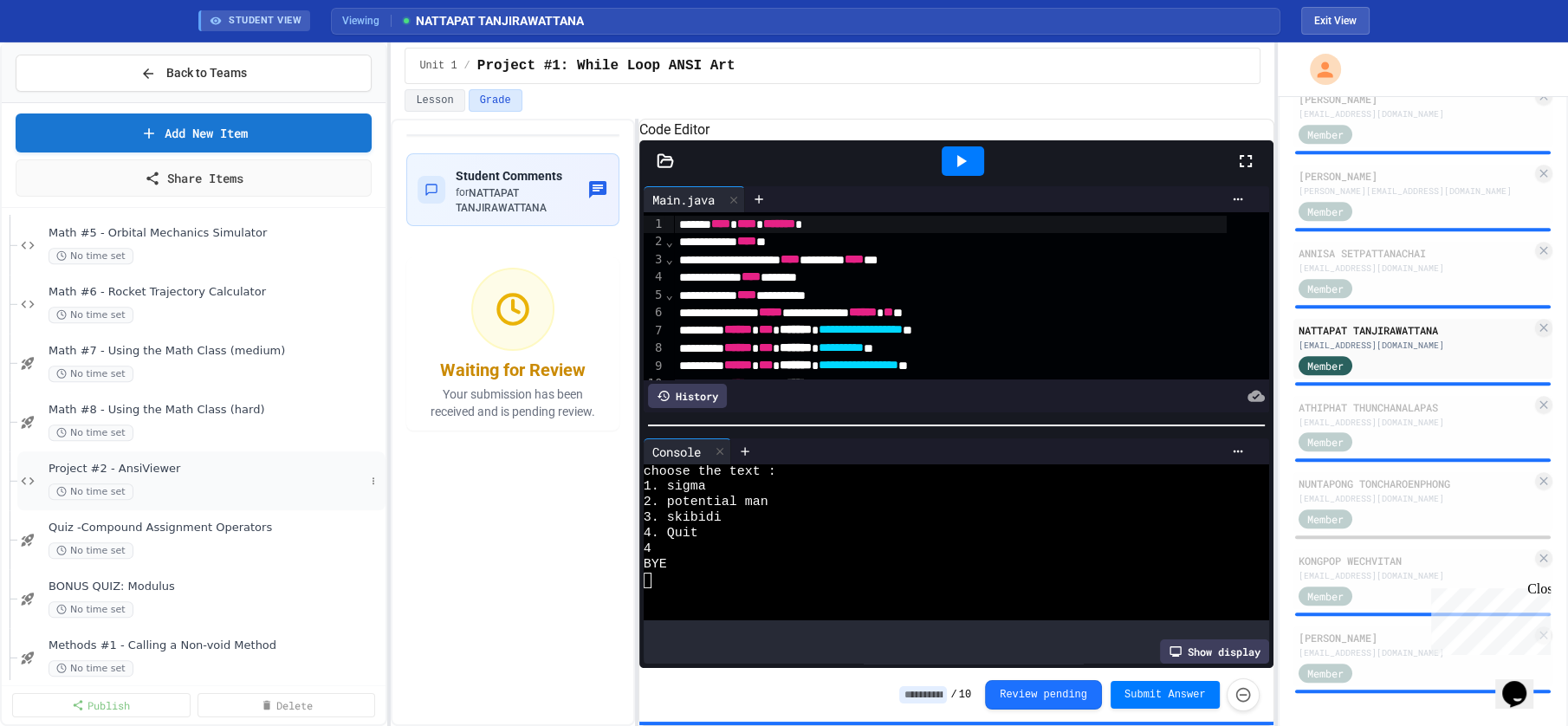
click at [171, 478] on div "Project #2 - AnsiViewer No time set" at bounding box center [207, 481] width 317 height 38
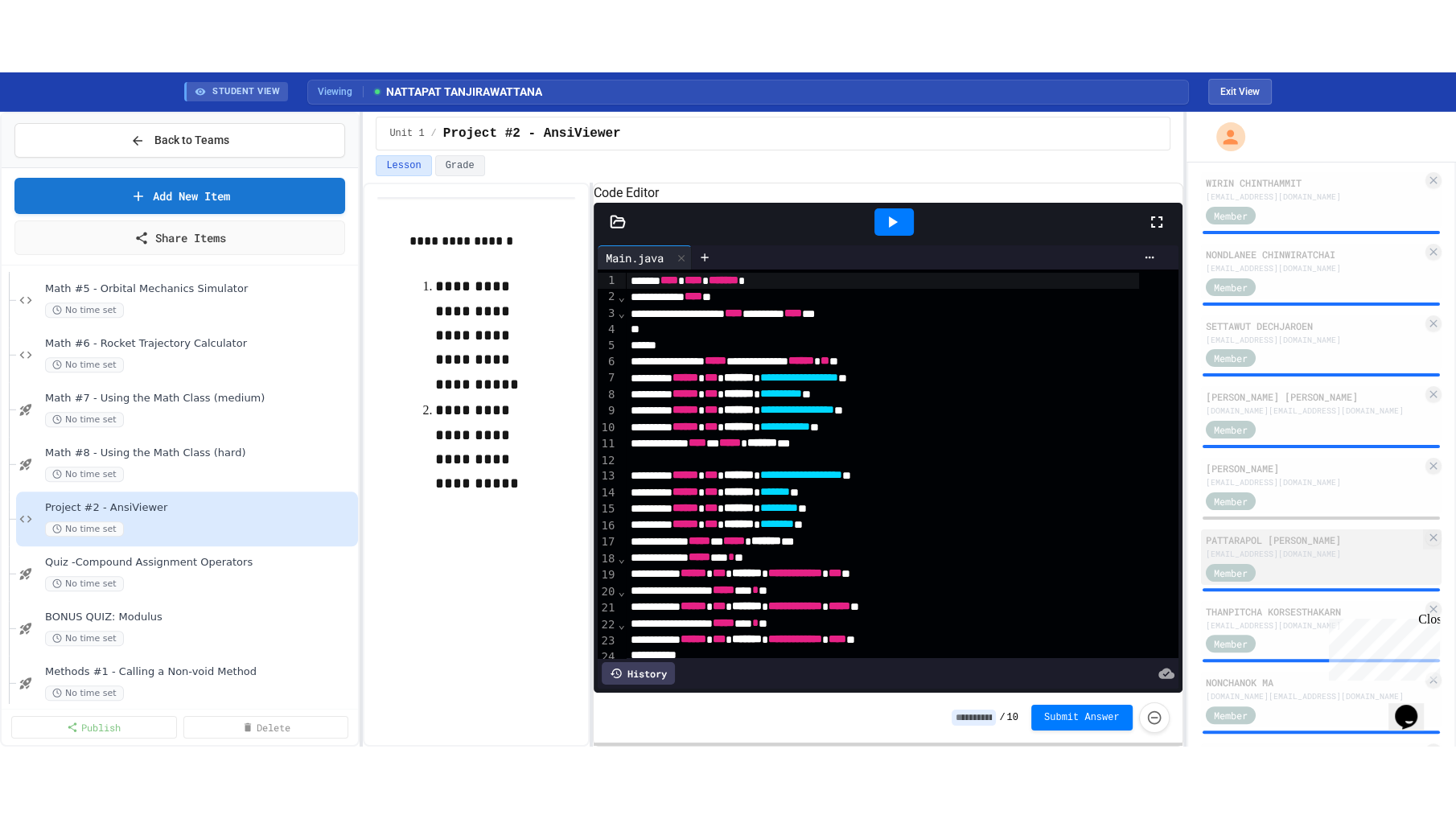
scroll to position [454, 0]
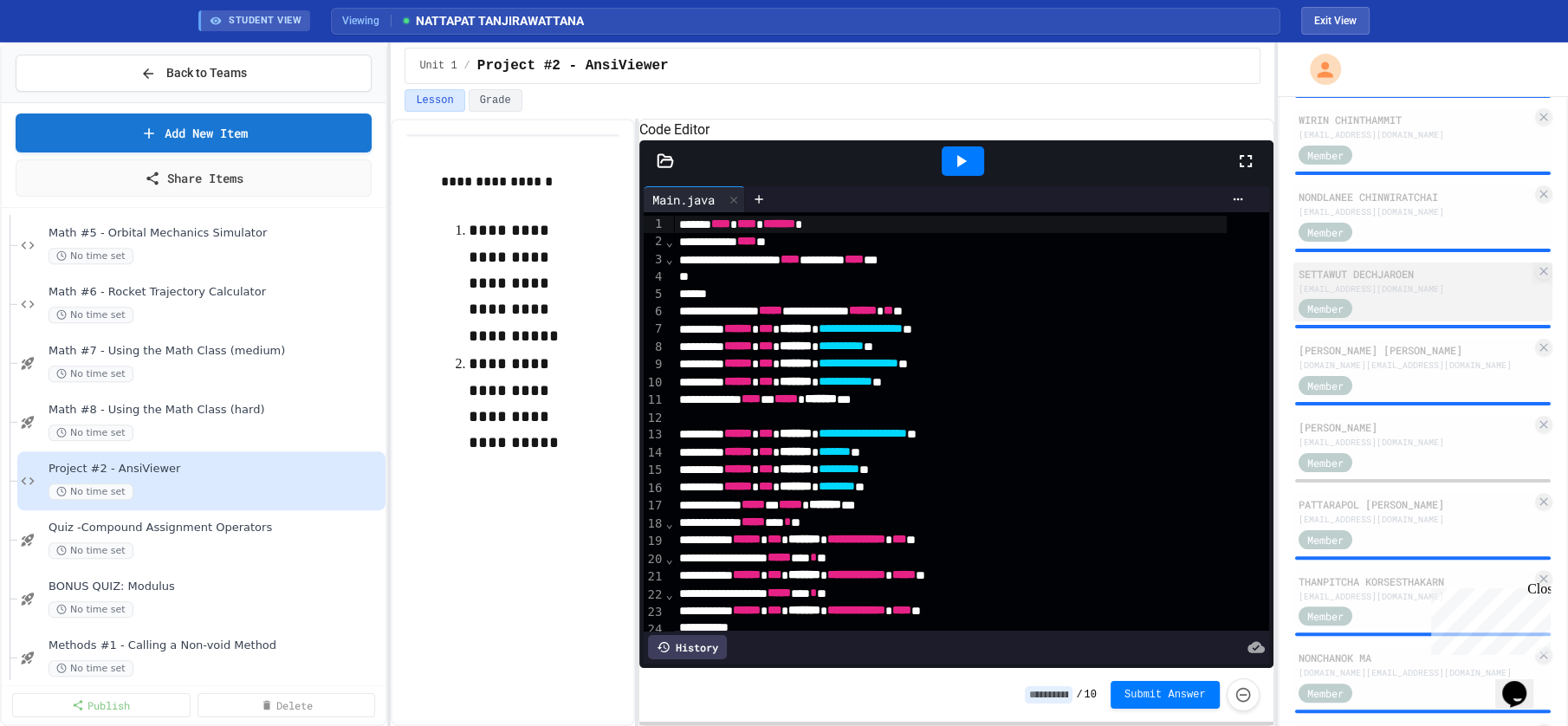
click at [1413, 297] on div "Member" at bounding box center [1415, 308] width 234 height 22
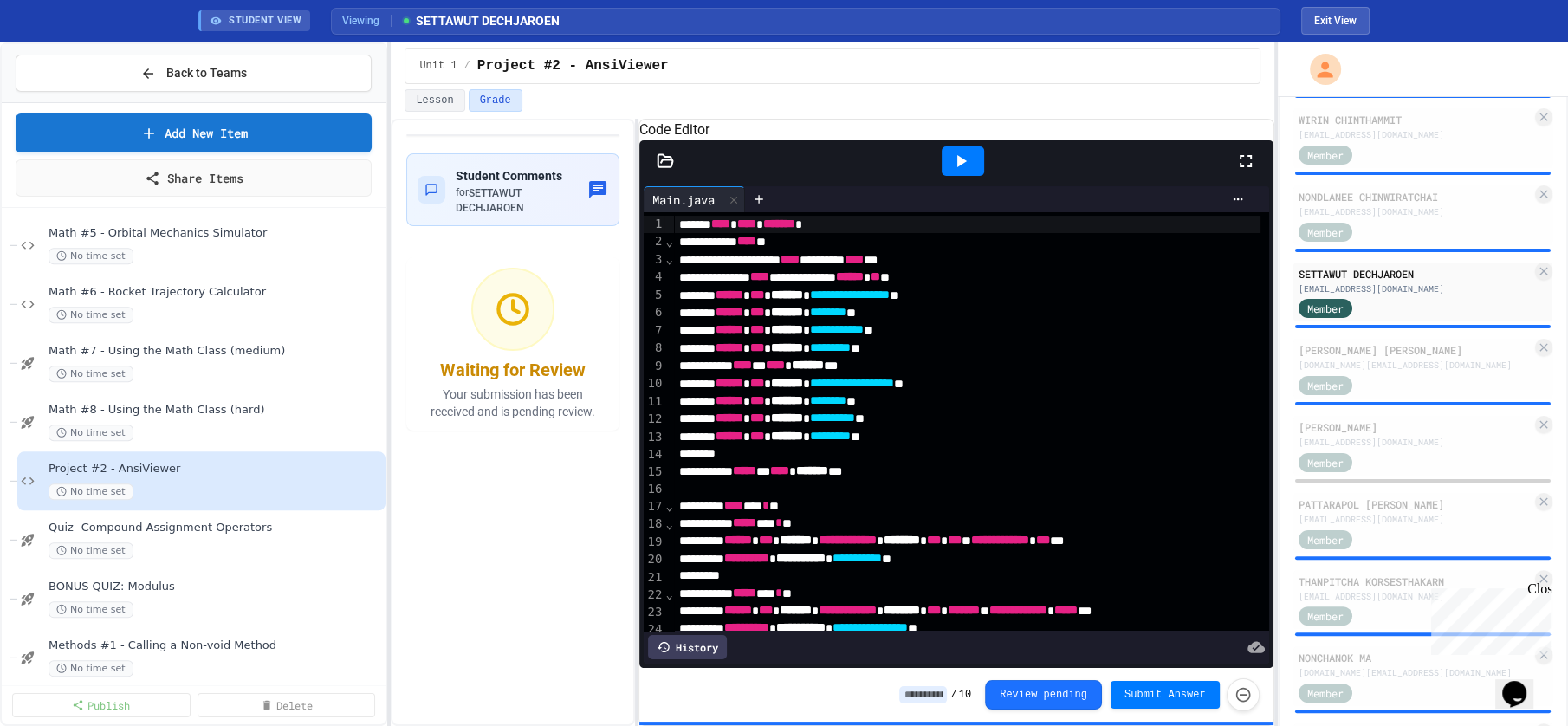
click at [1248, 171] on icon at bounding box center [1245, 160] width 21 height 21
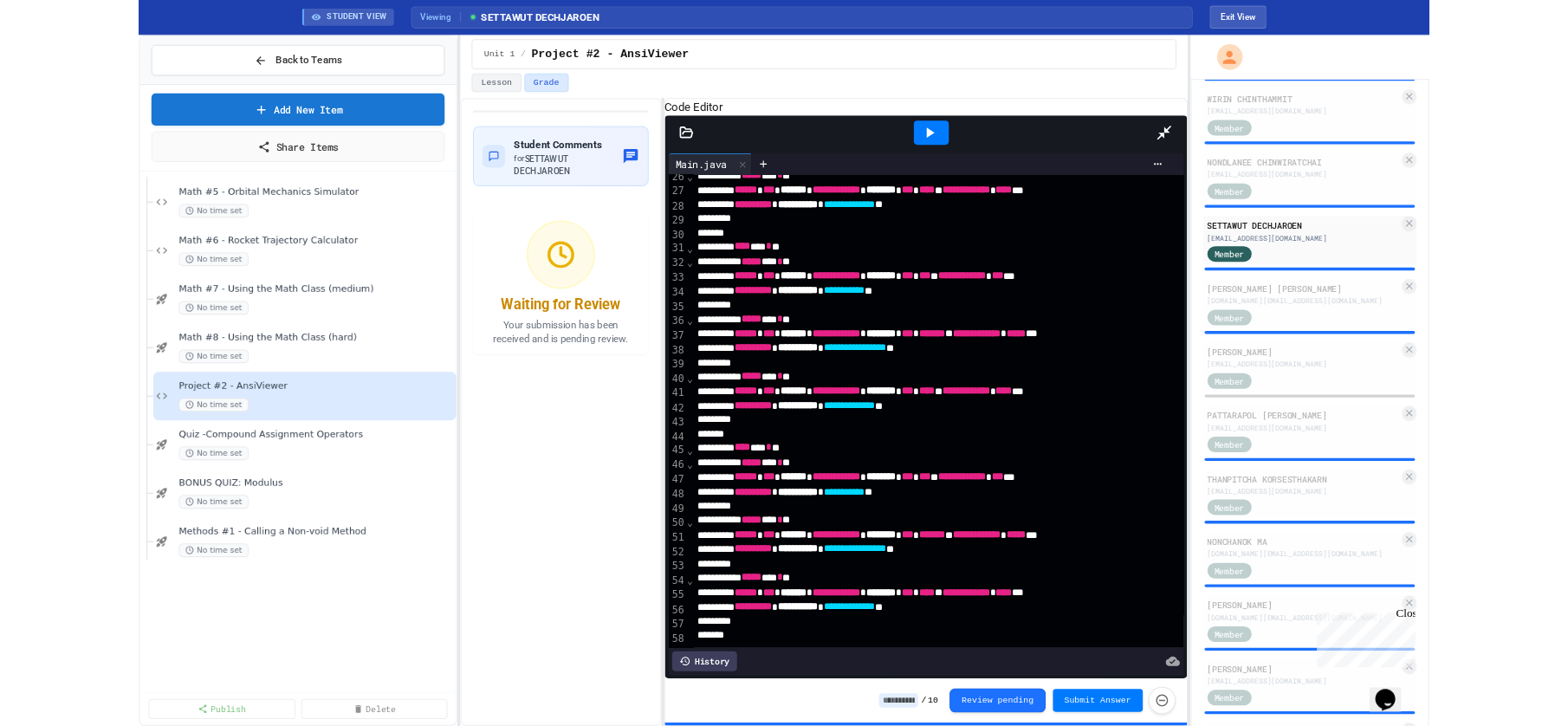
scroll to position [452, 0]
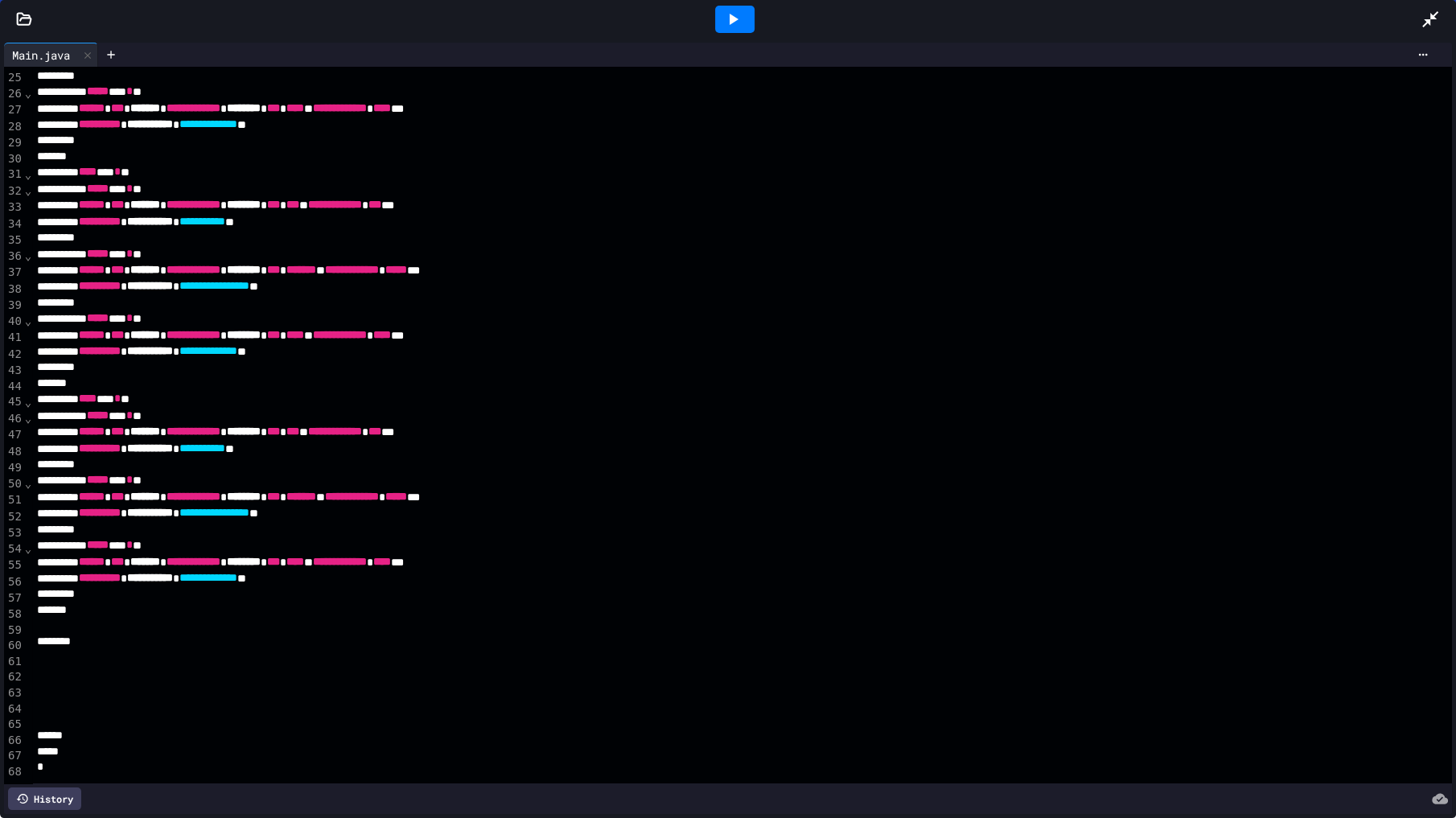
click at [1428, 27] on icon at bounding box center [1430, 18] width 19 height 19
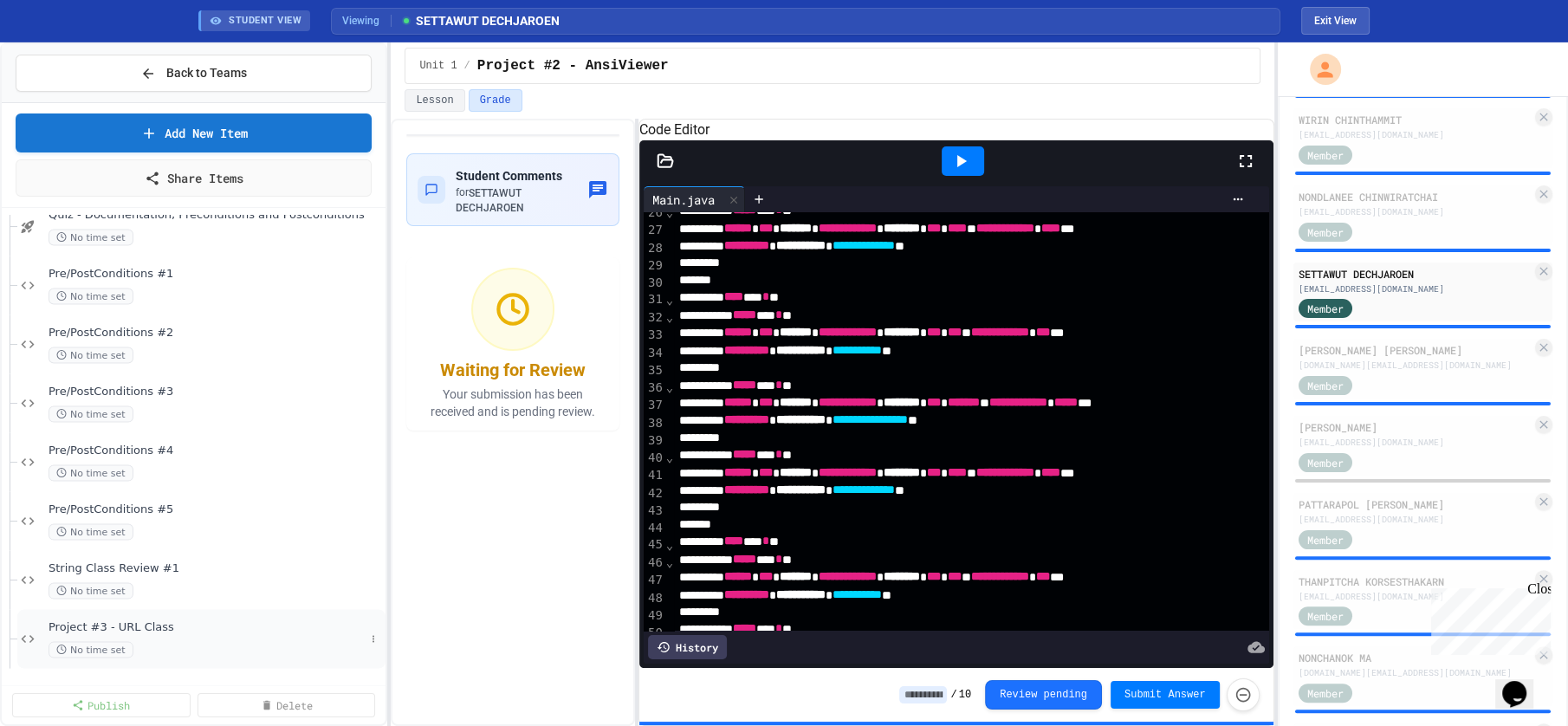
click at [117, 645] on span "No time set" at bounding box center [91, 650] width 85 height 17
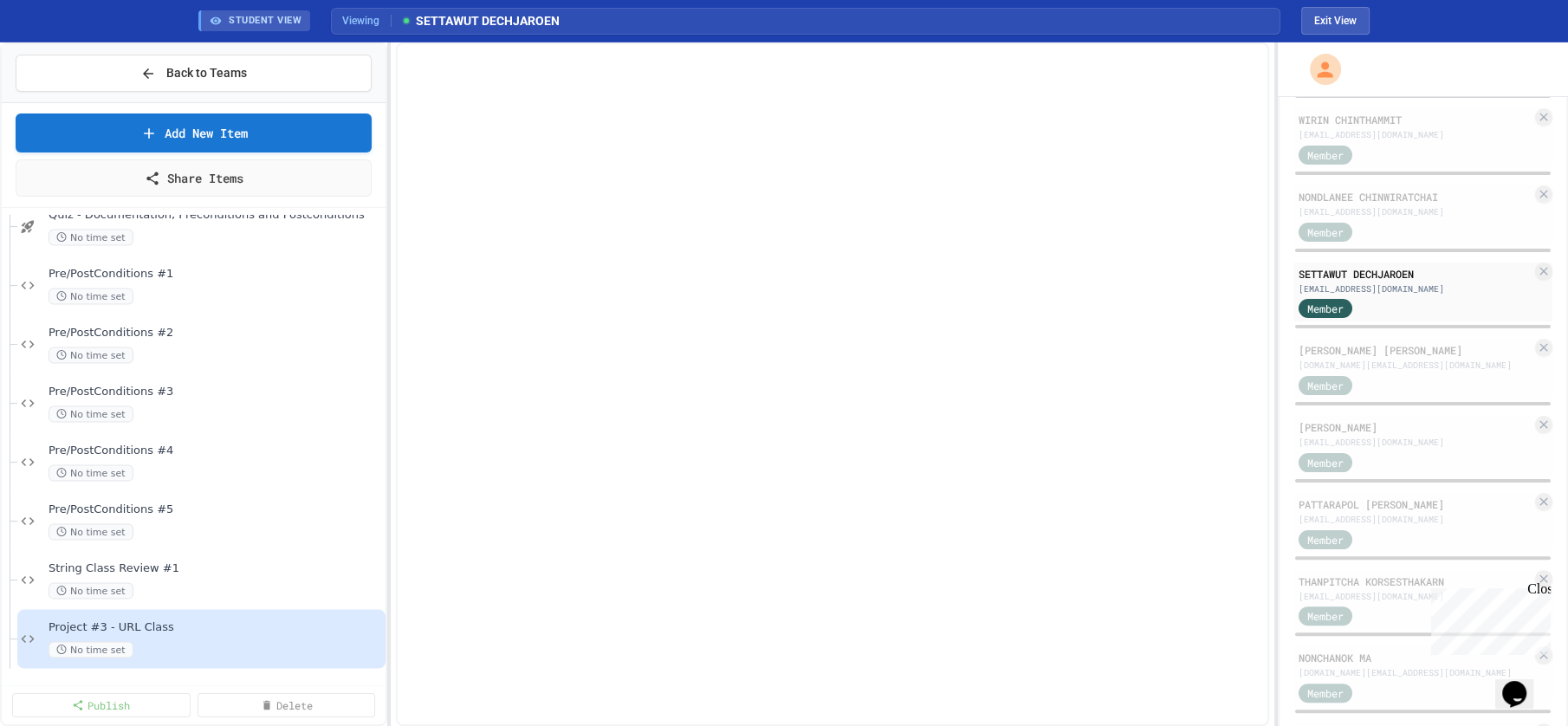
scroll to position [4249, 0]
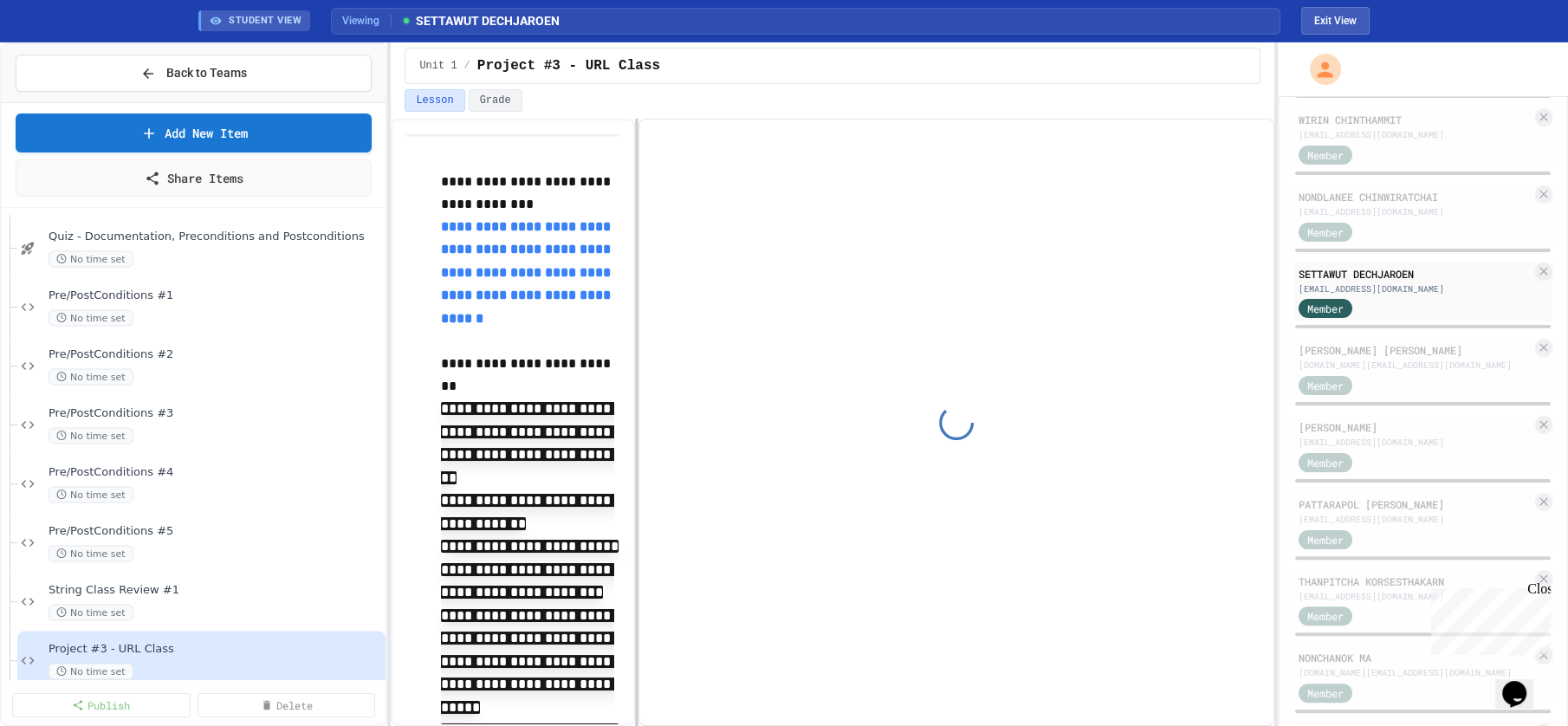
click at [635, 453] on div at bounding box center [636, 422] width 3 height 607
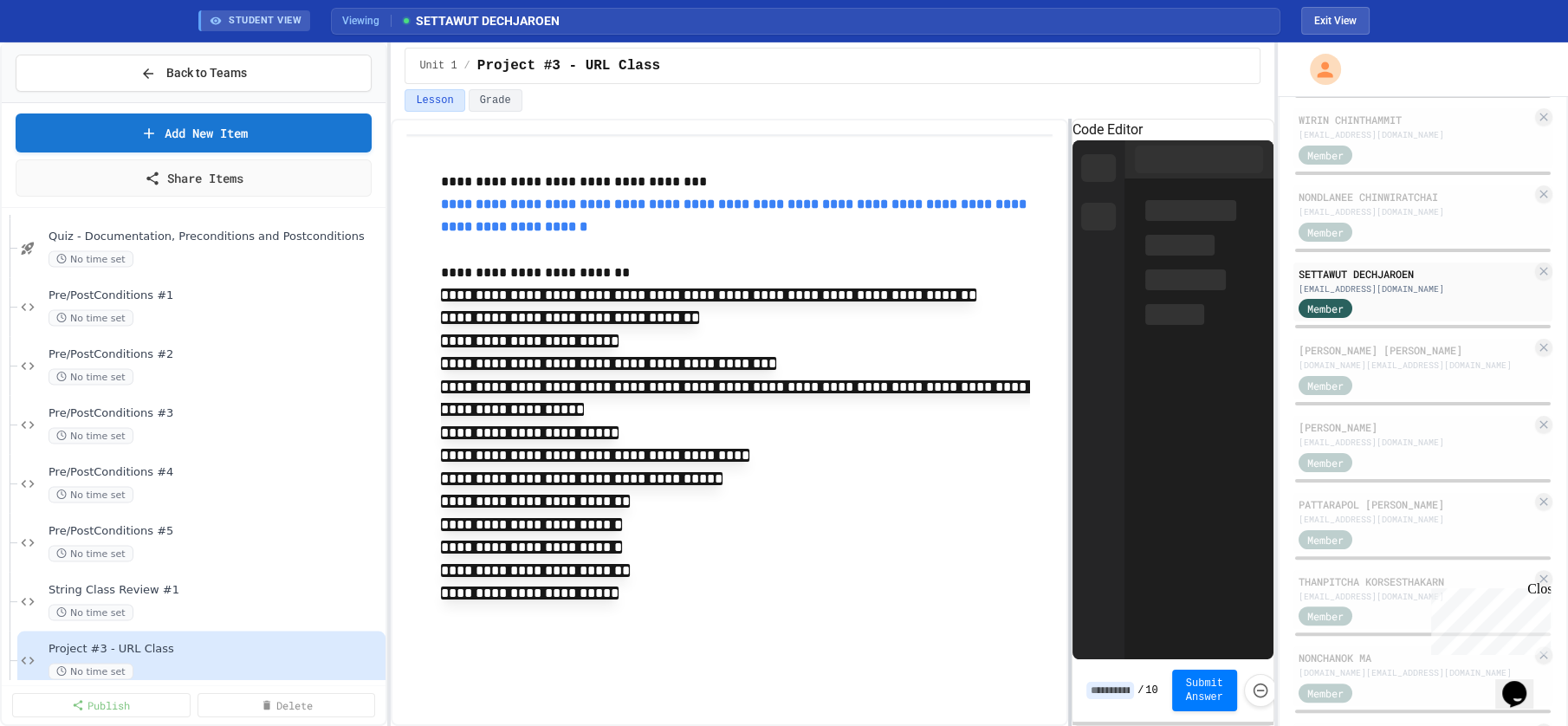
click at [1069, 451] on div at bounding box center [1069, 422] width 3 height 607
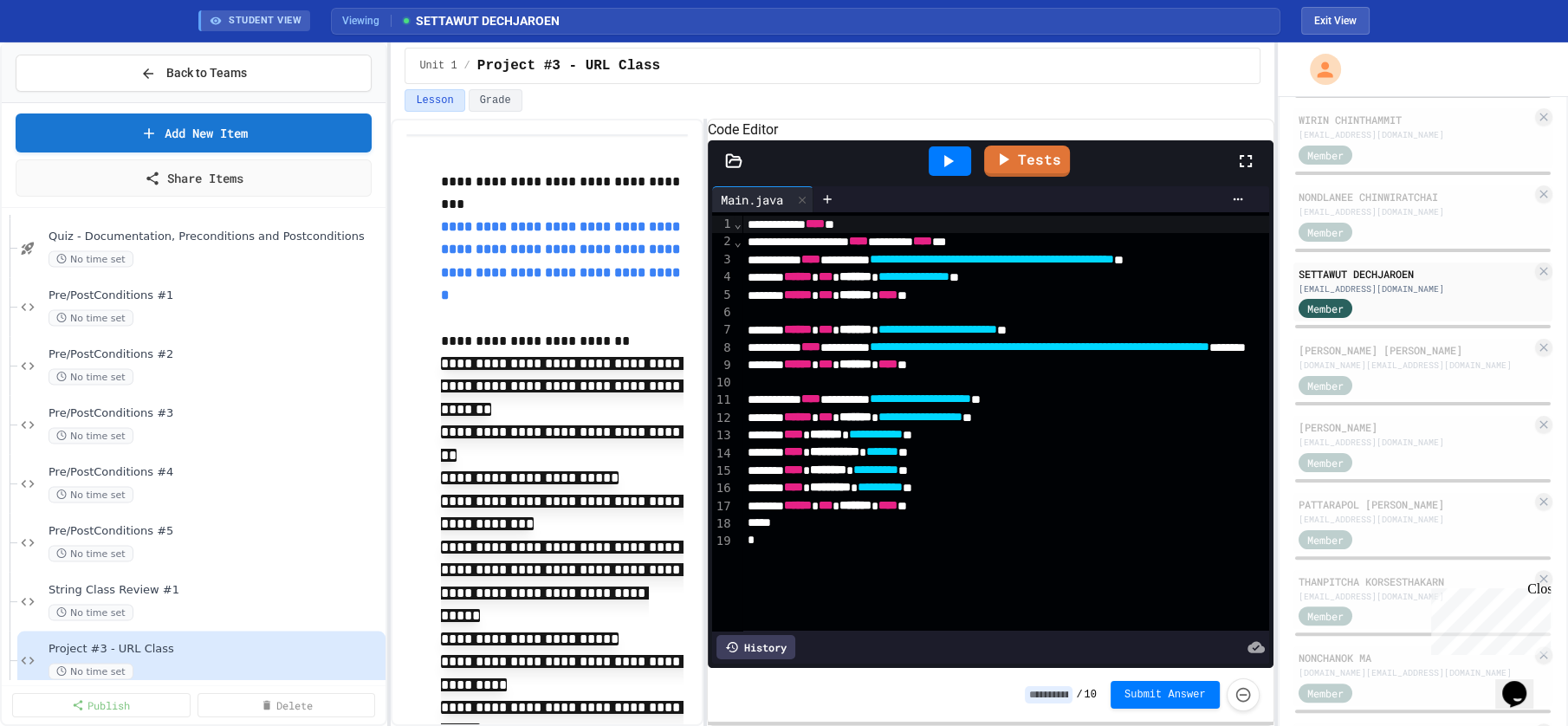
click at [701, 337] on div "**********" at bounding box center [831, 422] width 883 height 607
click at [1329, 22] on button "Exit View" at bounding box center [1335, 21] width 69 height 28
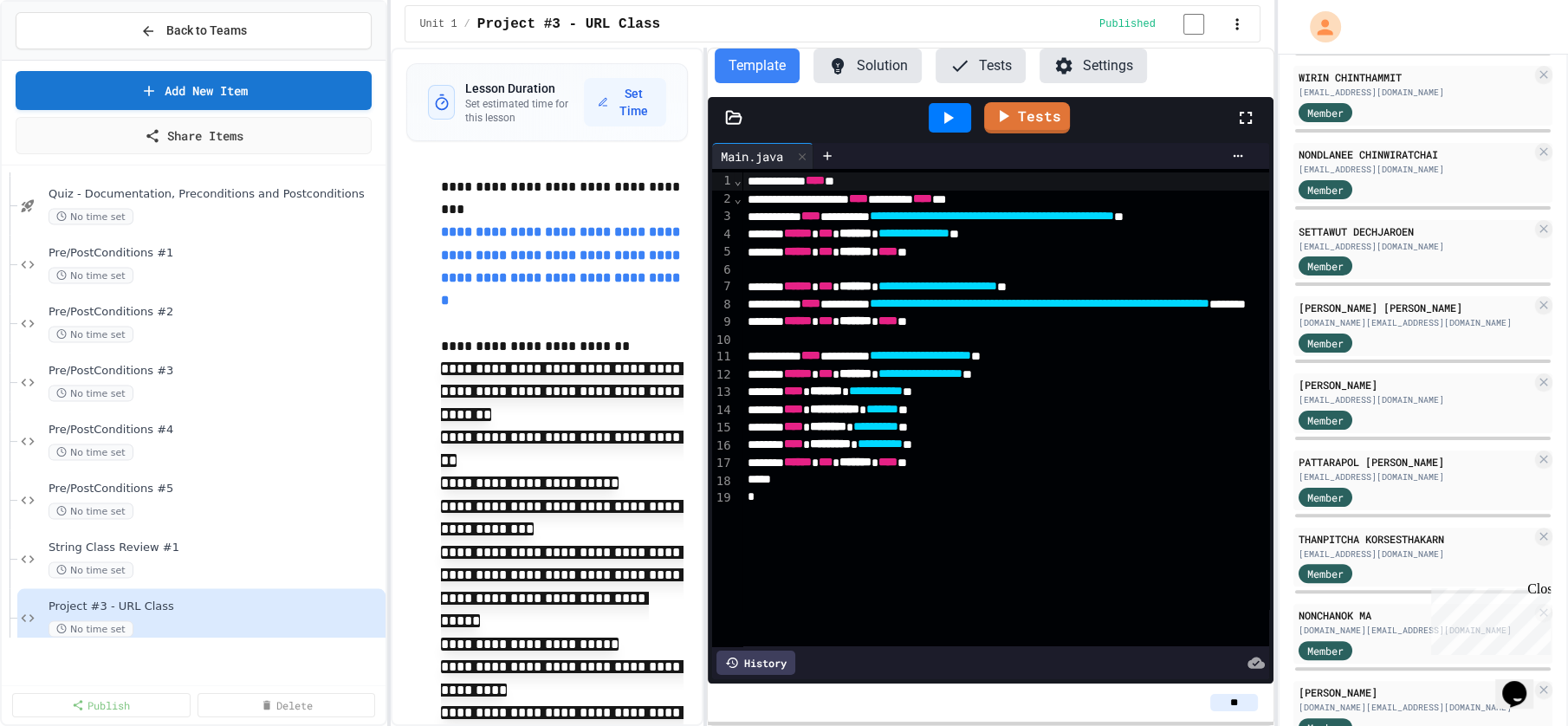
click at [887, 71] on button "Solution" at bounding box center [867, 66] width 109 height 35
click at [947, 122] on icon at bounding box center [950, 118] width 10 height 12
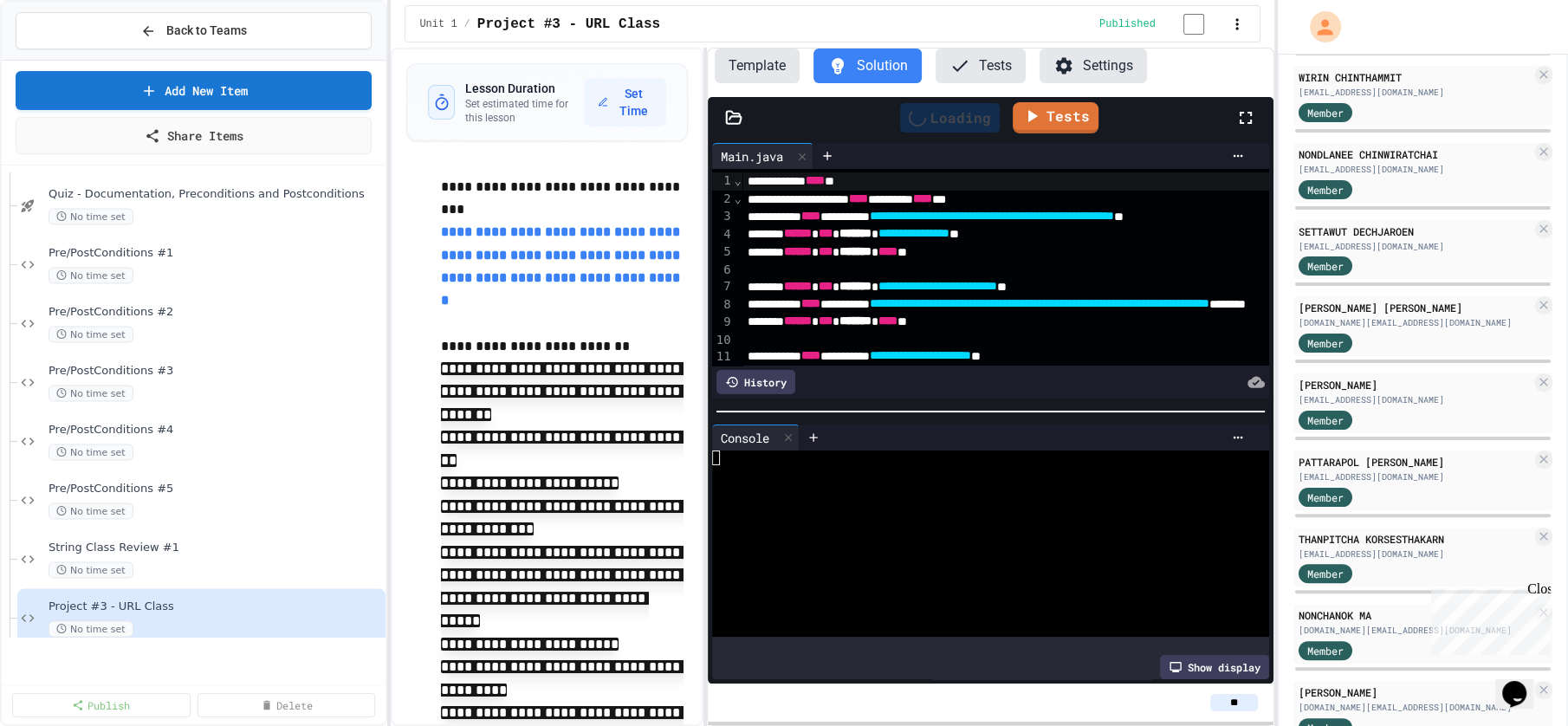
scroll to position [4229, 0]
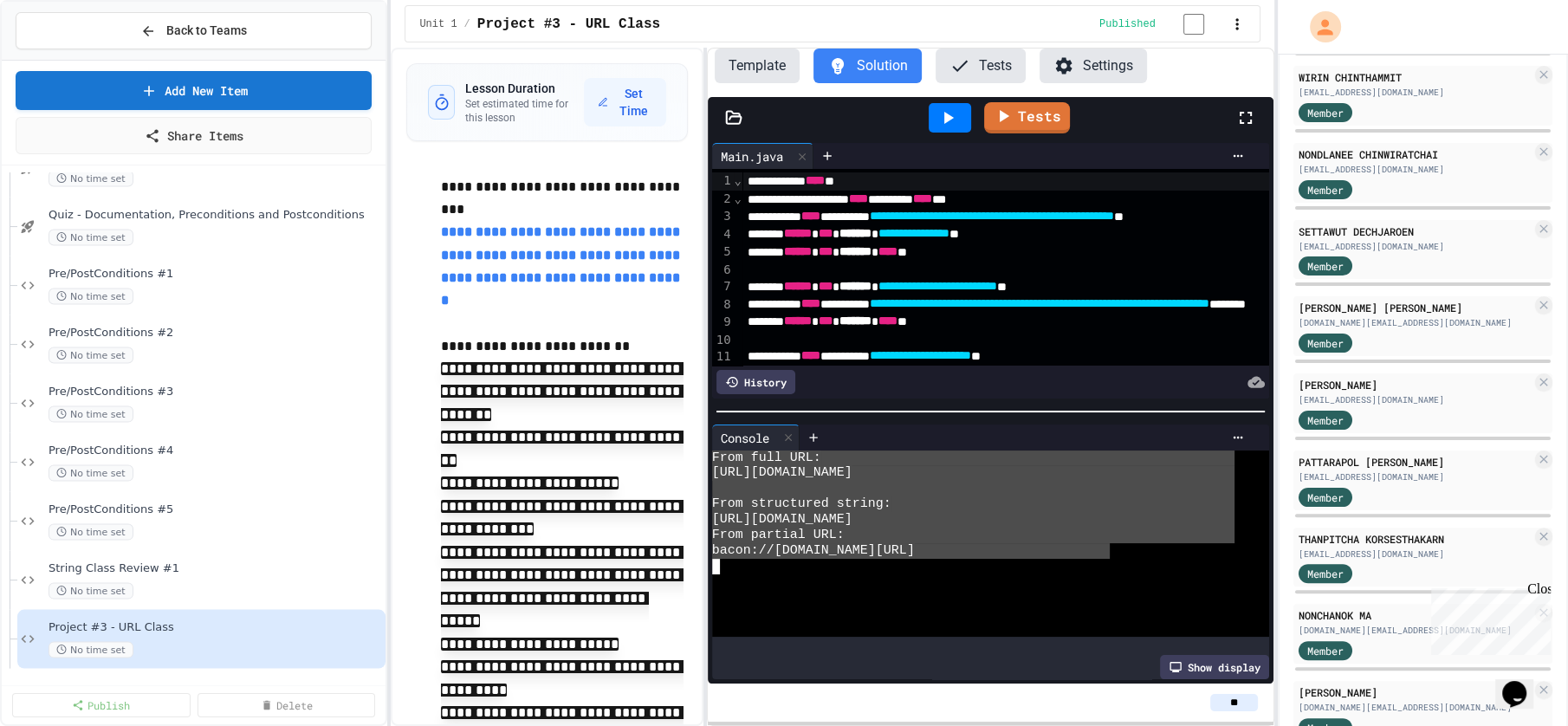
drag, startPoint x: 1107, startPoint y: 541, endPoint x: 715, endPoint y: 450, distance: 402.4
click at [712, 451] on div "From full URL: [URL][DOMAIN_NAME] From structured string: [URL][DOMAIN_NAME] Fr…" at bounding box center [973, 544] width 523 height 186
click at [637, 536] on code "**********" at bounding box center [562, 518] width 243 height 36
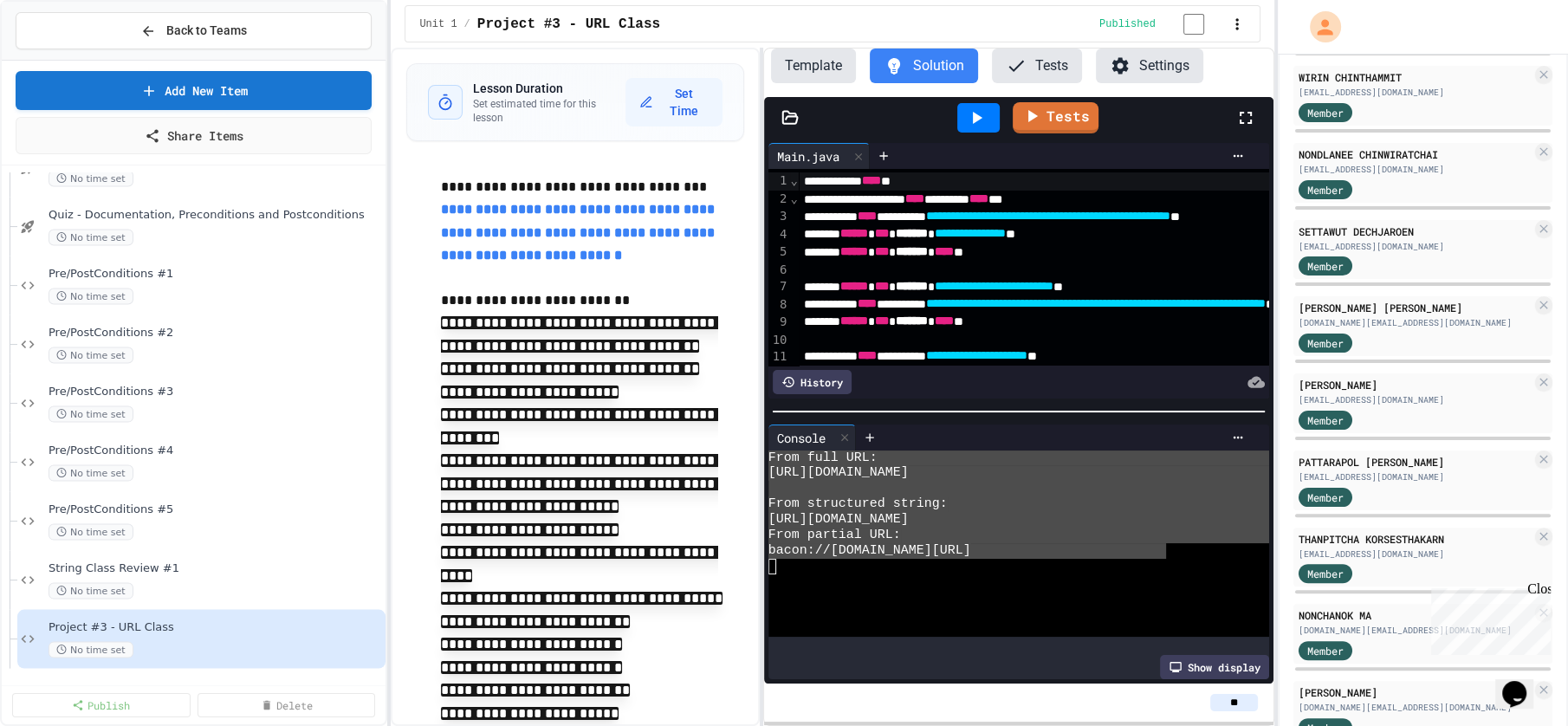
click at [758, 546] on div "**********" at bounding box center [831, 386] width 883 height 678
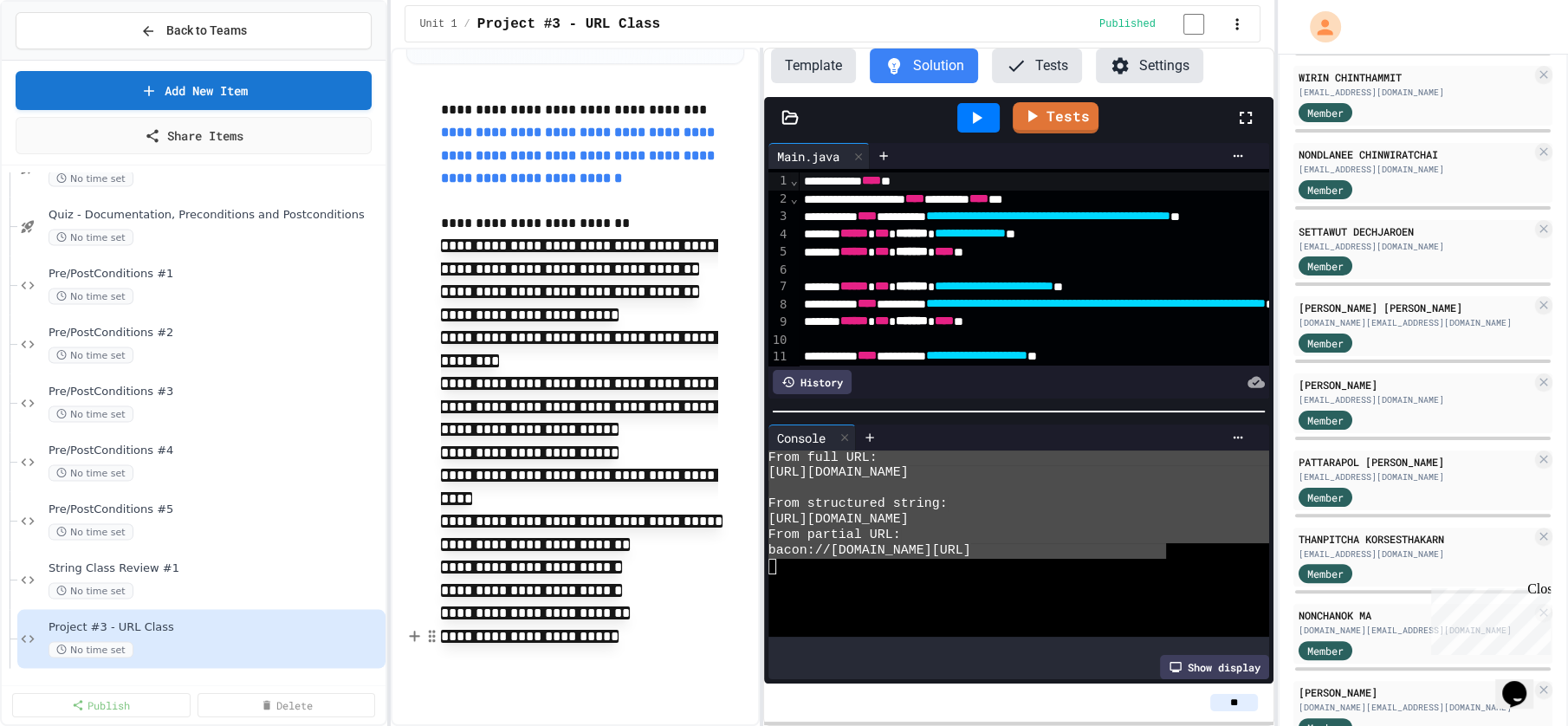
scroll to position [177, 0]
click at [690, 549] on p "**********" at bounding box center [592, 545] width 303 height 23
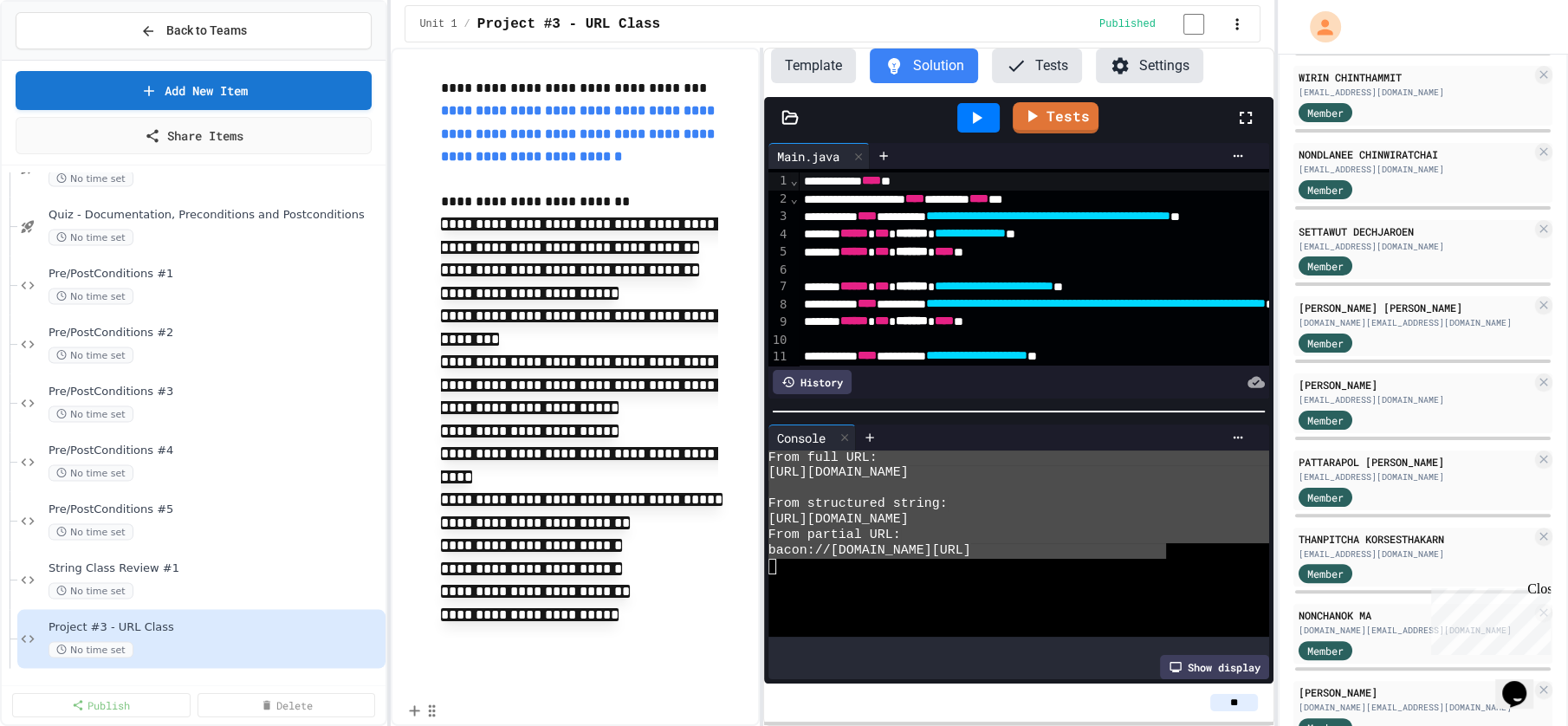
click at [661, 626] on p "**********" at bounding box center [592, 615] width 303 height 23
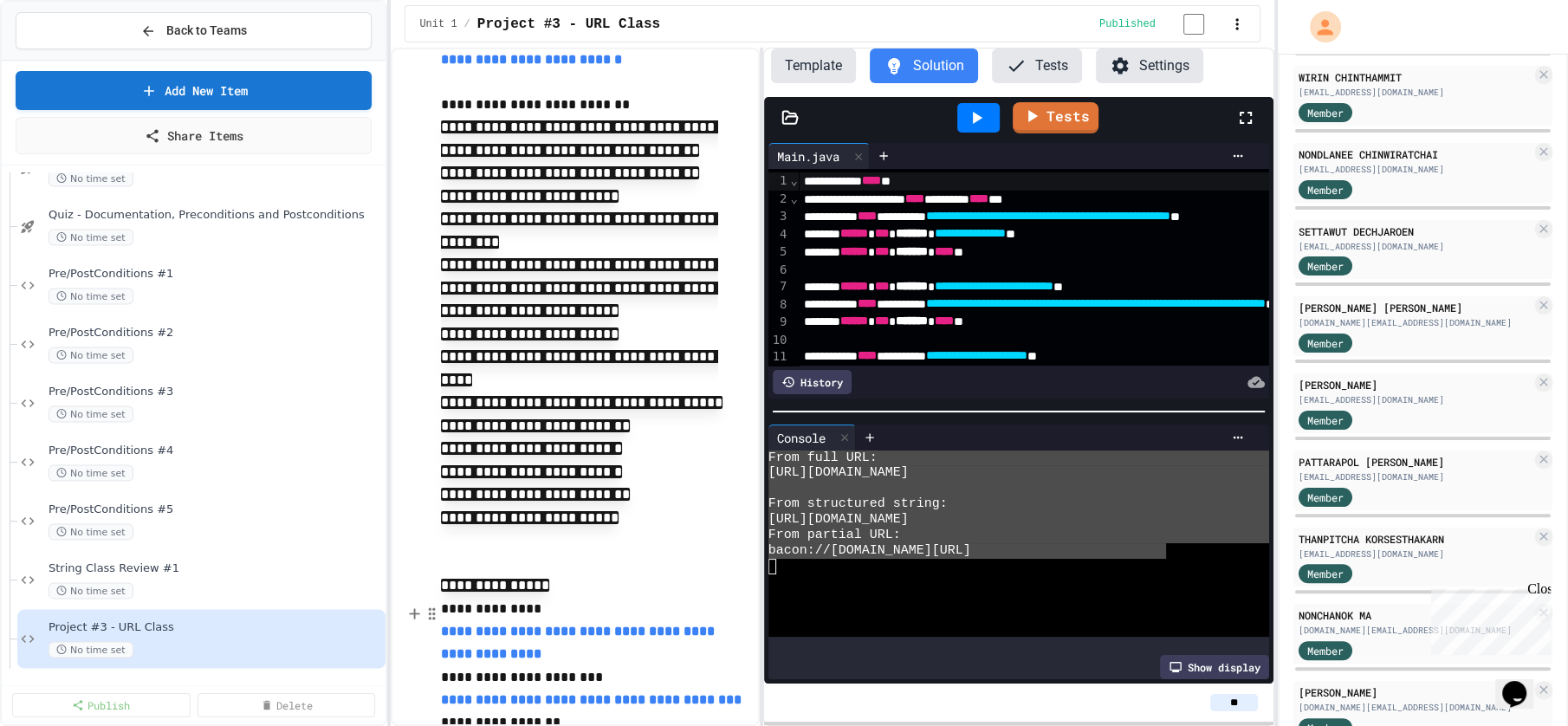
scroll to position [385, 0]
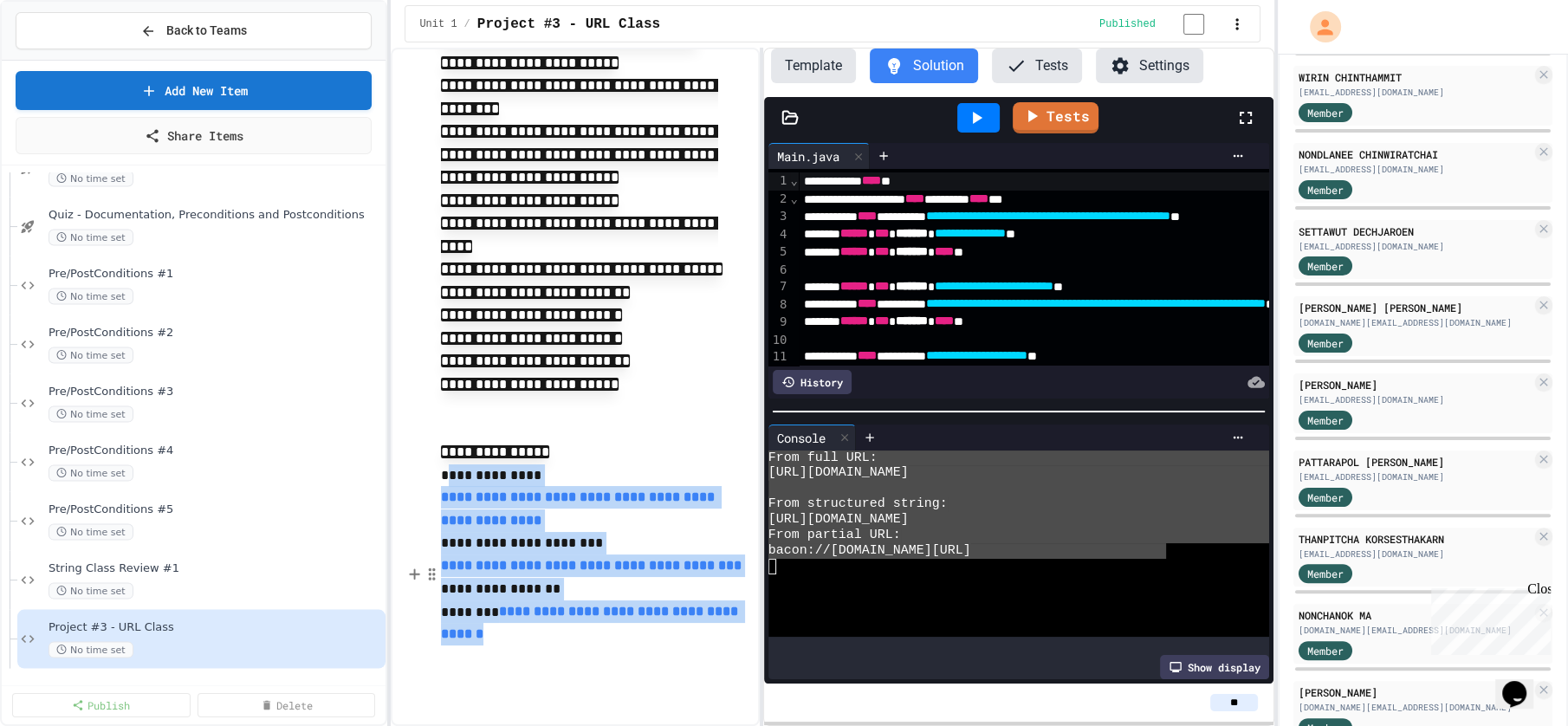
click at [446, 487] on p "**********" at bounding box center [592, 475] width 303 height 23
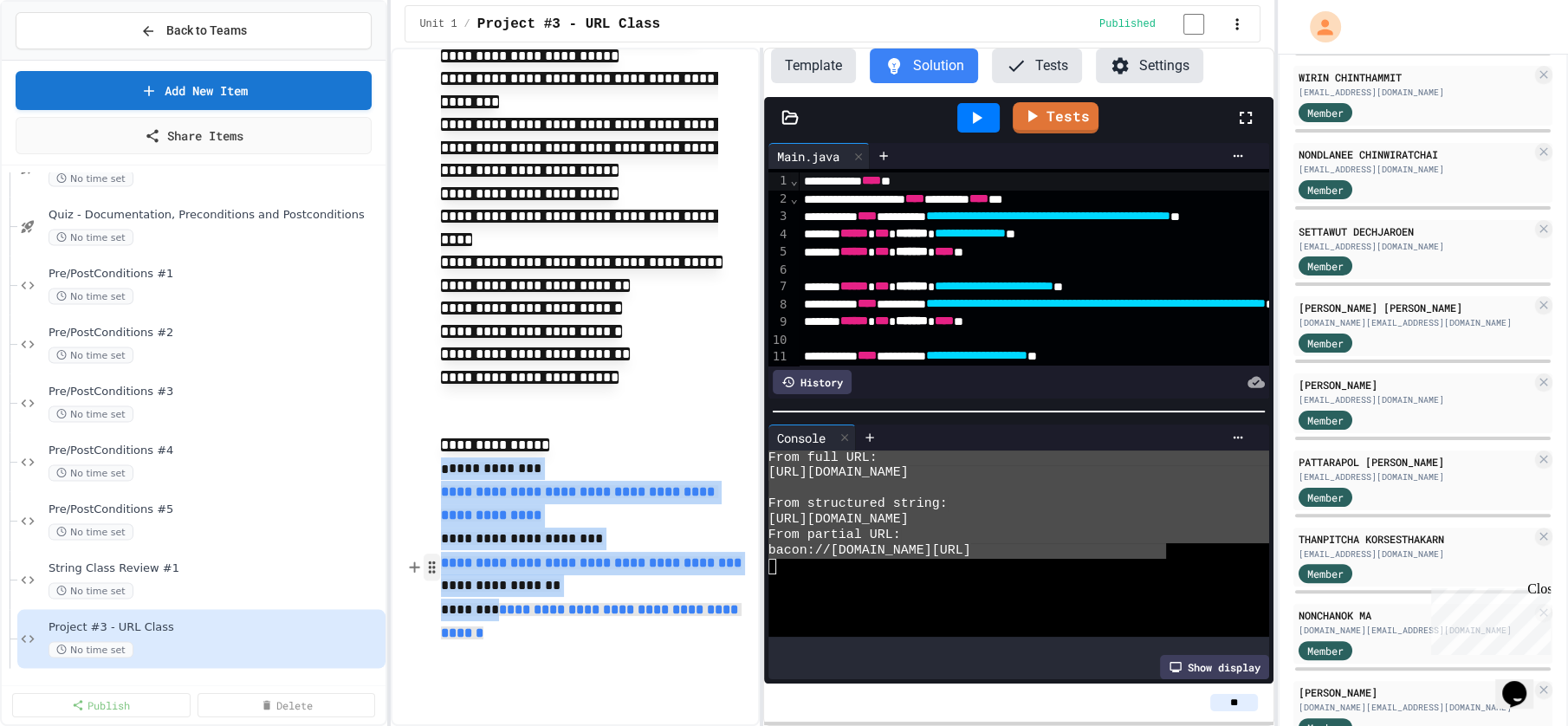
click at [439, 559] on icon "button" at bounding box center [432, 567] width 16 height 17
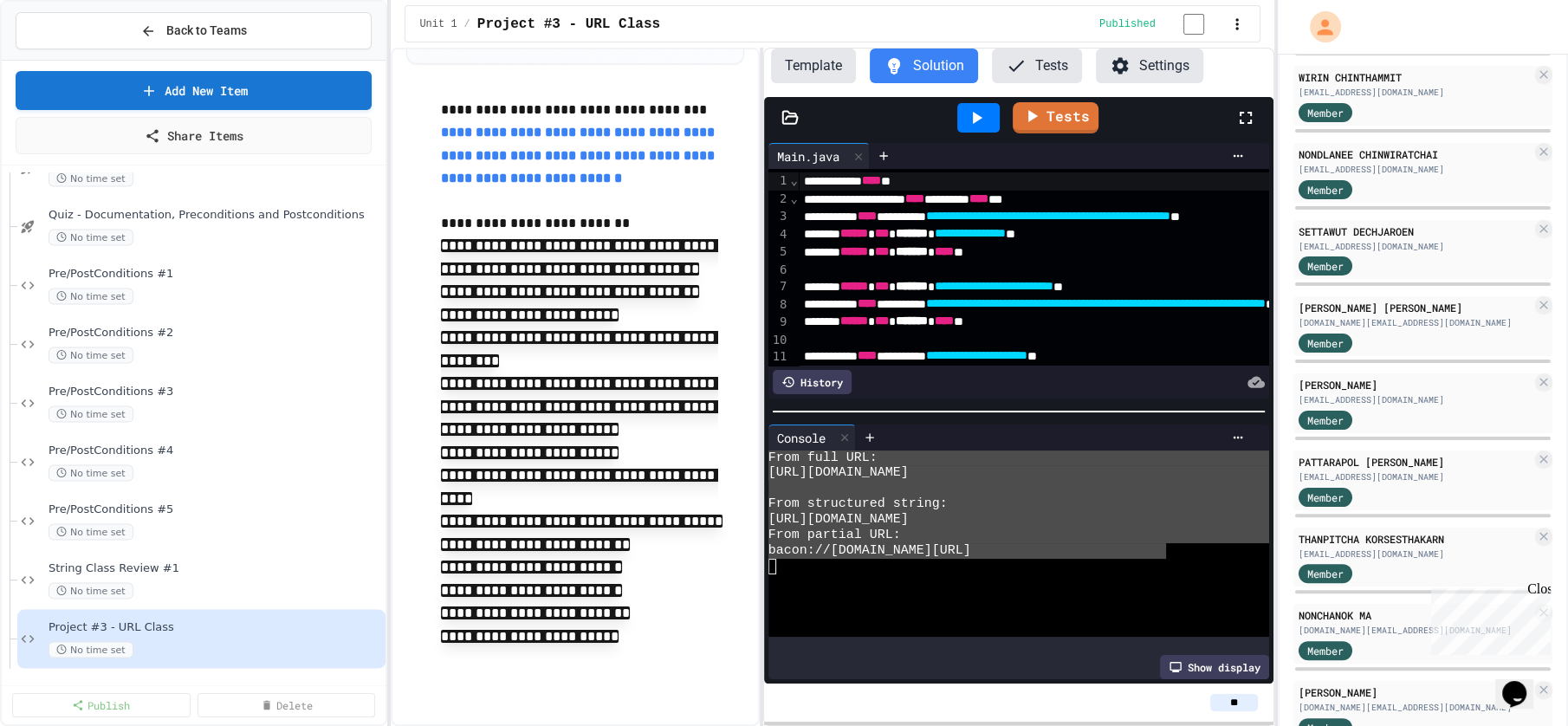
scroll to position [177, 0]
click at [664, 627] on p "**********" at bounding box center [592, 636] width 303 height 23
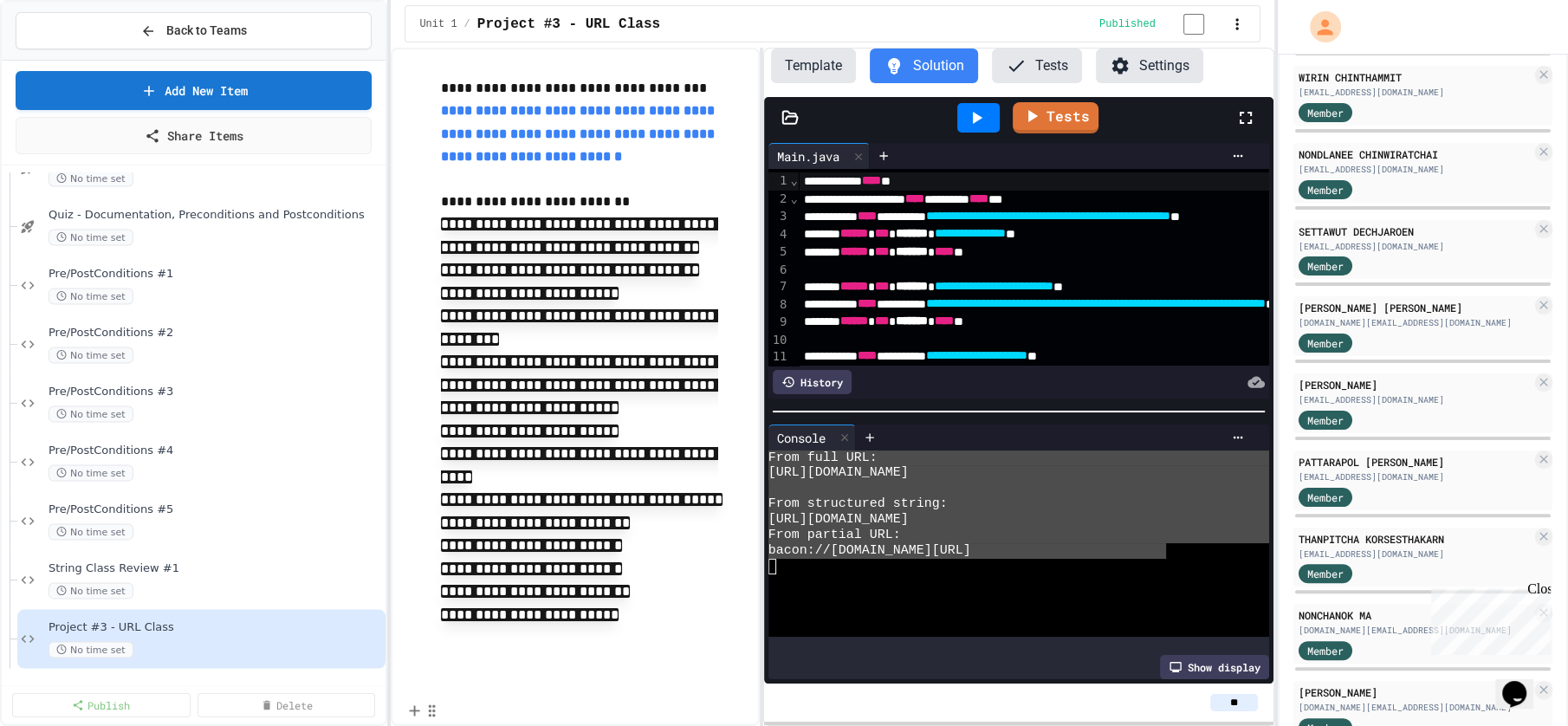
click at [686, 626] on p "**********" at bounding box center [592, 615] width 303 height 23
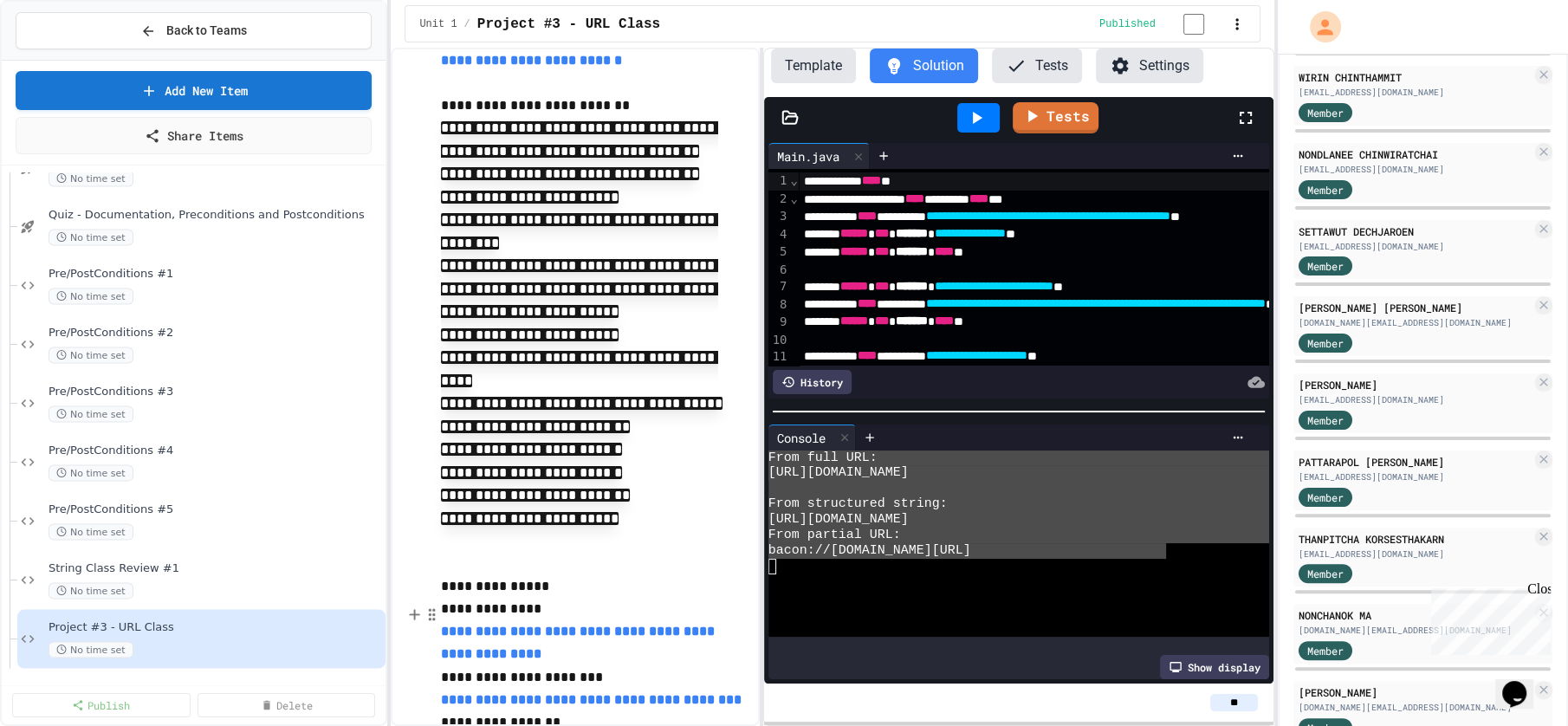
scroll to position [383, 0]
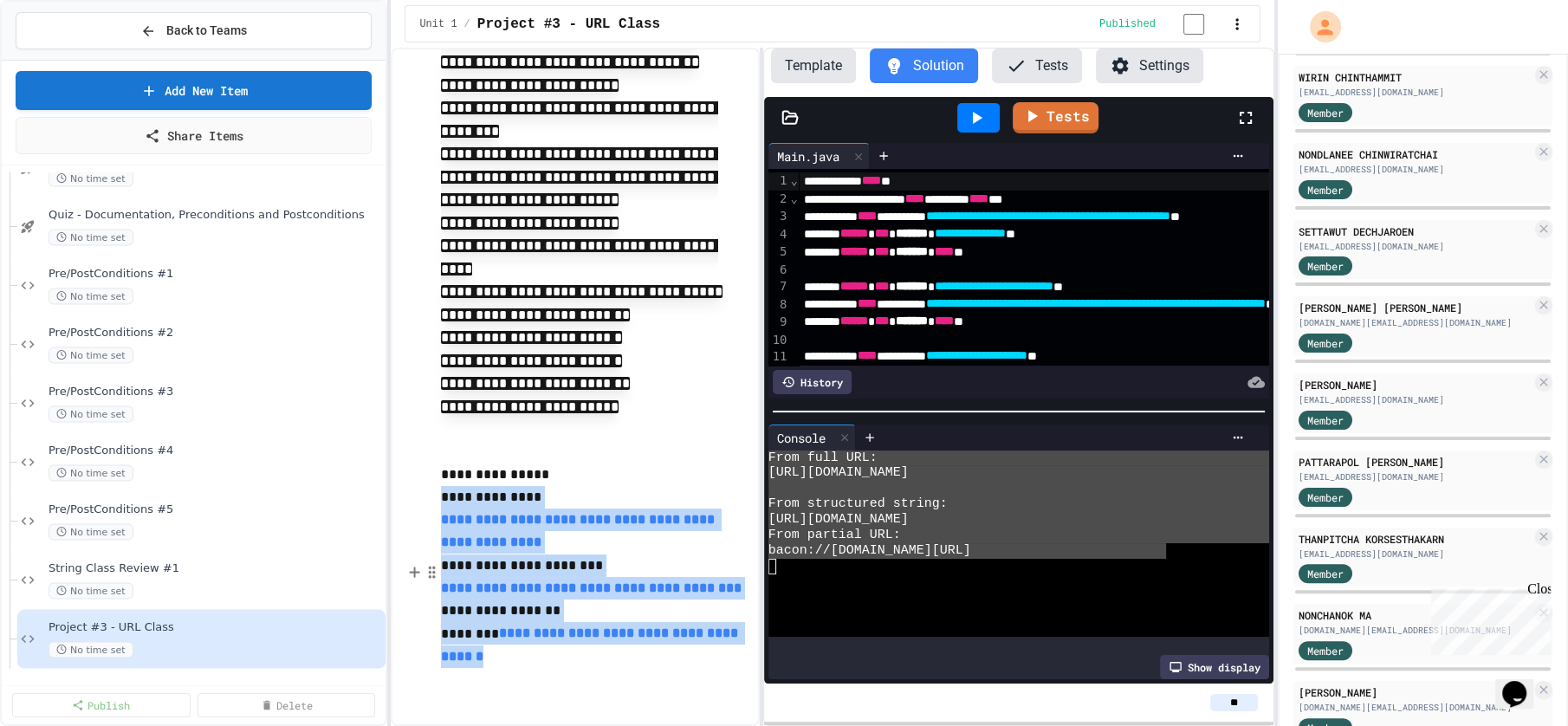
click at [576, 486] on p "**********" at bounding box center [592, 475] width 303 height 23
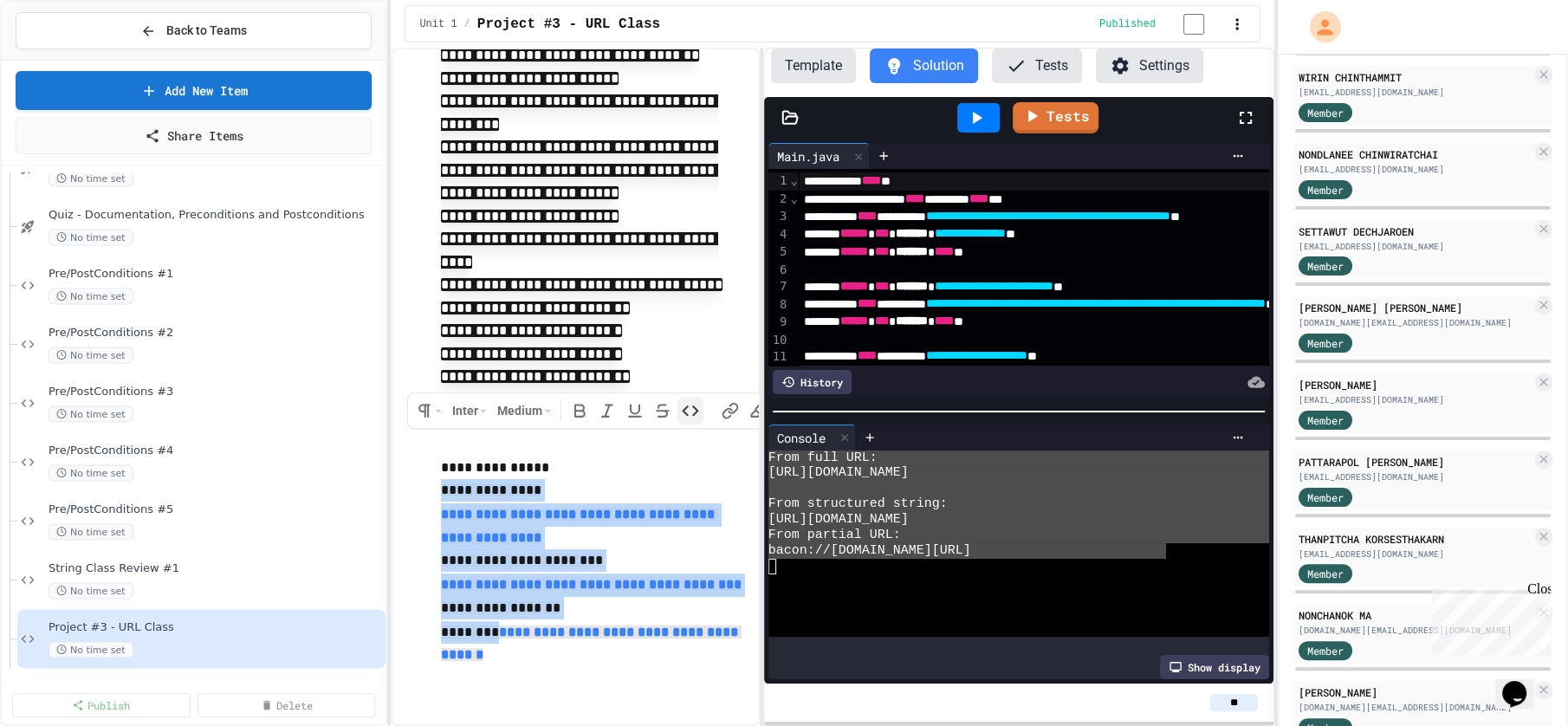
click at [693, 424] on button at bounding box center [690, 411] width 26 height 28
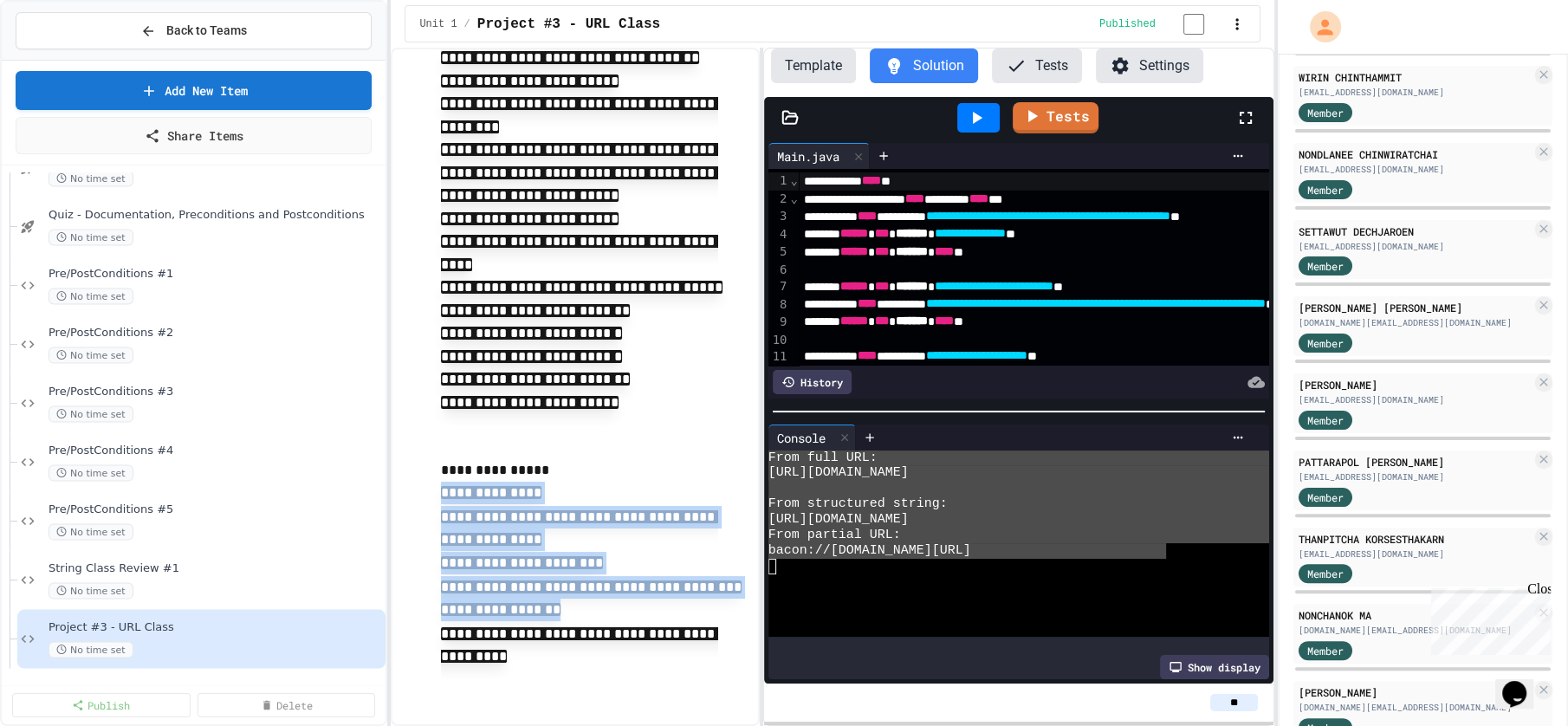
click at [590, 506] on p "**********" at bounding box center [592, 494] width 303 height 24
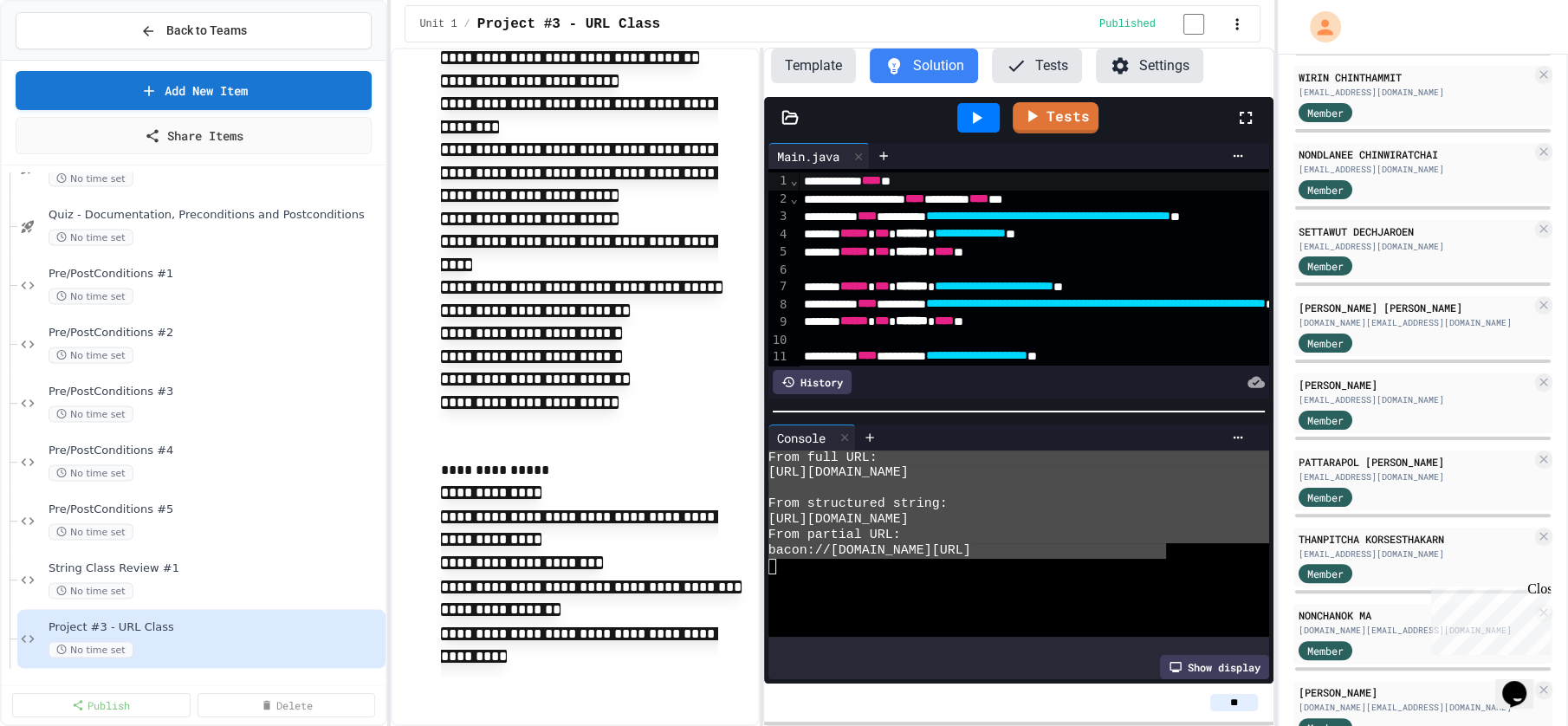
click at [526, 482] on p "**********" at bounding box center [592, 470] width 303 height 23
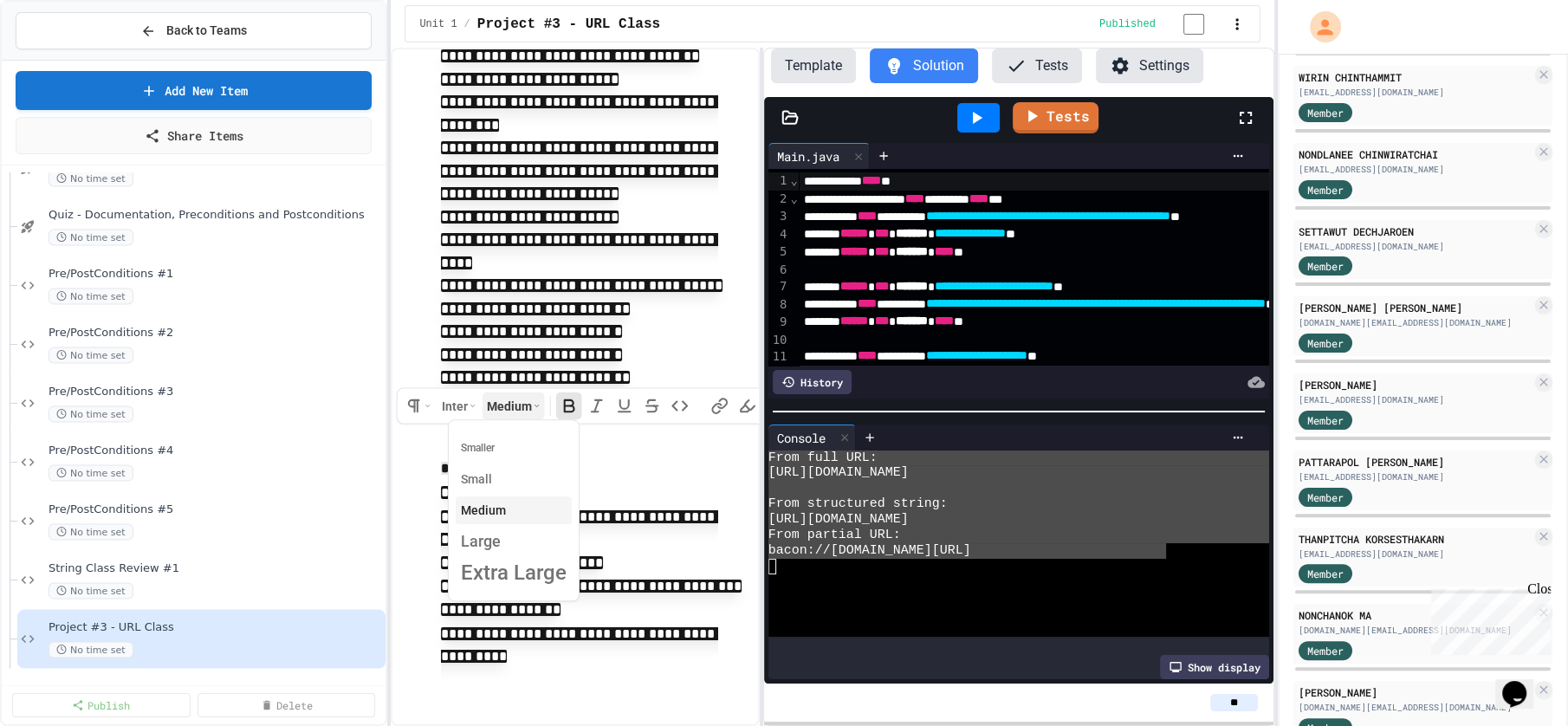
click at [520, 468] on html "**********" at bounding box center [784, 363] width 1568 height 726
click at [497, 551] on span "Large" at bounding box center [481, 541] width 40 height 17
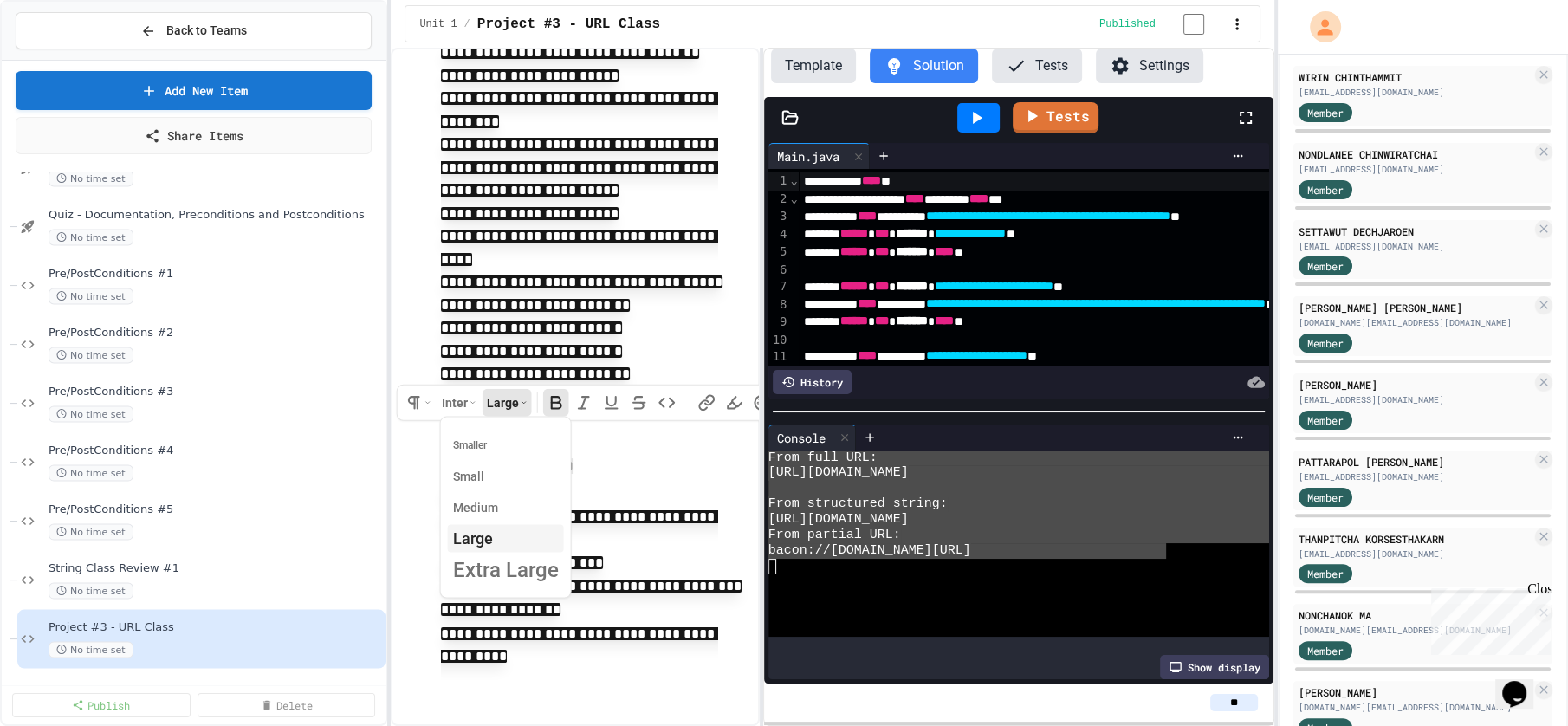
click at [759, 589] on html "**********" at bounding box center [784, 363] width 1568 height 726
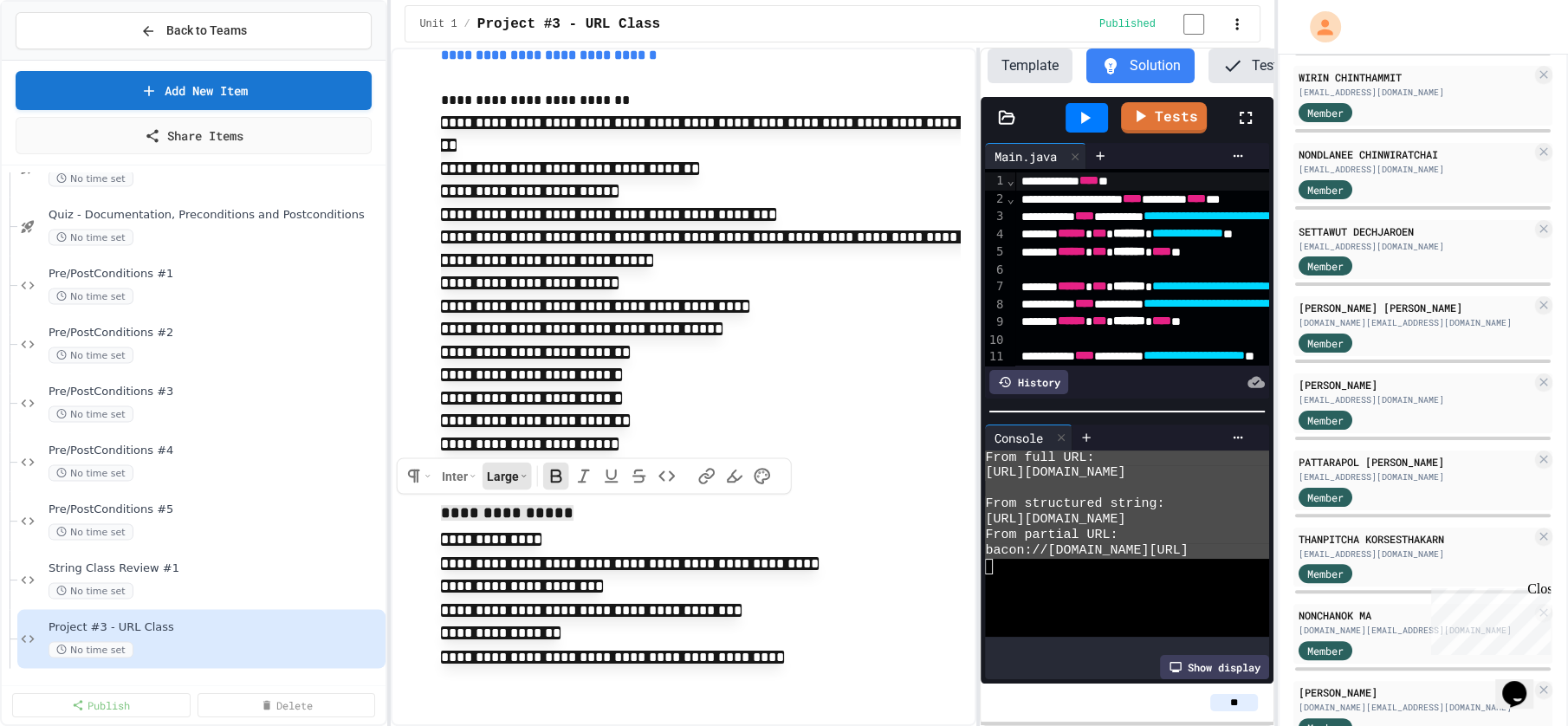
scroll to position [214, 0]
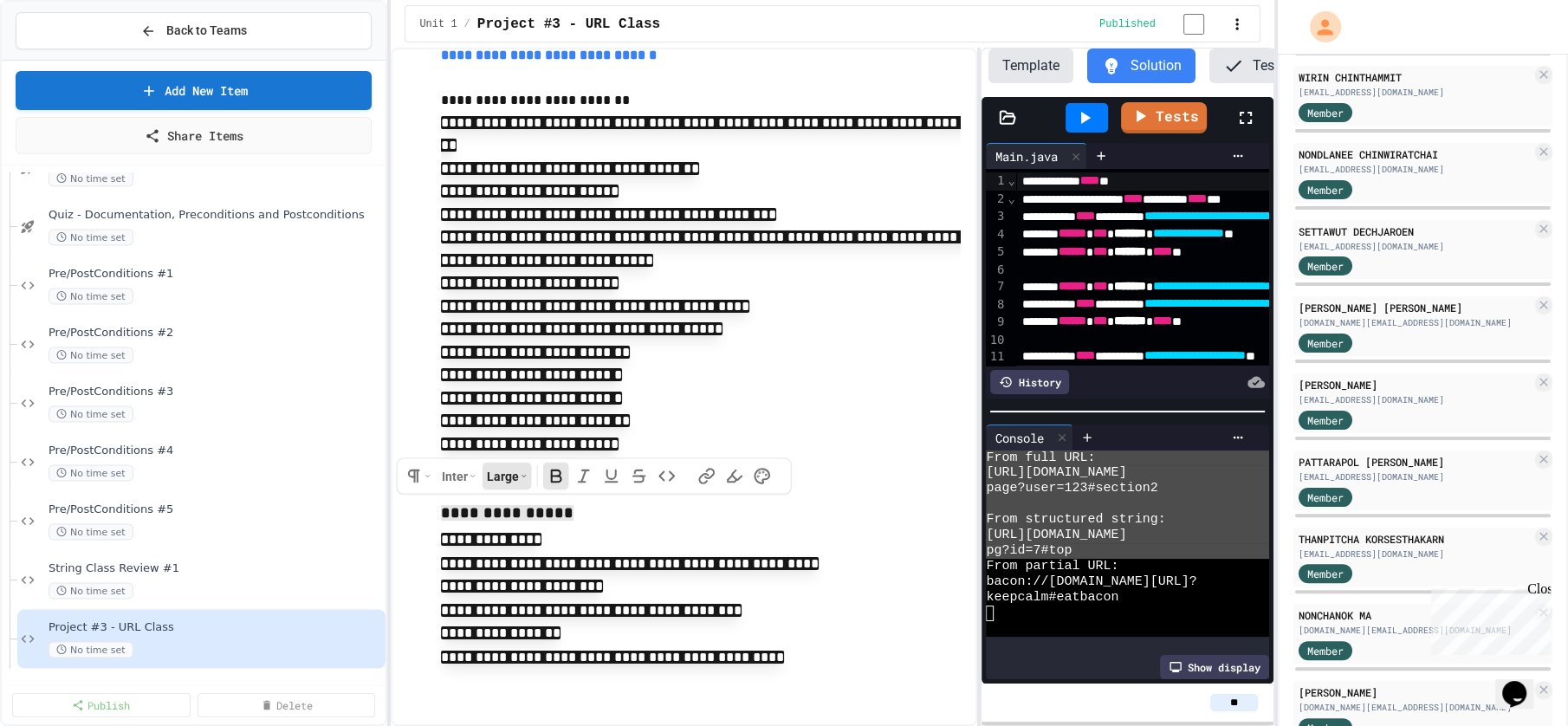
click at [985, 592] on div "**********" at bounding box center [831, 386] width 883 height 678
